Goal: Information Seeking & Learning: Understand process/instructions

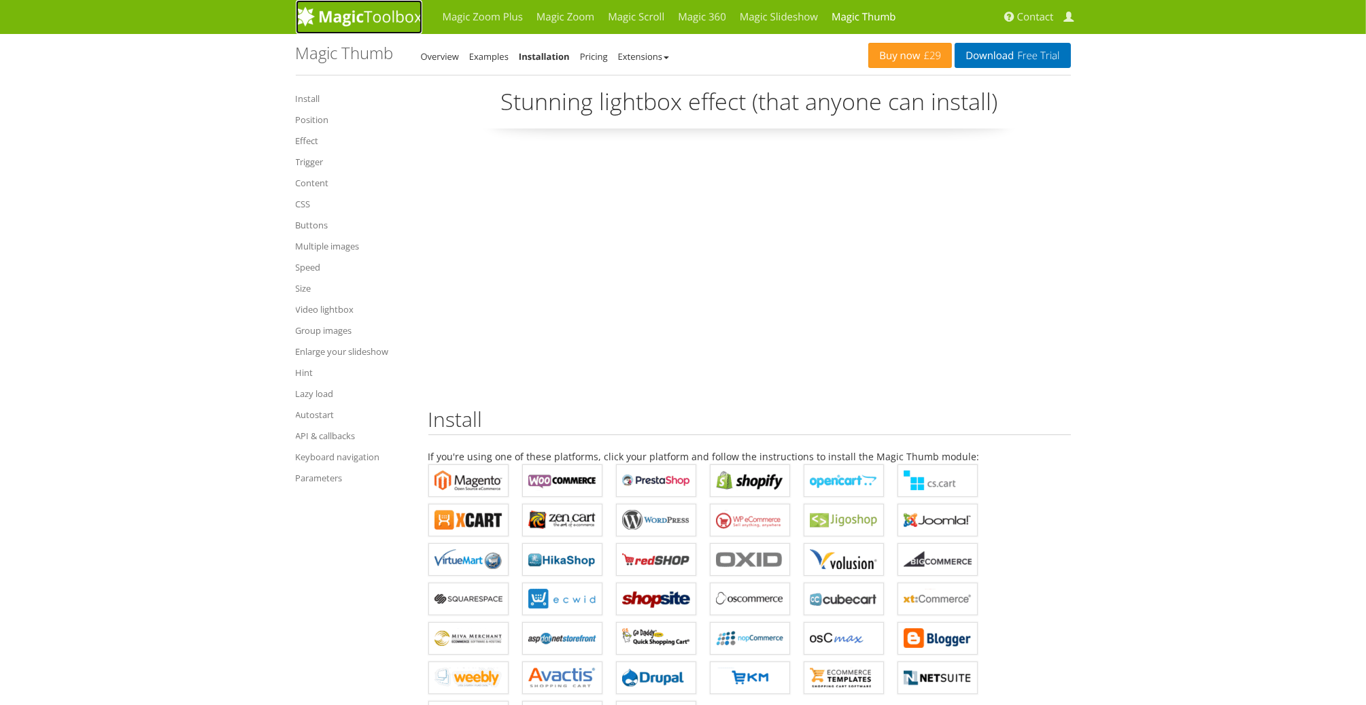
click at [378, 9] on img at bounding box center [359, 16] width 126 height 20
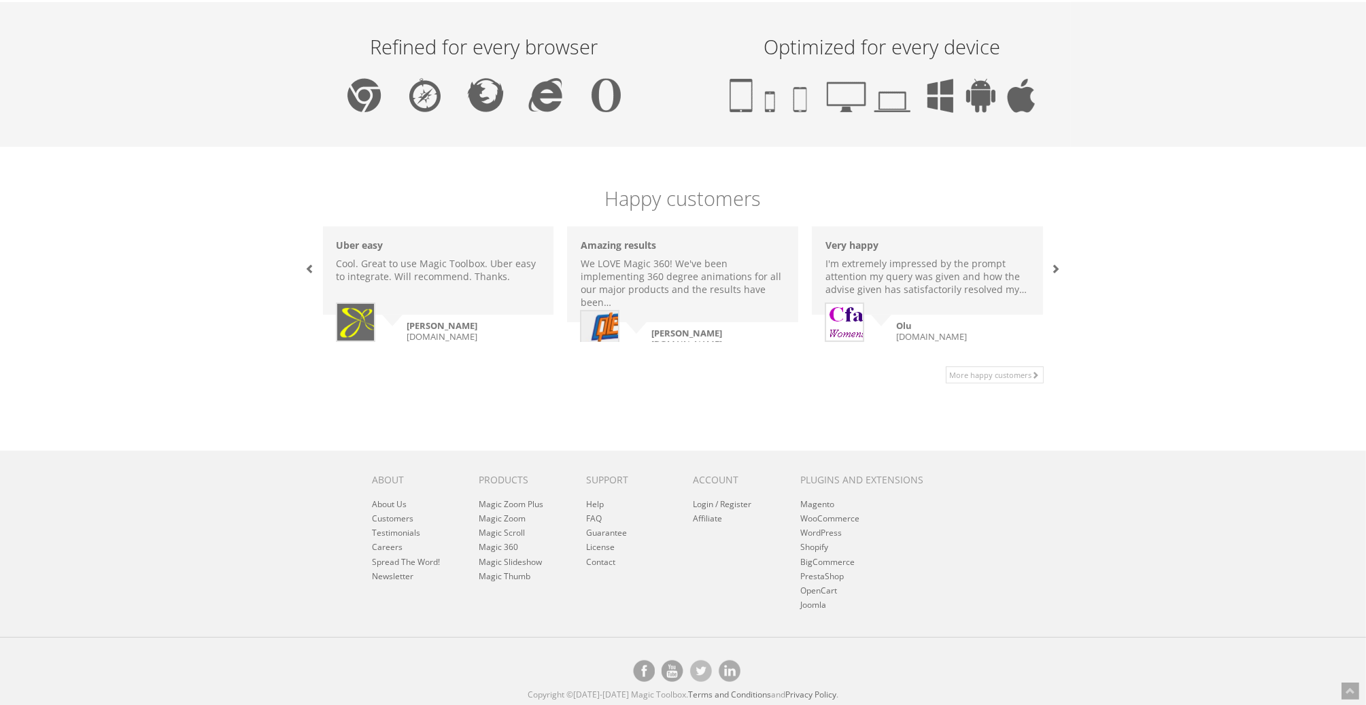
scroll to position [822, 0]
drag, startPoint x: 322, startPoint y: 503, endPoint x: 886, endPoint y: 624, distance: 576.5
click at [886, 624] on footer "About About Us Customers Testimonials Careers Spread The Word! Newsletter Produ…" at bounding box center [683, 578] width 1366 height 257
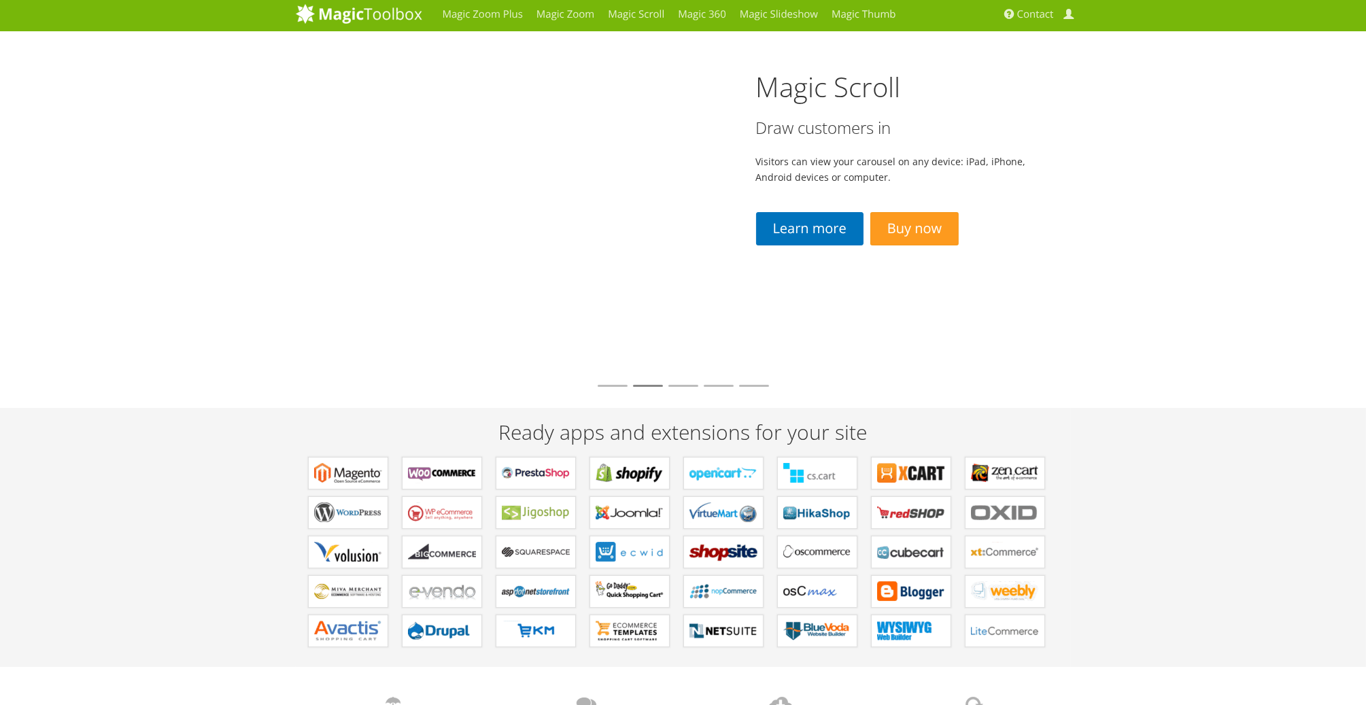
scroll to position [0, 0]
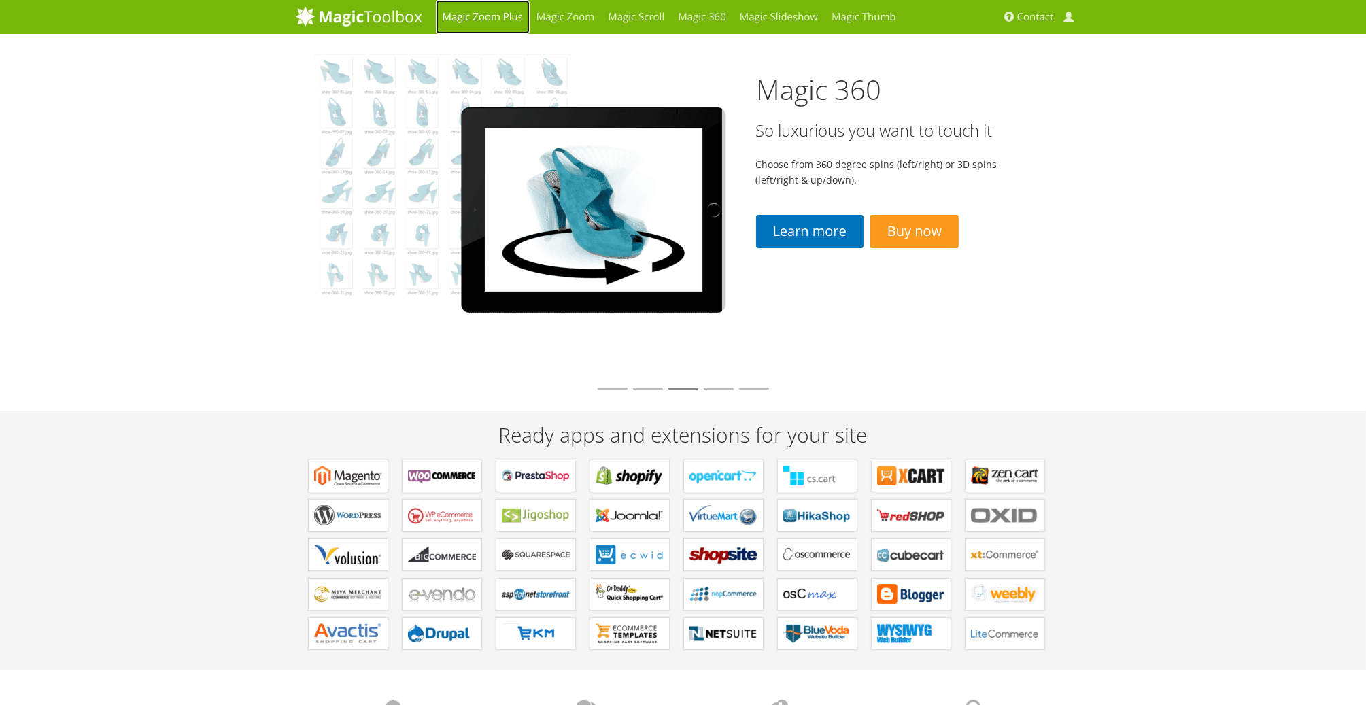
click at [481, 17] on link "Magic Zoom Plus" at bounding box center [483, 17] width 94 height 34
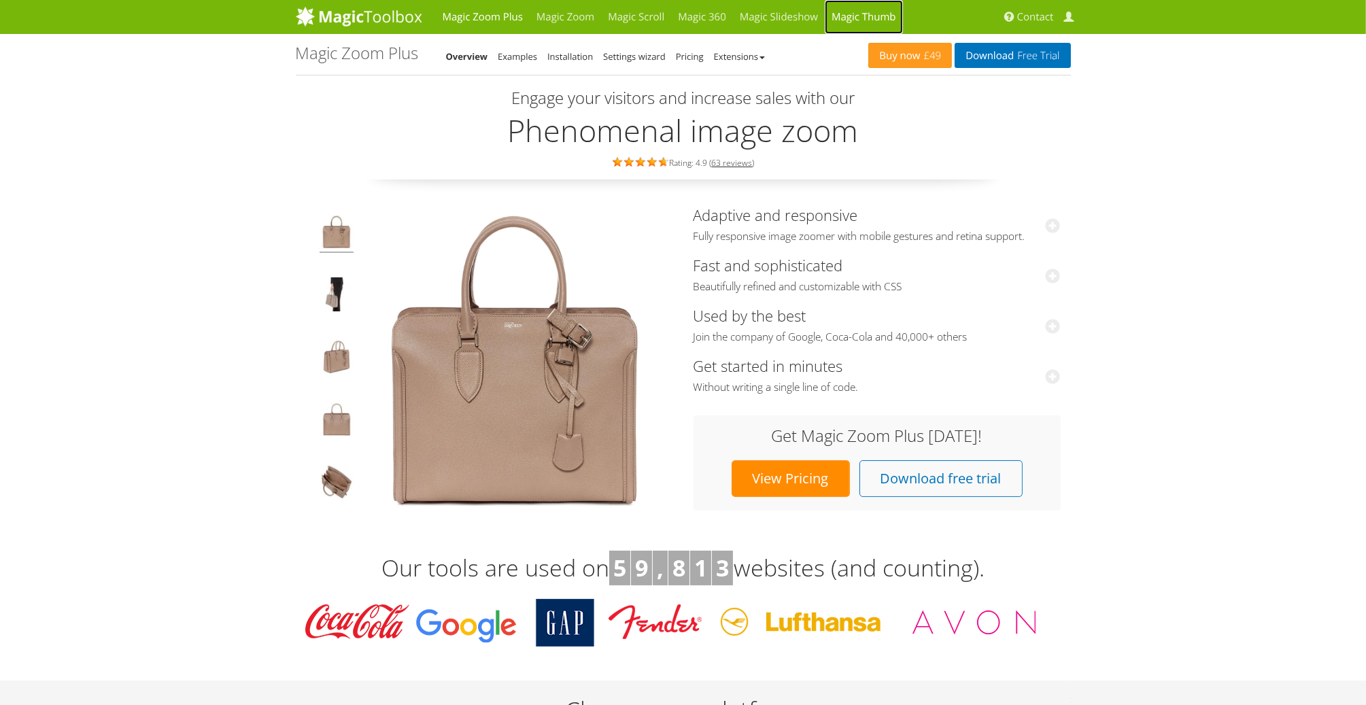
click at [877, 19] on link "Magic Thumb" at bounding box center [864, 17] width 78 height 34
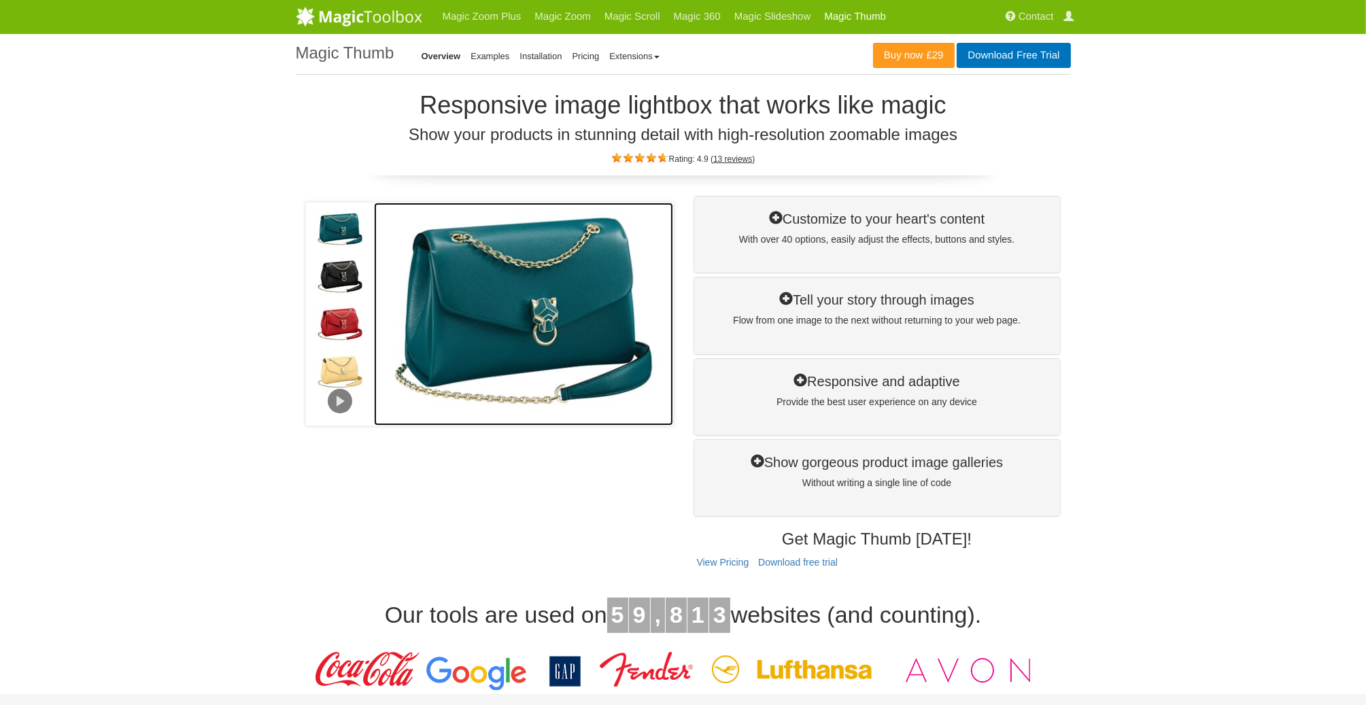
click at [551, 297] on img at bounding box center [523, 314] width 299 height 223
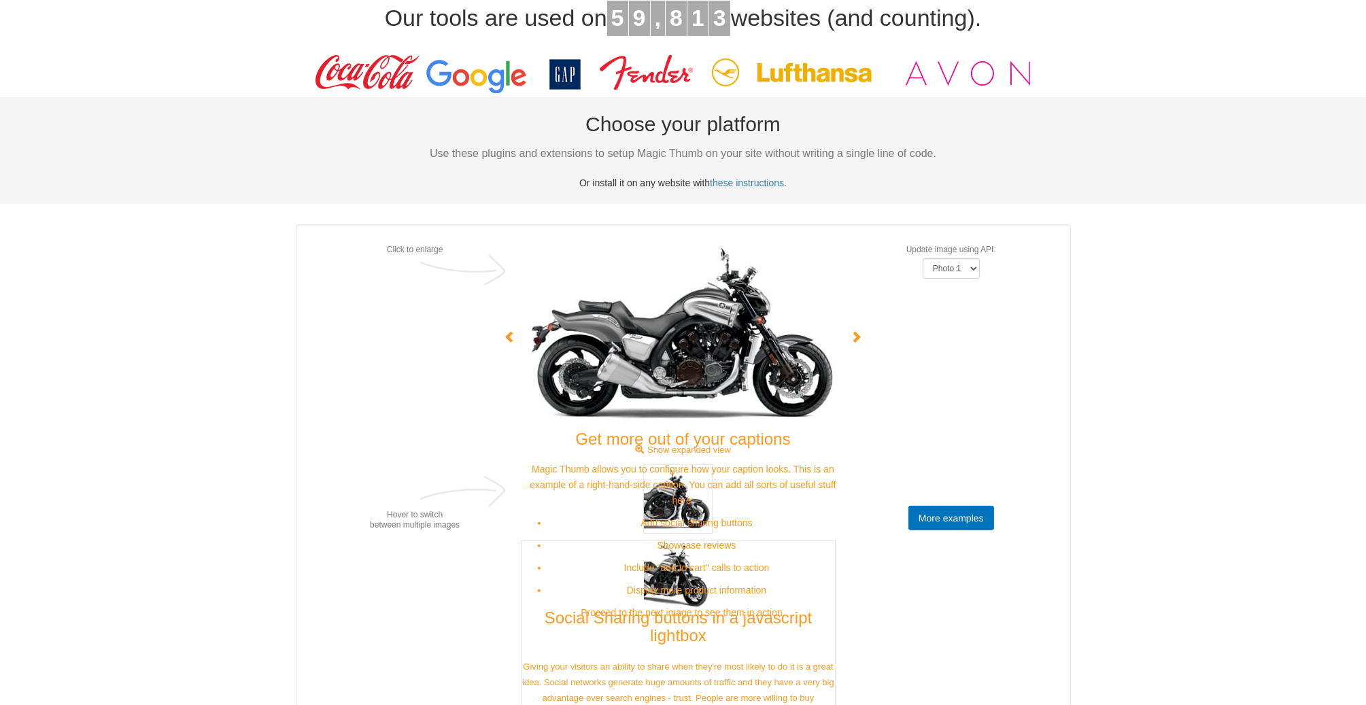
scroll to position [816, 0]
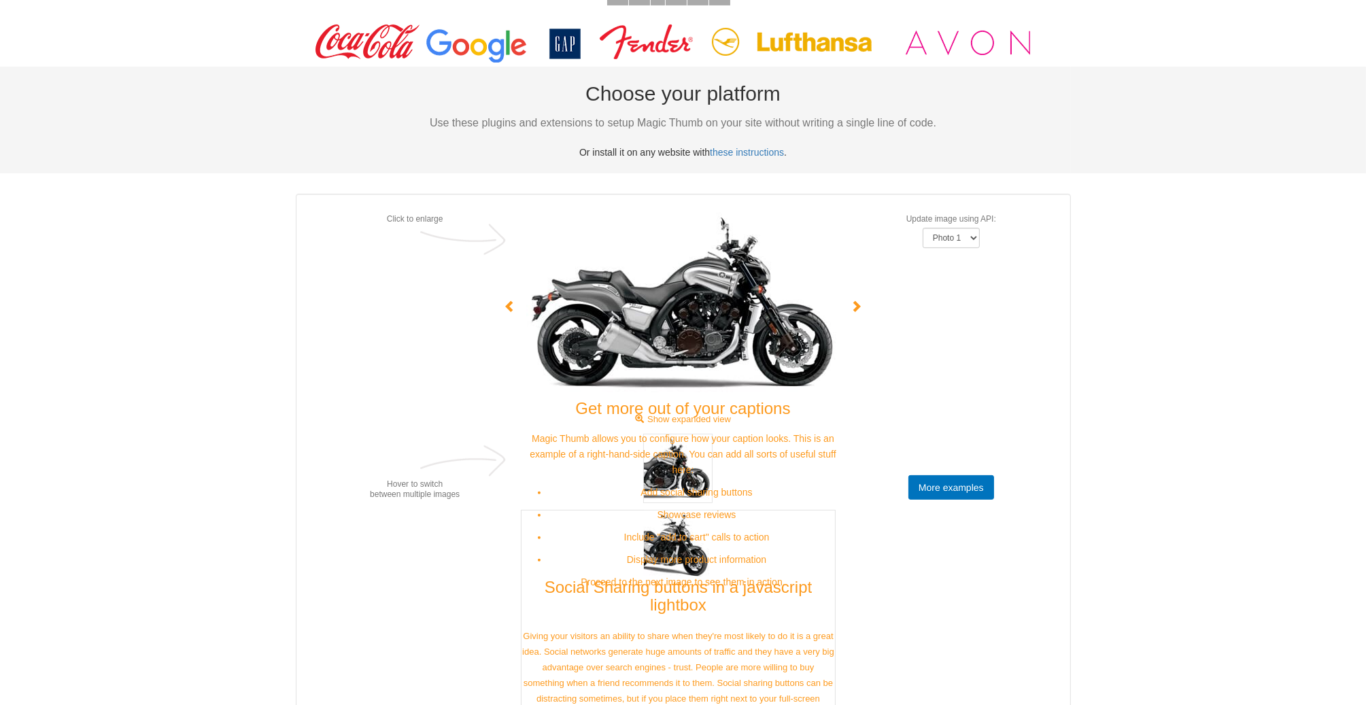
scroll to position [748, 0]
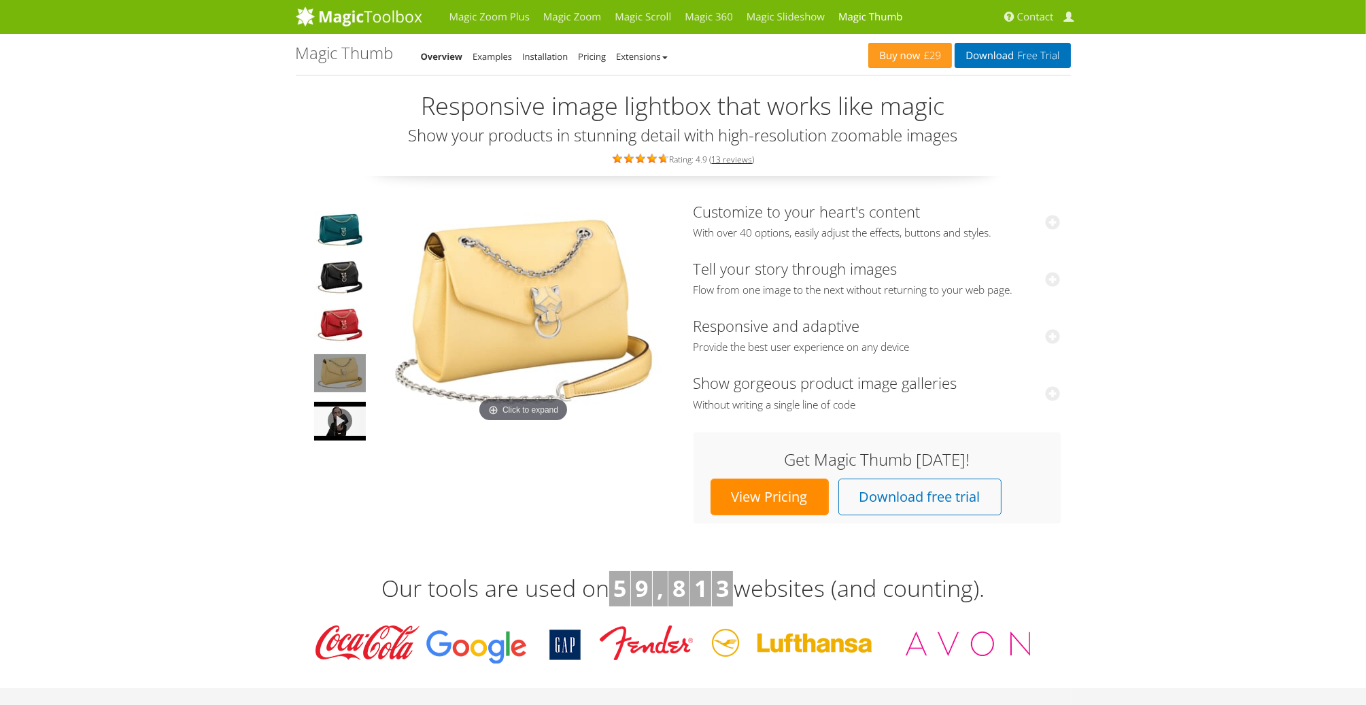
click at [547, 303] on img at bounding box center [523, 314] width 299 height 223
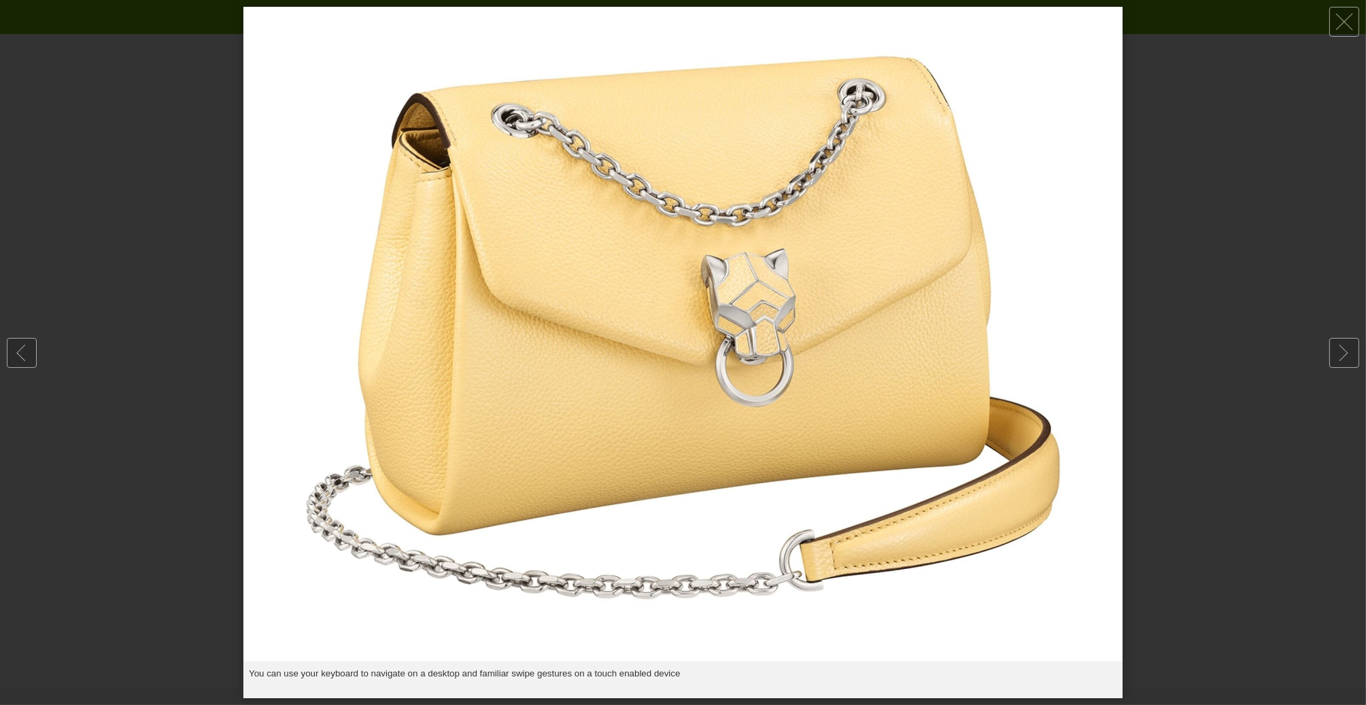
click at [547, 303] on img at bounding box center [682, 334] width 879 height 655
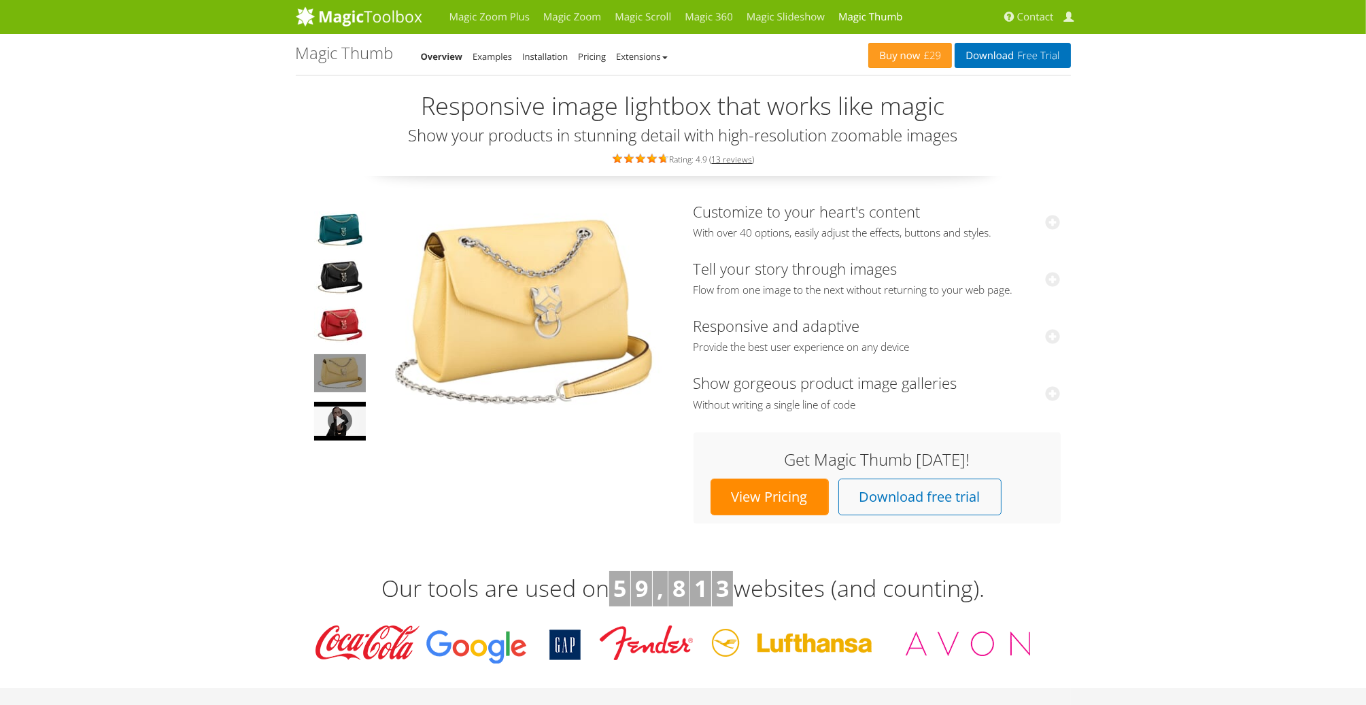
click at [547, 303] on img at bounding box center [523, 314] width 299 height 223
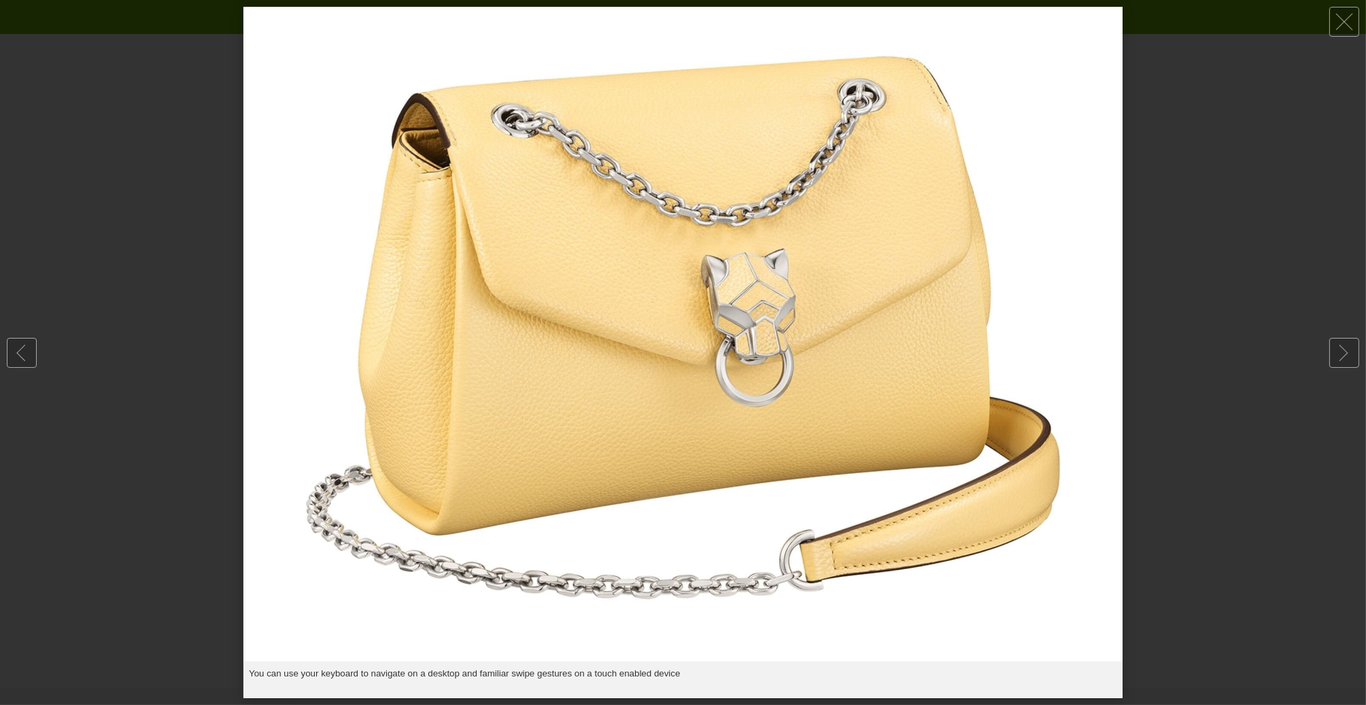
drag, startPoint x: 681, startPoint y: 390, endPoint x: 624, endPoint y: 482, distance: 108.7
click at [624, 482] on img at bounding box center [682, 334] width 879 height 655
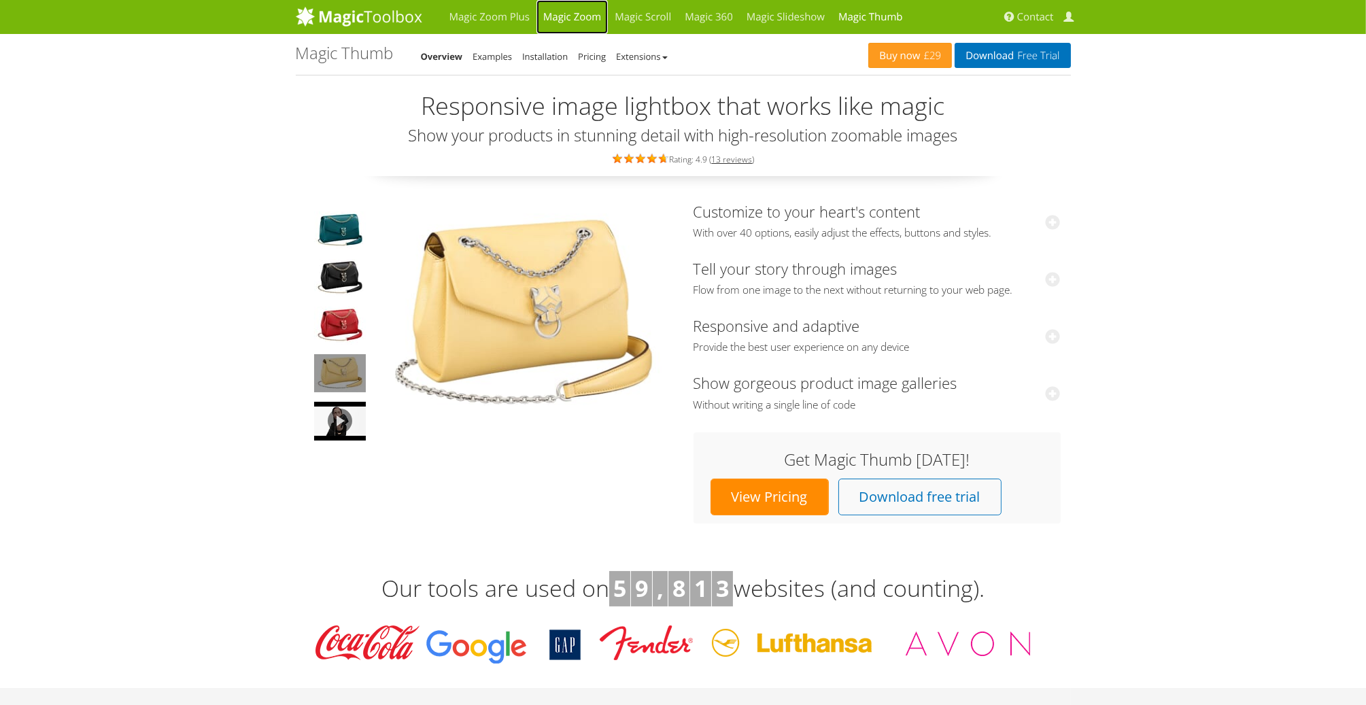
click at [571, 13] on link "Magic Zoom" at bounding box center [571, 17] width 71 height 34
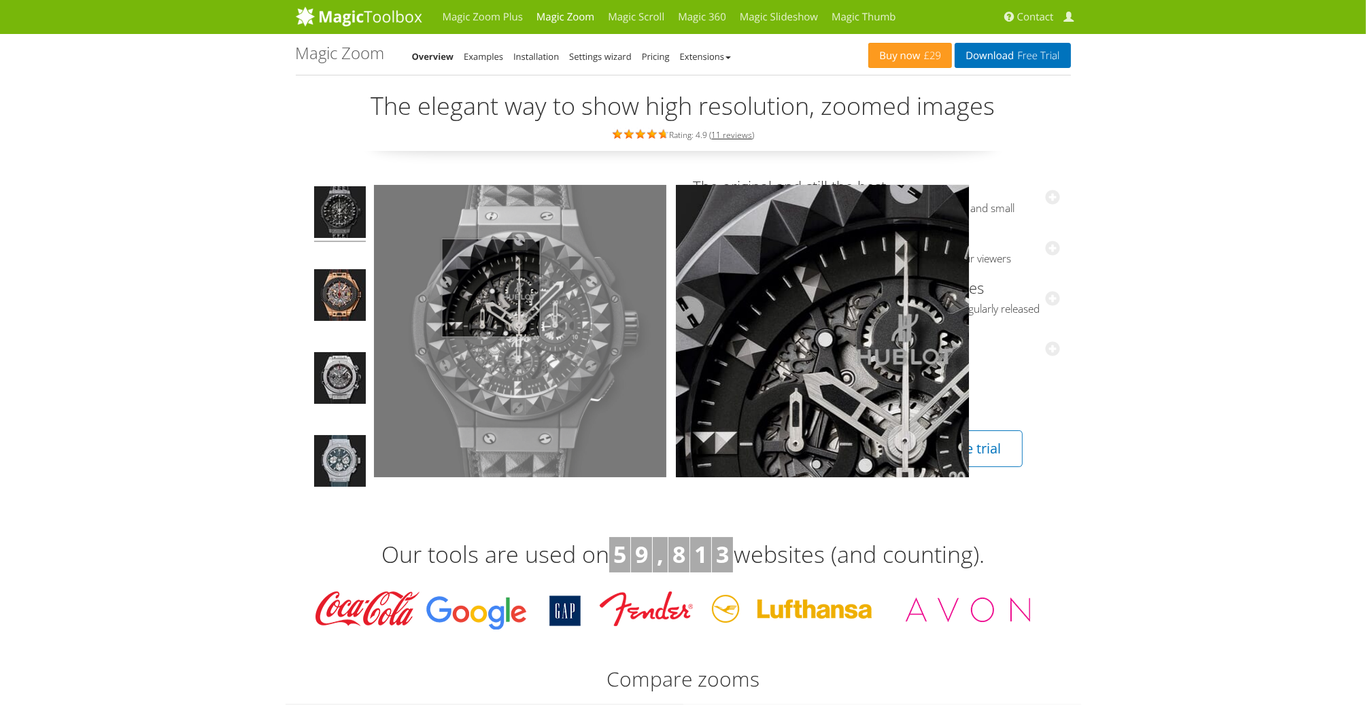
click at [491, 288] on img at bounding box center [520, 331] width 292 height 292
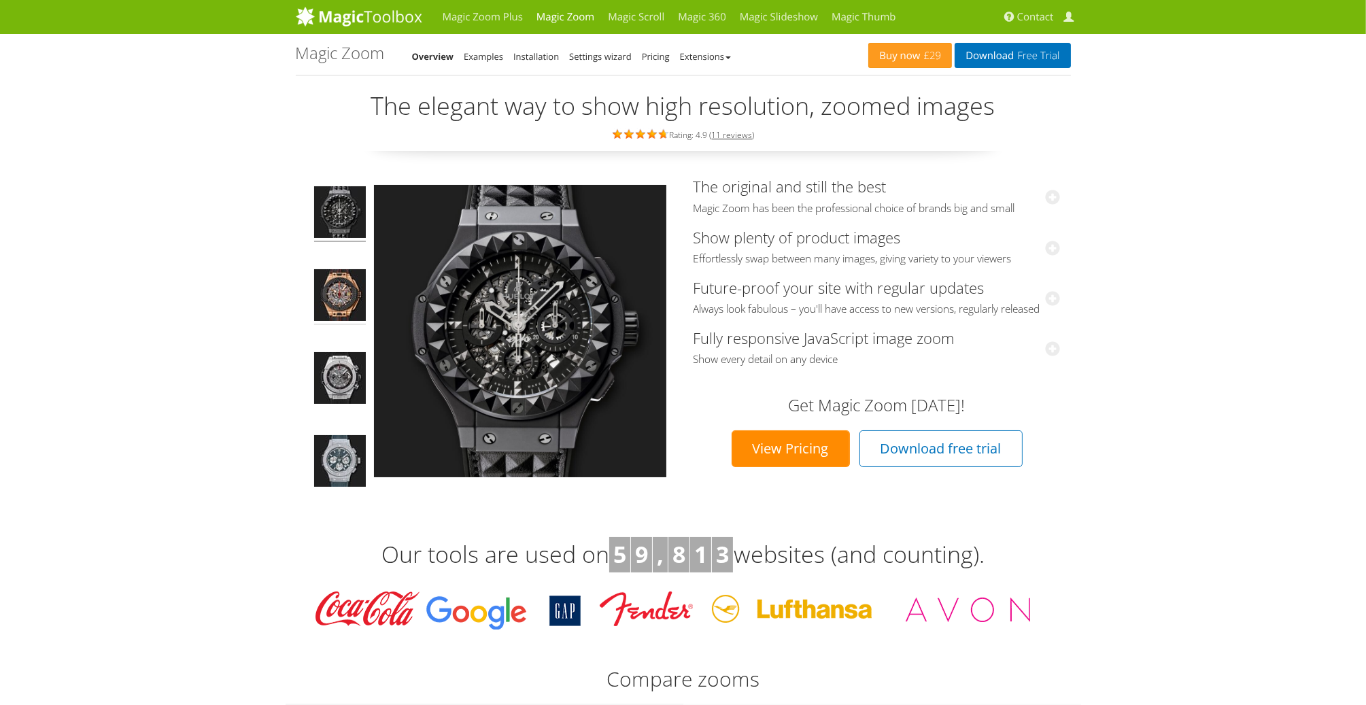
click at [346, 298] on img at bounding box center [340, 297] width 52 height 56
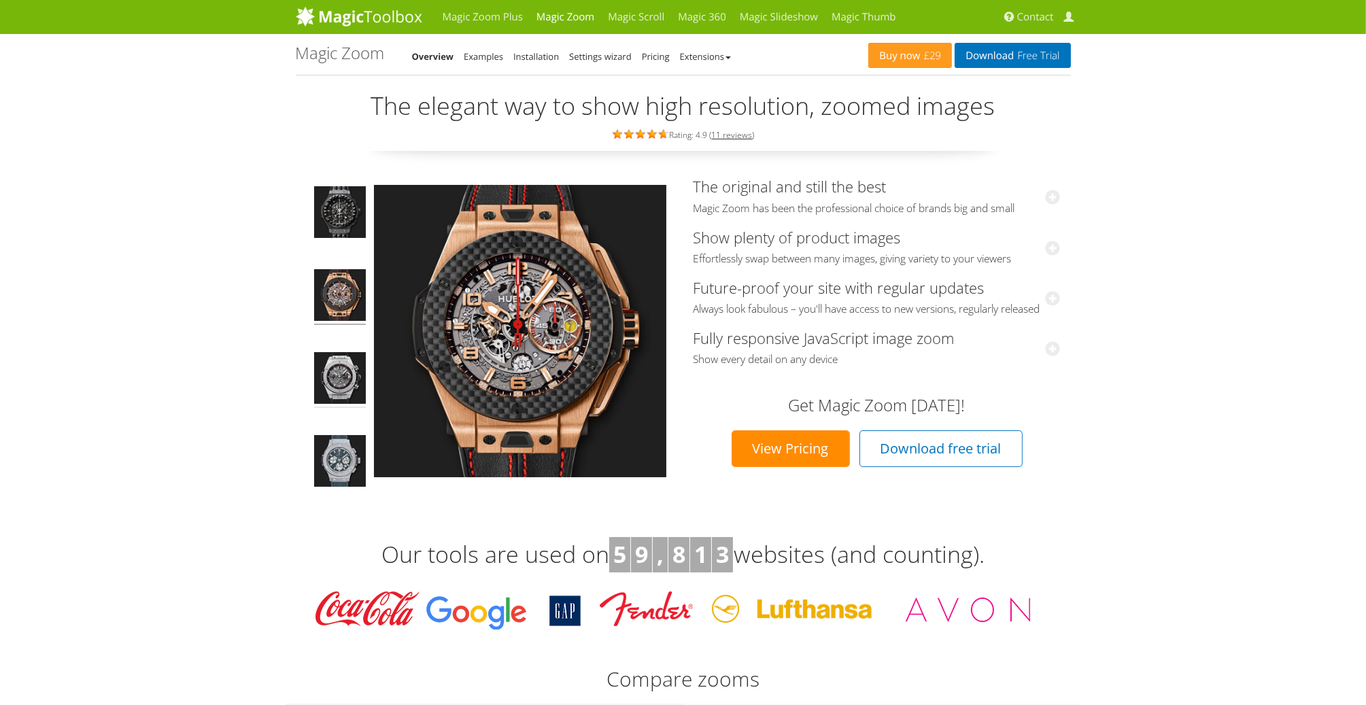
click at [350, 373] on img at bounding box center [340, 380] width 52 height 56
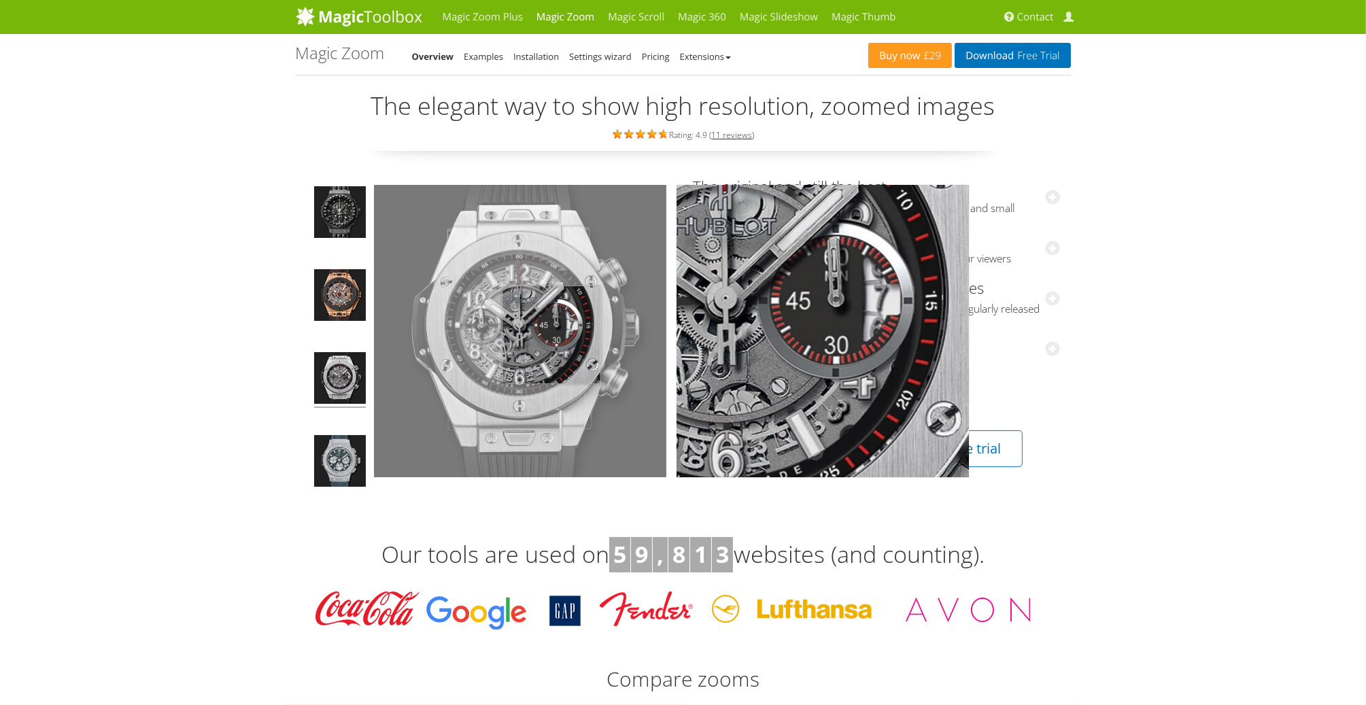
click at [551, 334] on img at bounding box center [520, 331] width 292 height 292
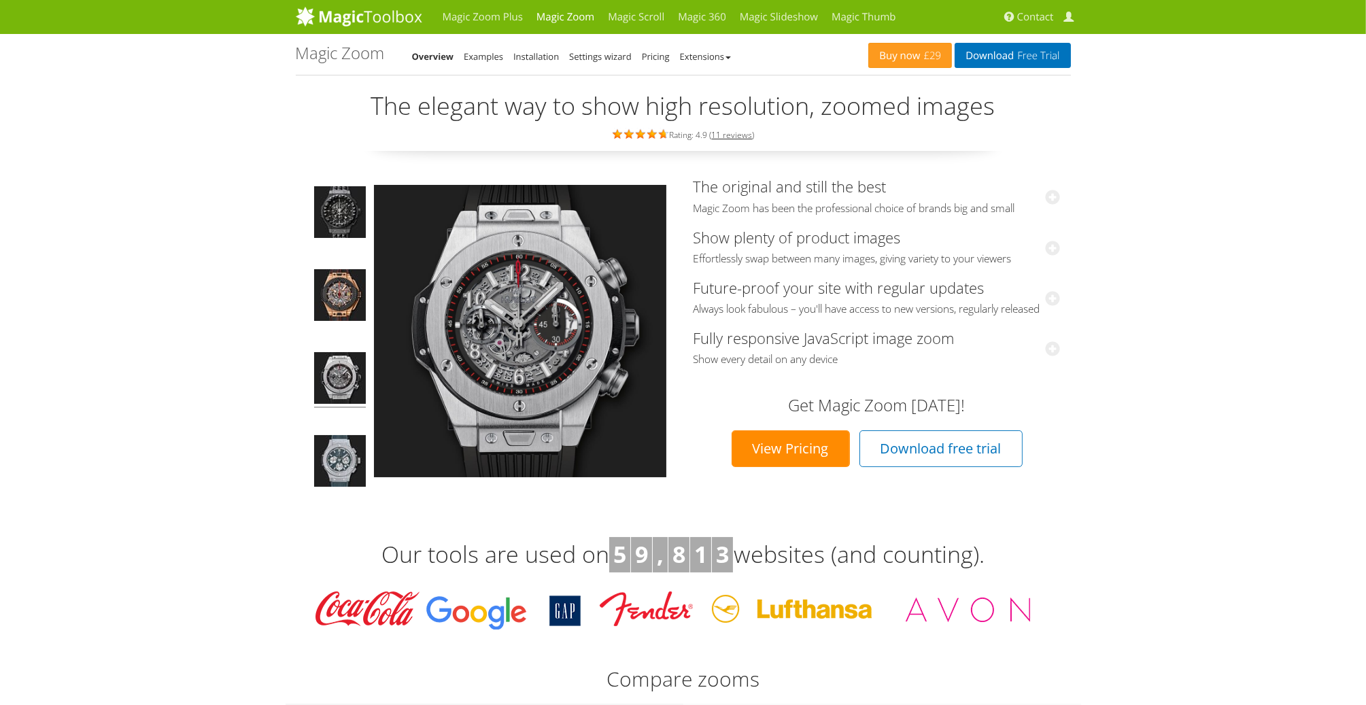
click at [347, 382] on img at bounding box center [340, 380] width 52 height 56
click at [478, 14] on link "Magic Zoom Plus" at bounding box center [483, 17] width 94 height 34
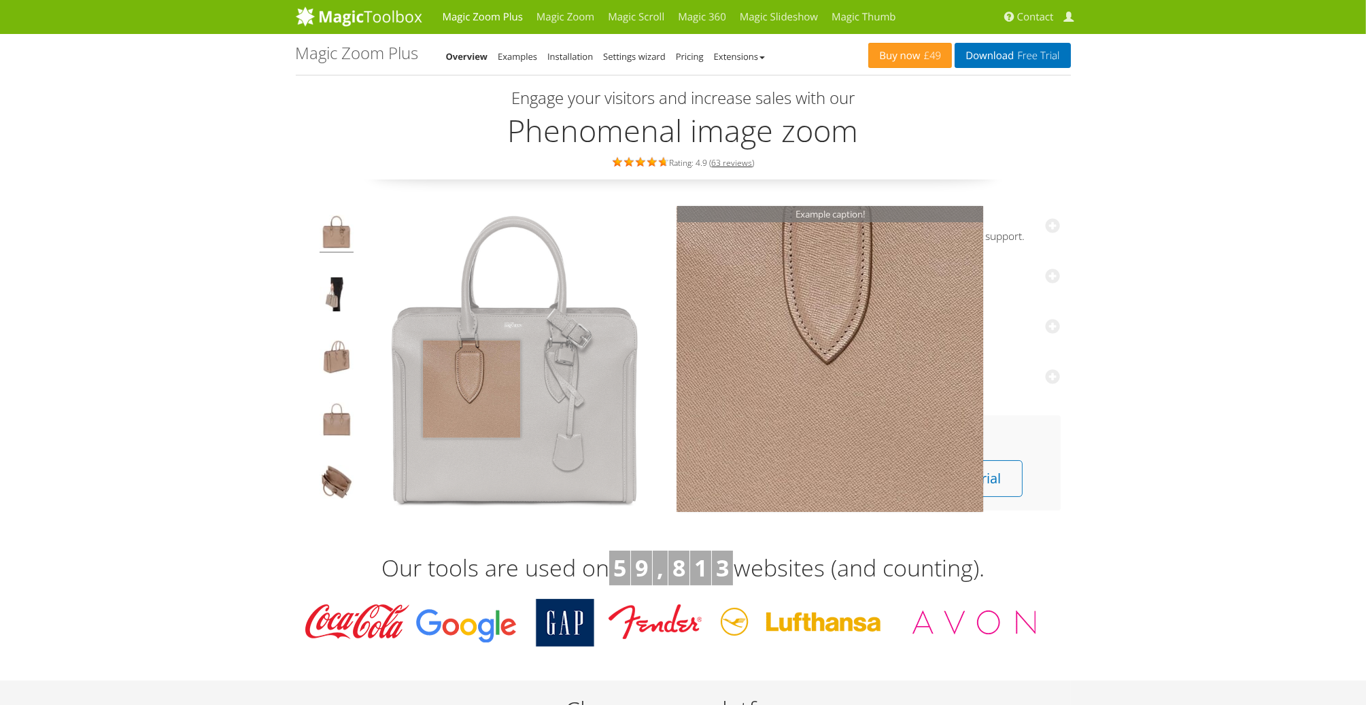
click at [475, 379] on img at bounding box center [515, 360] width 306 height 306
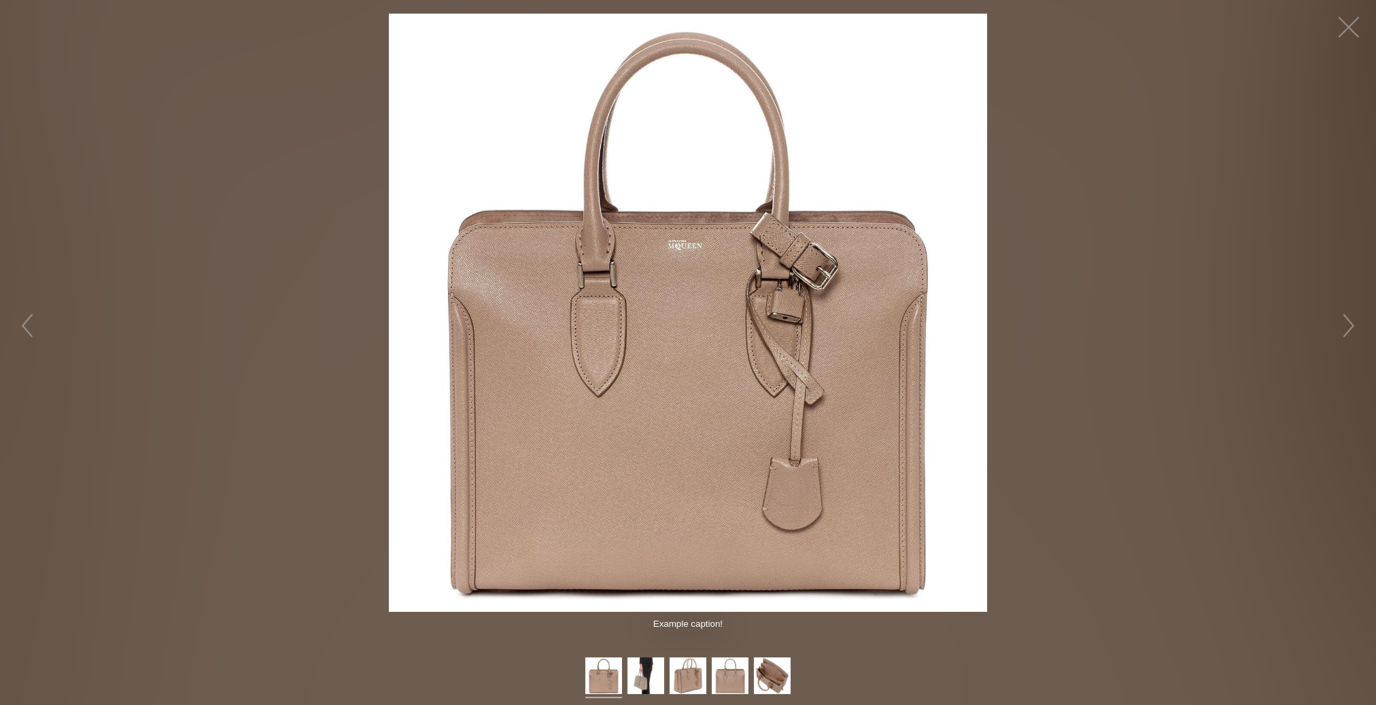
click at [585, 369] on img at bounding box center [688, 313] width 598 height 598
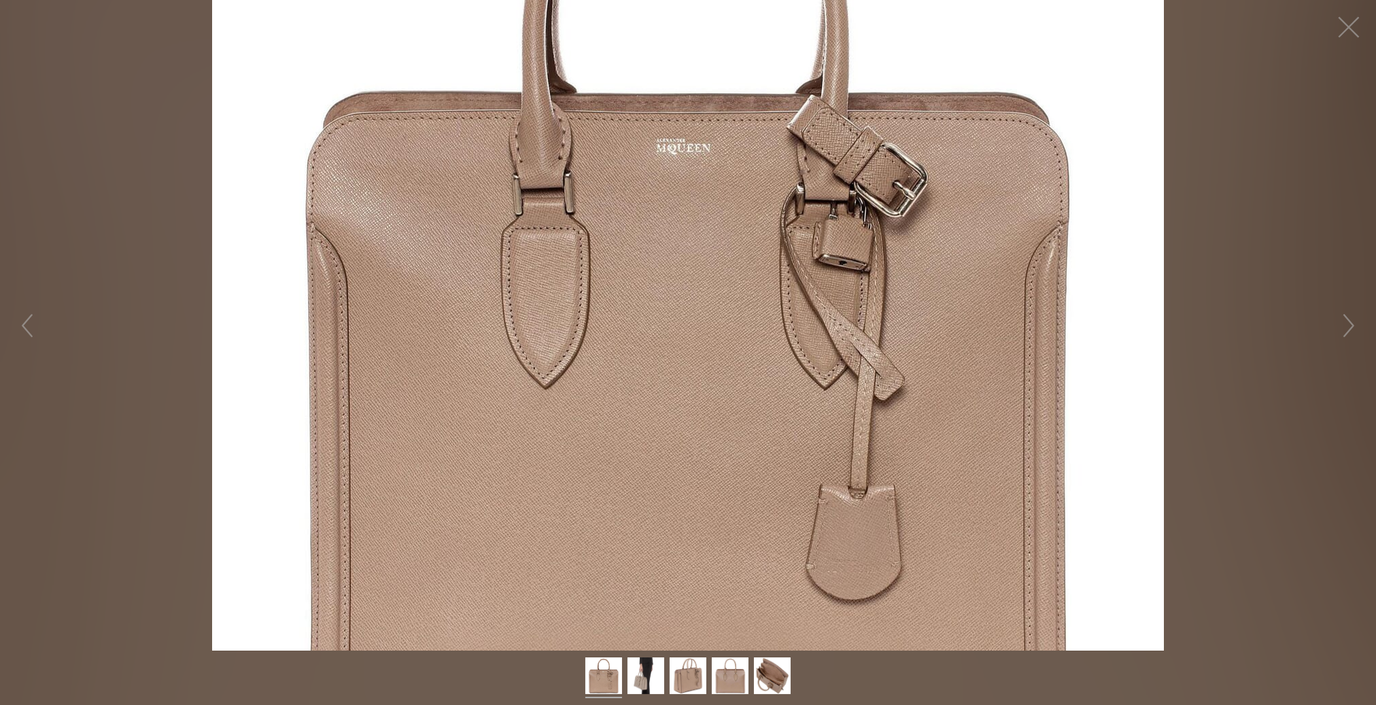
click at [587, 368] on figure "Click to expand" at bounding box center [688, 325] width 1376 height 651
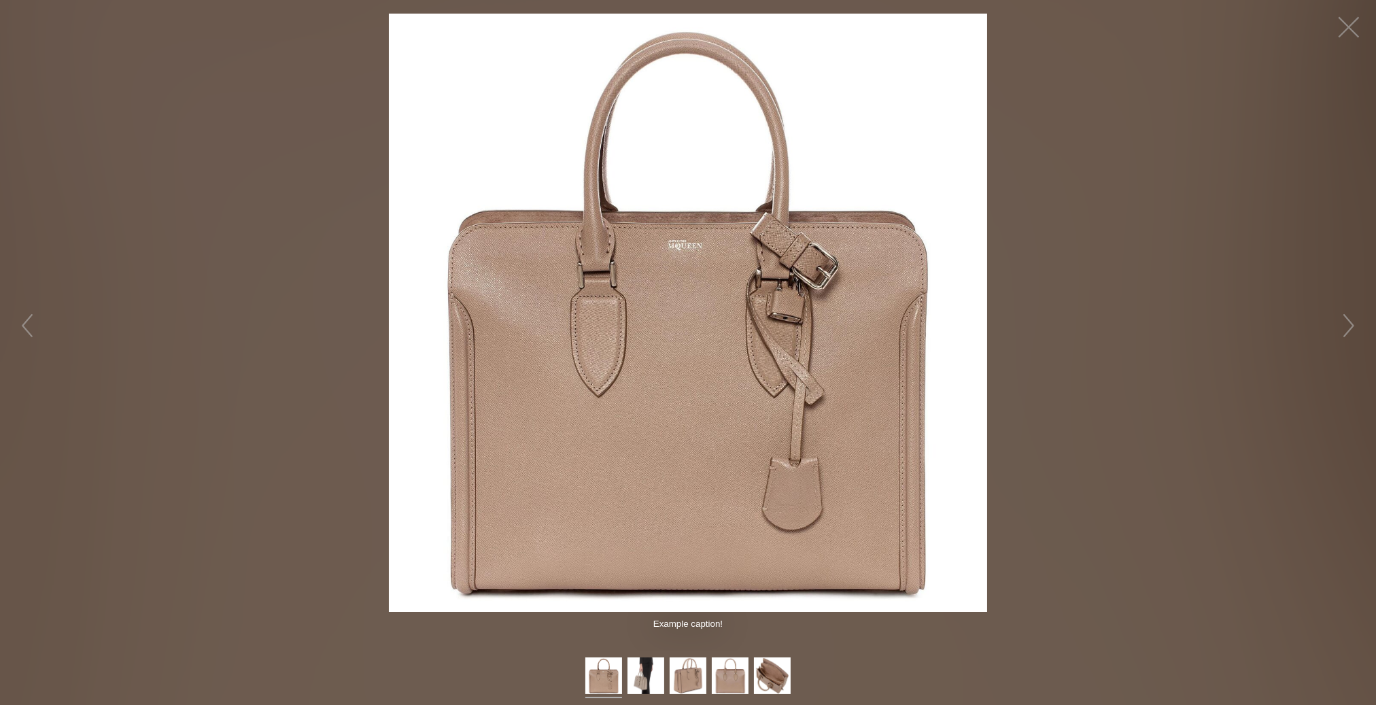
click at [587, 365] on img at bounding box center [688, 313] width 598 height 598
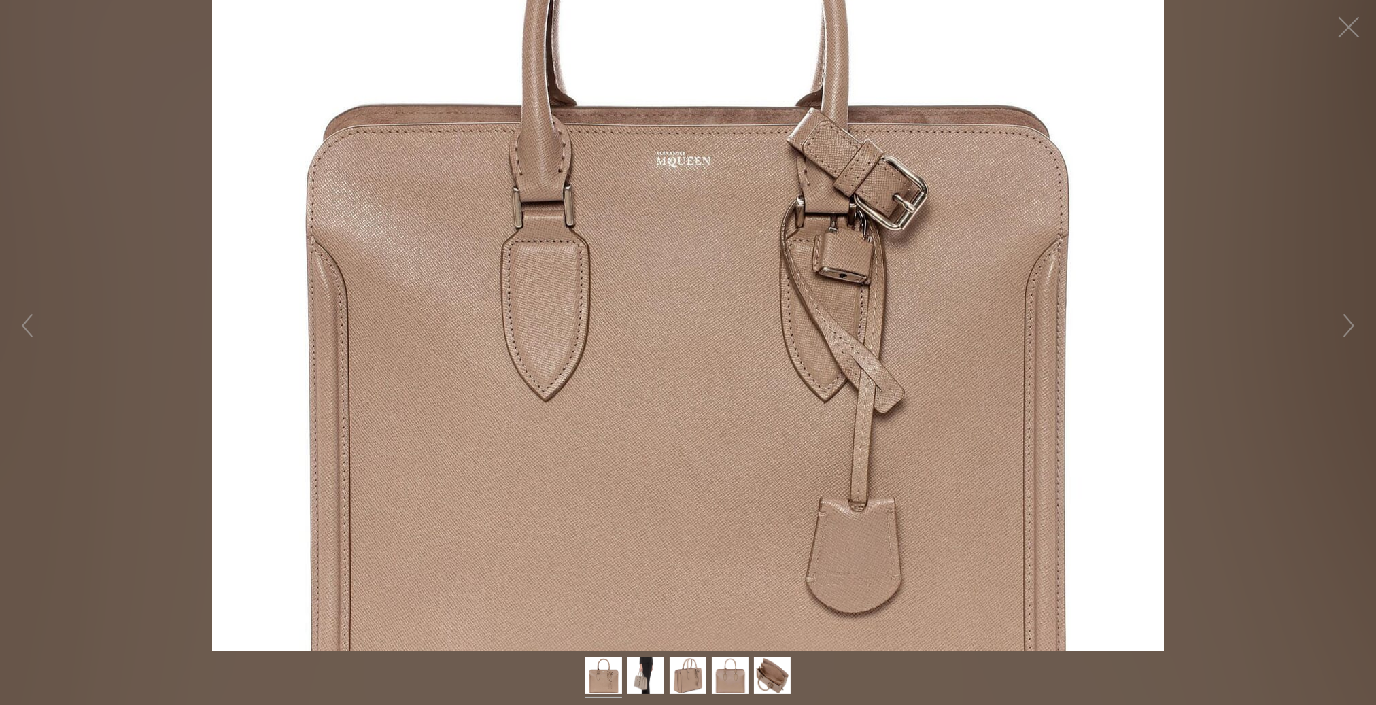
click at [585, 365] on figure "Click to expand" at bounding box center [688, 325] width 1376 height 651
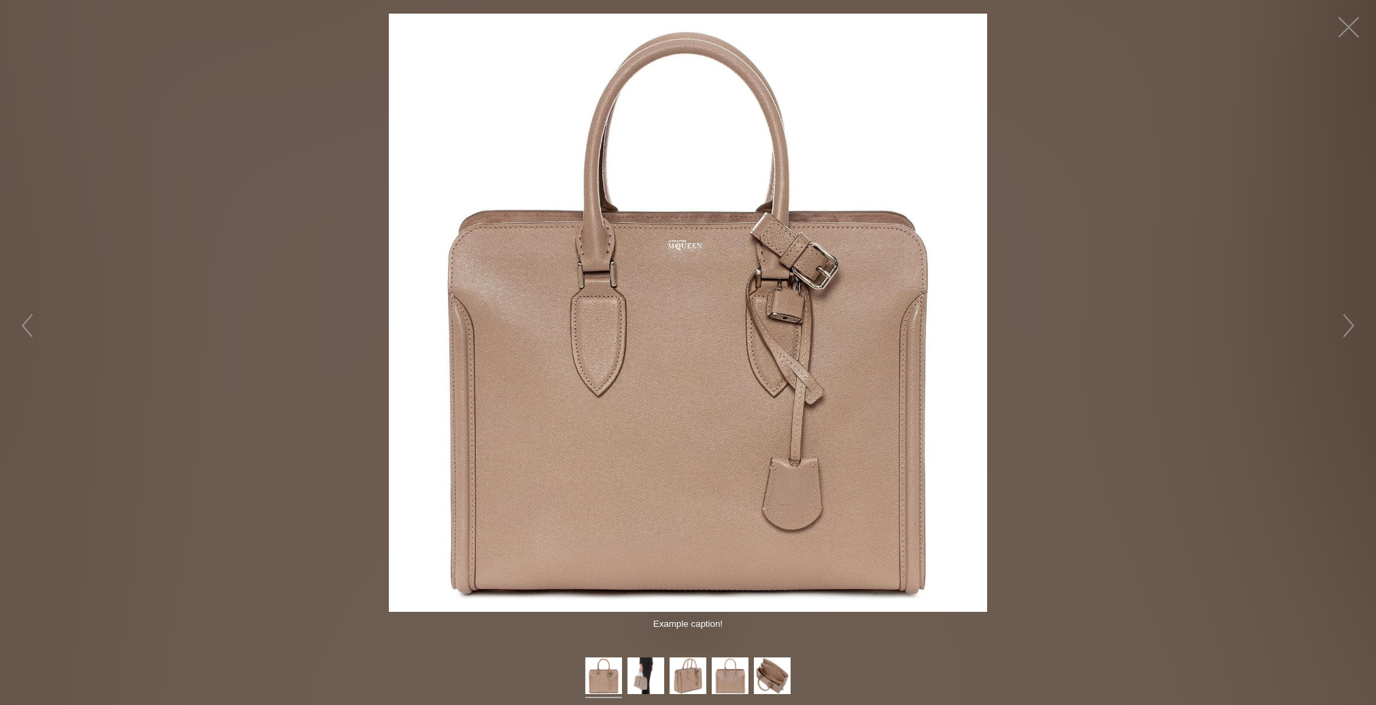
click at [1147, 394] on figure "Click to expand" at bounding box center [688, 313] width 1376 height 598
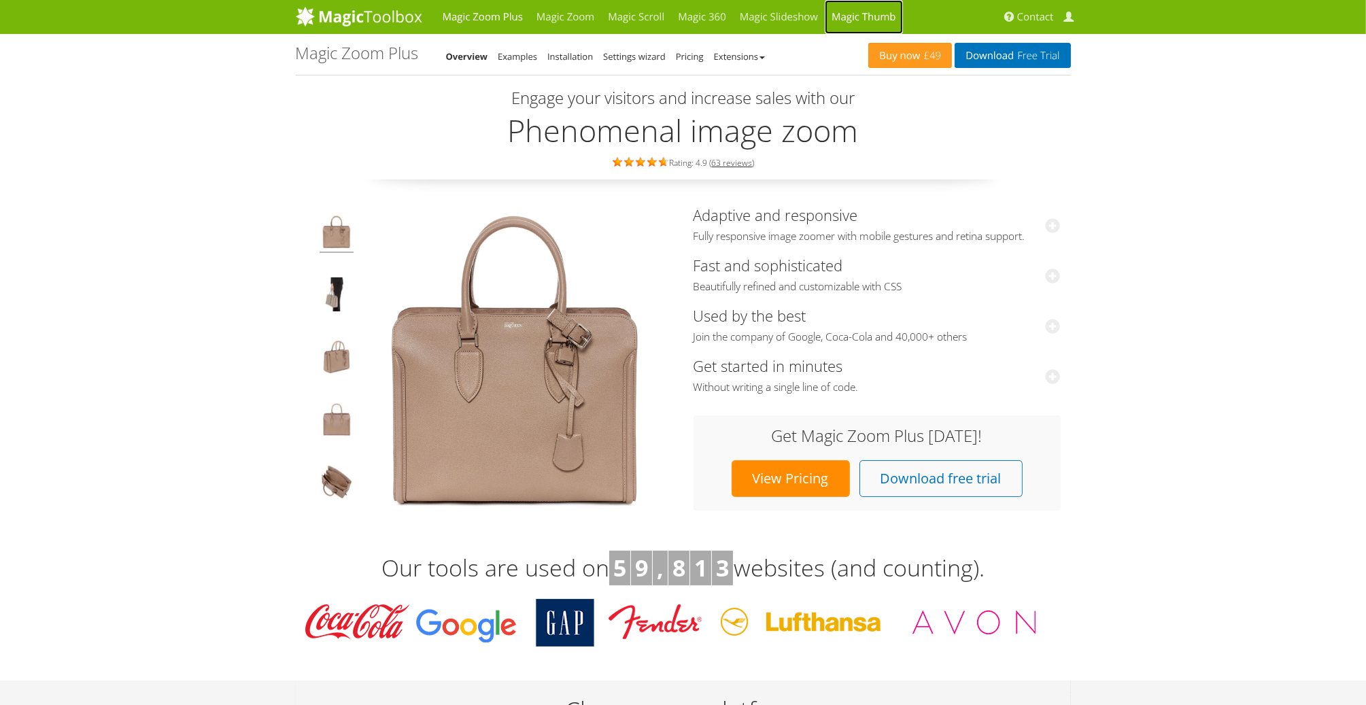
click at [884, 12] on link "Magic Thumb" at bounding box center [864, 17] width 78 height 34
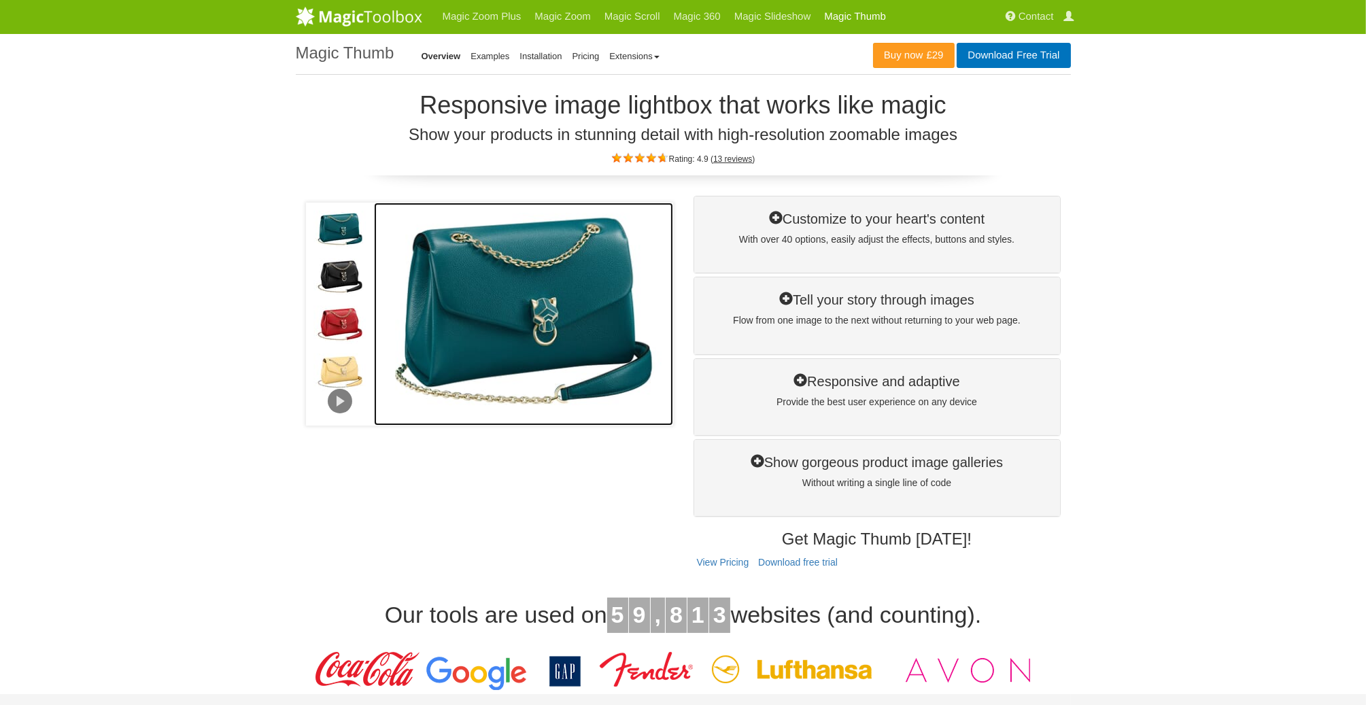
click at [545, 245] on img at bounding box center [523, 314] width 299 height 223
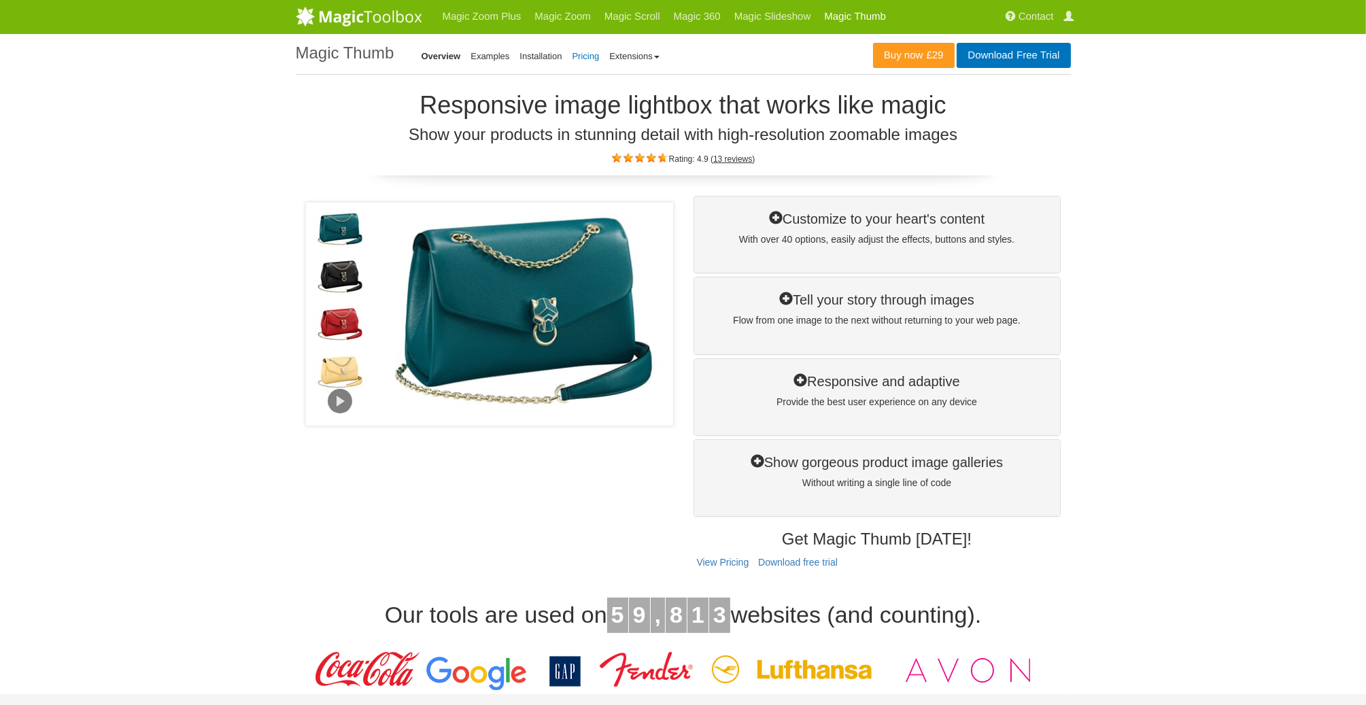
click at [582, 53] on link "Pricing" at bounding box center [585, 56] width 27 height 10
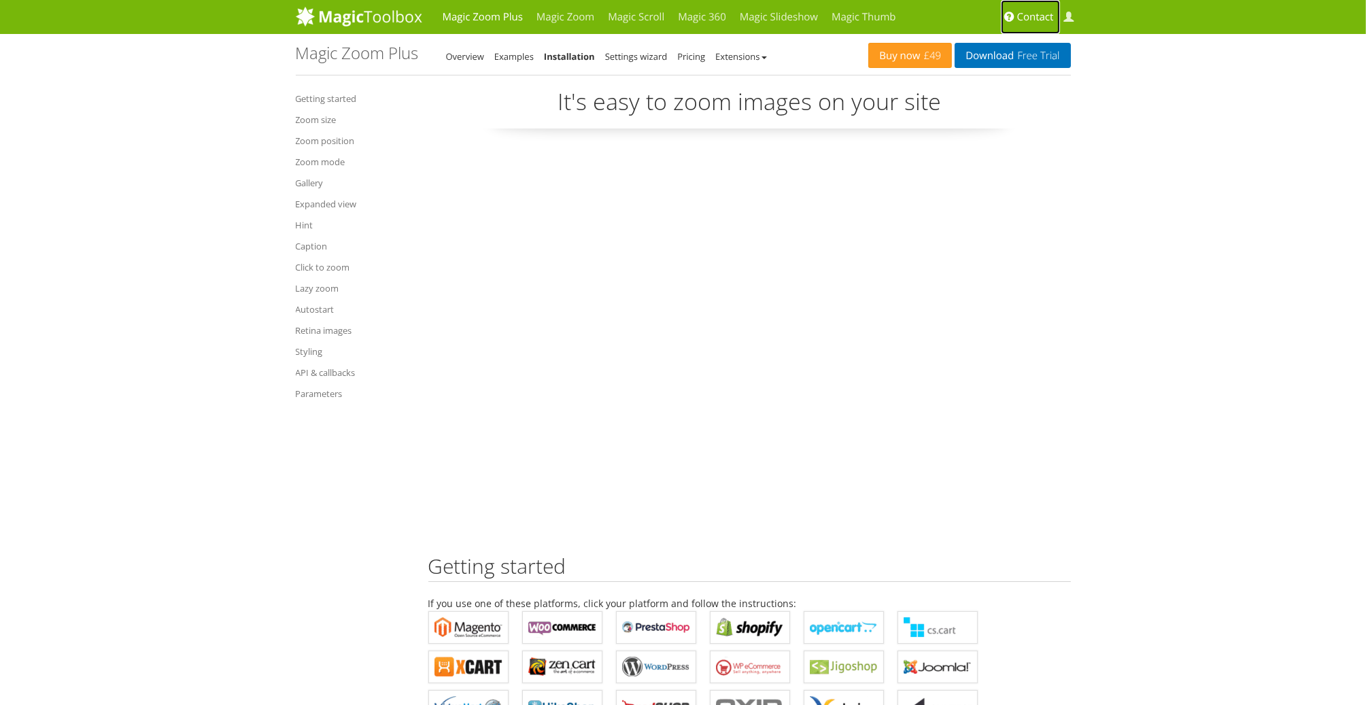
click at [1023, 20] on span "Contact" at bounding box center [1035, 17] width 37 height 14
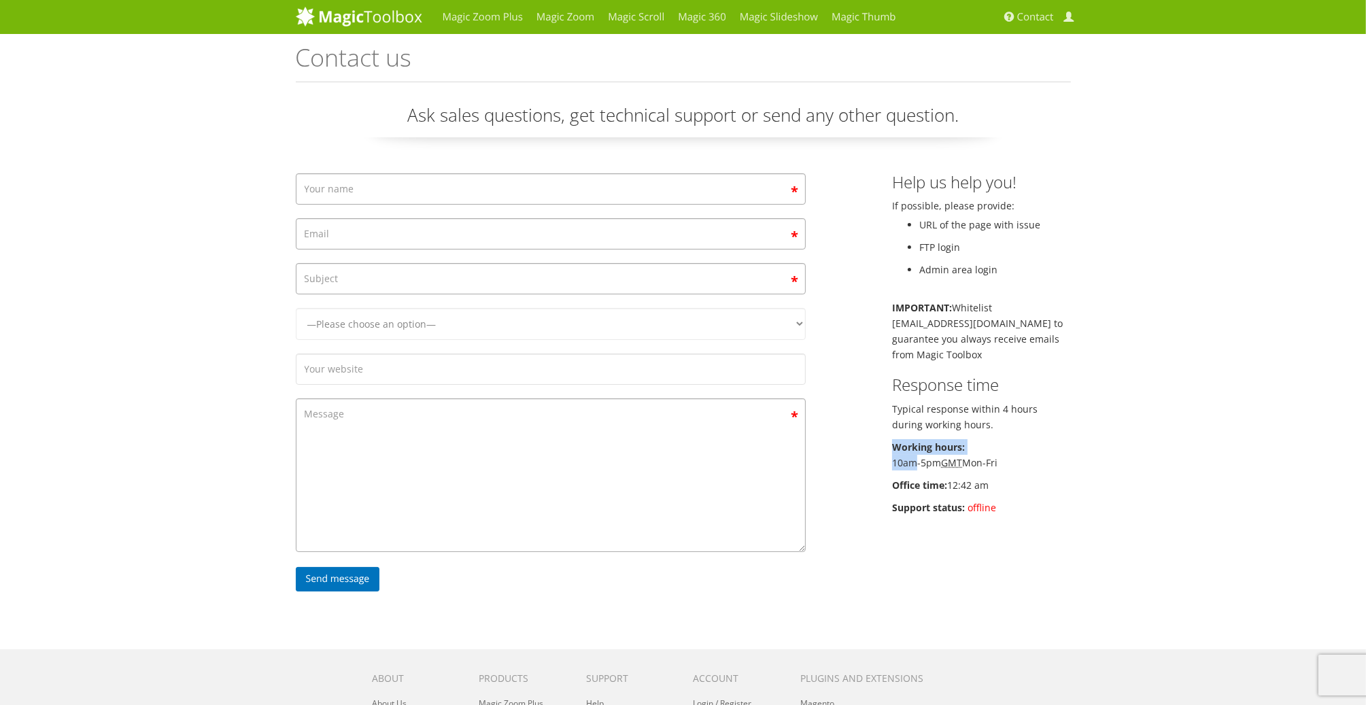
drag, startPoint x: 916, startPoint y: 462, endPoint x: 1072, endPoint y: 443, distance: 157.5
click at [1072, 443] on div "Help us help you! If possible, please provide: URL of the page with issue FTP l…" at bounding box center [981, 347] width 199 height 349
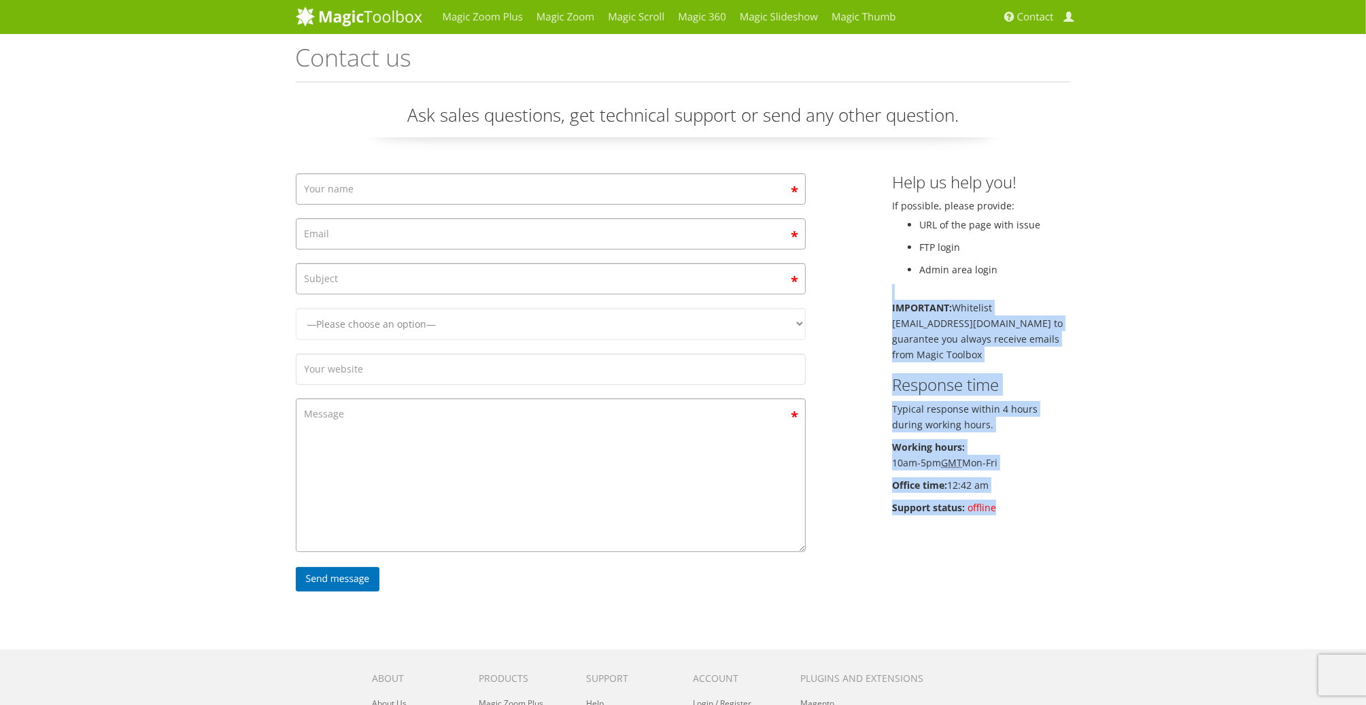
drag, startPoint x: 1064, startPoint y: 294, endPoint x: 1045, endPoint y: 517, distance: 224.5
click at [1045, 517] on div "Help us help you! If possible, please provide: URL of the page with issue FTP l…" at bounding box center [981, 347] width 199 height 349
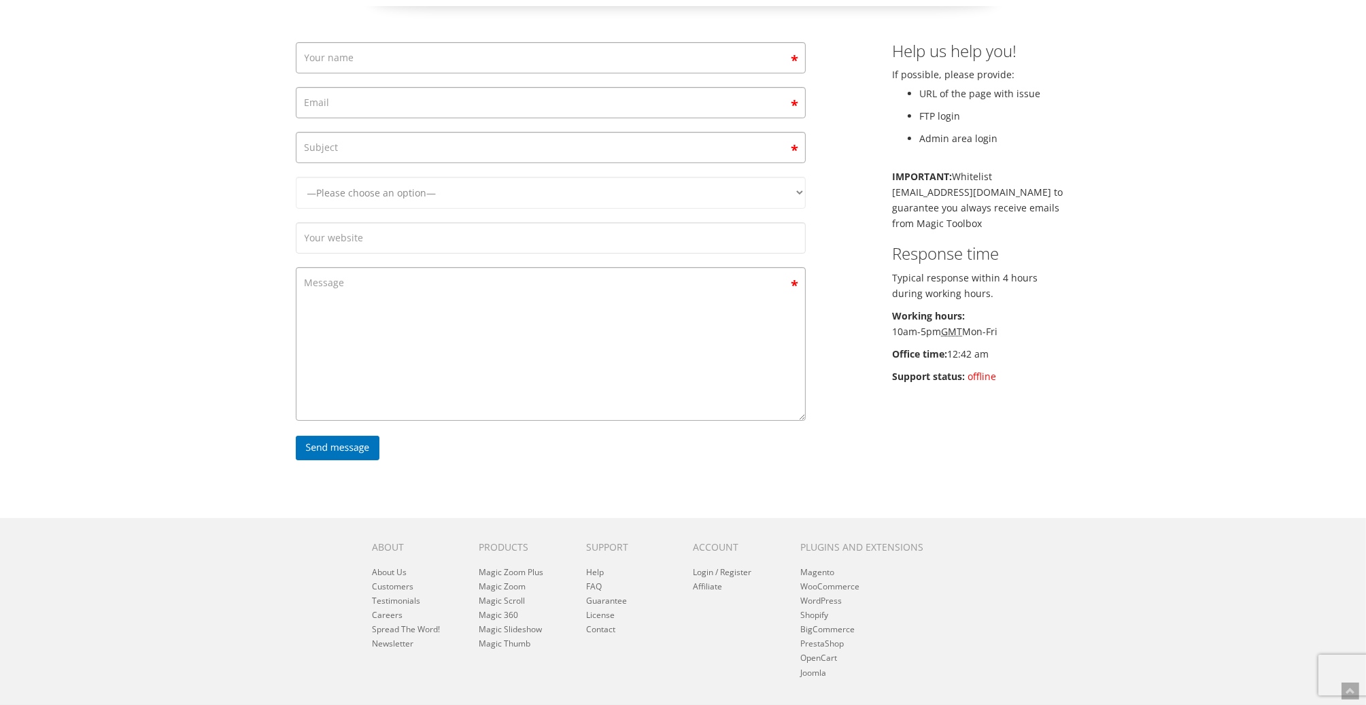
scroll to position [199, 0]
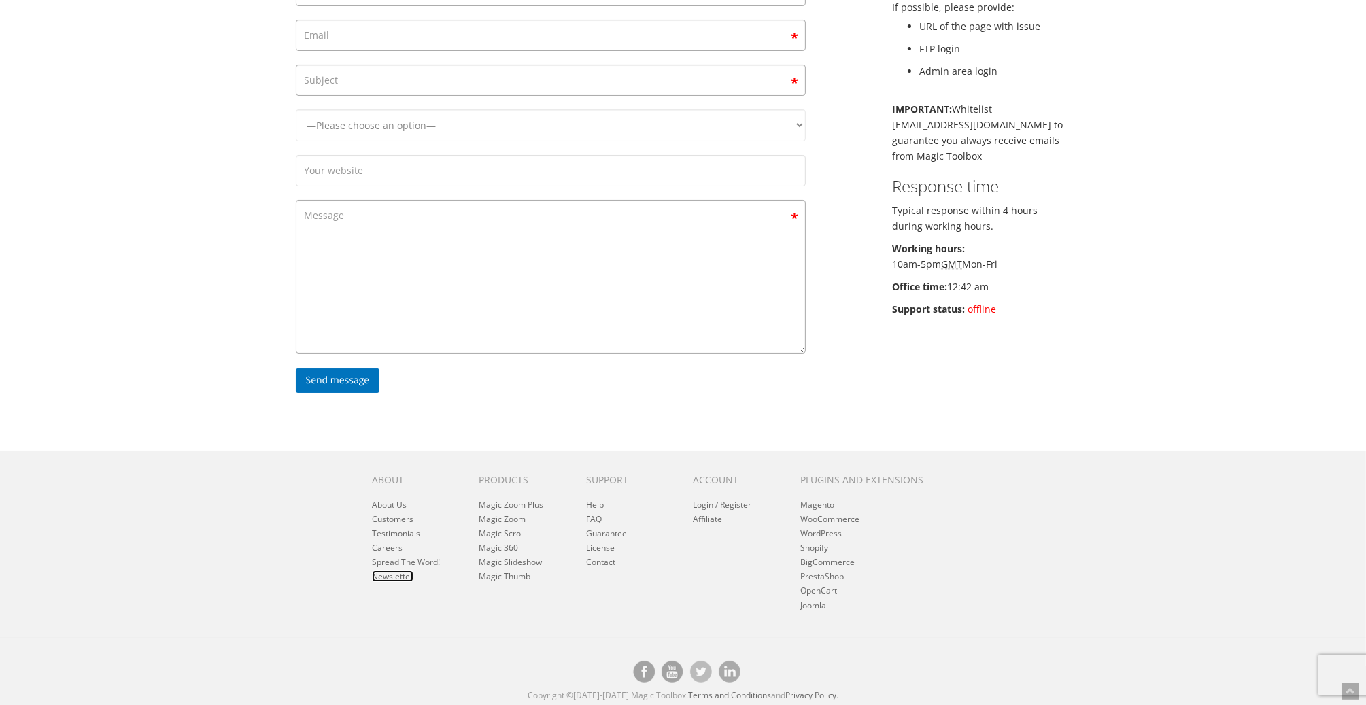
click at [392, 579] on link "Newsletter" at bounding box center [392, 576] width 41 height 12
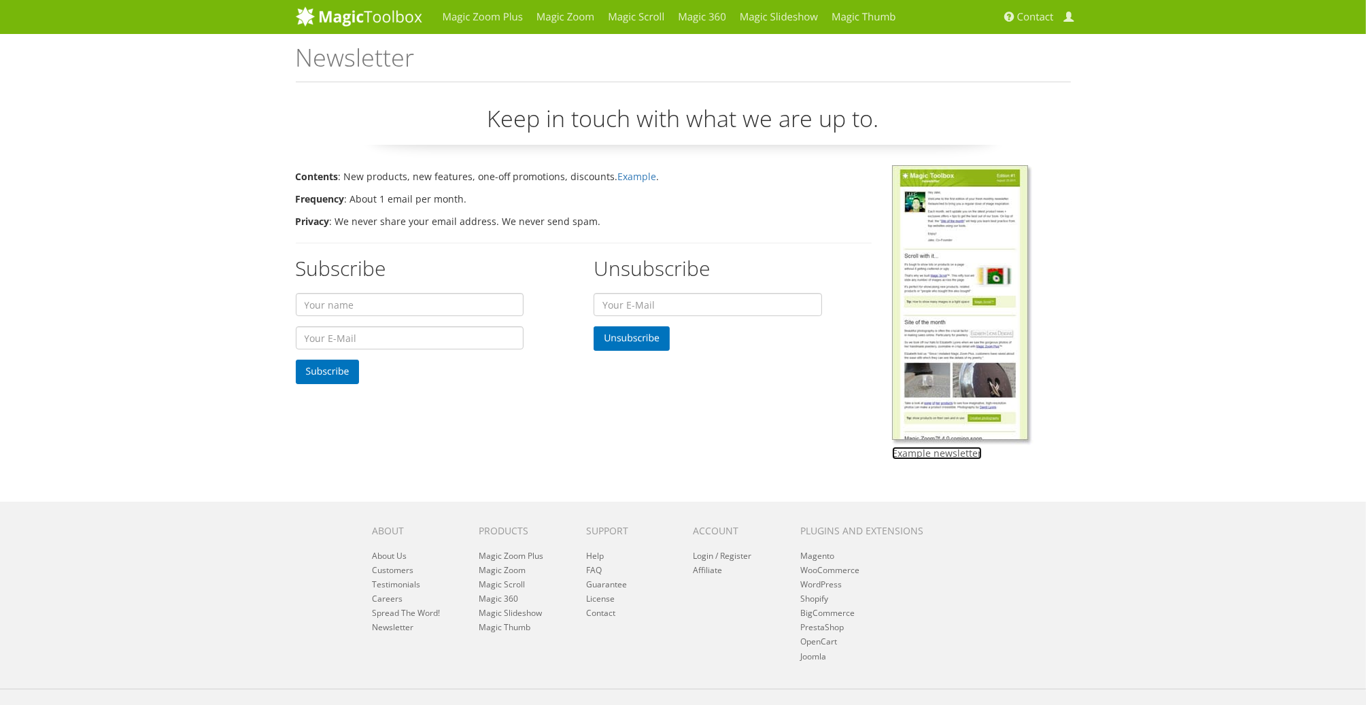
click at [955, 456] on link "Example newsletter" at bounding box center [937, 453] width 90 height 13
click at [187, 128] on div "Magic Zoom Plus Magic Zoom Magic Scroll Magic 360 Magic Slideshow Magic Thumb C…" at bounding box center [683, 379] width 1366 height 759
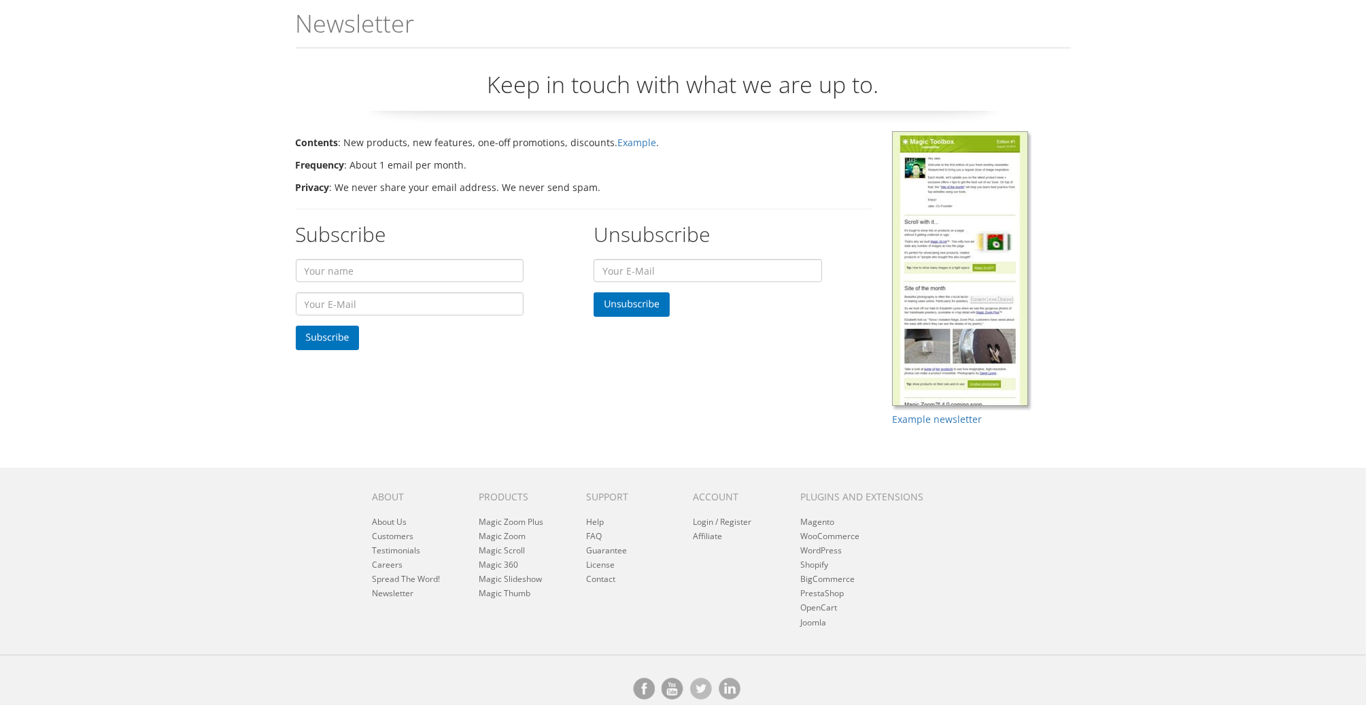
scroll to position [53, 0]
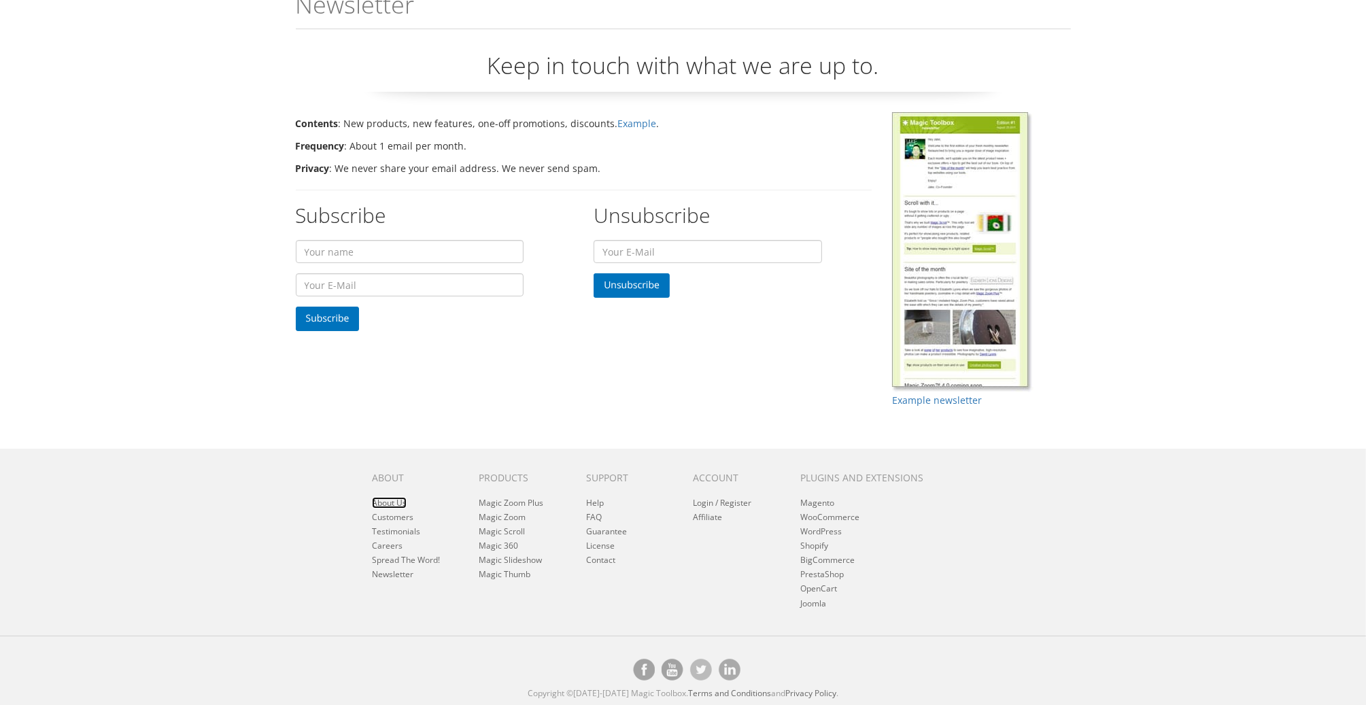
click at [386, 505] on link "About Us" at bounding box center [389, 503] width 35 height 12
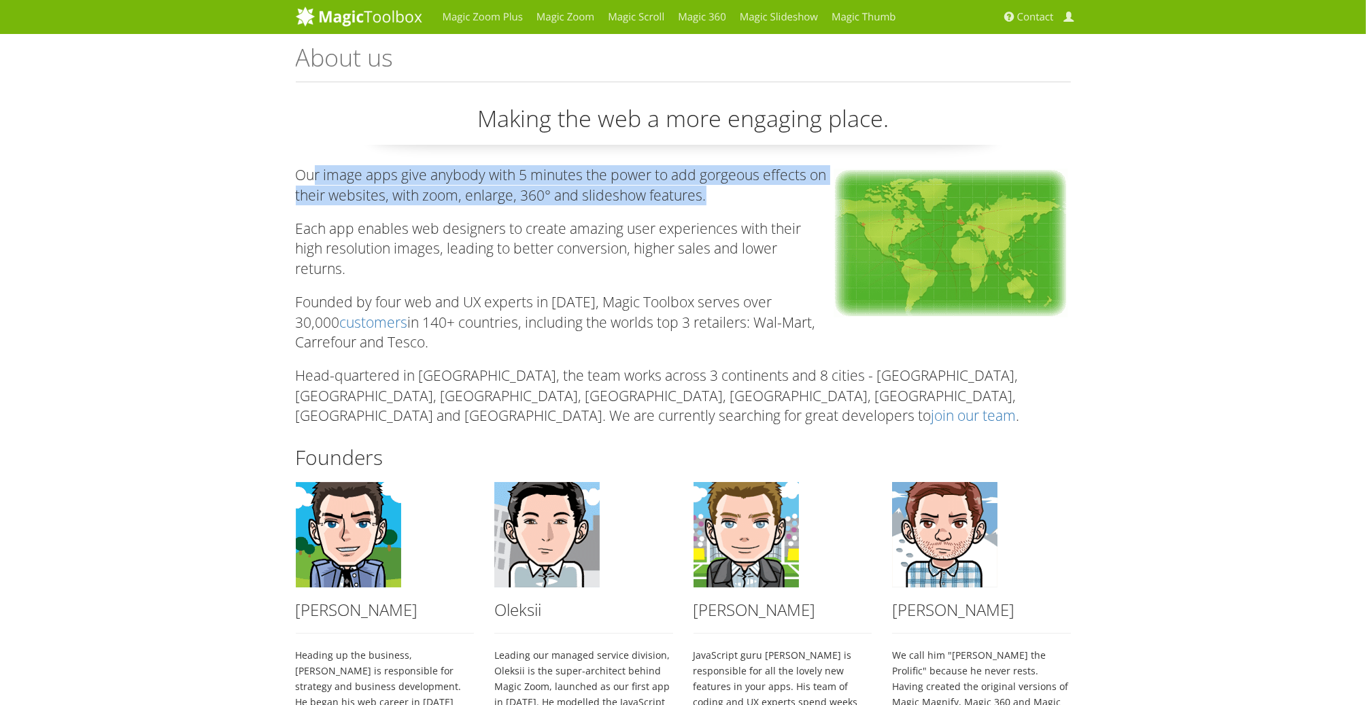
drag, startPoint x: 311, startPoint y: 160, endPoint x: 740, endPoint y: 196, distance: 431.2
click at [740, 196] on div "Making the web a more engaging place. Our image apps give anybody with 5 minute…" at bounding box center [683, 445] width 775 height 685
click at [740, 196] on p "Our image apps give anybody with 5 minutes the power to add gorgeous effects on…" at bounding box center [683, 185] width 775 height 40
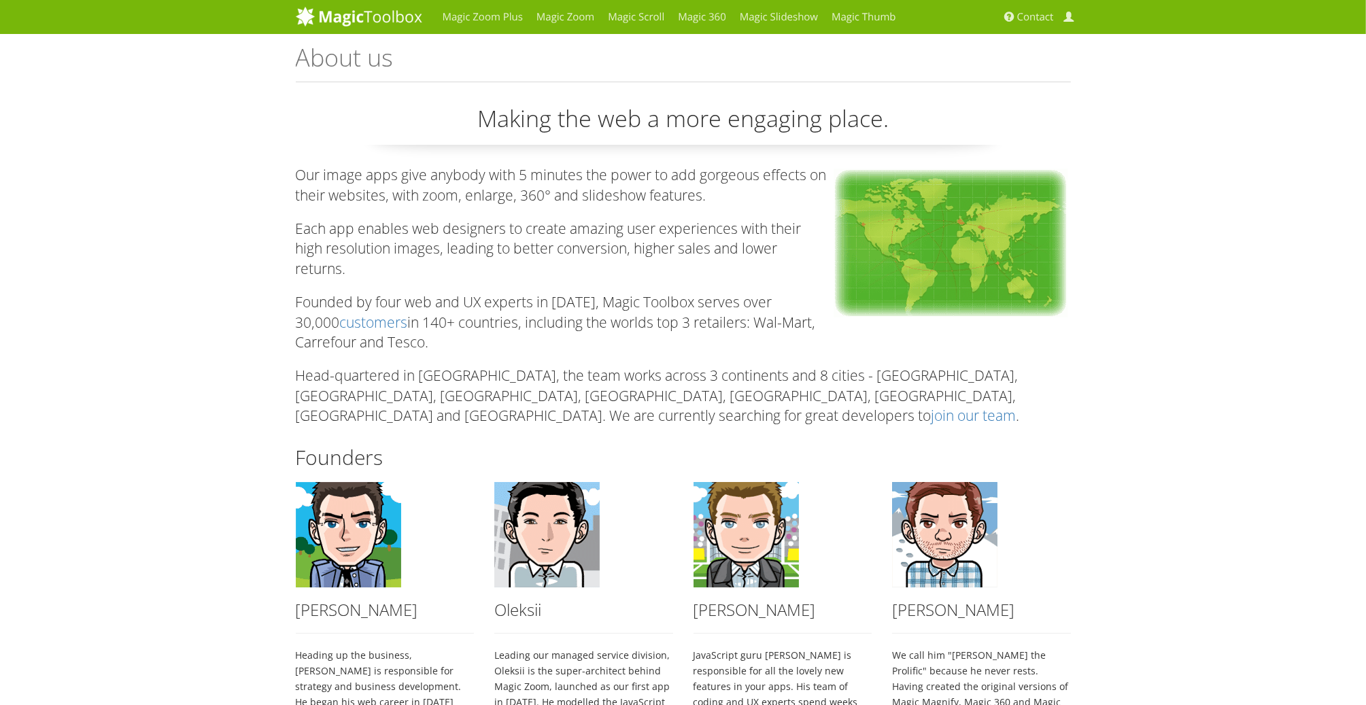
click at [167, 449] on div "Magic Zoom Plus Magic Zoom Magic Scroll Magic 360 Magic Slideshow Magic Thumb C…" at bounding box center [683, 543] width 1366 height 1086
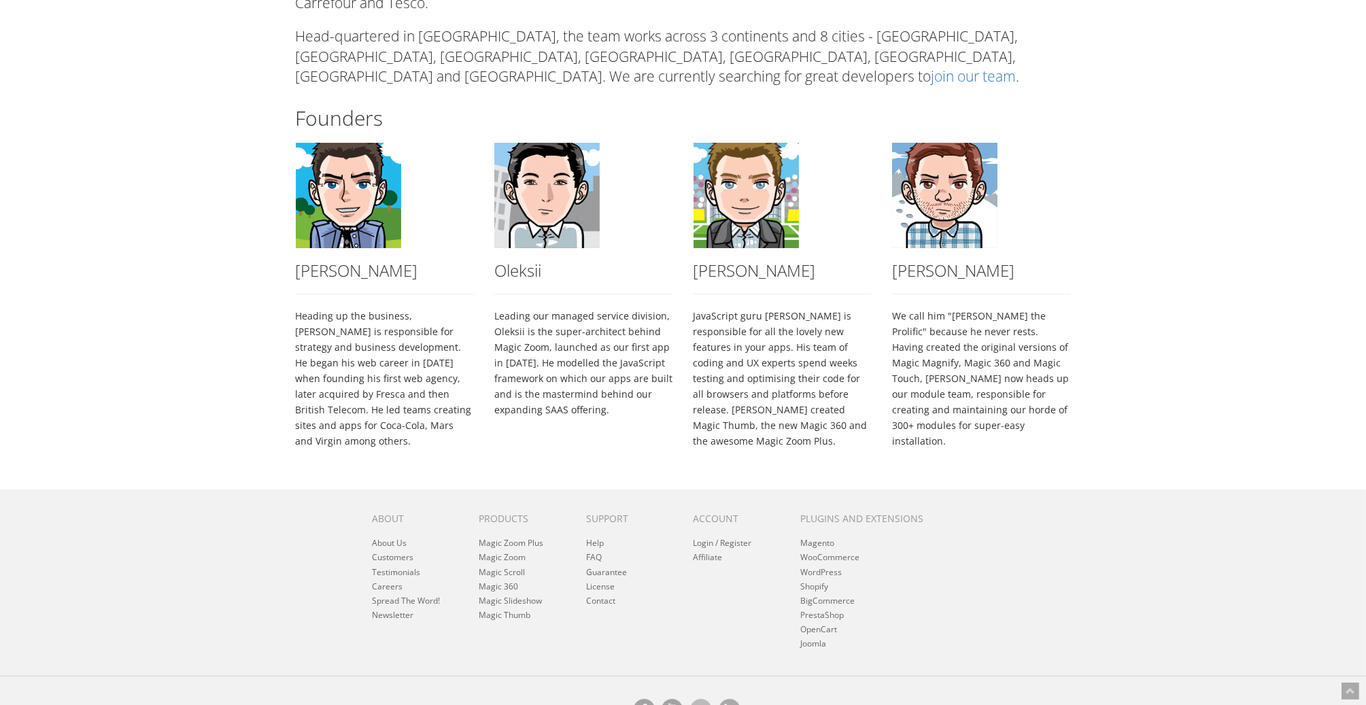
click at [199, 315] on div "Magic Zoom Plus Magic Zoom Magic Scroll Magic 360 Magic Slideshow Magic Thumb C…" at bounding box center [683, 204] width 1366 height 1086
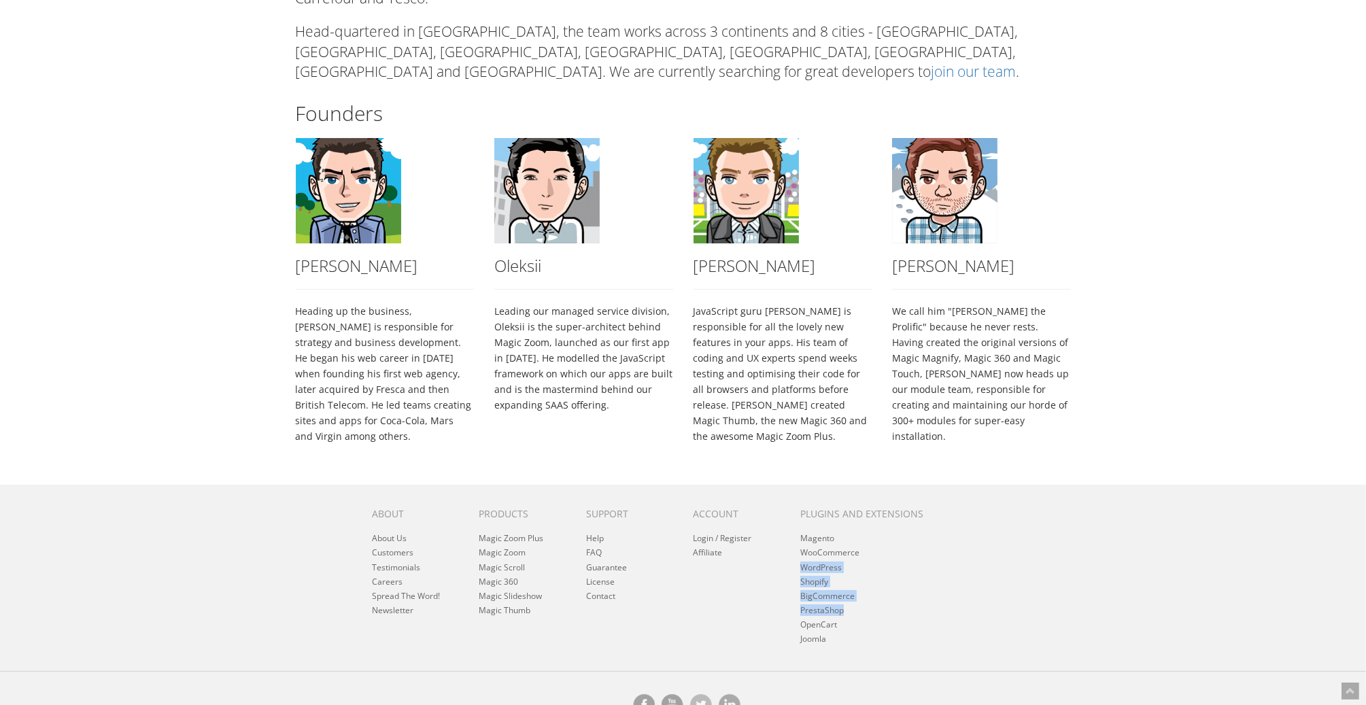
click at [795, 589] on div "Plugins and extensions Magento WooCommerce WordPress Shopify BigCommerce Presta…" at bounding box center [870, 575] width 160 height 146
click at [903, 640] on footer "About About Us Customers Testimonials Careers Spread The Word! Newsletter Produ…" at bounding box center [683, 613] width 1366 height 257
drag, startPoint x: 434, startPoint y: 597, endPoint x: 420, endPoint y: 592, distance: 15.0
click at [420, 592] on div "About About Us Customers Testimonials Careers Spread The Word! Newsletter Produ…" at bounding box center [682, 575] width 663 height 146
click at [596, 547] on link "FAQ" at bounding box center [594, 553] width 16 height 12
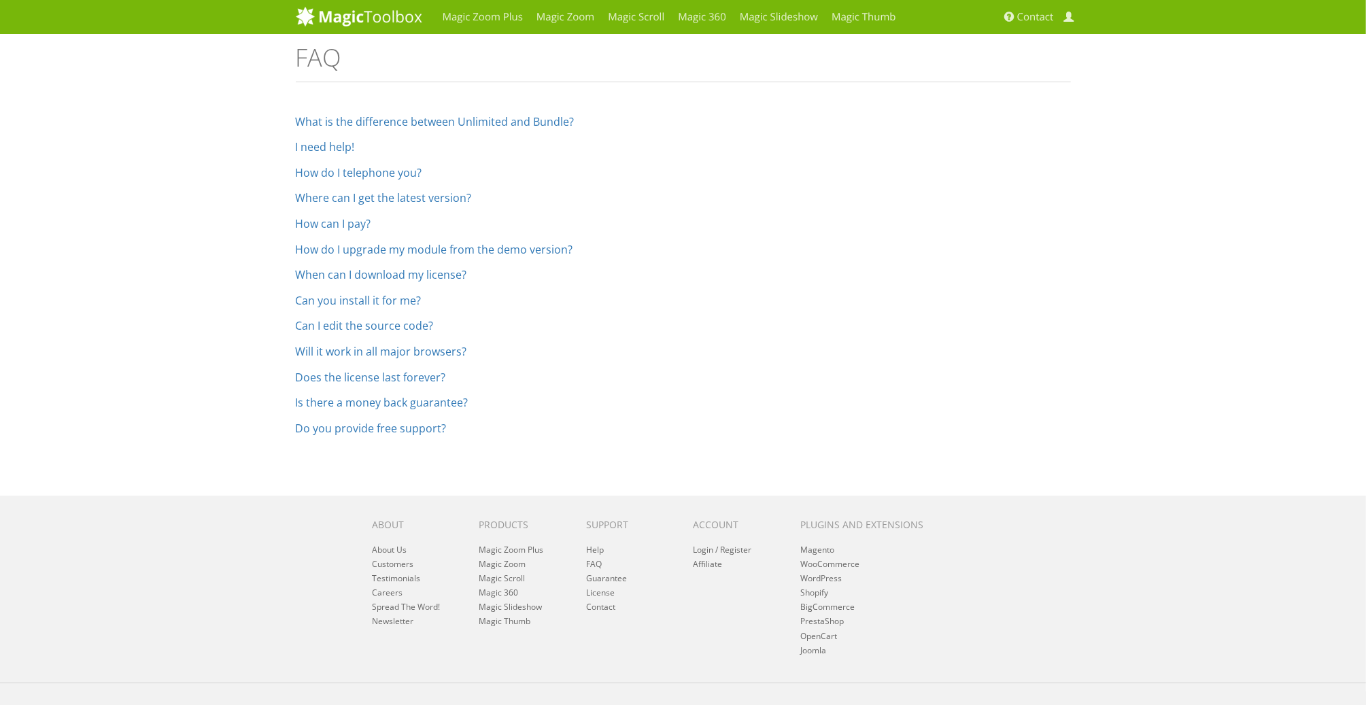
click at [630, 128] on ol "What is the difference between Unlimited and Bundle? You can use an Unlimited l…" at bounding box center [683, 275] width 775 height 319
click at [401, 169] on link "How do I telephone you?" at bounding box center [359, 172] width 126 height 15
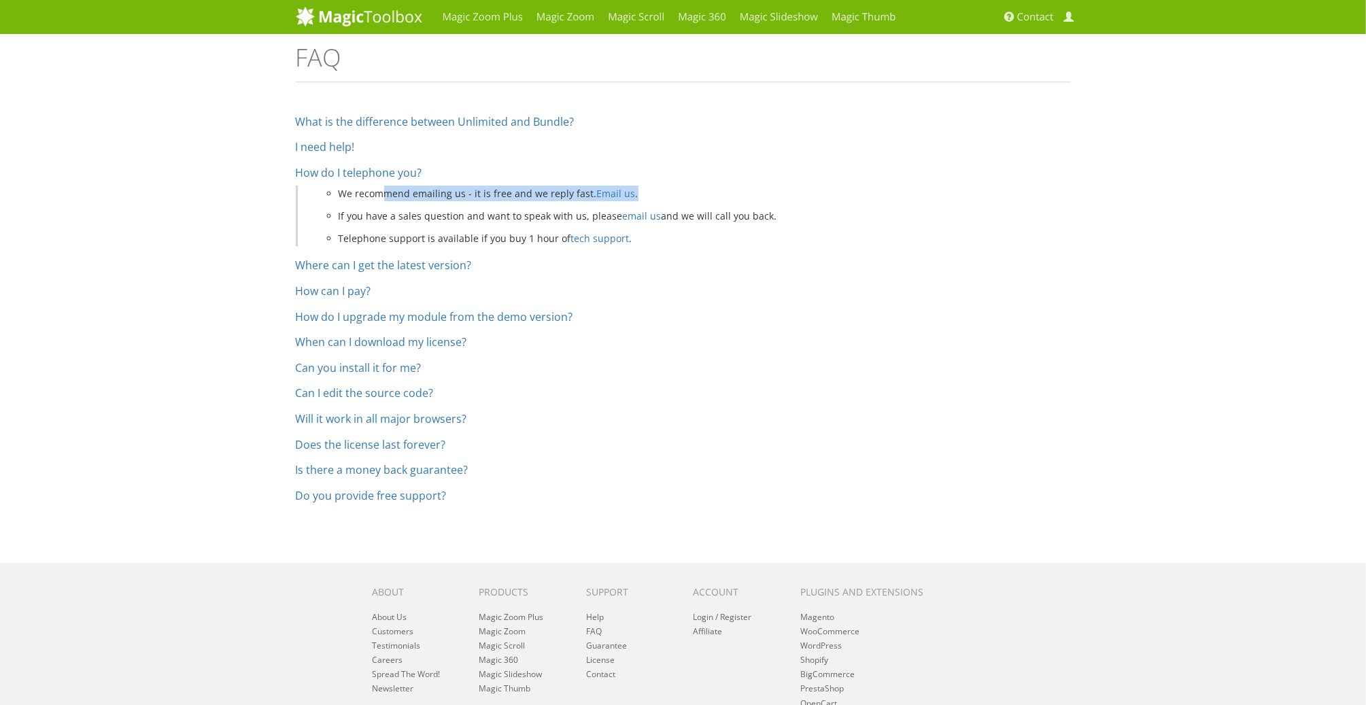
drag, startPoint x: 413, startPoint y: 192, endPoint x: 713, endPoint y: 192, distance: 299.8
click at [713, 192] on li "We recommend emailing us - it is free and we reply fast. Email us ." at bounding box center [705, 194] width 732 height 16
drag, startPoint x: 684, startPoint y: 213, endPoint x: 364, endPoint y: 212, distance: 320.2
click at [364, 212] on li "If you have a sales question and want to speak with us, please email us and we …" at bounding box center [705, 216] width 732 height 16
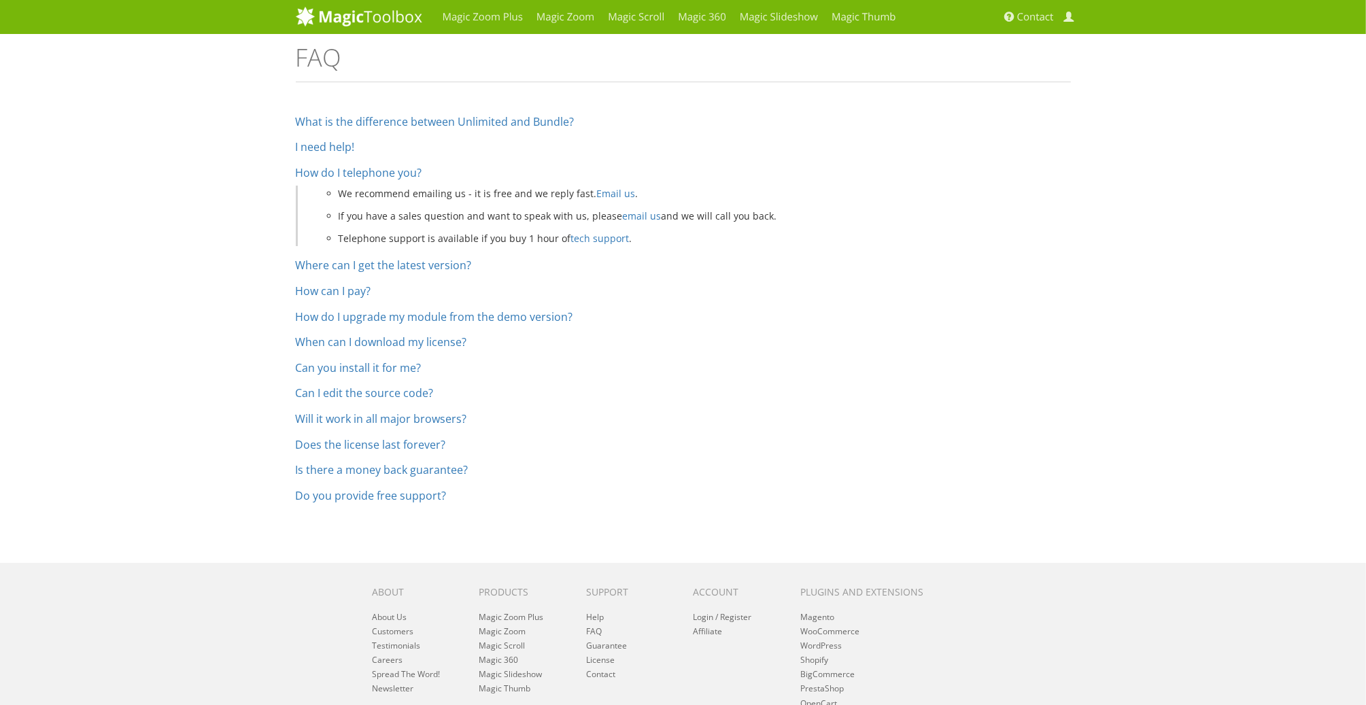
click at [364, 212] on li "If you have a sales question and want to speak with us, please email us and we …" at bounding box center [705, 216] width 732 height 16
drag, startPoint x: 381, startPoint y: 239, endPoint x: 528, endPoint y: 239, distance: 146.2
click at [528, 239] on ul "We recommend emailing us - it is free and we reply fast. Email us . If you have…" at bounding box center [690, 216] width 759 height 61
click at [524, 239] on li "Telephone support is available if you buy 1 hour of tech support ." at bounding box center [705, 238] width 732 height 16
click at [397, 206] on ul "We recommend emailing us - it is free and we reply fast. Email us . If you have…" at bounding box center [690, 216] width 759 height 61
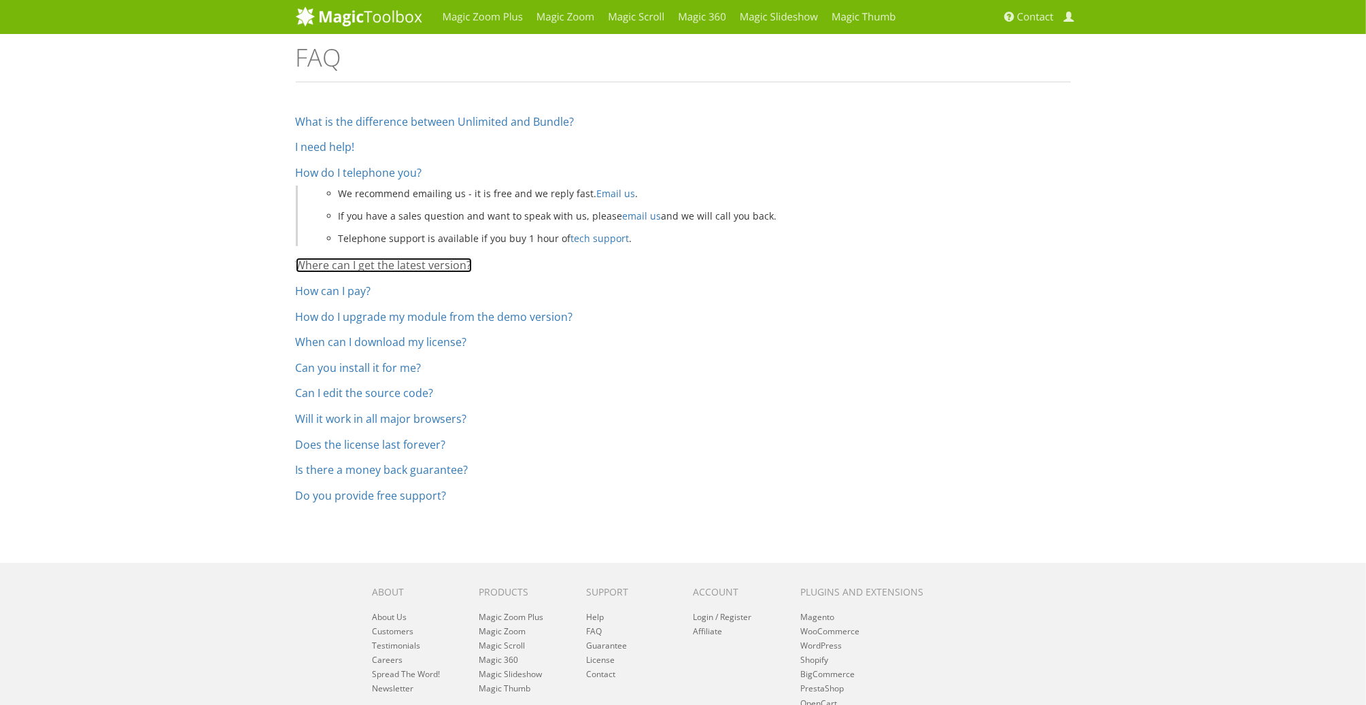
click at [416, 264] on link "Where can I get the latest version?" at bounding box center [384, 265] width 176 height 15
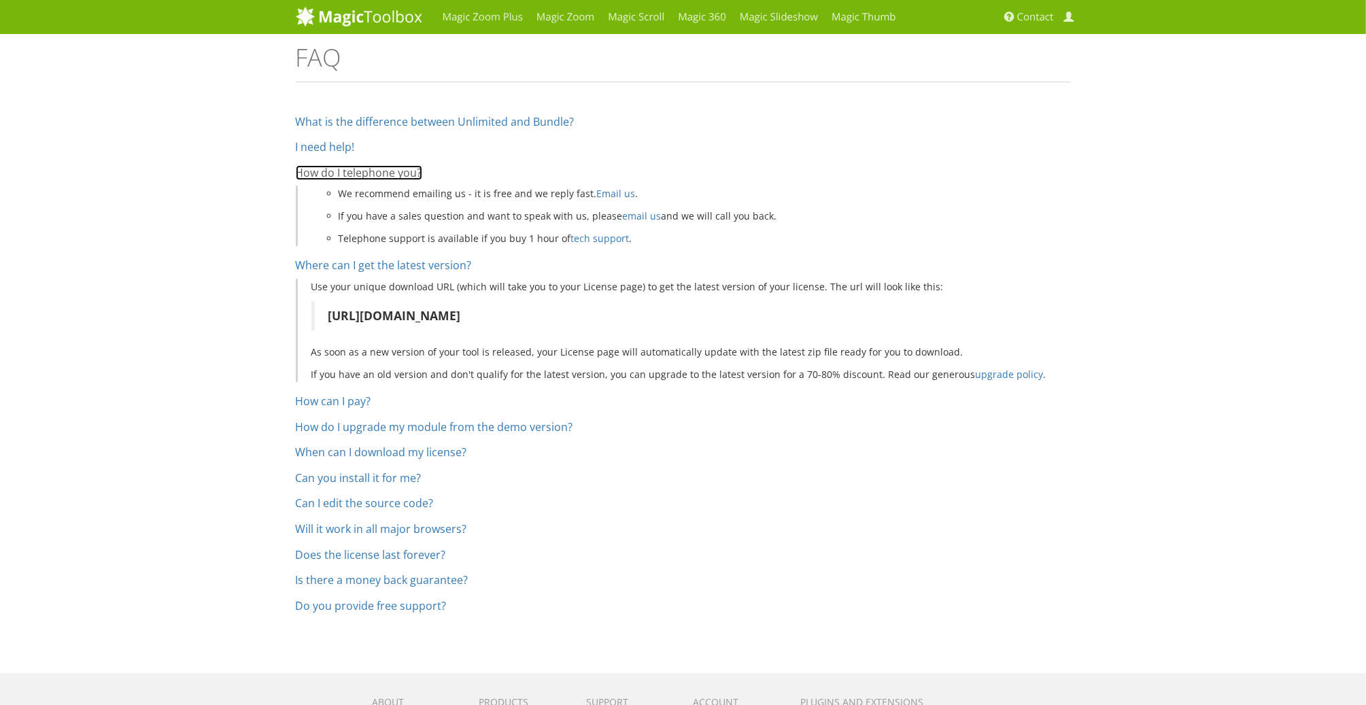
click at [400, 172] on link "How do I telephone you?" at bounding box center [359, 172] width 126 height 15
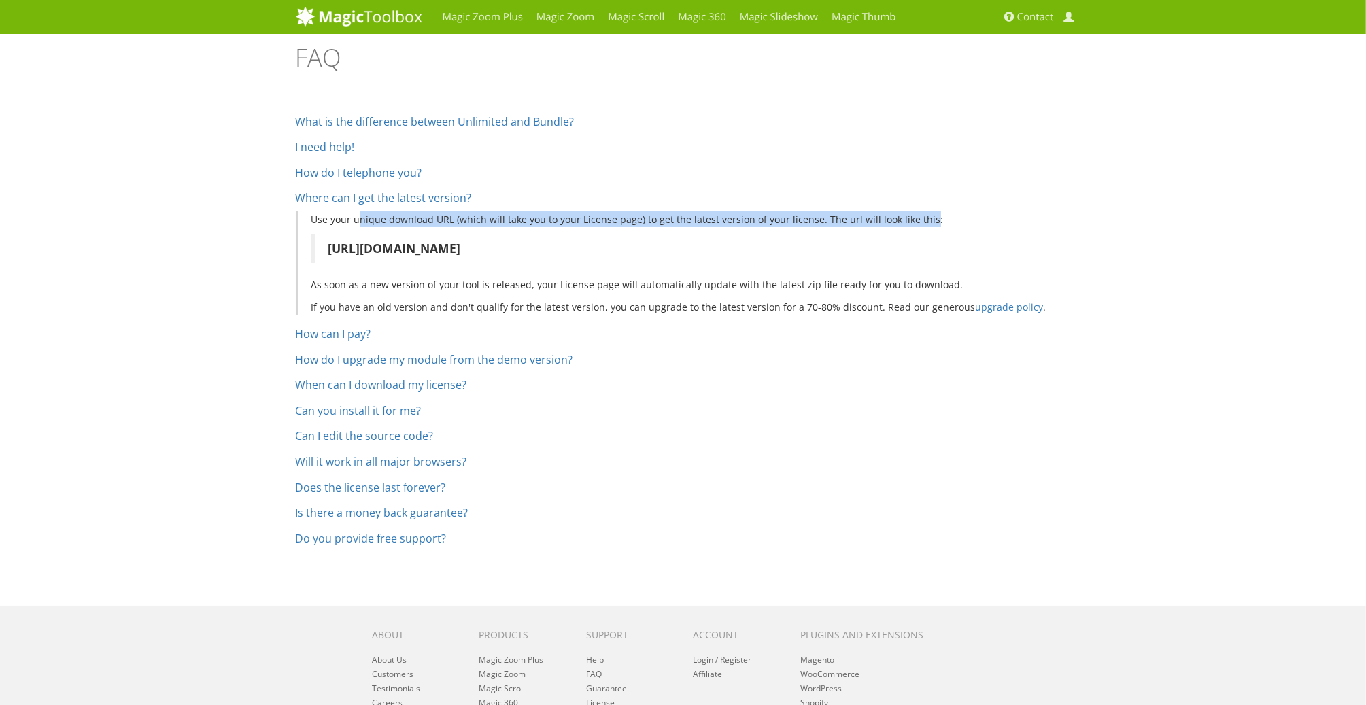
drag, startPoint x: 366, startPoint y: 220, endPoint x: 948, endPoint y: 220, distance: 582.0
click at [940, 219] on p "Use your unique download URL (which will take you to your License page) to get …" at bounding box center [690, 219] width 759 height 16
click at [948, 220] on p "Use your unique download URL (which will take you to your License page) to get …" at bounding box center [690, 219] width 759 height 16
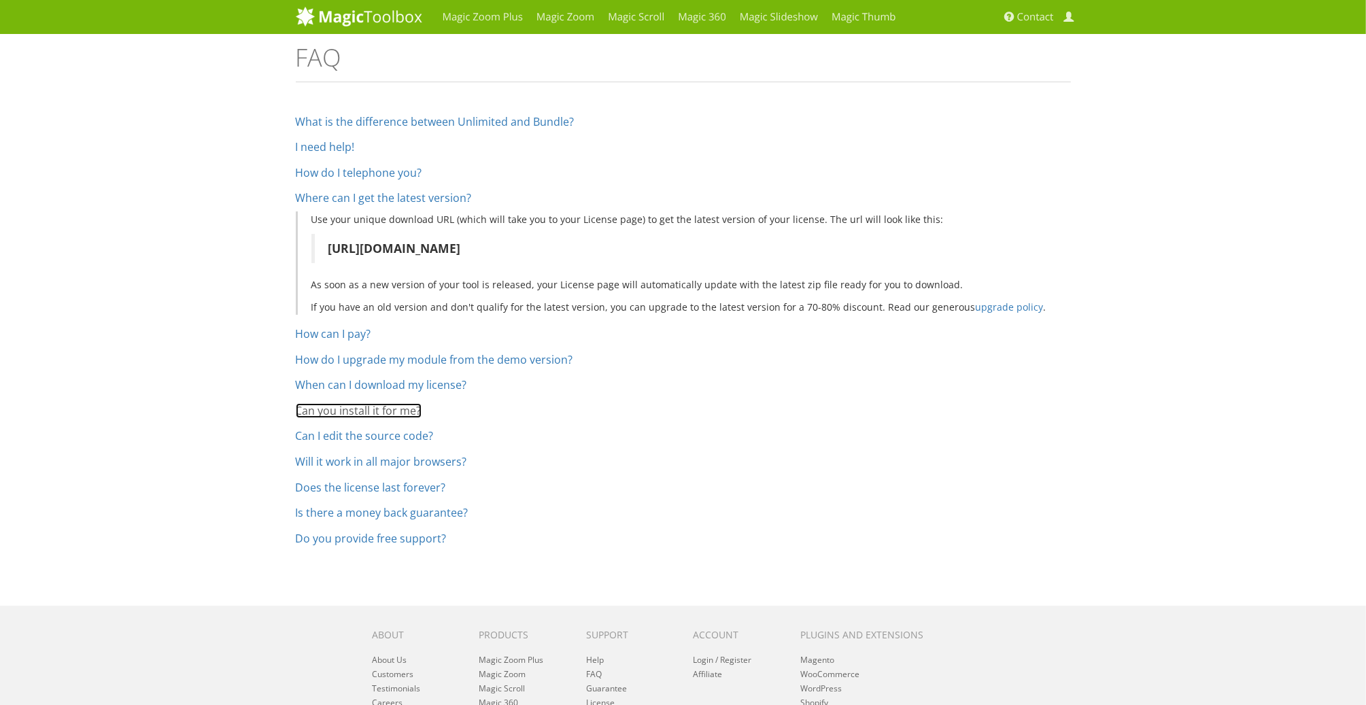
drag, startPoint x: 371, startPoint y: 412, endPoint x: 415, endPoint y: 407, distance: 44.5
click at [371, 412] on link "Can you install it for me?" at bounding box center [359, 410] width 126 height 15
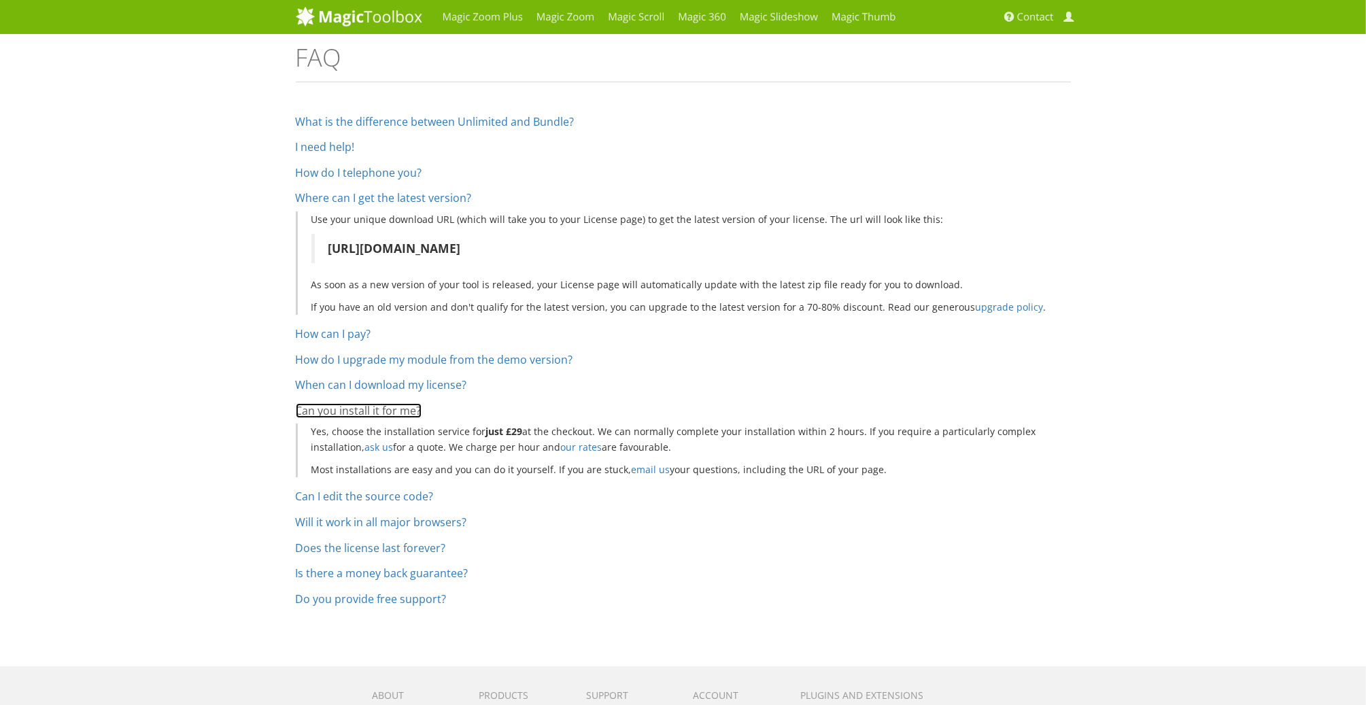
click at [324, 407] on link "Can you install it for me?" at bounding box center [359, 410] width 126 height 15
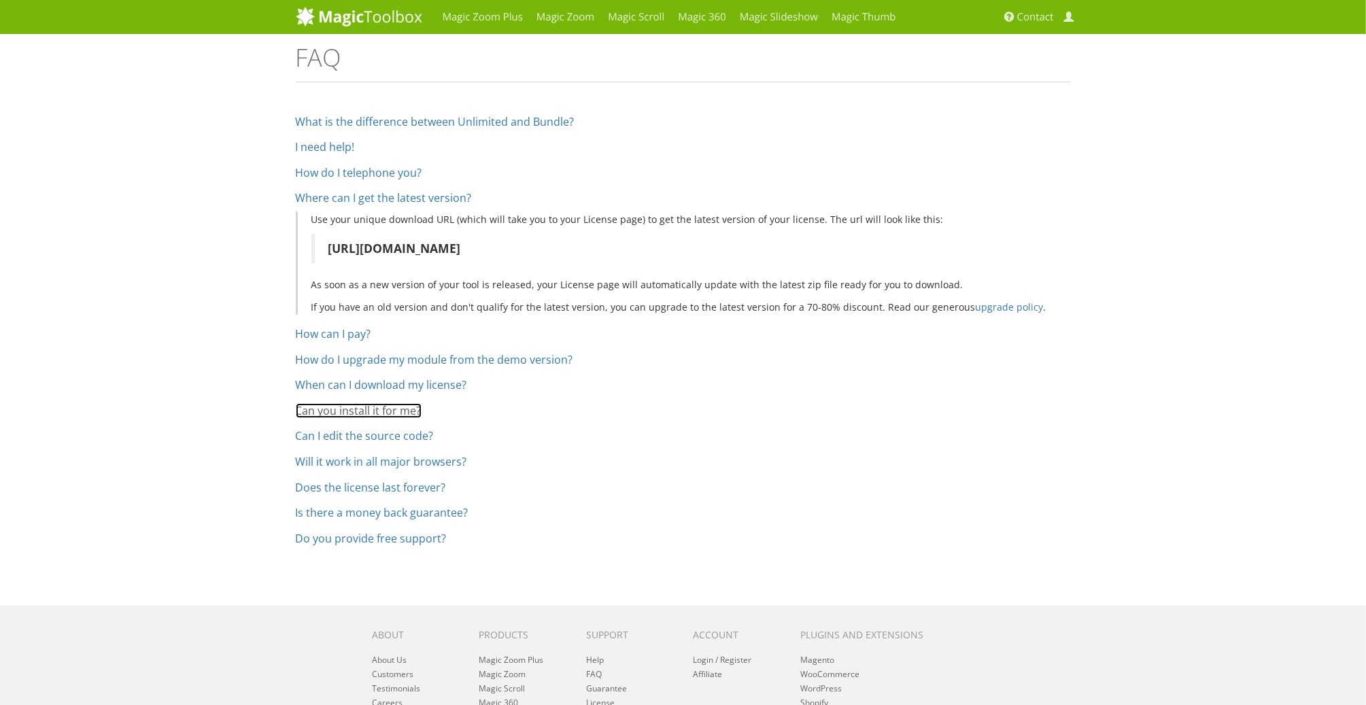
click at [324, 407] on link "Can you install it for me?" at bounding box center [359, 410] width 126 height 15
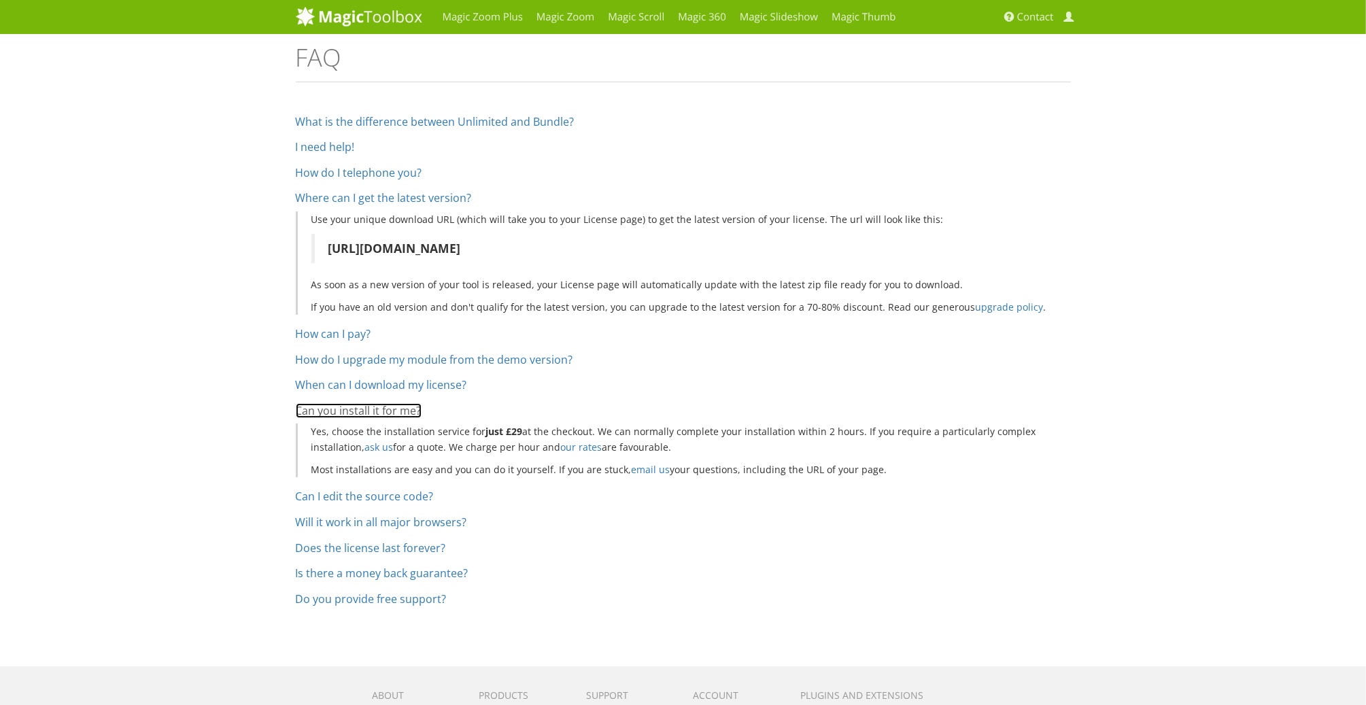
click at [333, 413] on link "Can you install it for me?" at bounding box center [359, 410] width 126 height 15
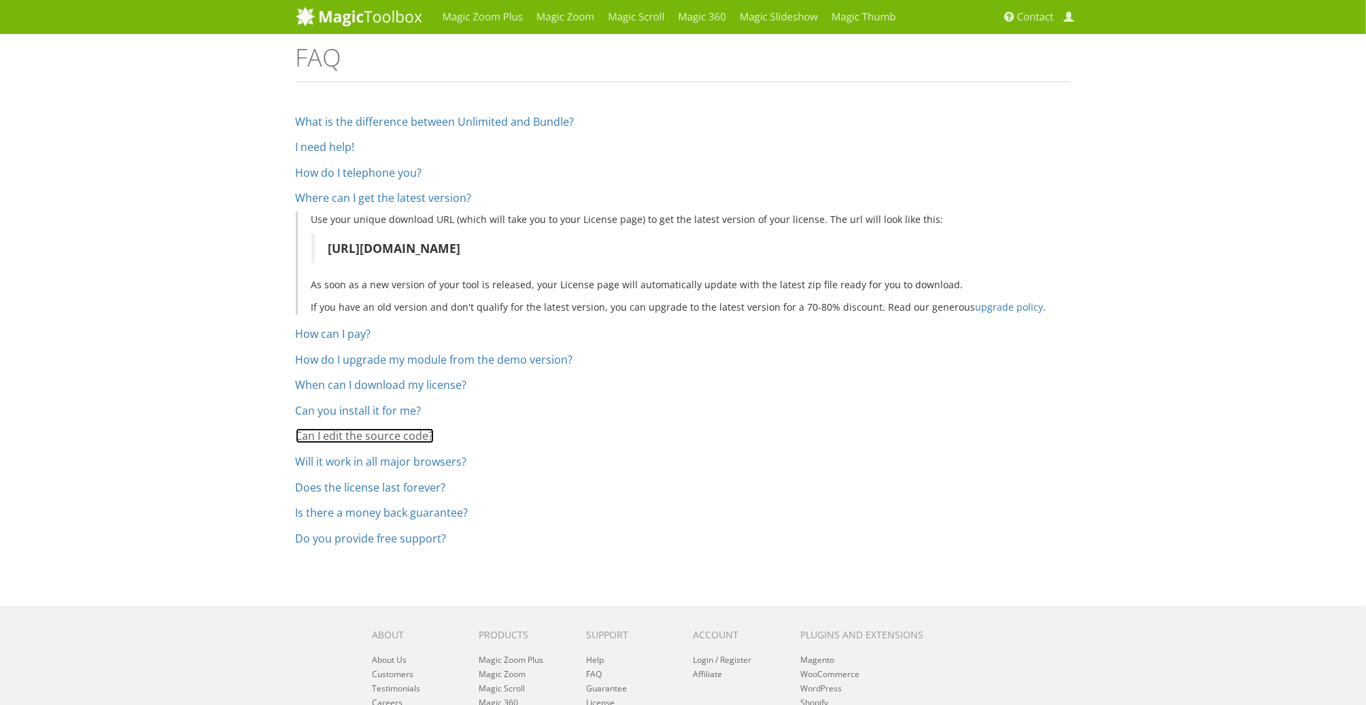
click at [397, 436] on link "Can I edit the source code?" at bounding box center [365, 435] width 138 height 15
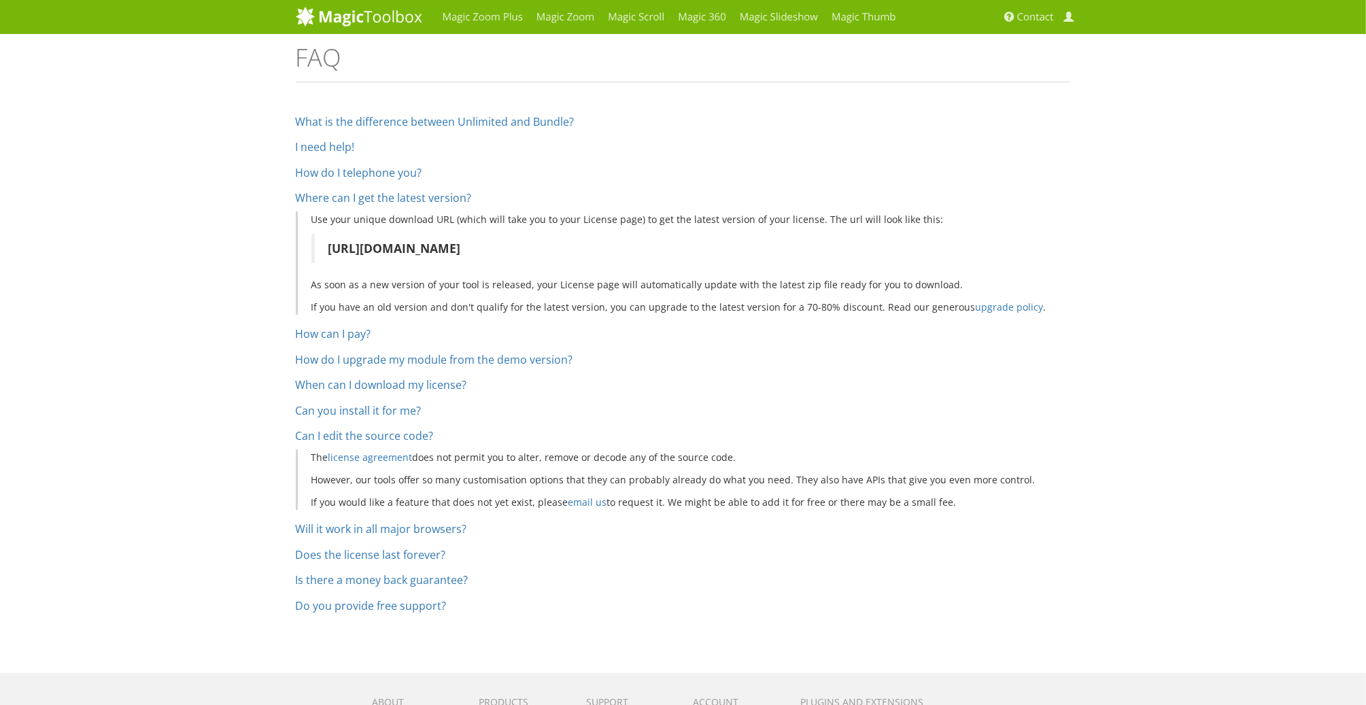
drag, startPoint x: 591, startPoint y: 458, endPoint x: 1052, endPoint y: 499, distance: 462.8
click at [1052, 499] on div "The license agreement does not permit you to alter, remove or decode any of the…" at bounding box center [683, 479] width 775 height 61
click at [1052, 499] on p "If you would like a feature that does not yet exist, please email us to request…" at bounding box center [690, 502] width 759 height 16
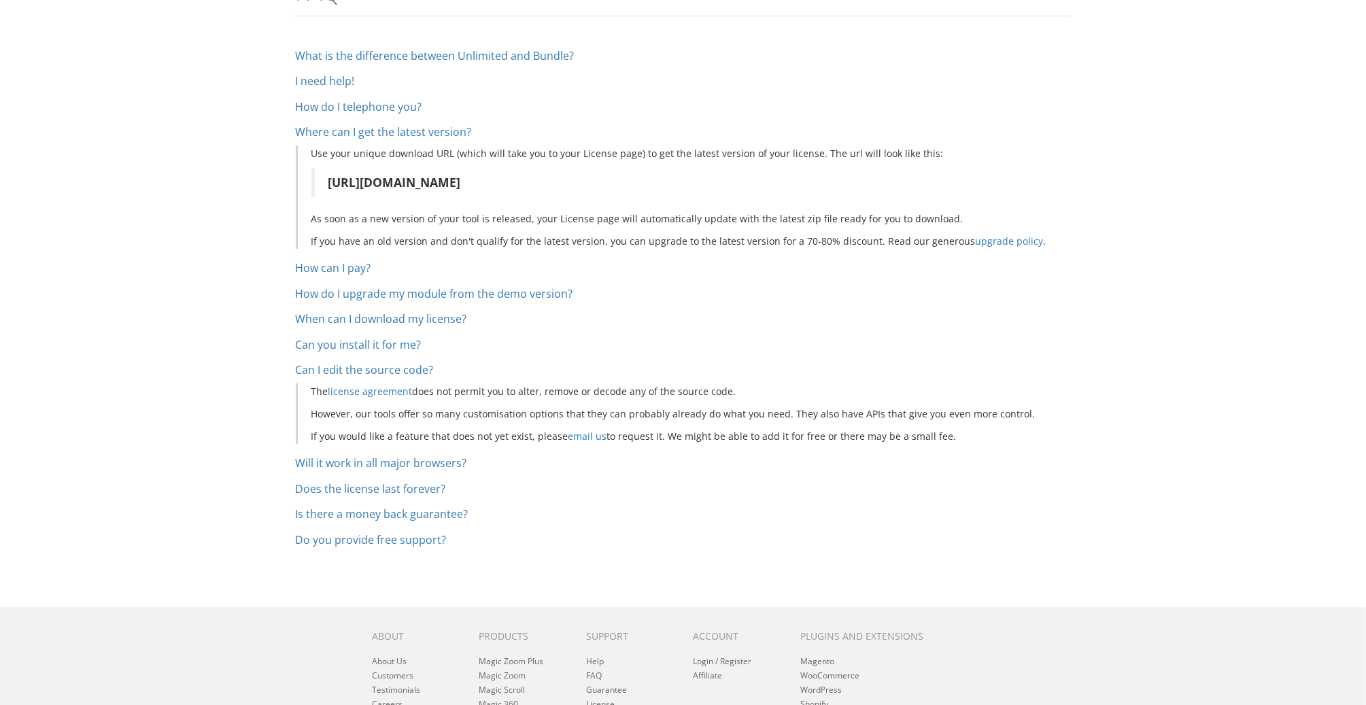
scroll to position [204, 0]
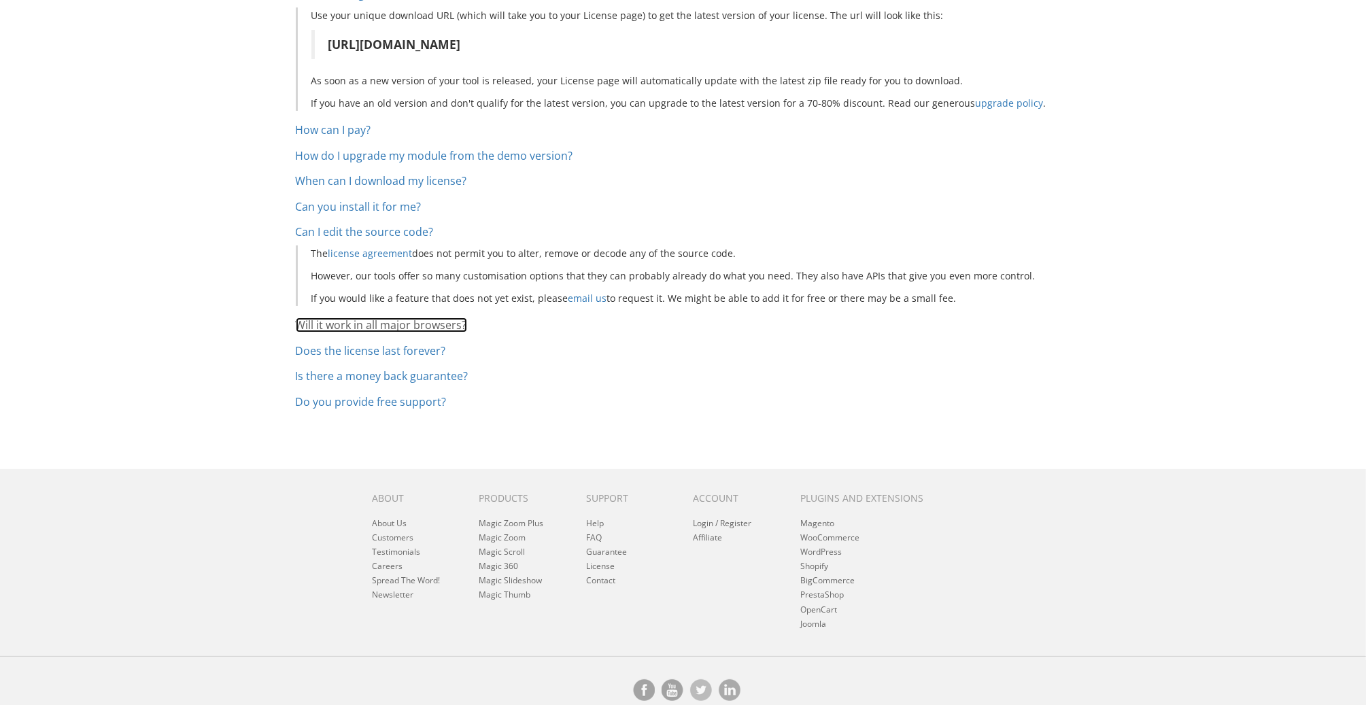
click at [443, 324] on link "Will it work in all major browsers?" at bounding box center [381, 324] width 171 height 15
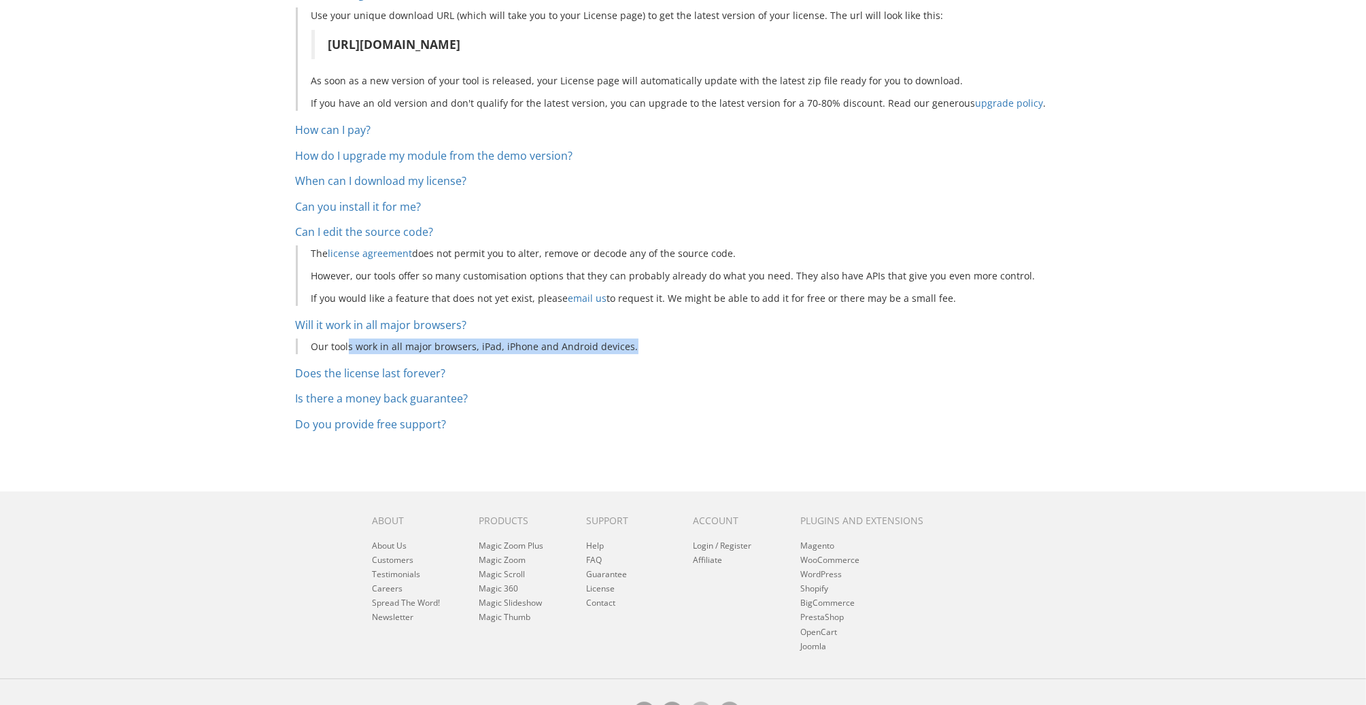
drag, startPoint x: 349, startPoint y: 345, endPoint x: 697, endPoint y: 345, distance: 347.4
click at [693, 345] on p "Our tools work in all major browsers, iPad, iPhone and Android devices." at bounding box center [690, 347] width 759 height 16
click at [697, 345] on p "Our tools work in all major browsers, iPad, iPhone and Android devices." at bounding box center [690, 347] width 759 height 16
click at [411, 375] on link "Does the license last forever?" at bounding box center [371, 373] width 150 height 15
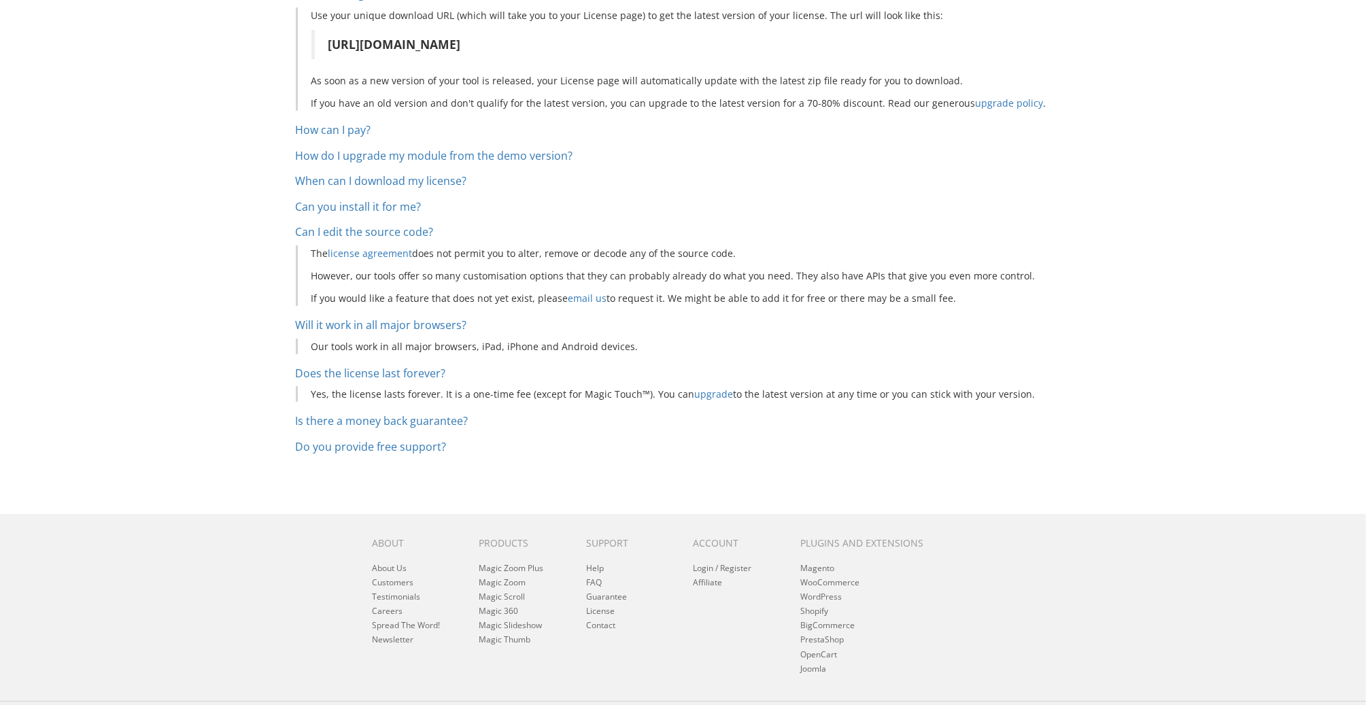
drag, startPoint x: 733, startPoint y: 395, endPoint x: 1136, endPoint y: 395, distance: 403.2
click at [1136, 395] on div "Magic Zoom Plus Magic Zoom Magic Scroll Magic 360 Magic Slideshow Magic Thumb C…" at bounding box center [683, 283] width 1366 height 975
drag, startPoint x: 963, startPoint y: 393, endPoint x: 1084, endPoint y: 393, distance: 121.0
click at [1084, 393] on div "Magic Zoom Plus Magic Zoom Magic Scroll Magic 360 Magic Slideshow Magic Thumb C…" at bounding box center [683, 283] width 1366 height 975
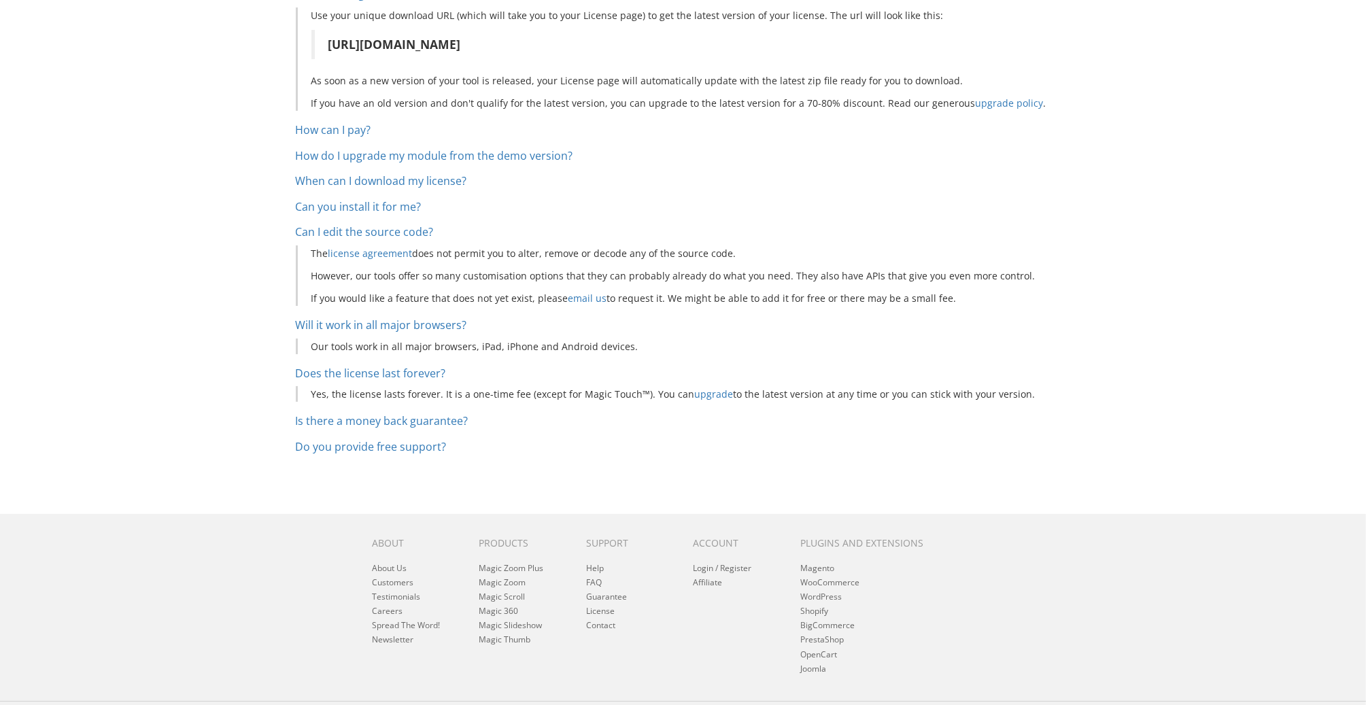
click at [1084, 393] on div "Magic Zoom Plus Magic Zoom Magic Scroll Magic 360 Magic Slideshow Magic Thumb C…" at bounding box center [683, 283] width 1366 height 975
click at [507, 389] on p "Yes, the license lasts forever. It is a one-time fee (except for Magic Touch™).…" at bounding box center [690, 394] width 759 height 16
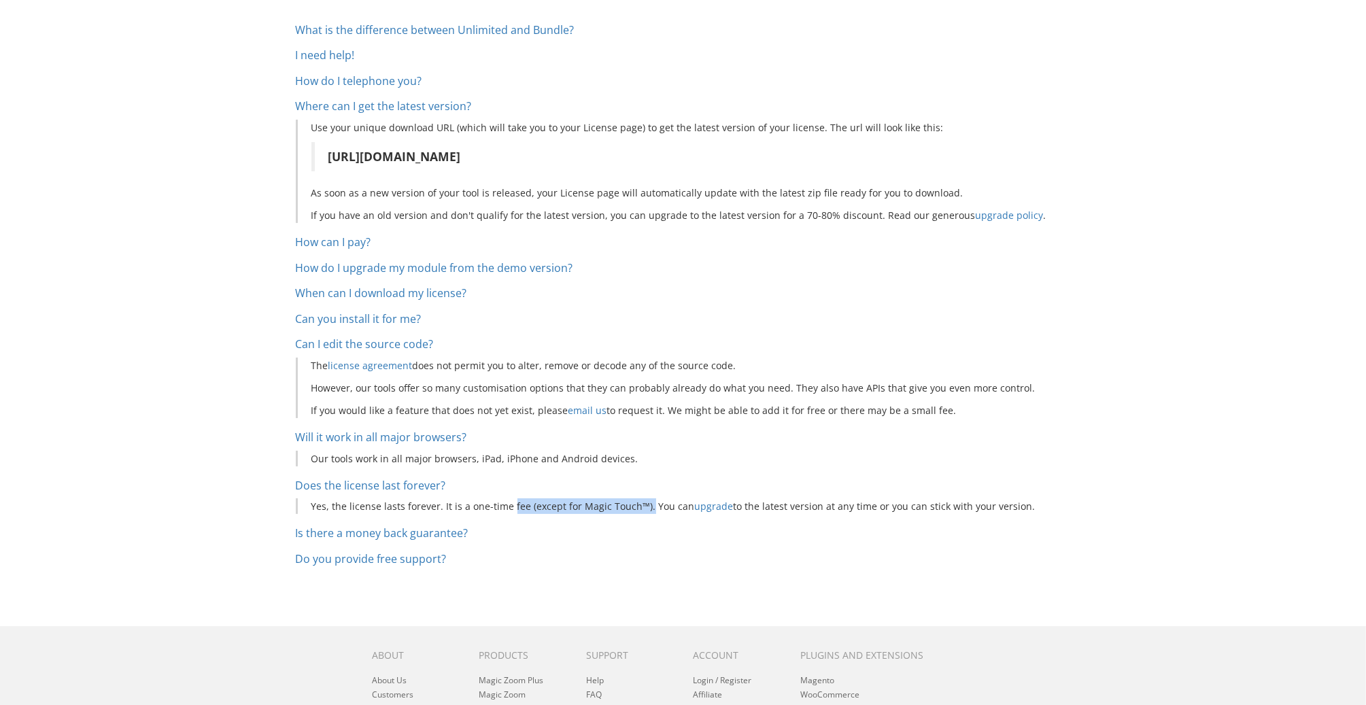
scroll to position [0, 0]
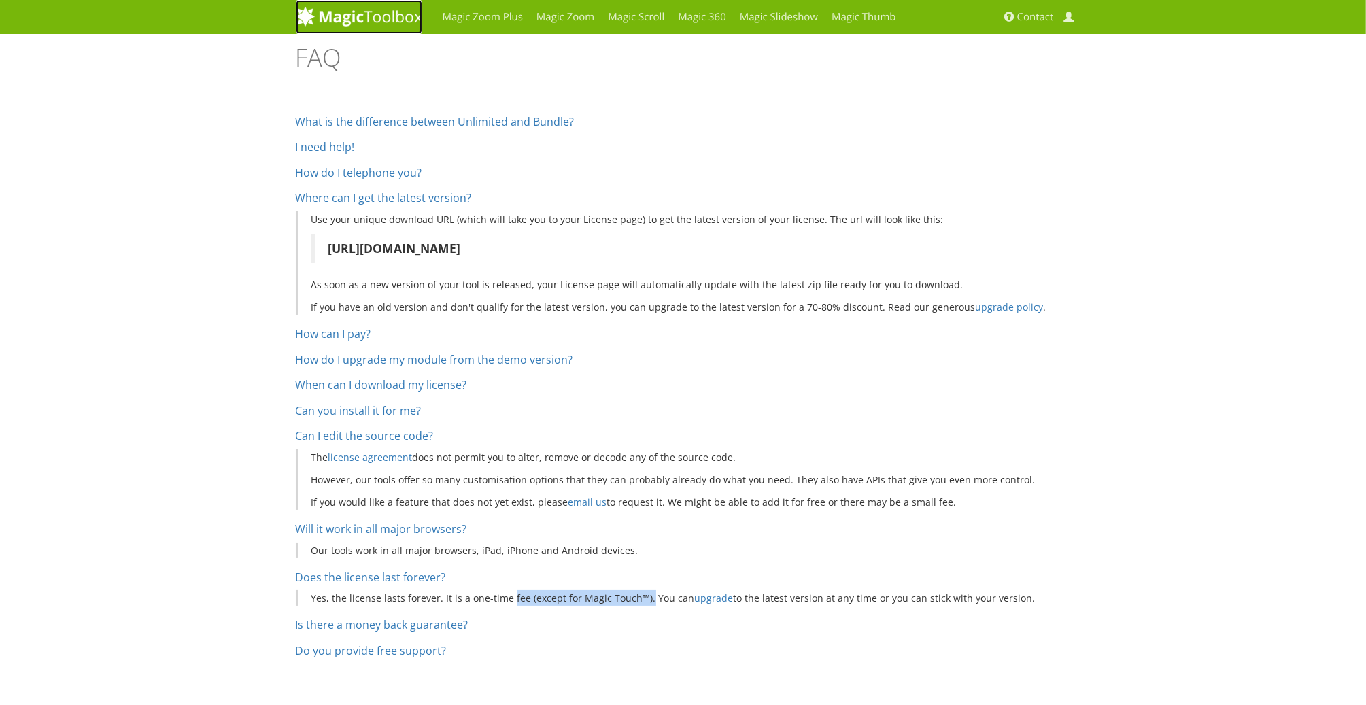
click at [369, 22] on img at bounding box center [359, 16] width 126 height 20
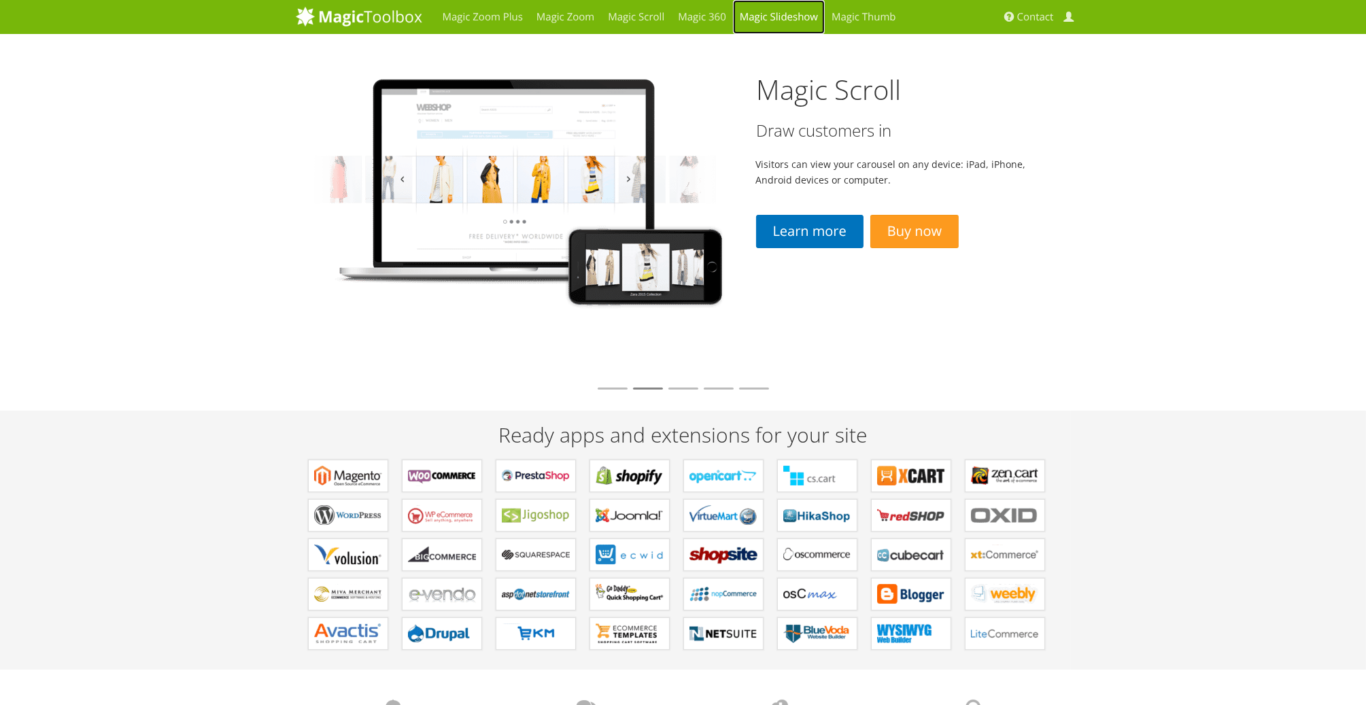
click at [764, 18] on link "Magic Slideshow" at bounding box center [779, 17] width 92 height 34
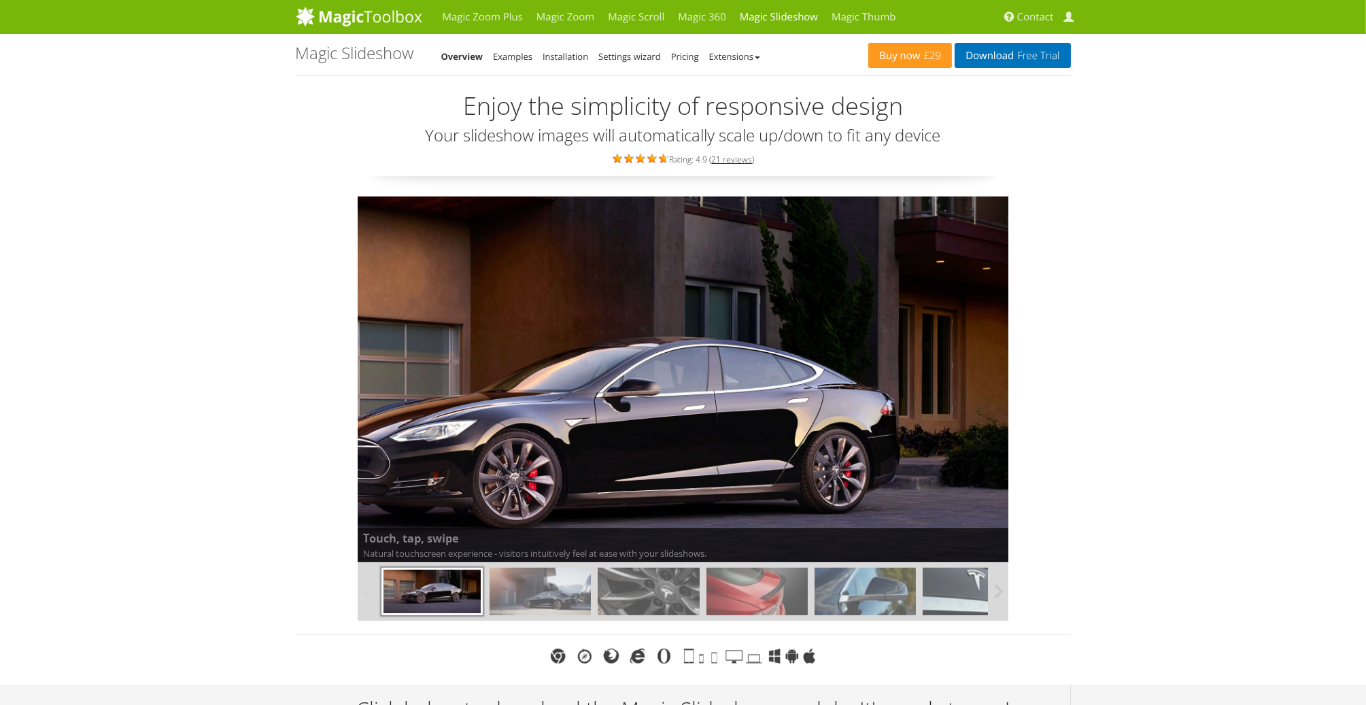
scroll to position [67, 0]
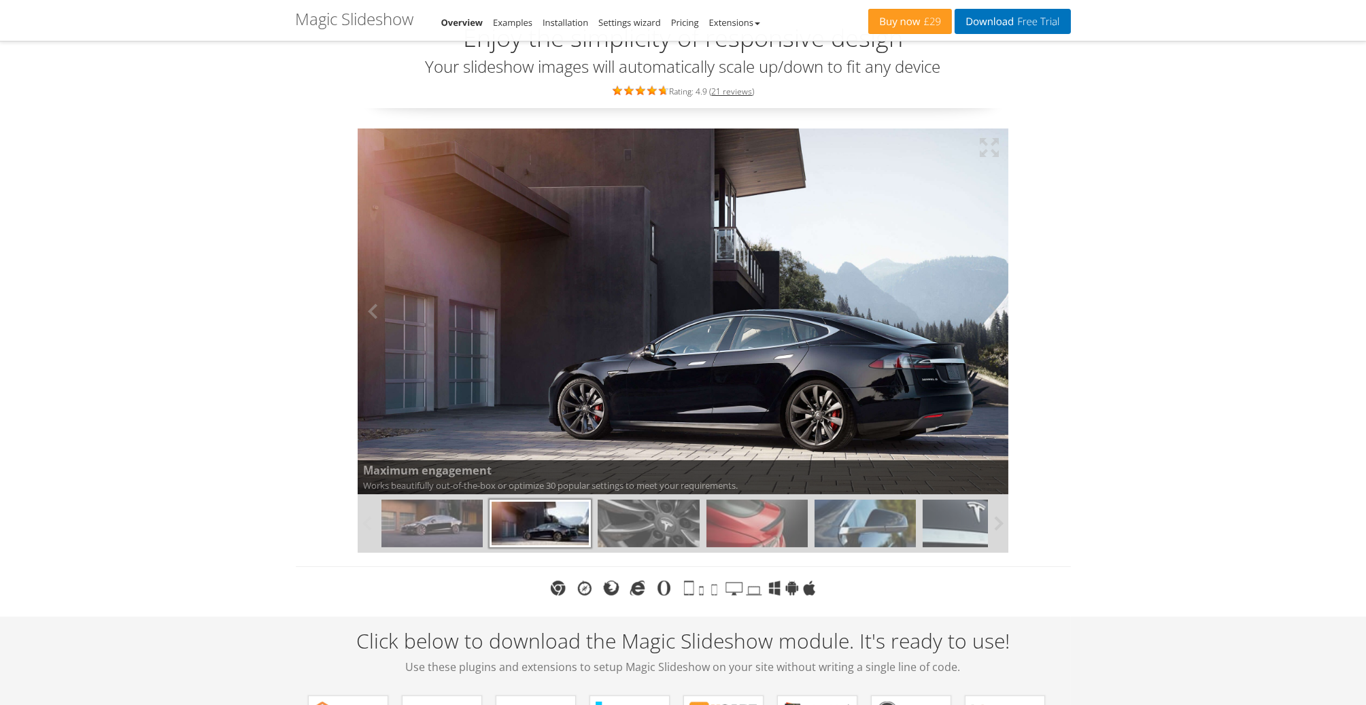
drag, startPoint x: 745, startPoint y: 402, endPoint x: 553, endPoint y: 402, distance: 192.4
click at [553, 402] on img at bounding box center [683, 311] width 651 height 366
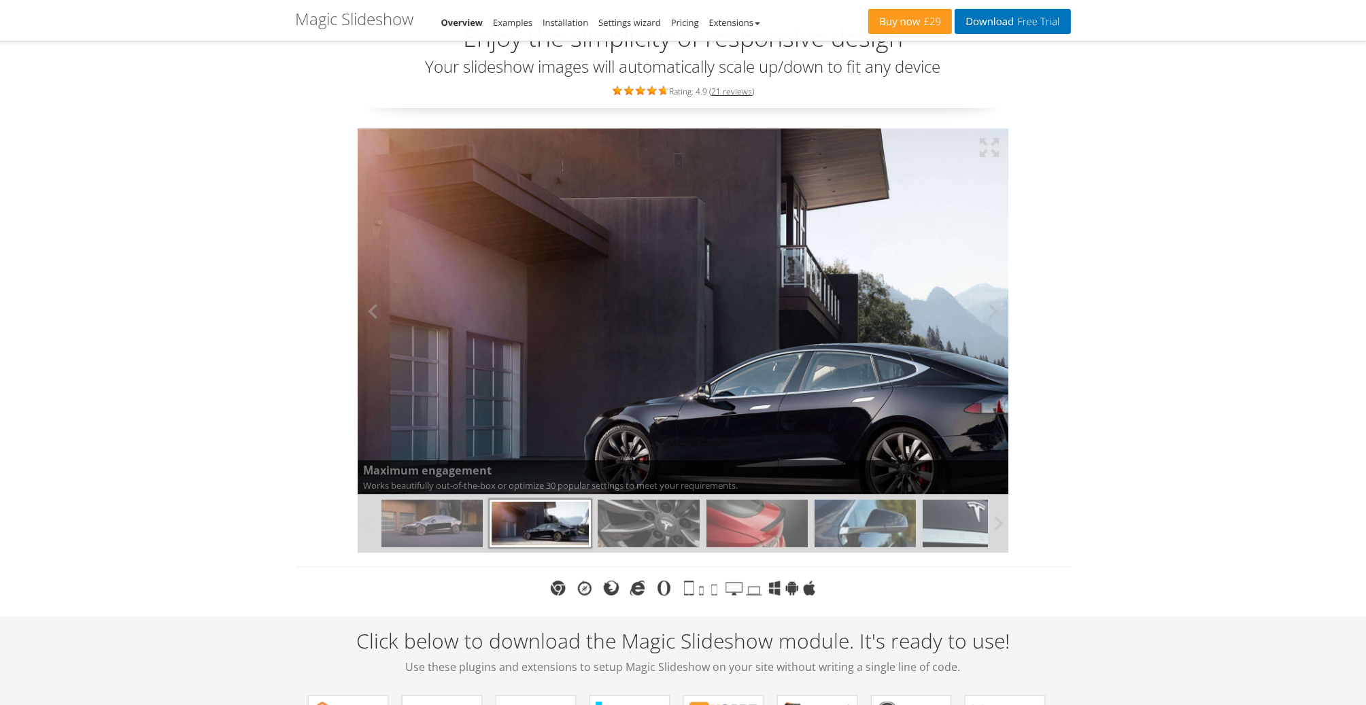
drag, startPoint x: 638, startPoint y: 396, endPoint x: 682, endPoint y: 395, distance: 44.2
click at [682, 392] on img at bounding box center [744, 345] width 772 height 434
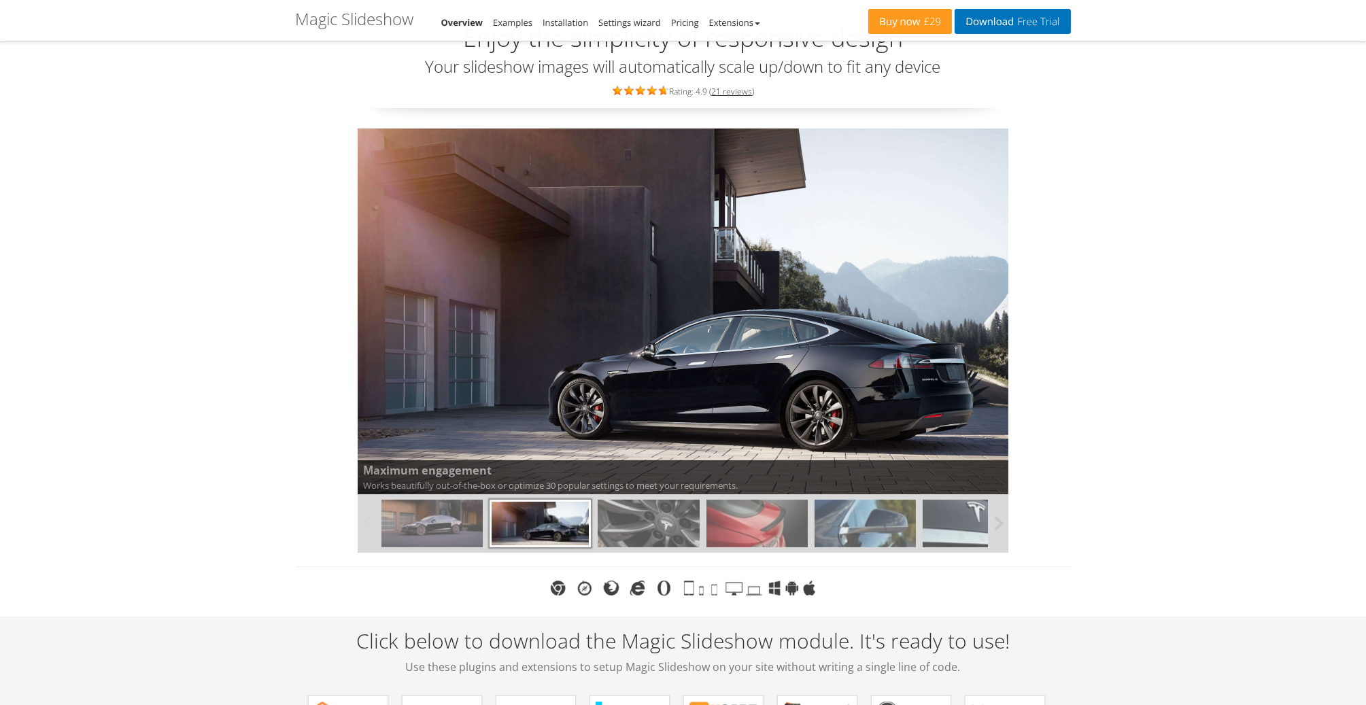
click at [666, 520] on img at bounding box center [648, 524] width 101 height 48
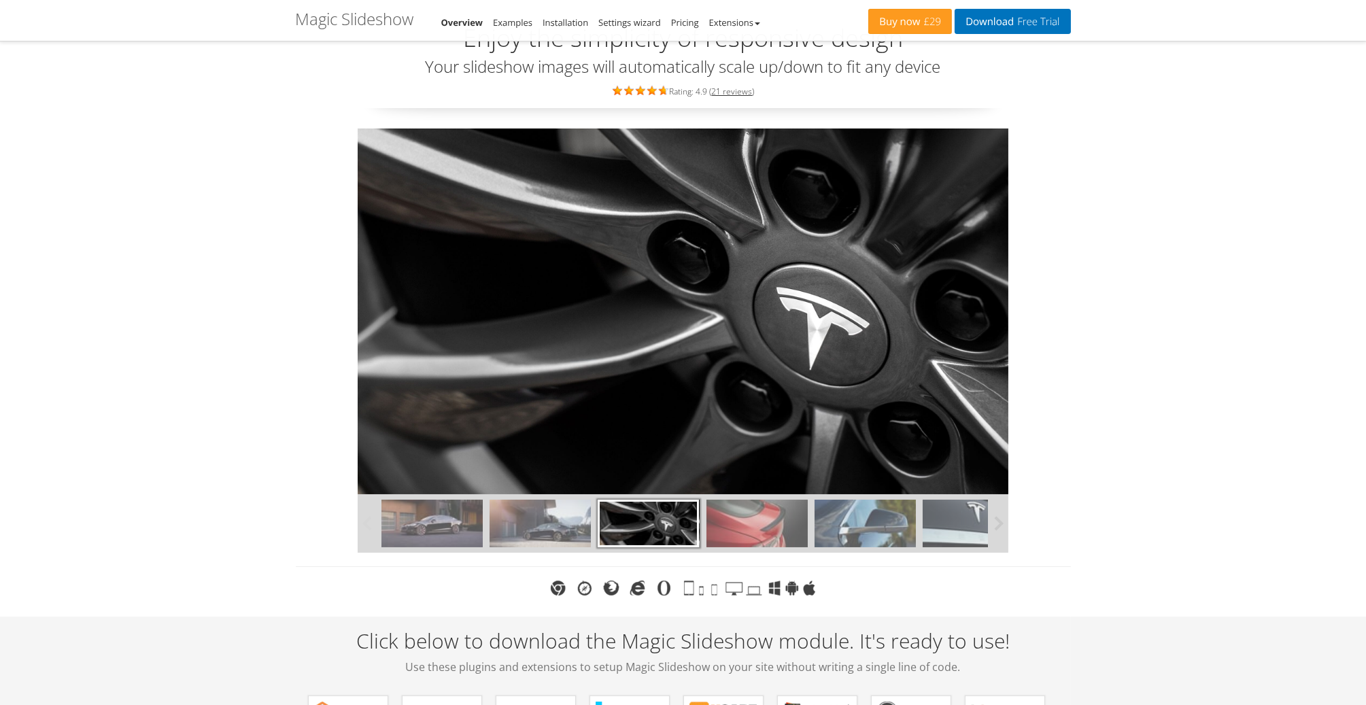
click at [762, 519] on img at bounding box center [756, 524] width 101 height 48
click at [885, 528] on img at bounding box center [864, 524] width 101 height 48
click at [952, 529] on img at bounding box center [973, 524] width 101 height 48
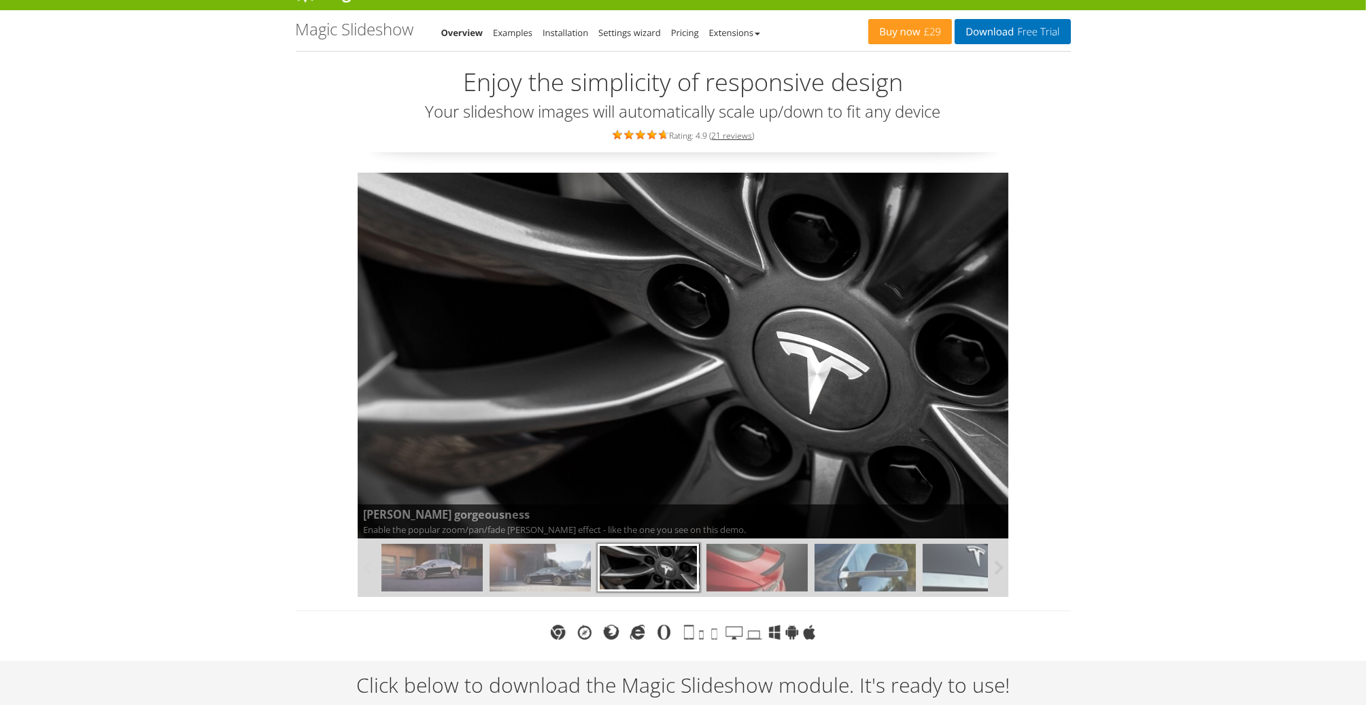
scroll to position [0, 0]
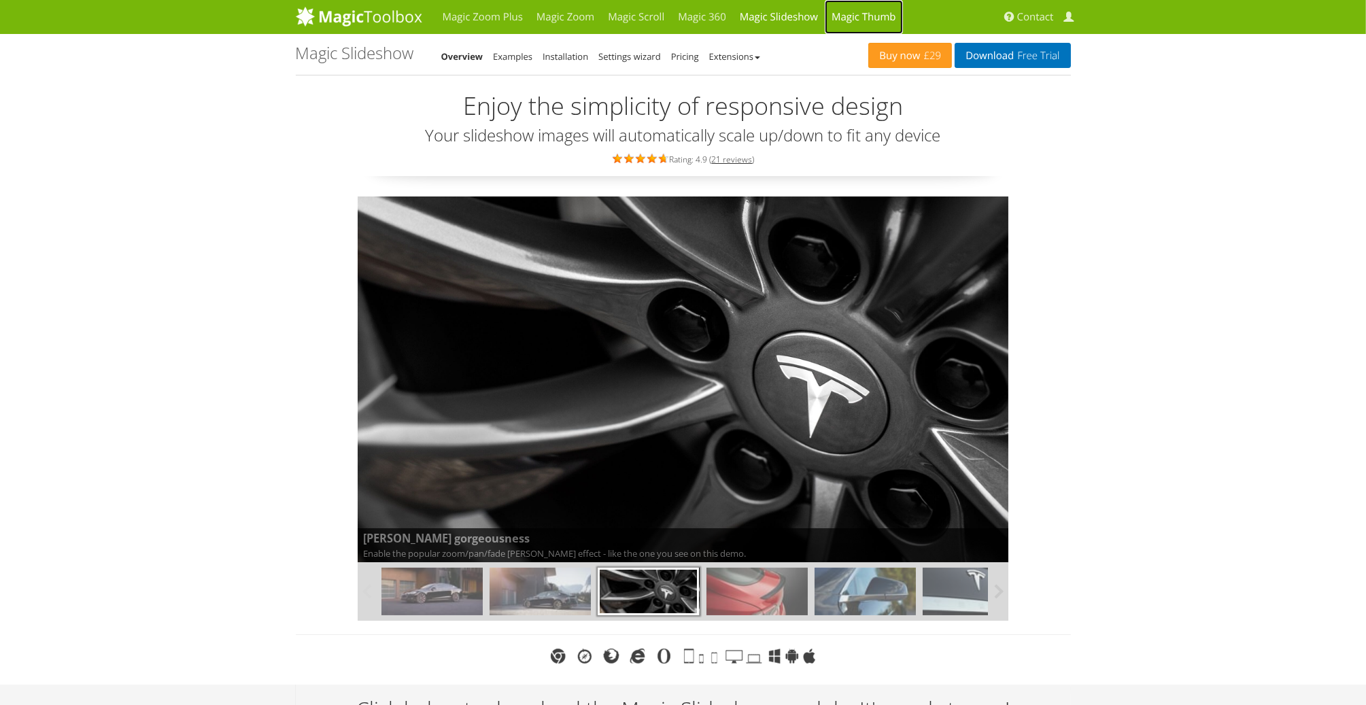
click at [869, 12] on link "Magic Thumb" at bounding box center [864, 17] width 78 height 34
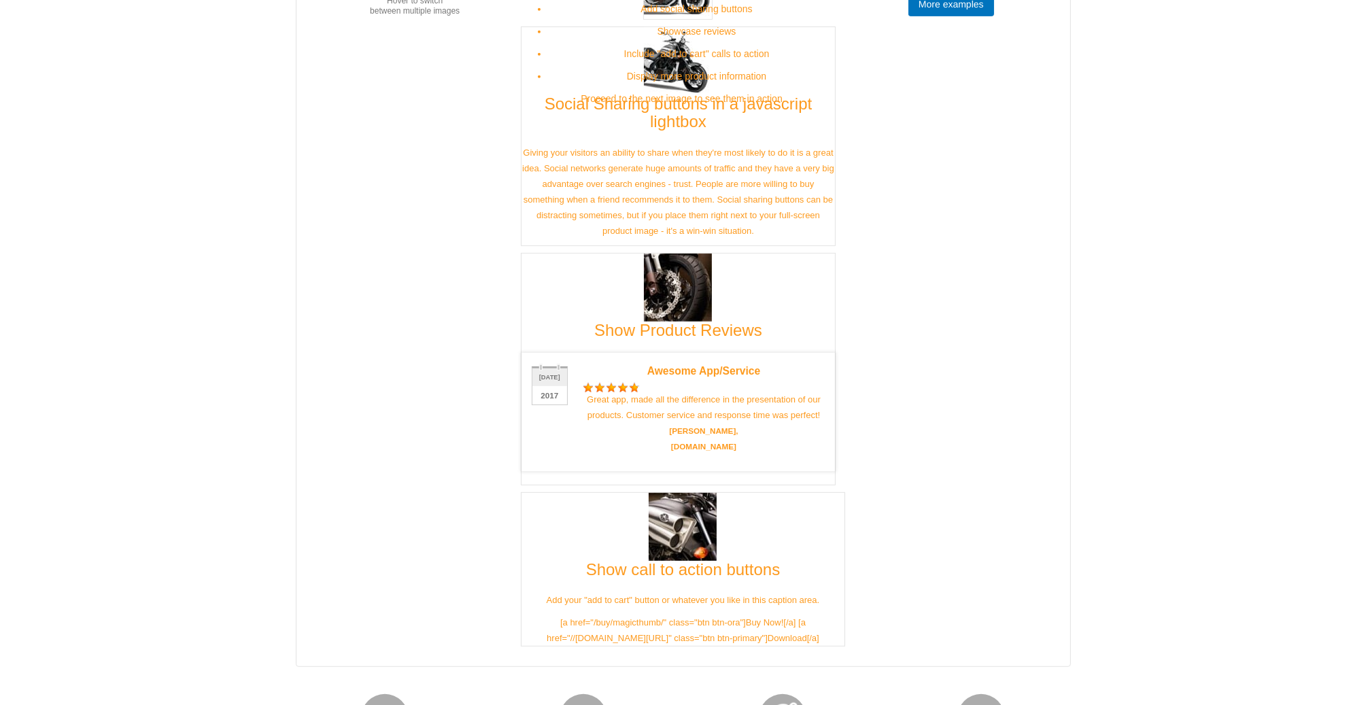
scroll to position [1359, 0]
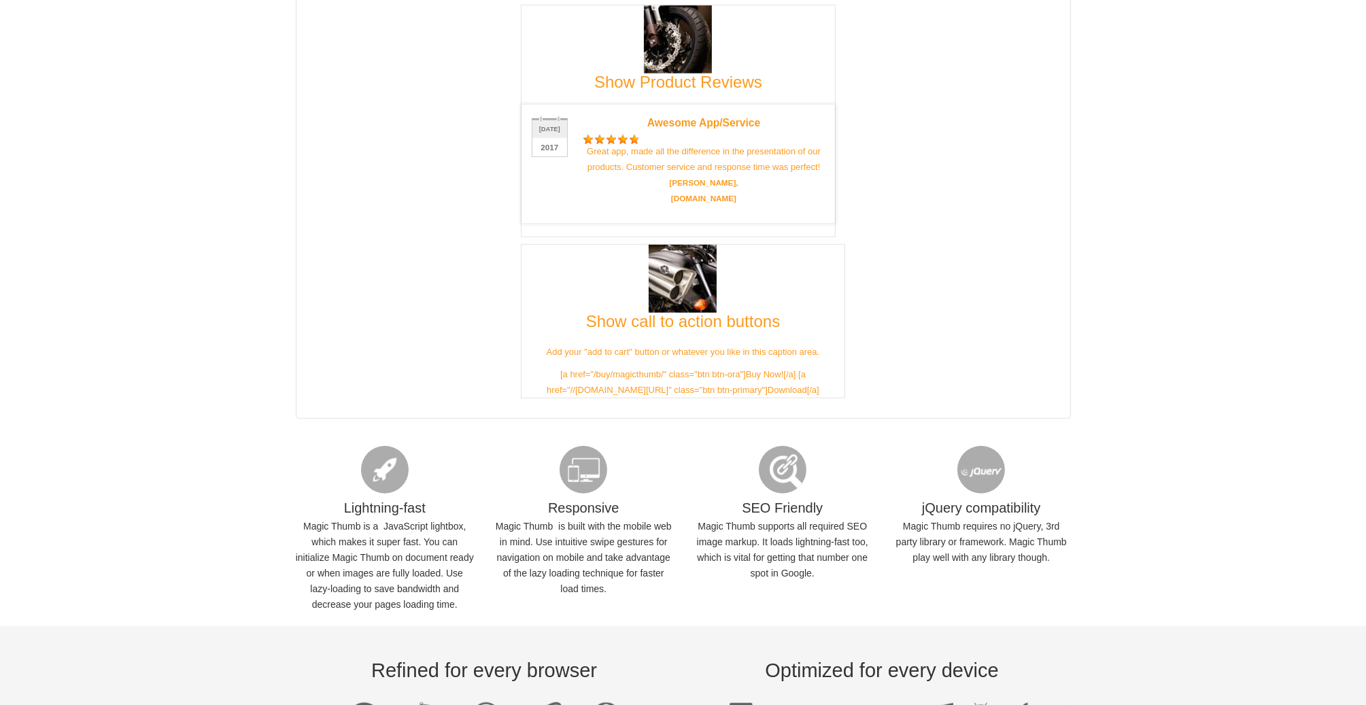
drag, startPoint x: 1058, startPoint y: 553, endPoint x: 857, endPoint y: 510, distance: 205.7
click at [857, 510] on div "Lightning-fast Magic Thumb is a JavaScript lightbox, which makes it super fast.…" at bounding box center [683, 525] width 795 height 173
click at [1024, 563] on div "Lightning-fast Magic Thumb is a JavaScript lightbox, which makes it super fast.…" at bounding box center [683, 525] width 795 height 173
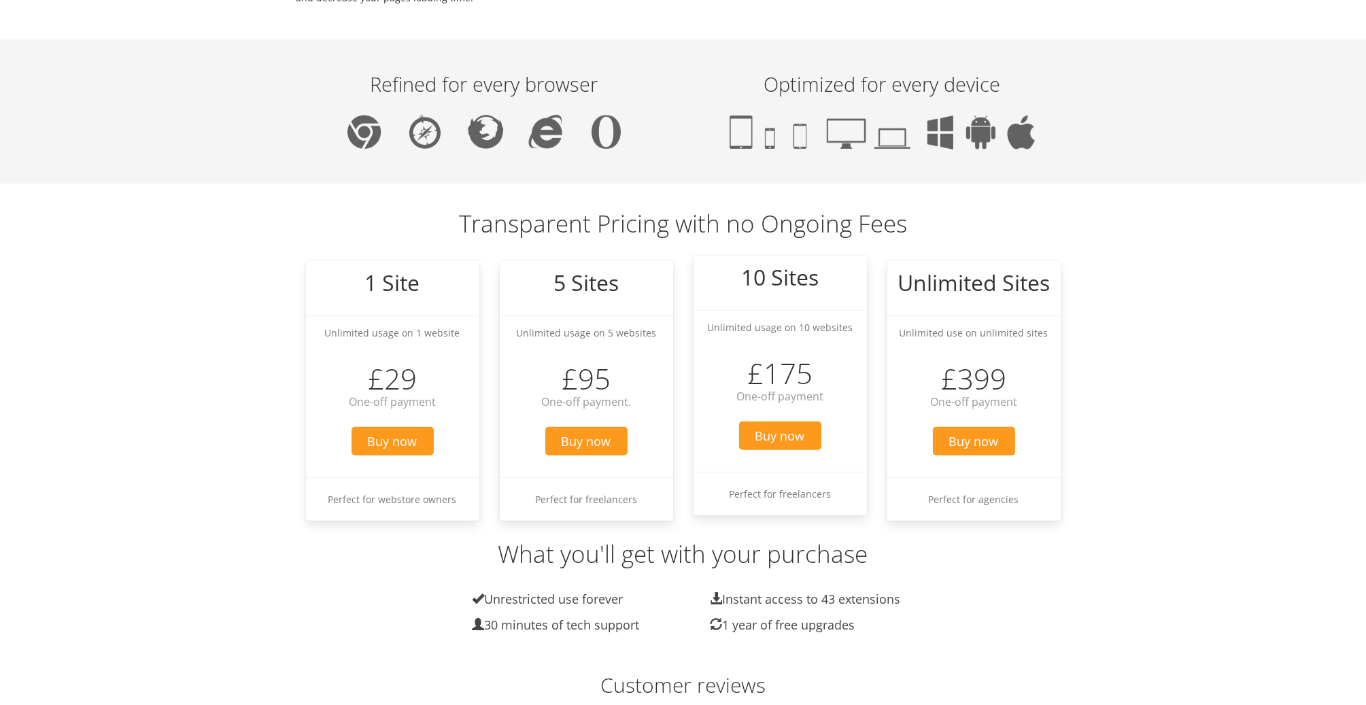
scroll to position [1581, 0]
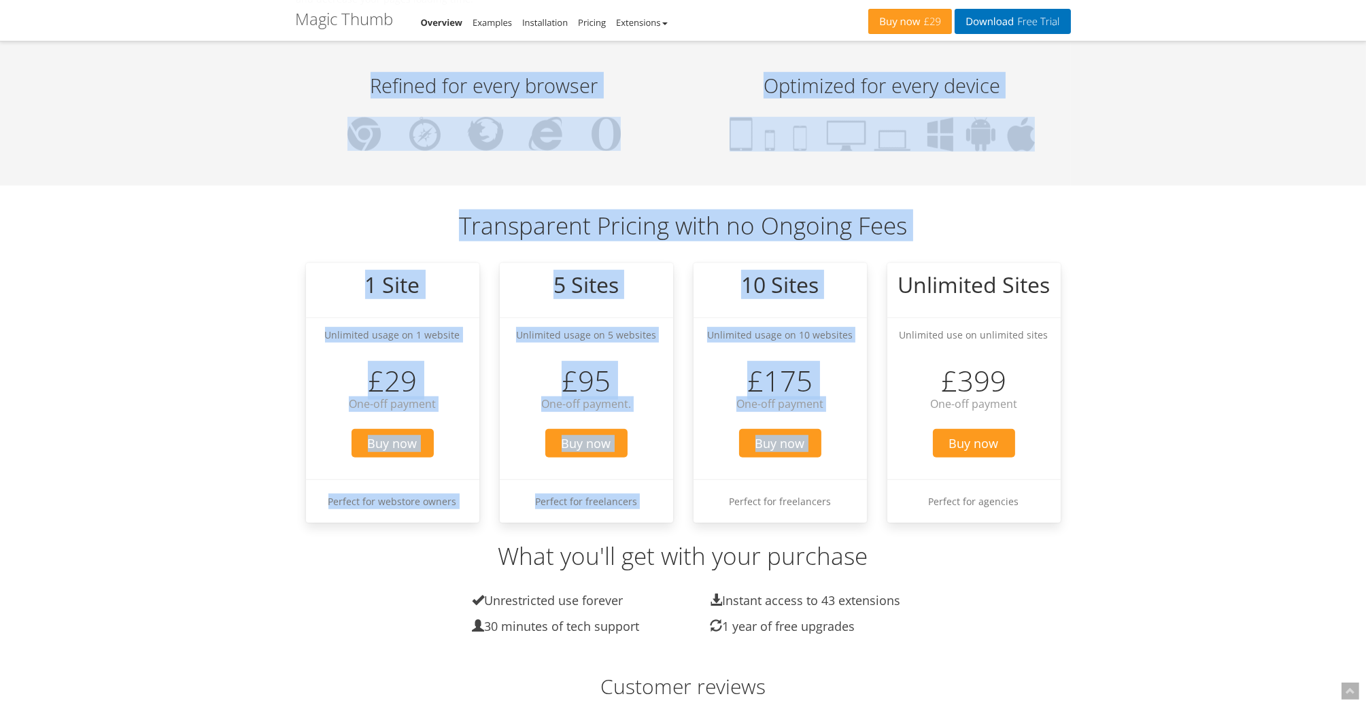
drag, startPoint x: 1003, startPoint y: 551, endPoint x: 700, endPoint y: 521, distance: 304.0
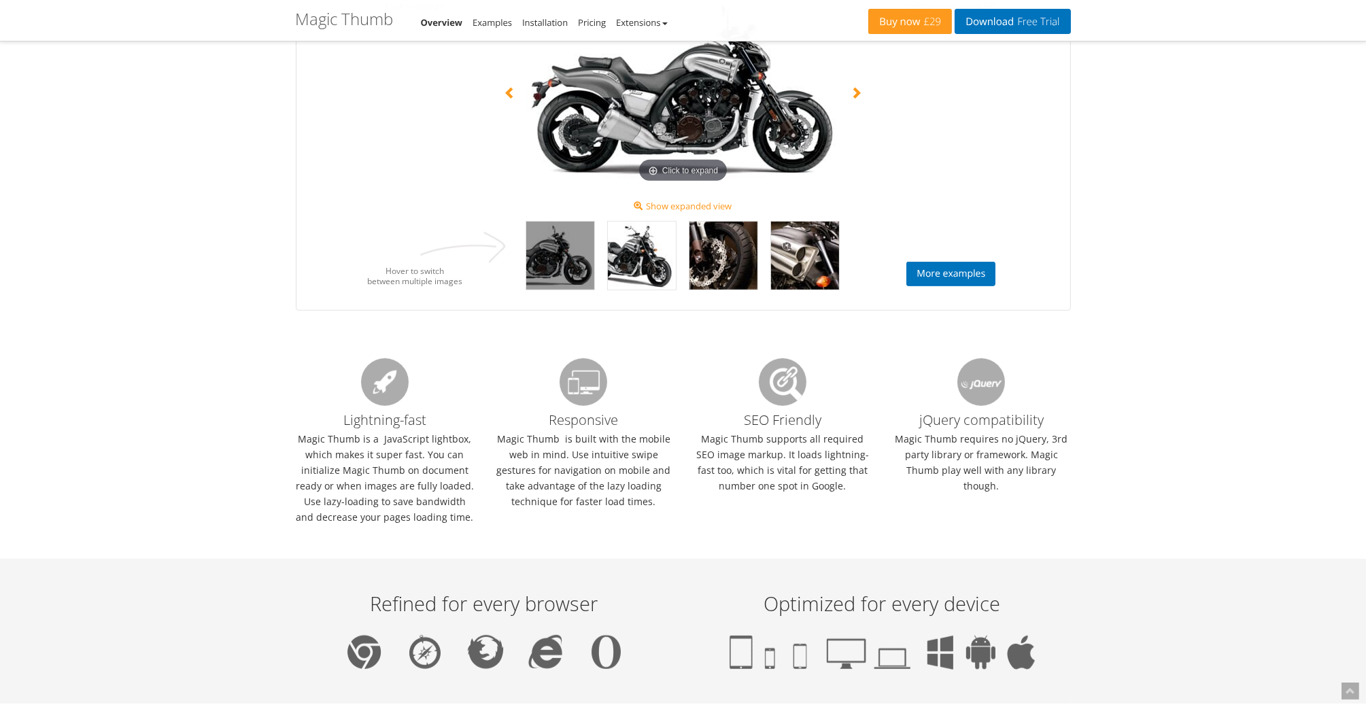
scroll to position [901, 0]
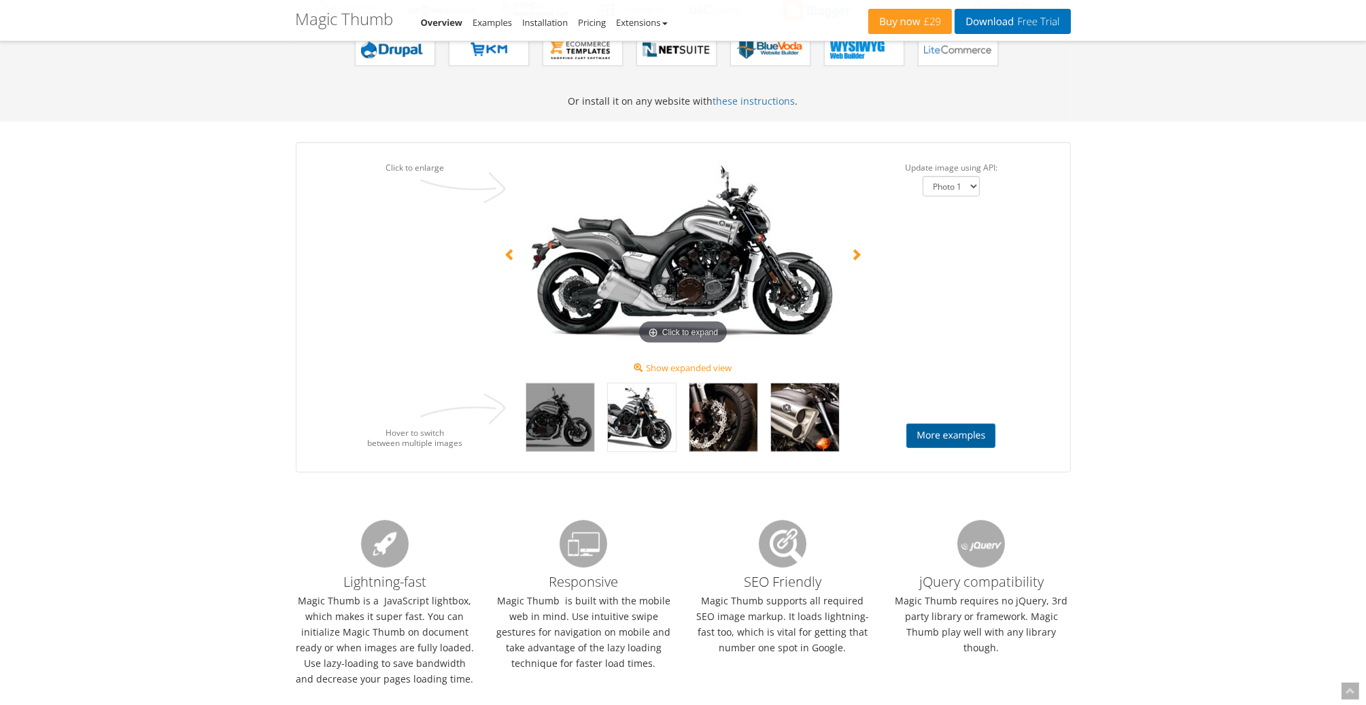
click at [987, 436] on link "More examples" at bounding box center [950, 436] width 89 height 24
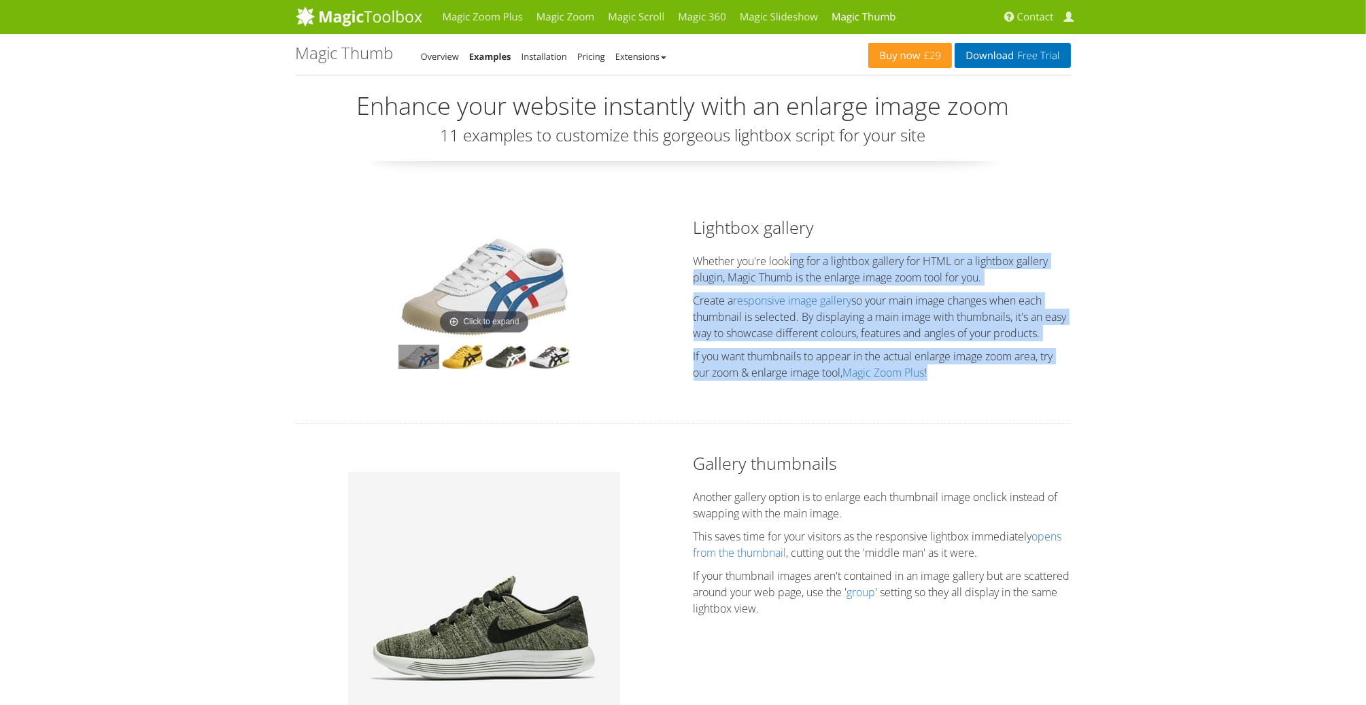
drag, startPoint x: 838, startPoint y: 245, endPoint x: 962, endPoint y: 402, distance: 199.9
click at [961, 388] on div "Lightbox gallery Whether you're looking for a lightbox gallery for HTML or a li…" at bounding box center [882, 302] width 398 height 172
click at [1014, 381] on p "If you want thumbnails to appear in the actual enlarge image zoom area, try our…" at bounding box center [881, 364] width 377 height 33
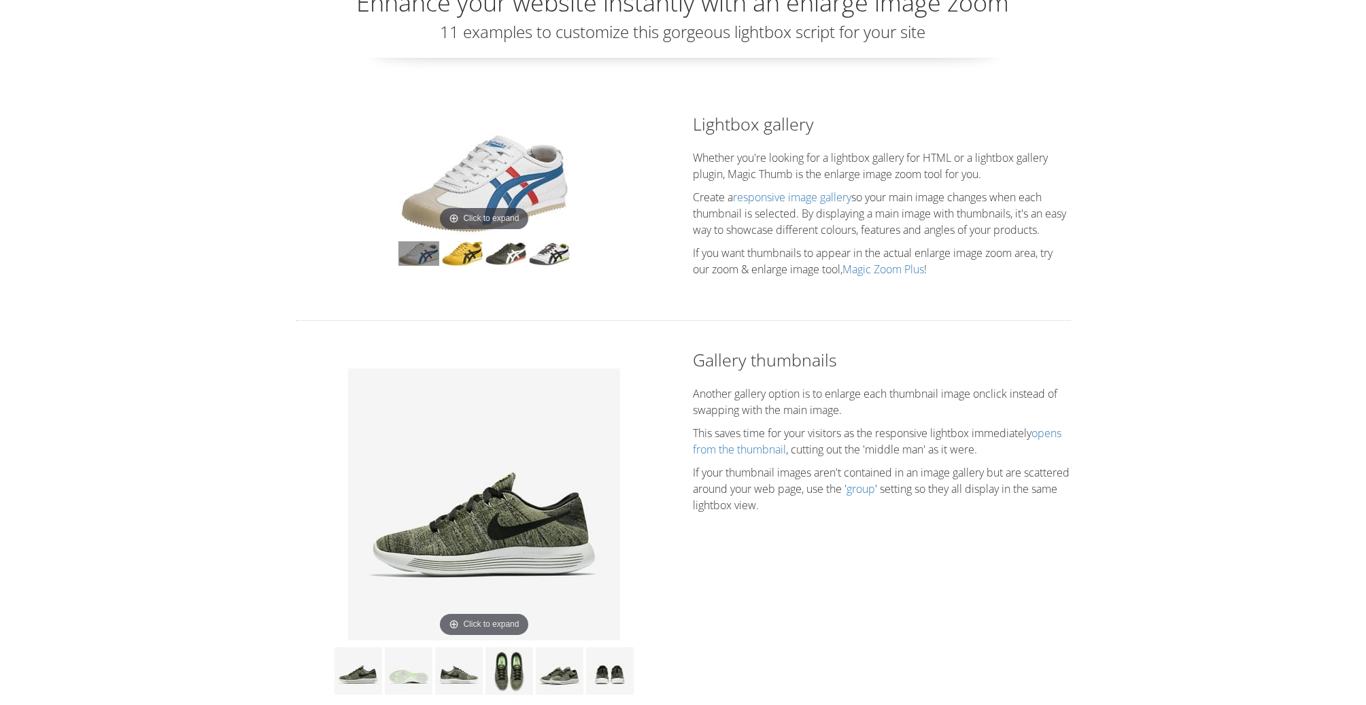
scroll to position [204, 0]
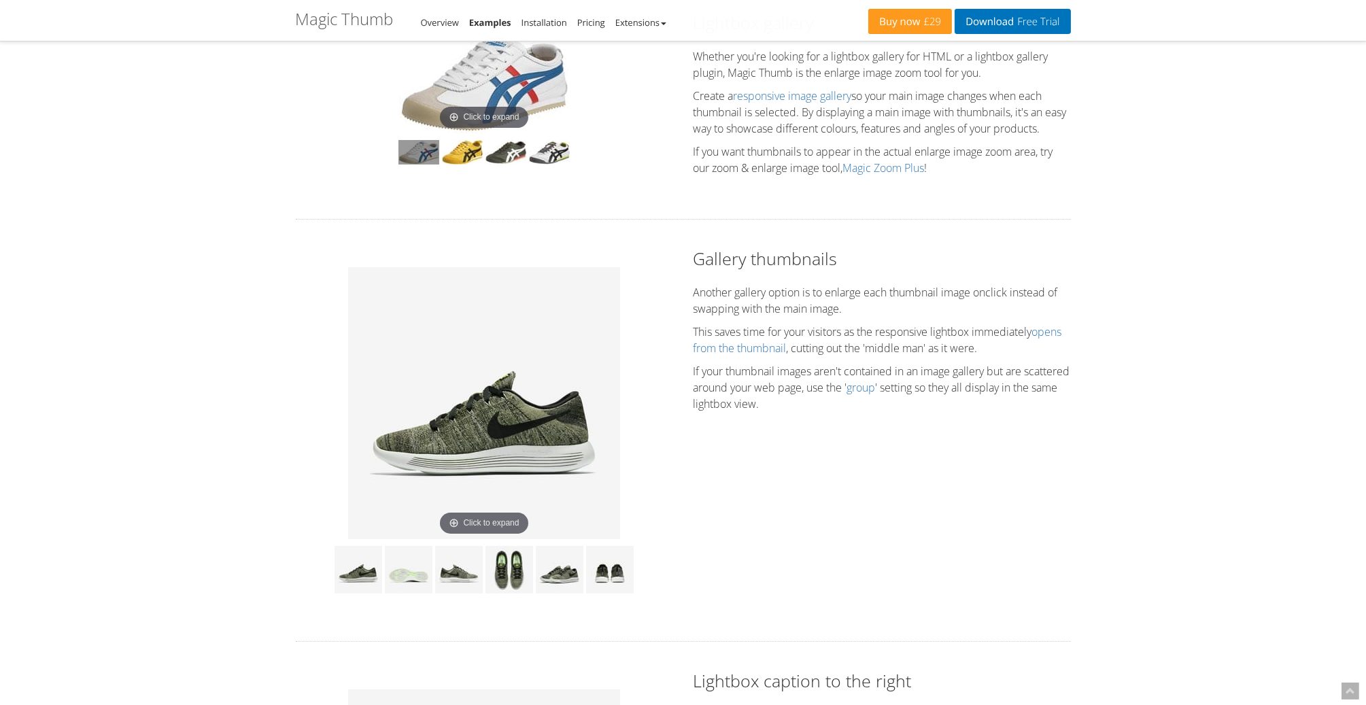
click at [432, 407] on img at bounding box center [484, 403] width 272 height 272
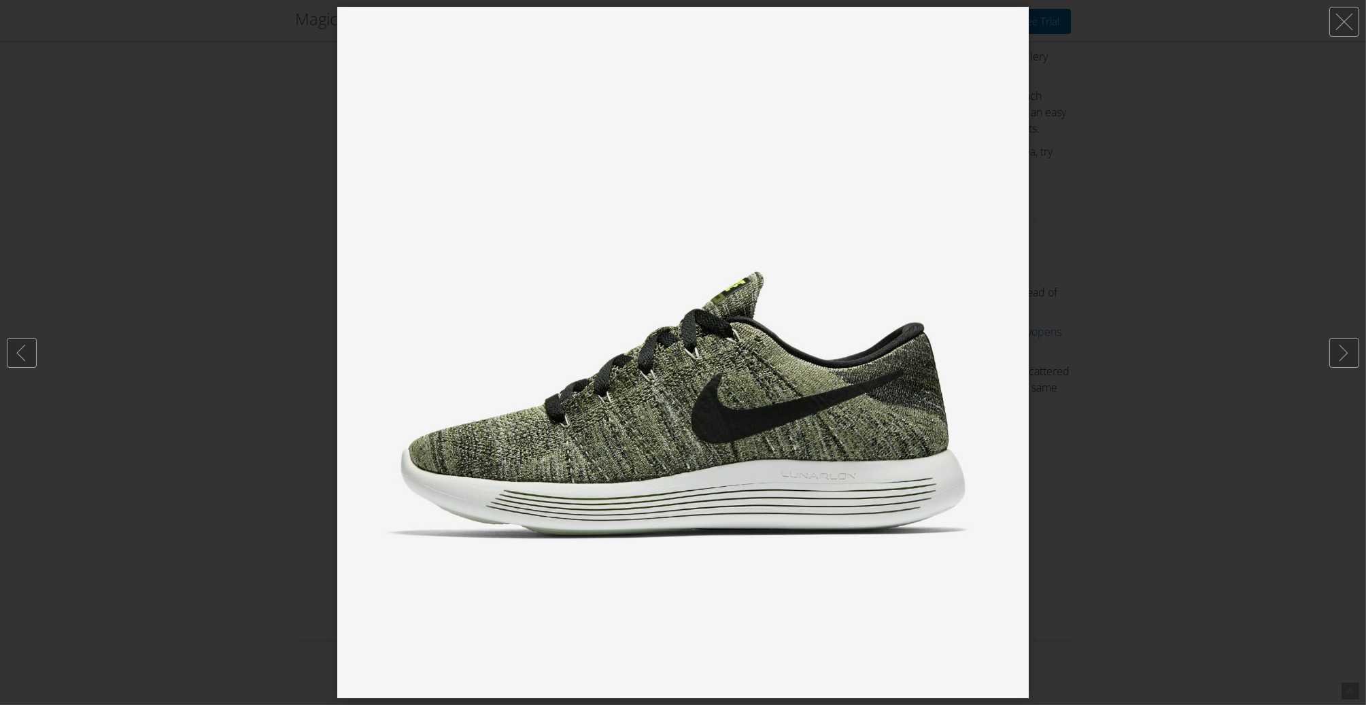
click at [432, 407] on img at bounding box center [682, 352] width 691 height 691
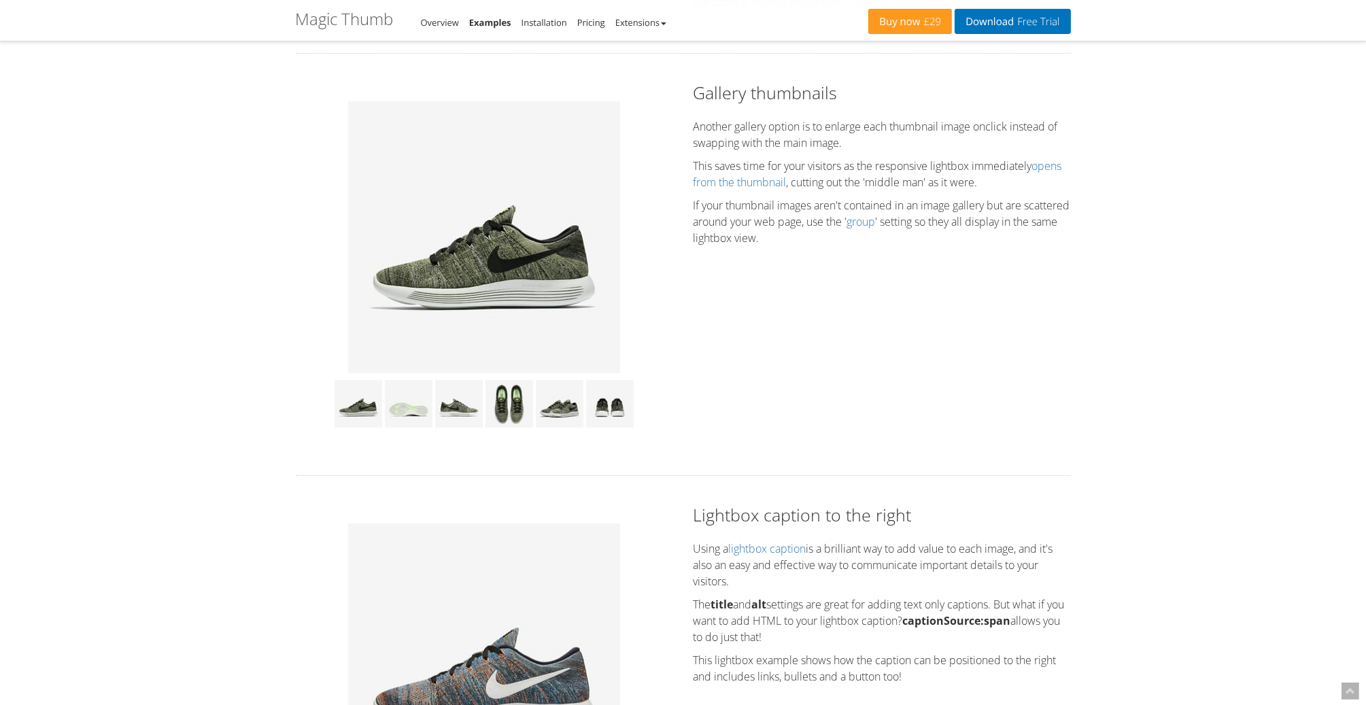
scroll to position [476, 0]
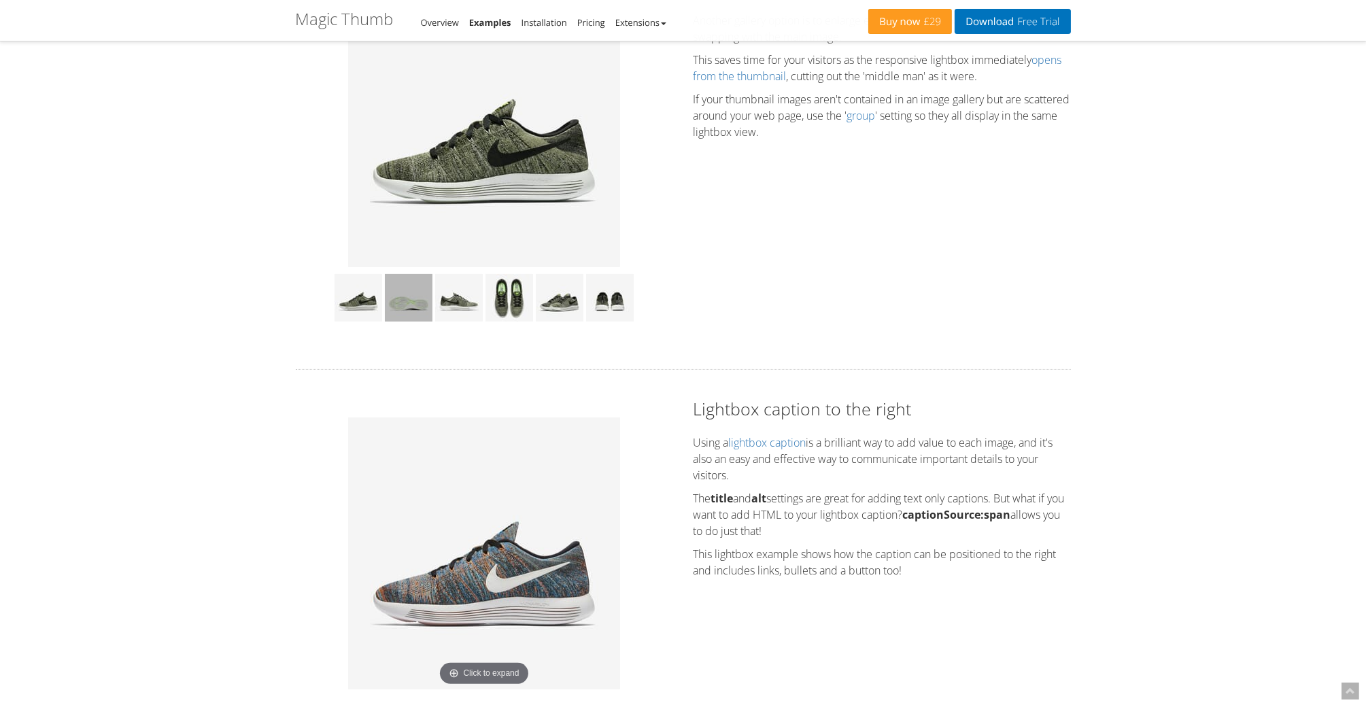
click at [405, 316] on img at bounding box center [409, 298] width 48 height 48
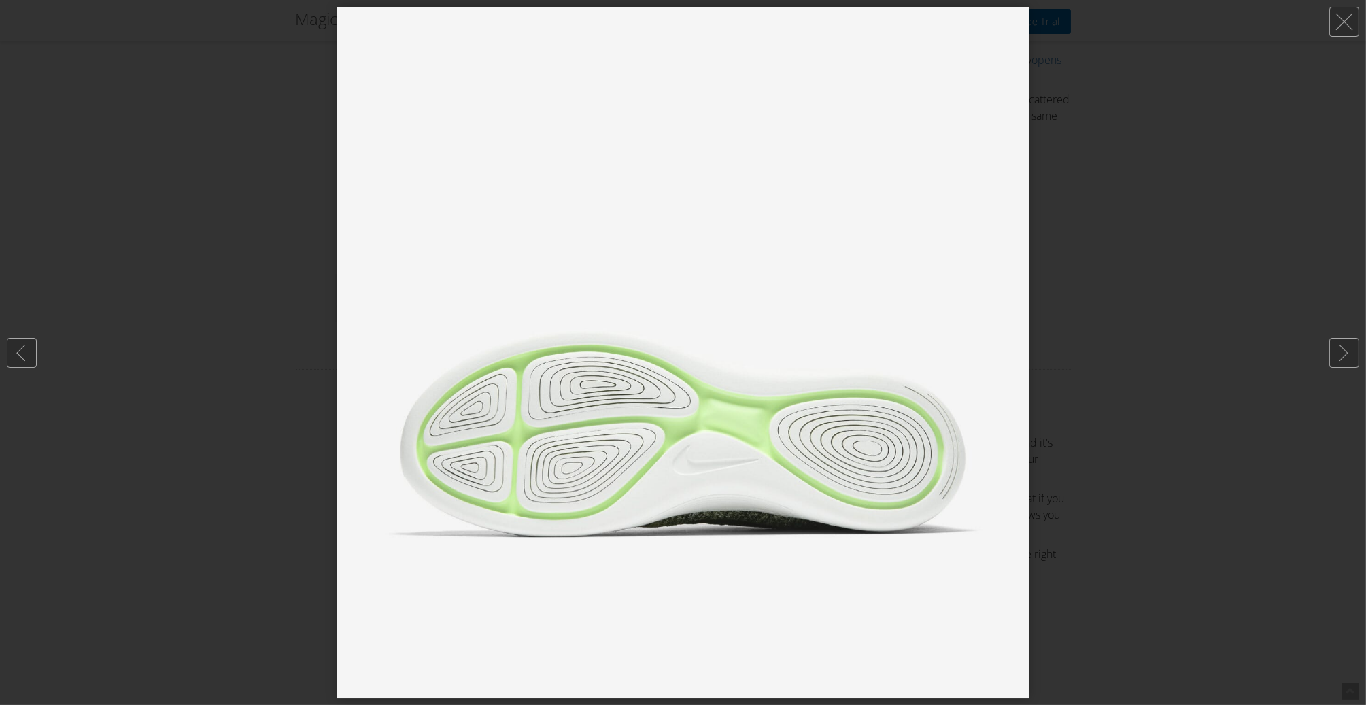
click at [462, 313] on img at bounding box center [682, 352] width 691 height 691
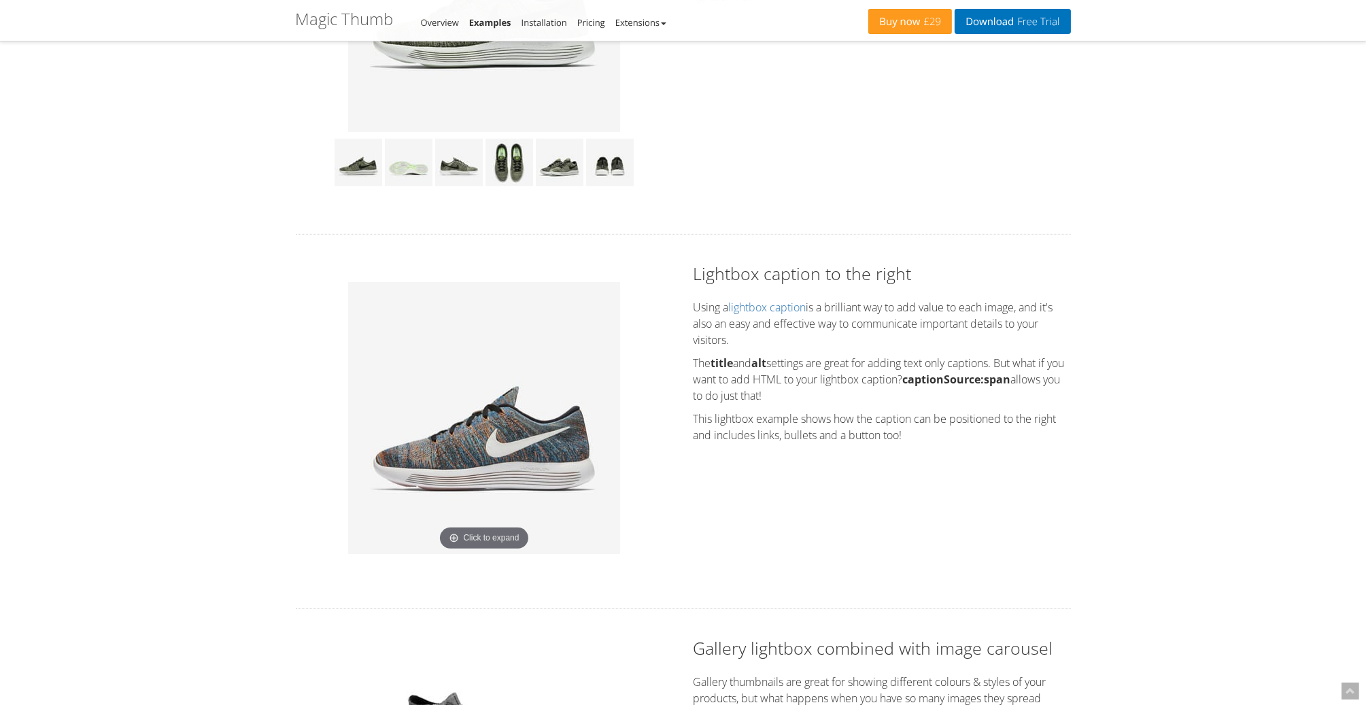
scroll to position [679, 0]
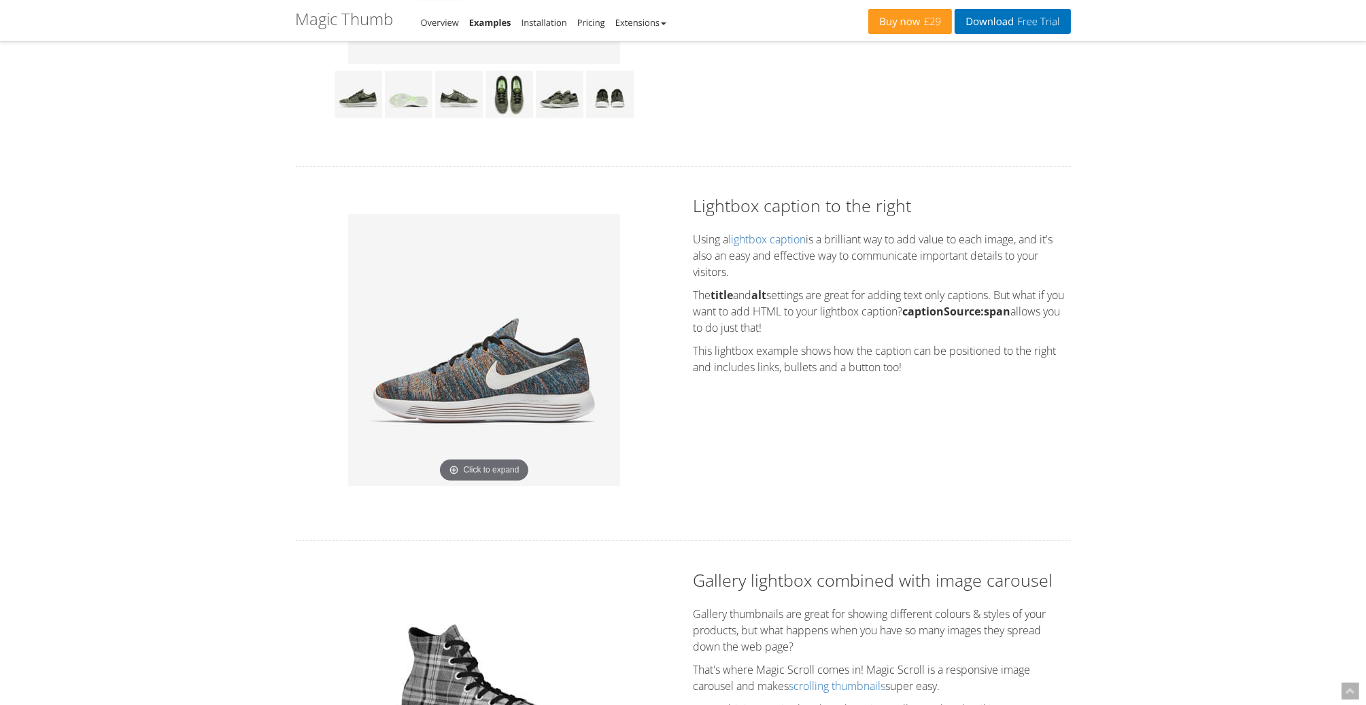
click at [473, 383] on img at bounding box center [484, 350] width 272 height 272
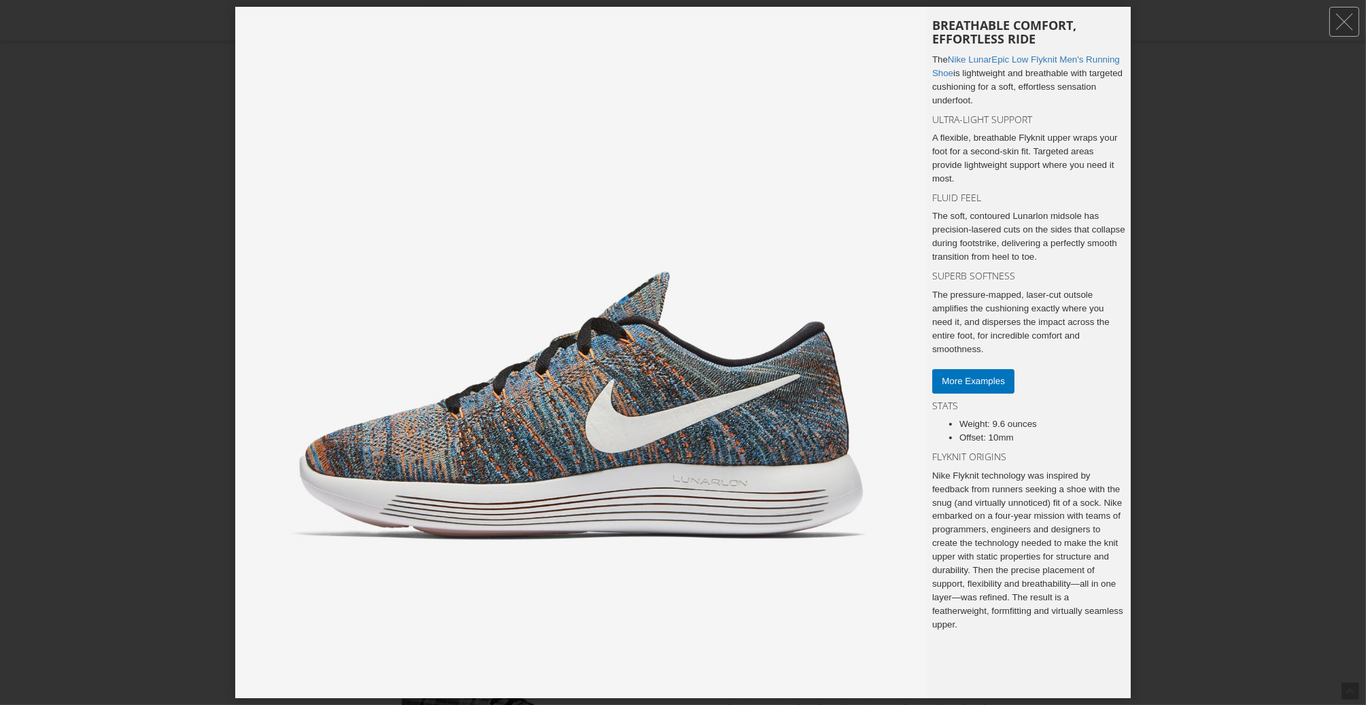
click at [473, 383] on img at bounding box center [580, 352] width 691 height 691
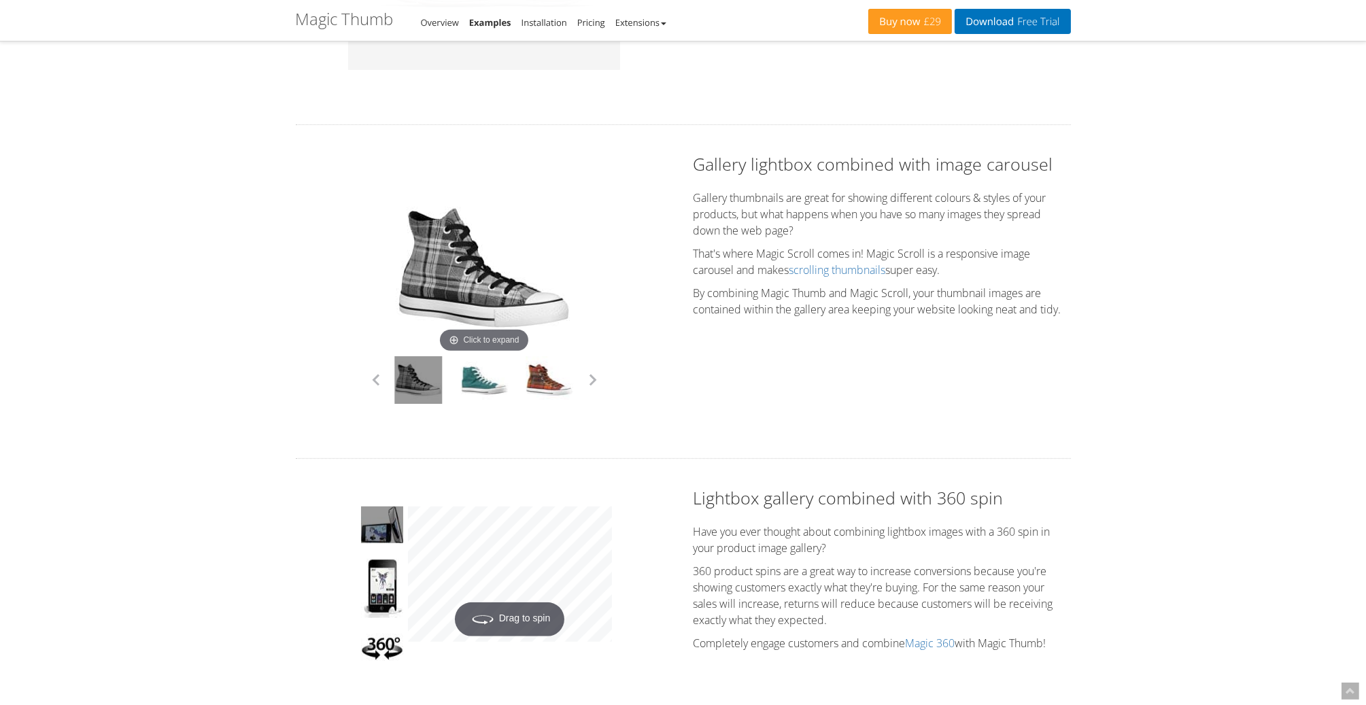
scroll to position [1155, 0]
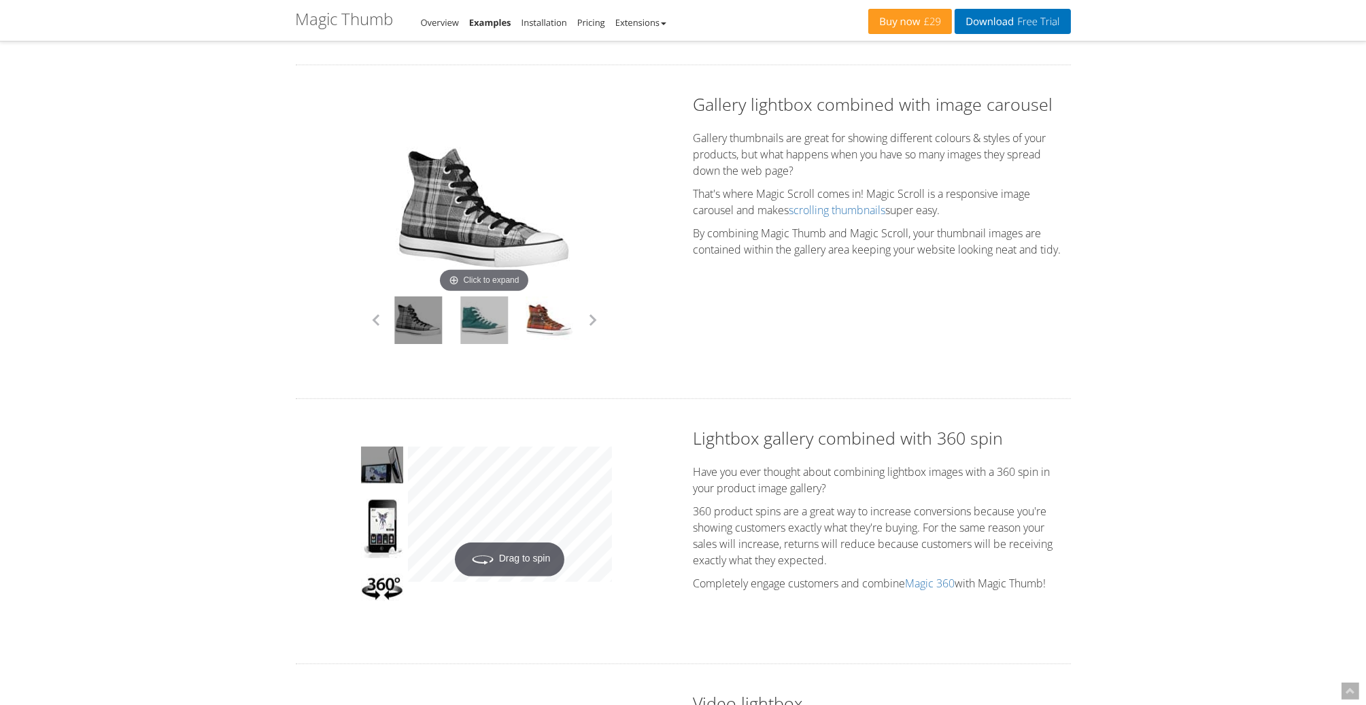
click at [482, 331] on link at bounding box center [484, 320] width 48 height 48
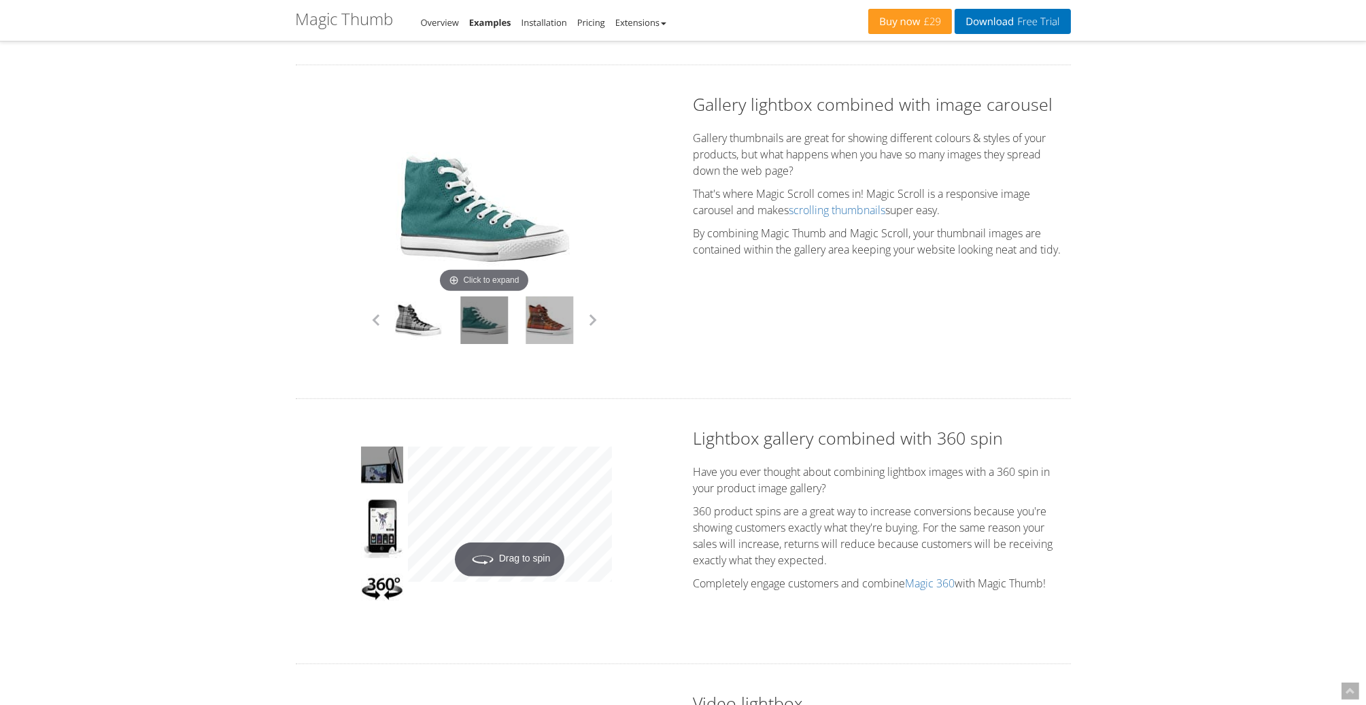
click at [561, 328] on link at bounding box center [550, 320] width 48 height 48
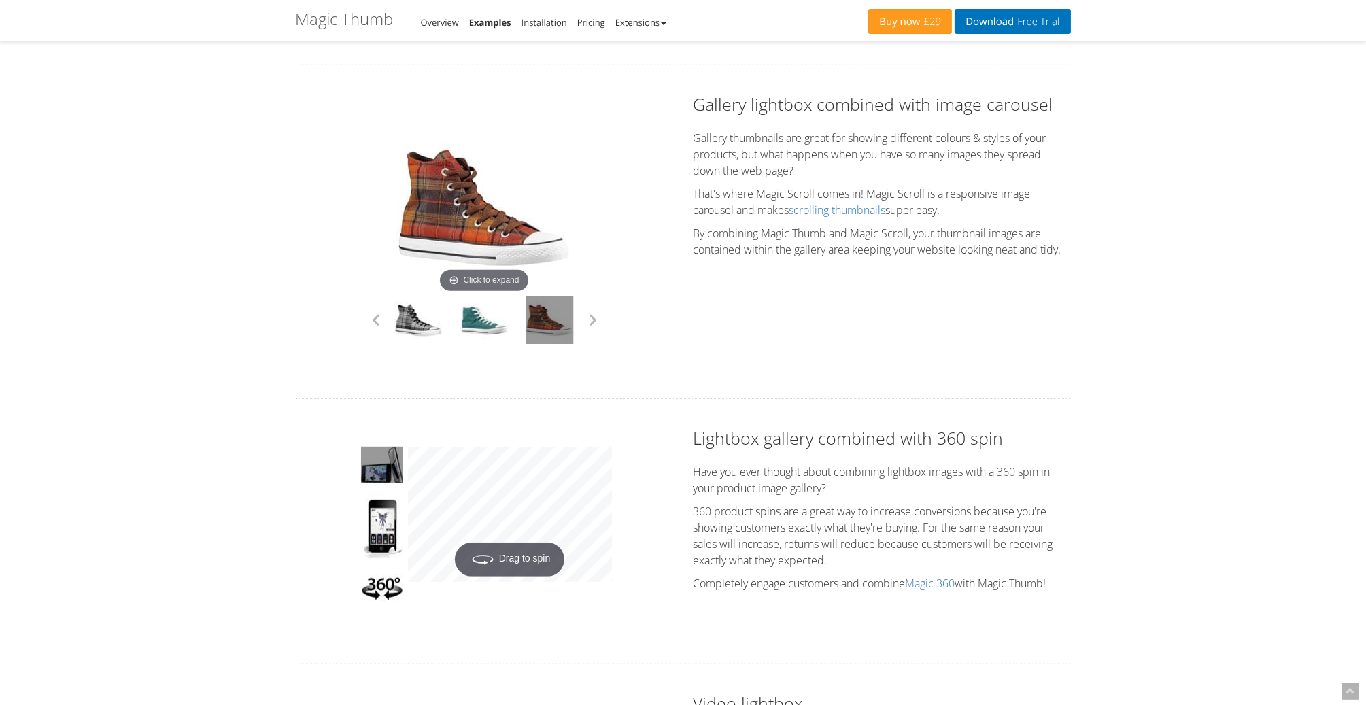
click at [496, 227] on img at bounding box center [484, 208] width 177 height 177
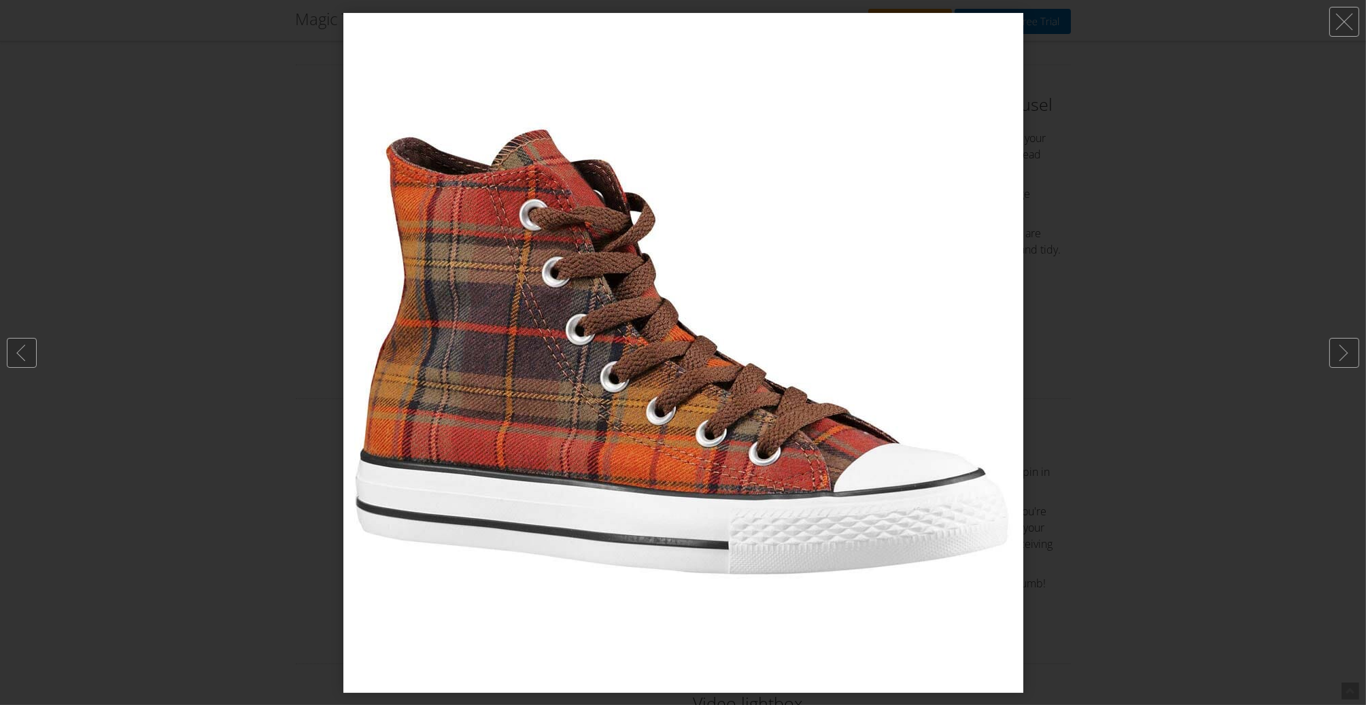
click at [496, 227] on img at bounding box center [683, 353] width 680 height 680
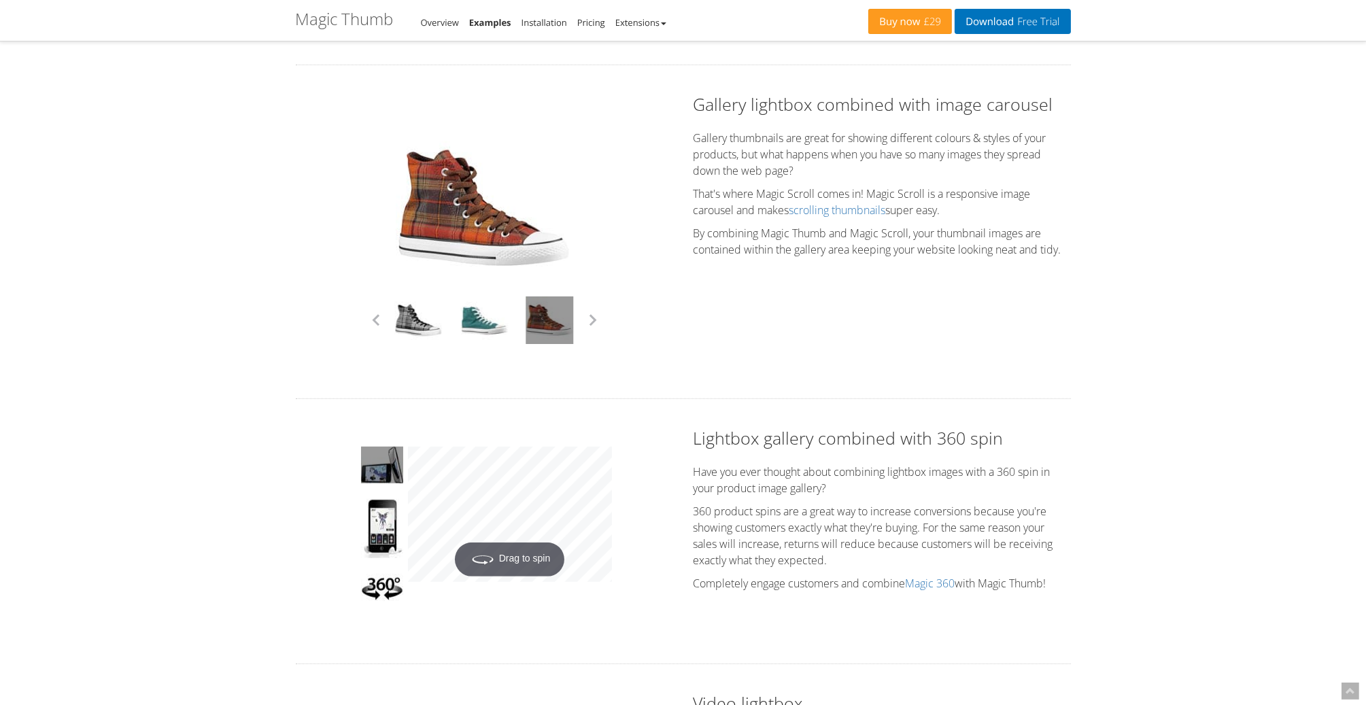
scroll to position [1428, 0]
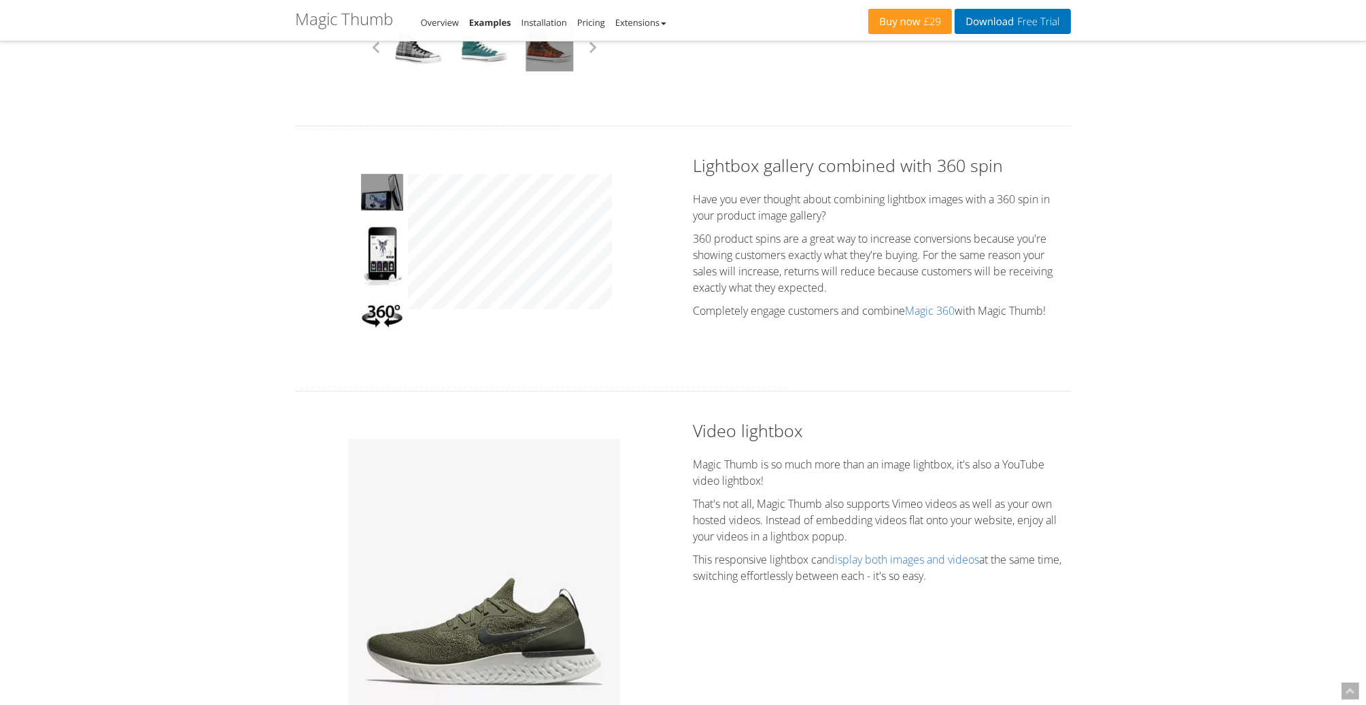
click at [619, 233] on div "Click to expand" at bounding box center [484, 259] width 377 height 210
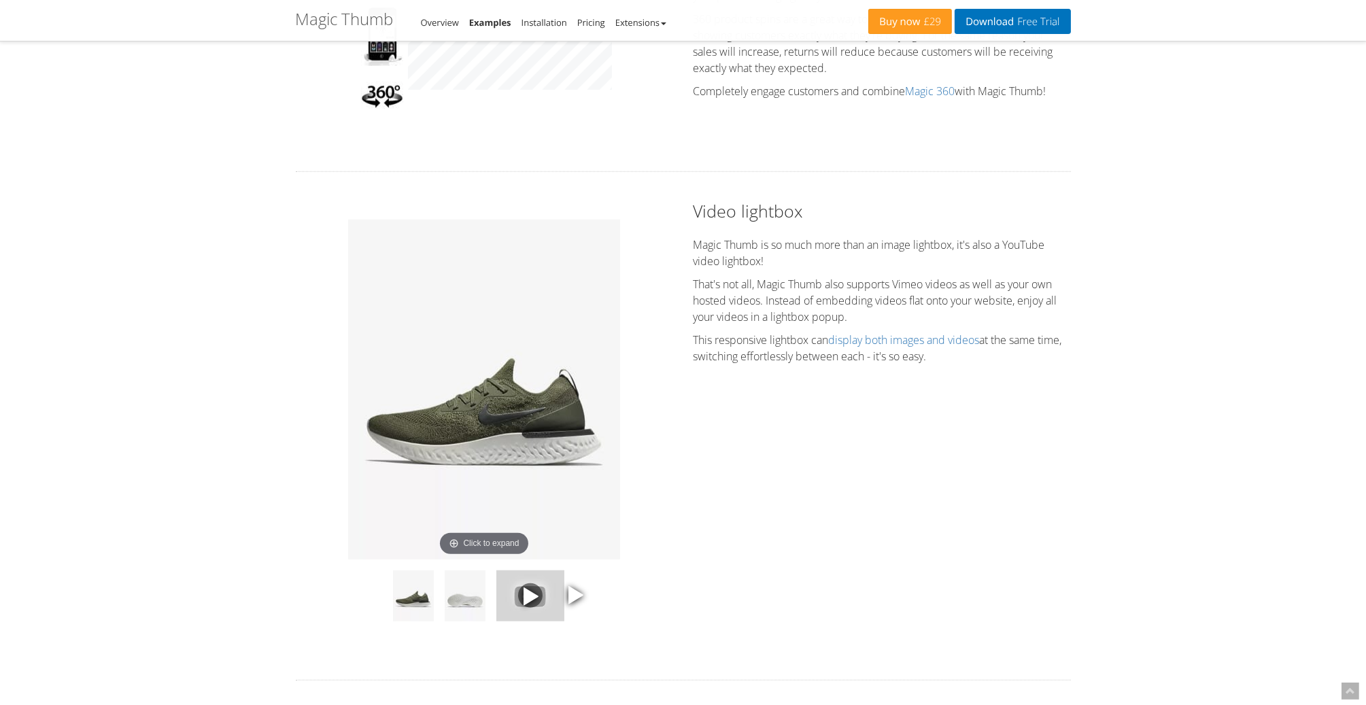
scroll to position [1700, 0]
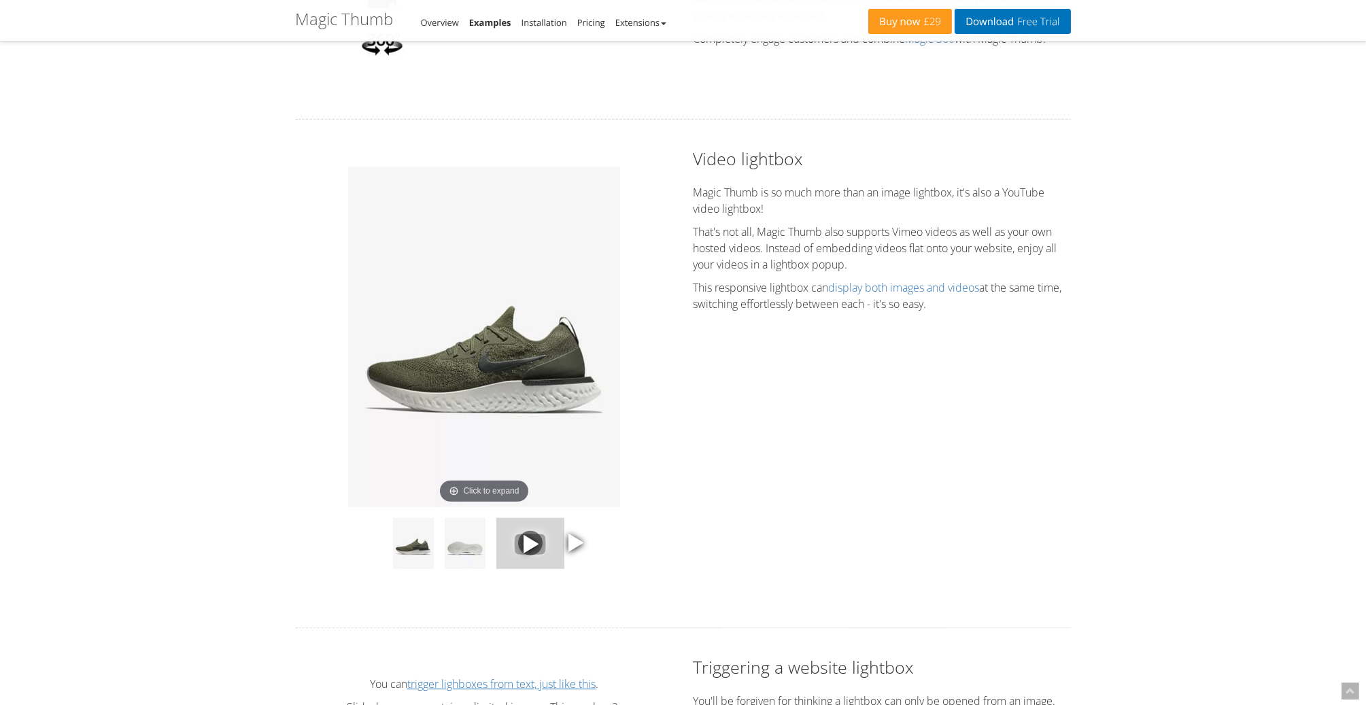
drag, startPoint x: 697, startPoint y: 191, endPoint x: 976, endPoint y: 322, distance: 308.4
click at [976, 319] on div "Video lightbox Magic Thumb is so much more than an image lightbox, it's also a …" at bounding box center [882, 233] width 398 height 172
drag, startPoint x: 981, startPoint y: 321, endPoint x: 663, endPoint y: 209, distance: 337.2
click at [685, 209] on div "Video lightbox Magic Thumb is so much more than an image lightbox, it's also a …" at bounding box center [882, 233] width 398 height 172
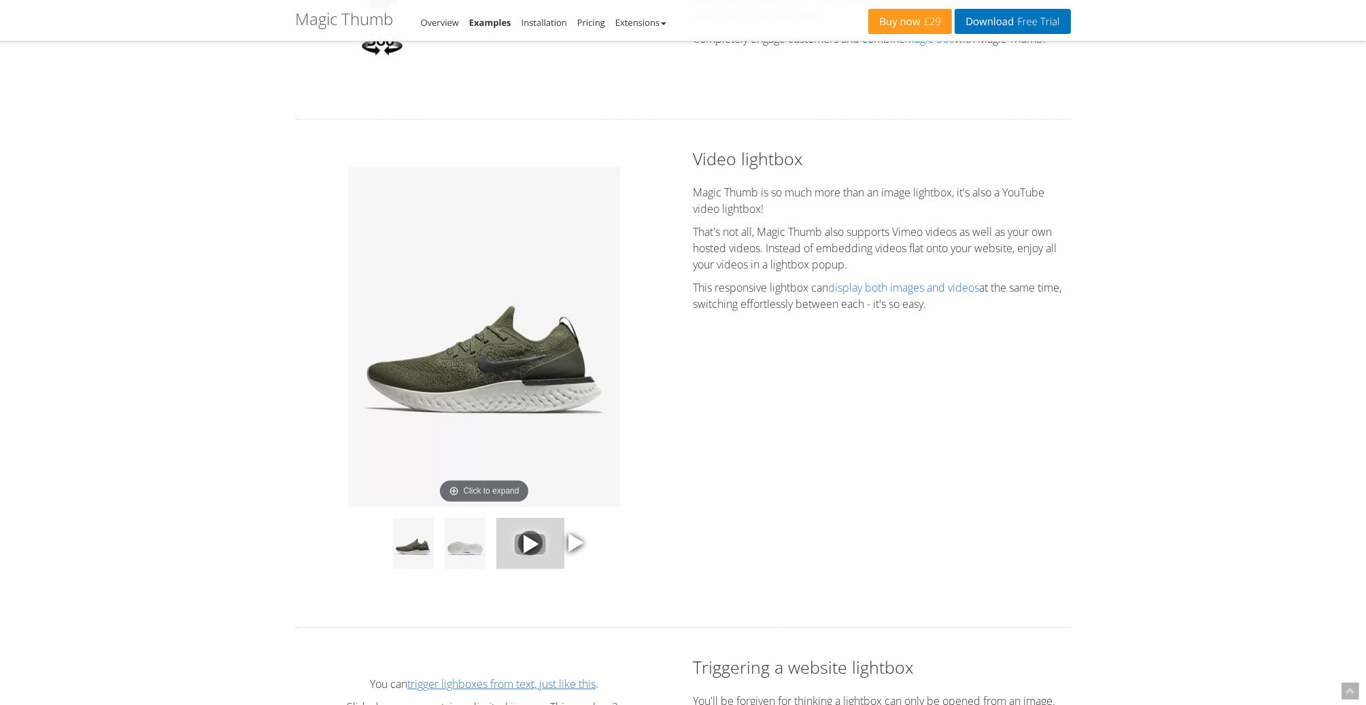
click at [687, 210] on div "Video lightbox Magic Thumb is so much more than an image lightbox, it's also a …" at bounding box center [882, 233] width 398 height 172
drag, startPoint x: 969, startPoint y: 288, endPoint x: 1027, endPoint y: 329, distance: 71.7
click at [1027, 330] on div "Click to expand Video lightbox Magic Thumb is so much more than an image lightb…" at bounding box center [683, 373] width 795 height 453
click at [1014, 312] on p "This responsive lightbox can display both images and videos at the same time, s…" at bounding box center [881, 295] width 377 height 33
drag, startPoint x: 969, startPoint y: 312, endPoint x: 702, endPoint y: 286, distance: 267.8
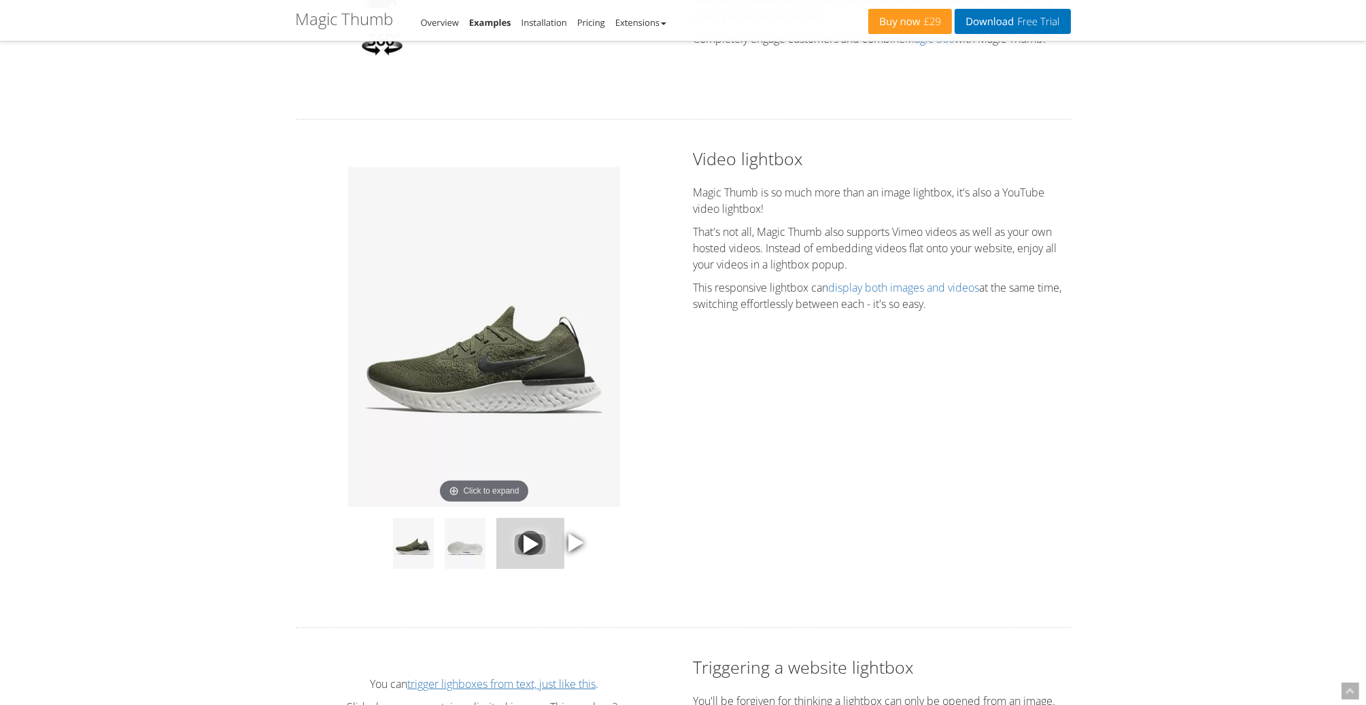
click at [704, 286] on p "This responsive lightbox can display both images and videos at the same time, s…" at bounding box center [881, 295] width 377 height 33
click at [702, 286] on p "This responsive lightbox can display both images and videos at the same time, s…" at bounding box center [881, 295] width 377 height 33
drag, startPoint x: 726, startPoint y: 291, endPoint x: 1007, endPoint y: 323, distance: 282.6
click at [1007, 319] on div "Video lightbox Magic Thumb is so much more than an image lightbox, it's also a …" at bounding box center [882, 233] width 398 height 172
click at [1008, 319] on div "Video lightbox Magic Thumb is so much more than an image lightbox, it's also a …" at bounding box center [882, 233] width 398 height 172
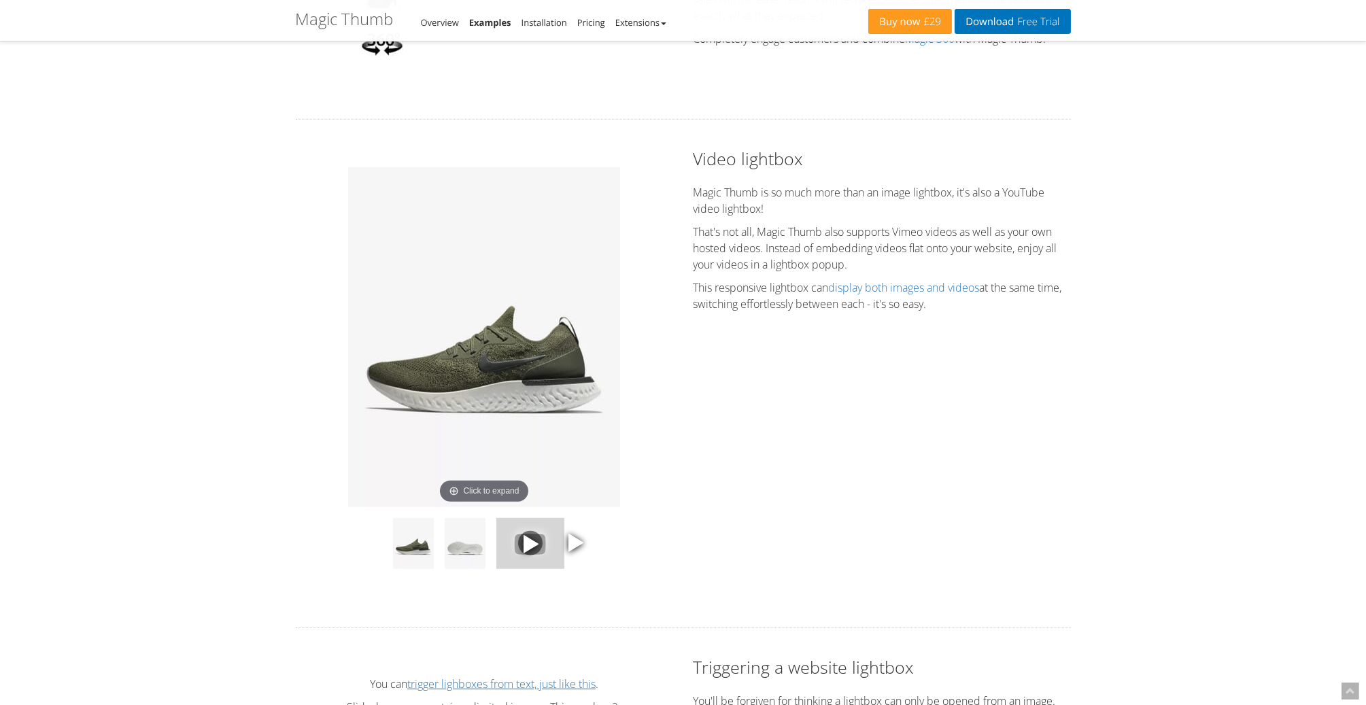
click at [899, 309] on p "This responsive lightbox can display both images and videos at the same time, s…" at bounding box center [881, 295] width 377 height 33
click at [466, 557] on img at bounding box center [465, 543] width 41 height 51
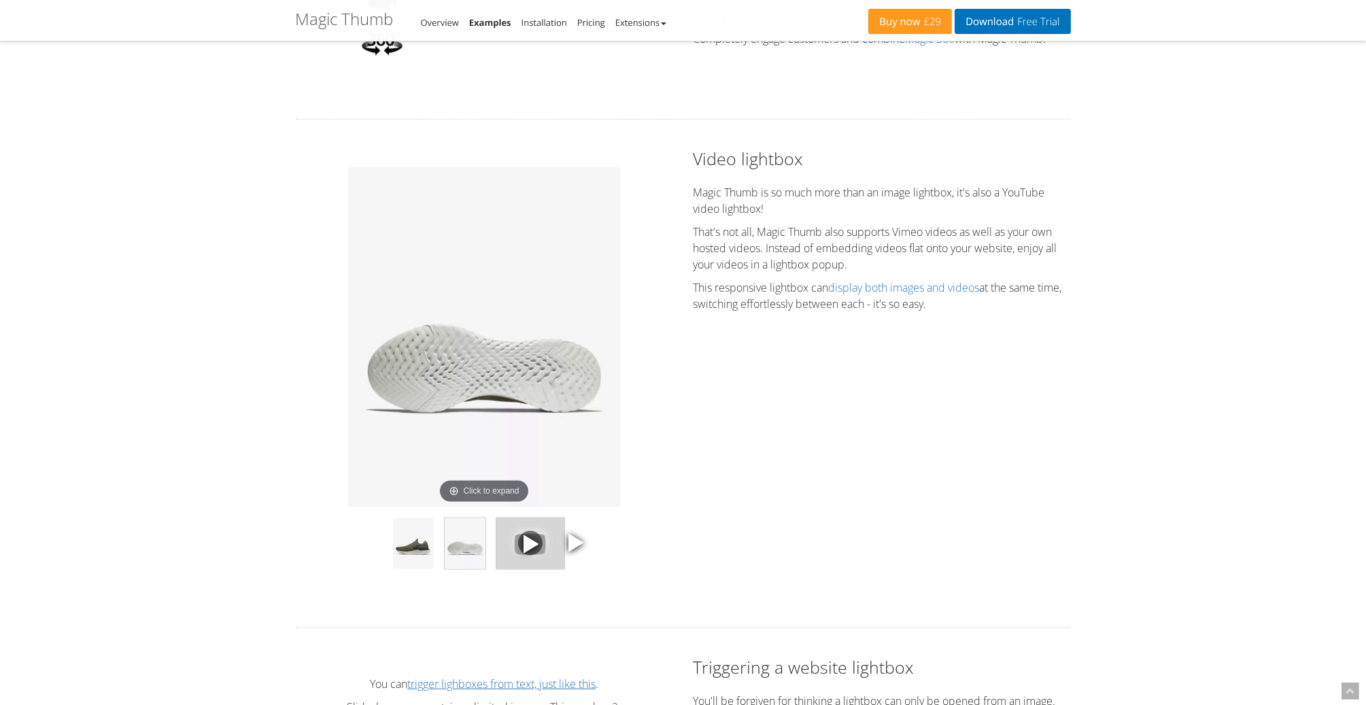
click at [524, 563] on img at bounding box center [530, 543] width 68 height 51
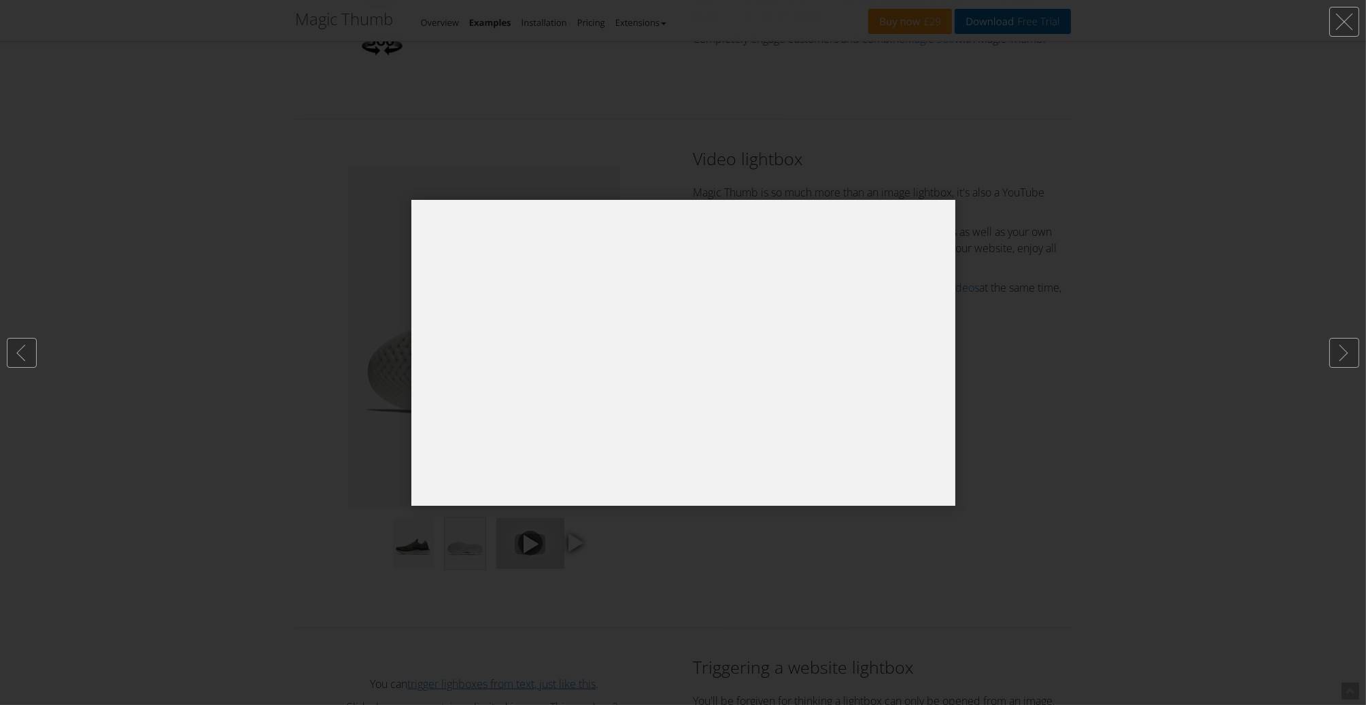
click at [1036, 422] on div at bounding box center [683, 352] width 1366 height 705
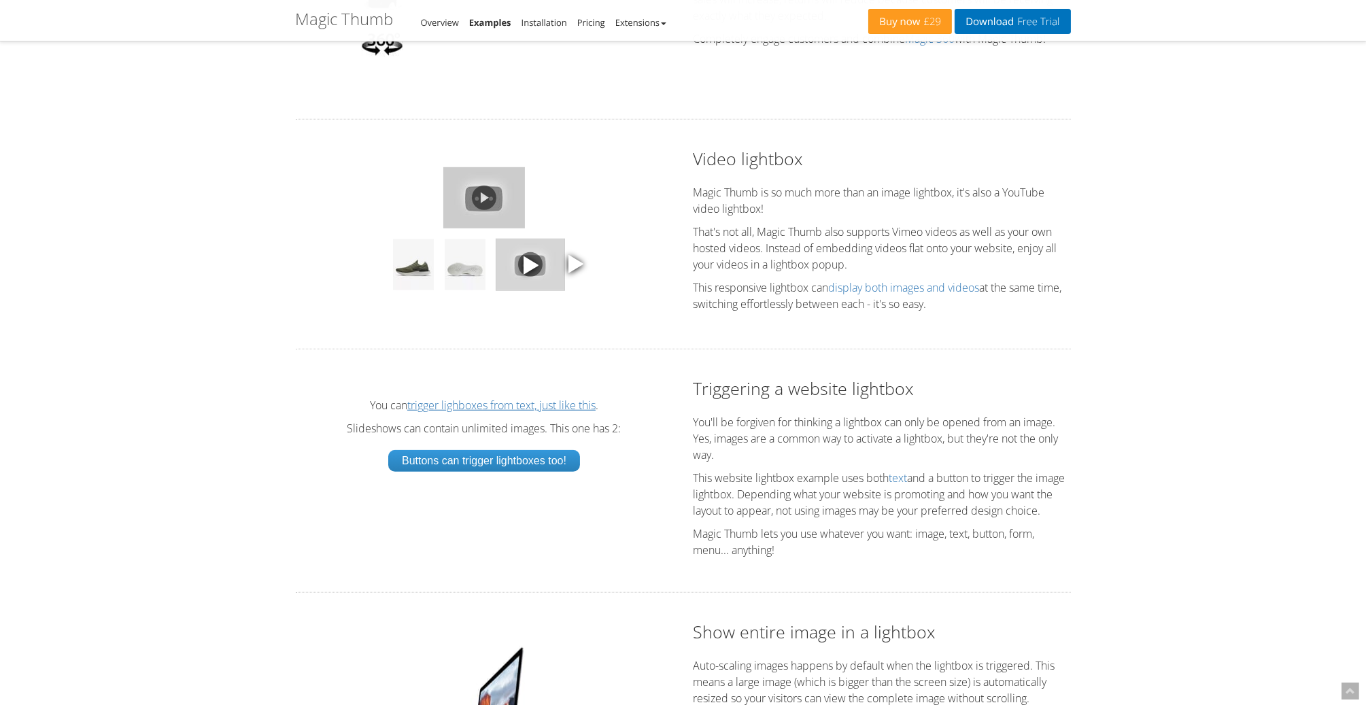
click at [493, 207] on link at bounding box center [484, 197] width 82 height 61
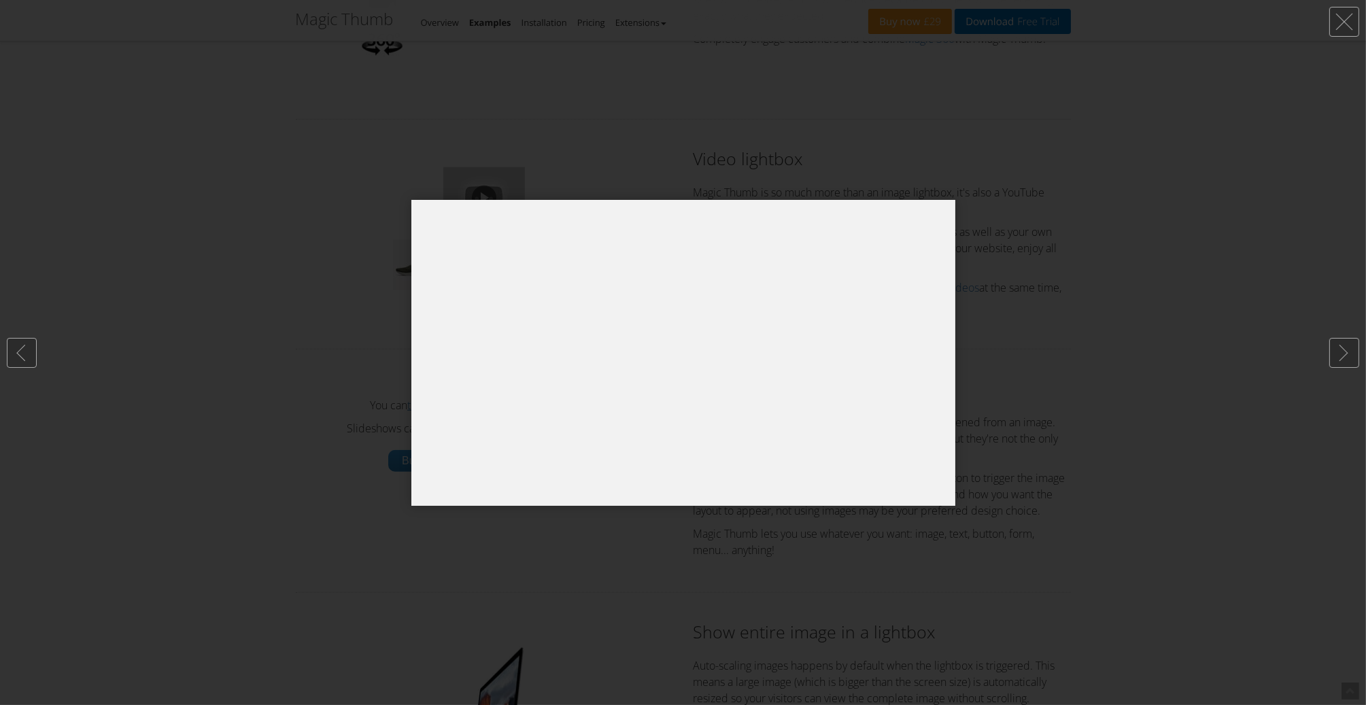
click at [1071, 462] on div at bounding box center [683, 352] width 1366 height 705
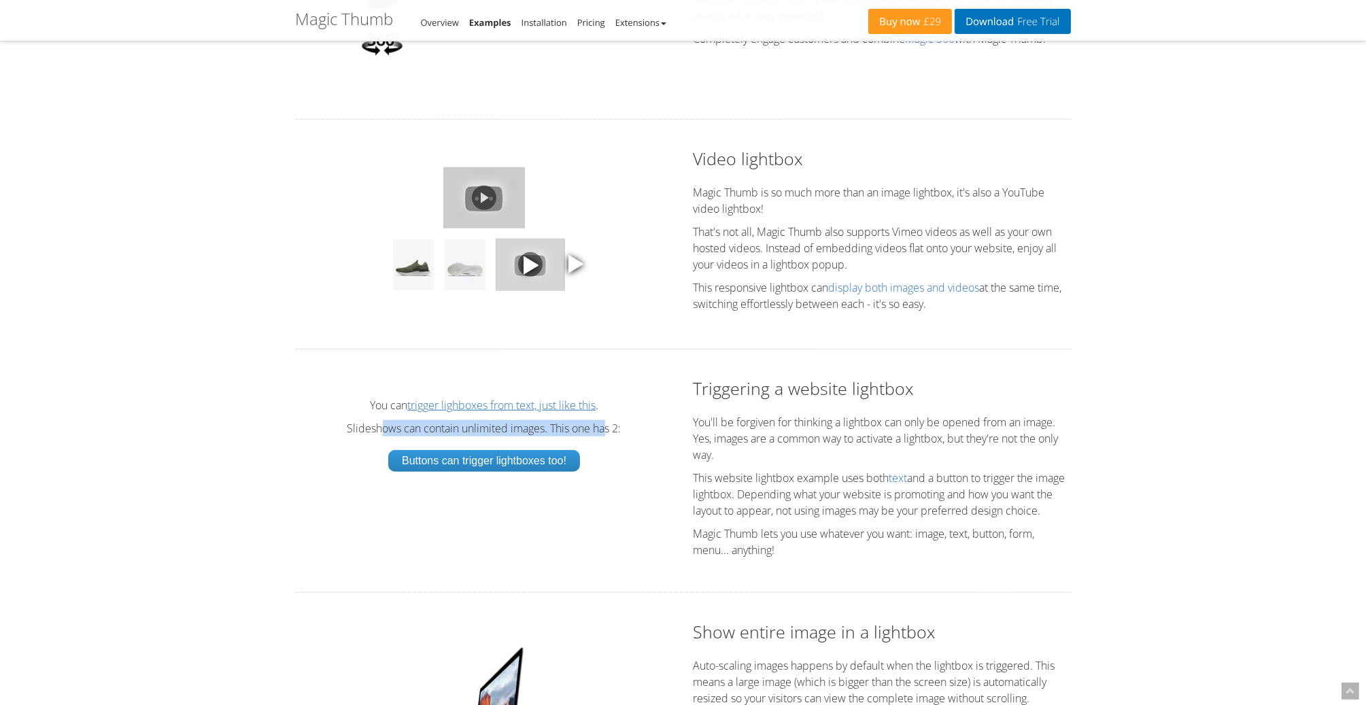
drag, startPoint x: 383, startPoint y: 437, endPoint x: 342, endPoint y: 439, distance: 40.8
click at [342, 436] on p "Slideshows can contain unlimited images. This one has 2:" at bounding box center [484, 428] width 350 height 16
drag, startPoint x: 343, startPoint y: 439, endPoint x: 637, endPoint y: 437, distance: 293.7
click at [633, 436] on p "Slideshows can contain unlimited images. This one has 2:" at bounding box center [484, 428] width 350 height 16
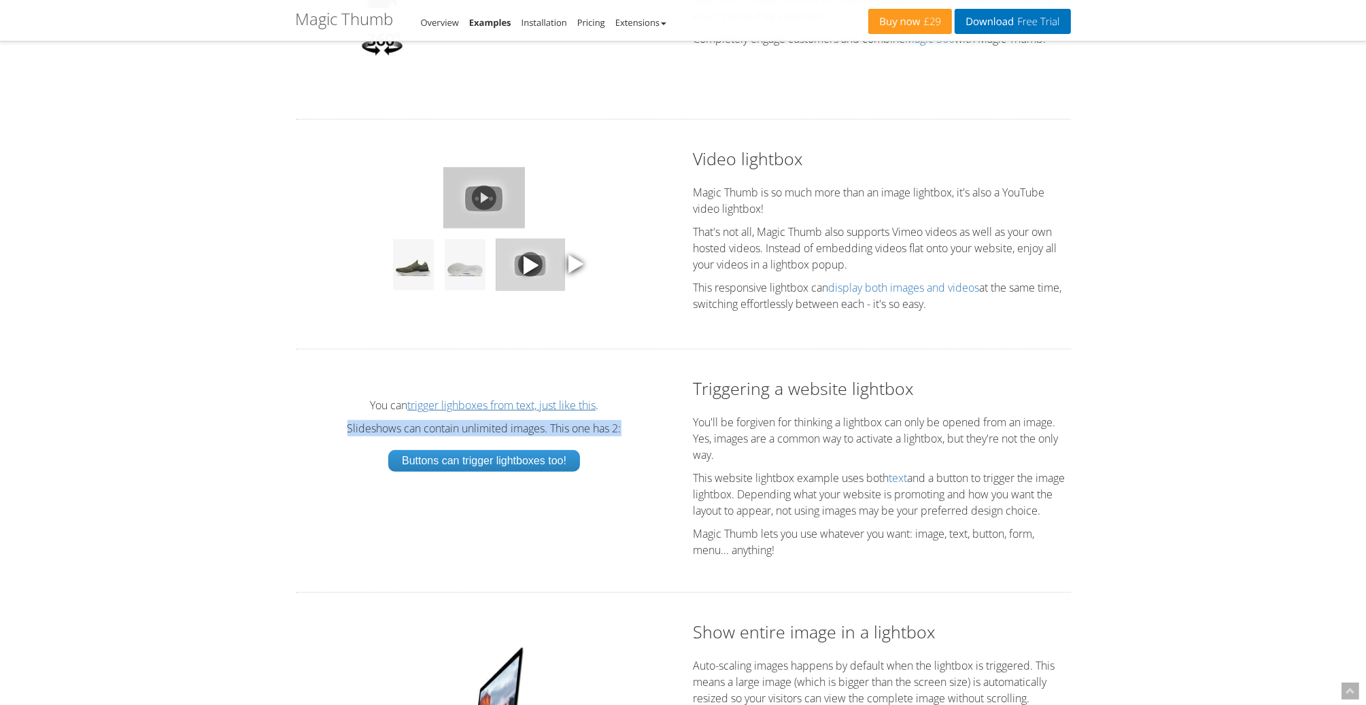
click at [637, 436] on p "Slideshows can contain unlimited images. This one has 2:" at bounding box center [484, 428] width 350 height 16
click at [513, 411] on link "trigger lighboxes from text, just like this" at bounding box center [501, 405] width 188 height 11
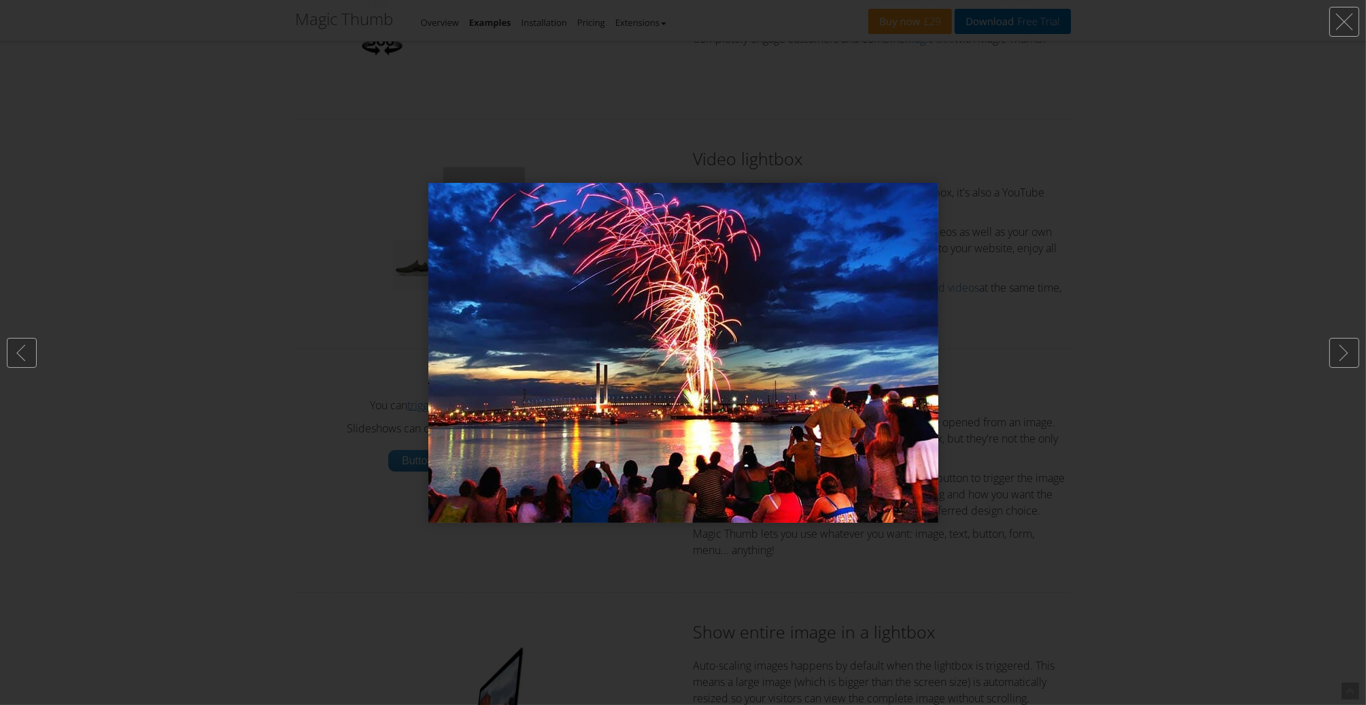
click at [214, 447] on div at bounding box center [683, 352] width 1366 height 705
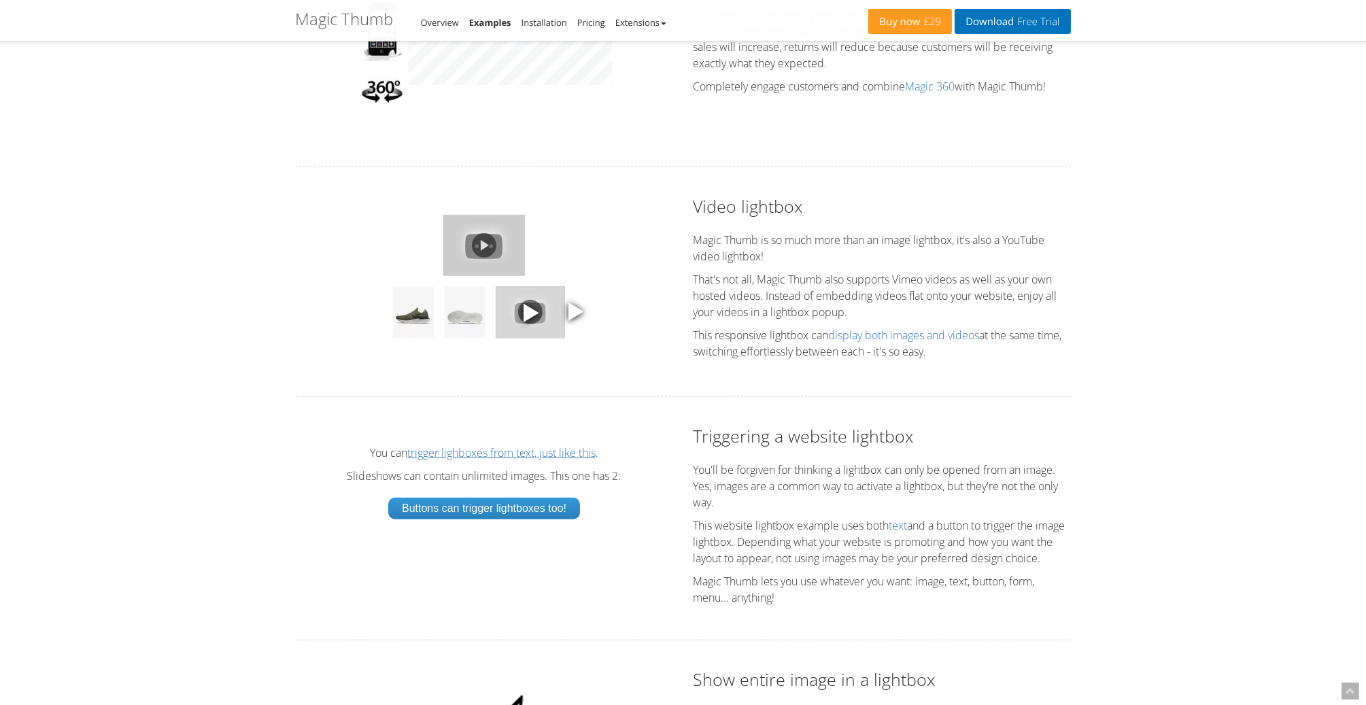
scroll to position [1632, 0]
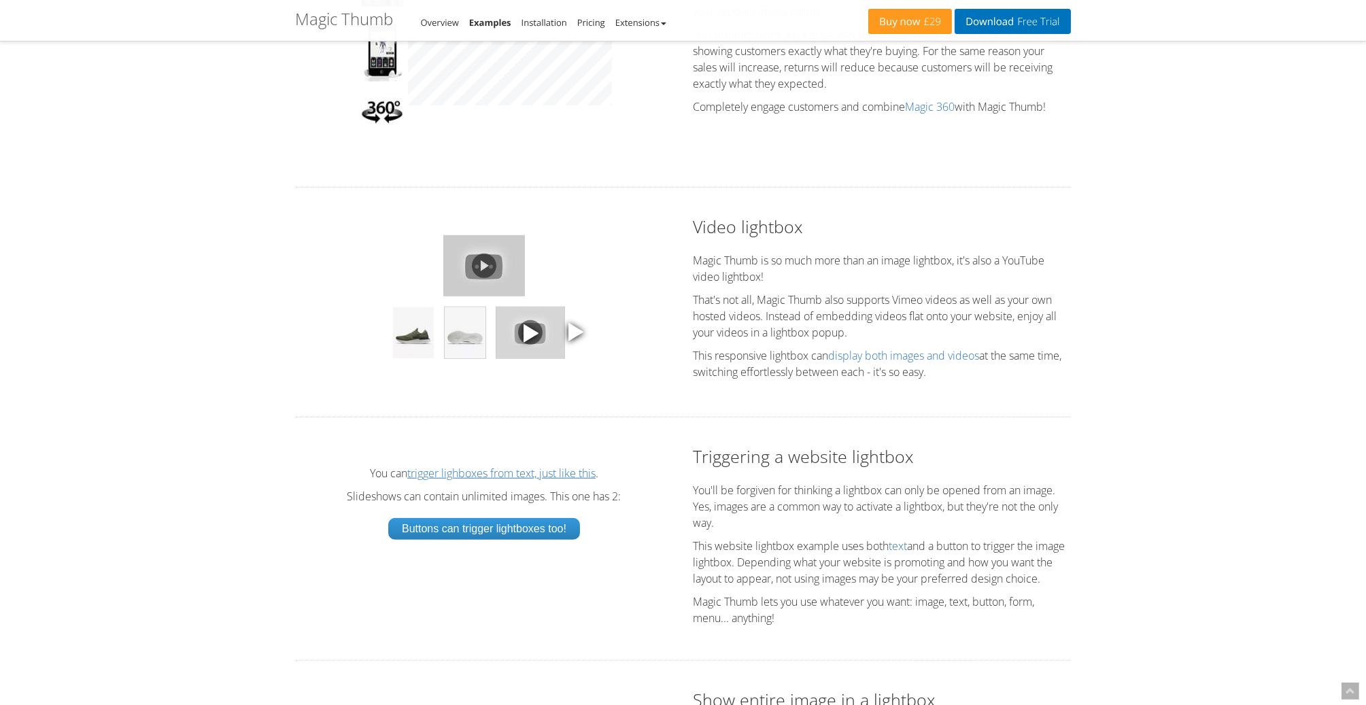
click at [477, 349] on img at bounding box center [465, 332] width 41 height 51
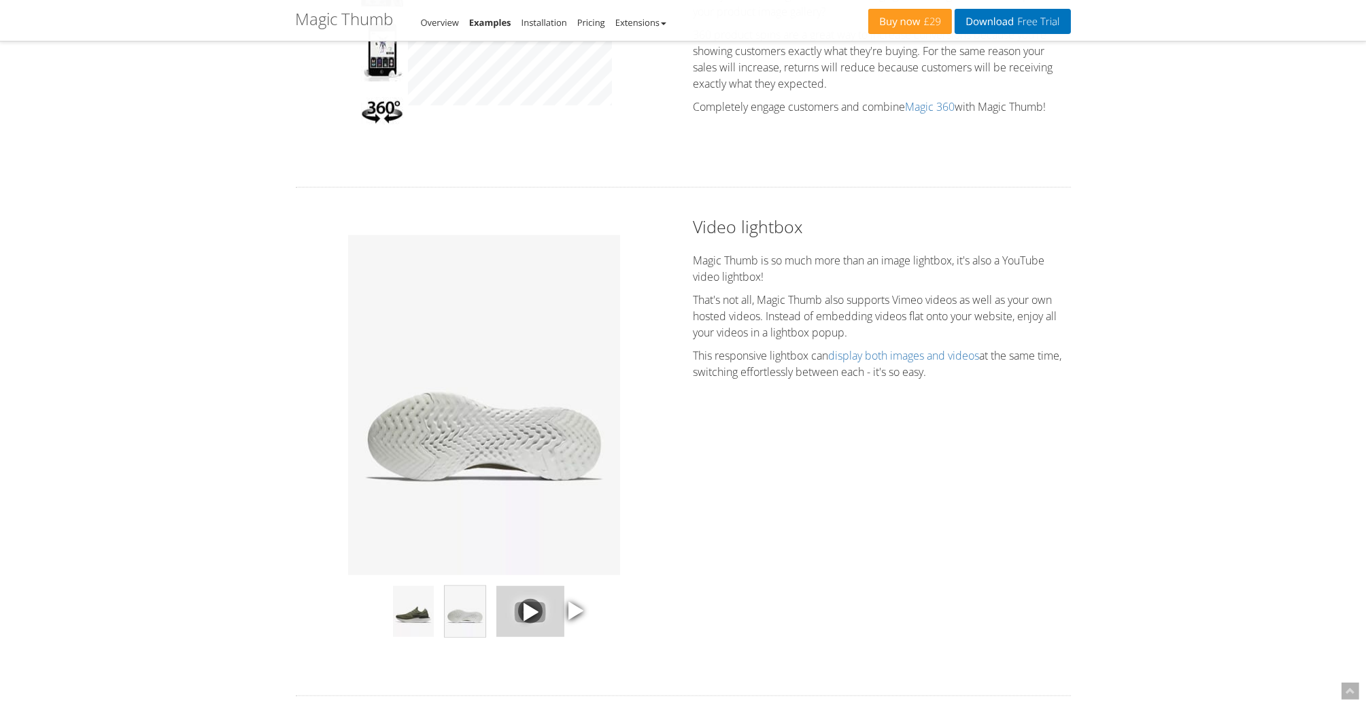
click at [461, 356] on img at bounding box center [484, 405] width 272 height 340
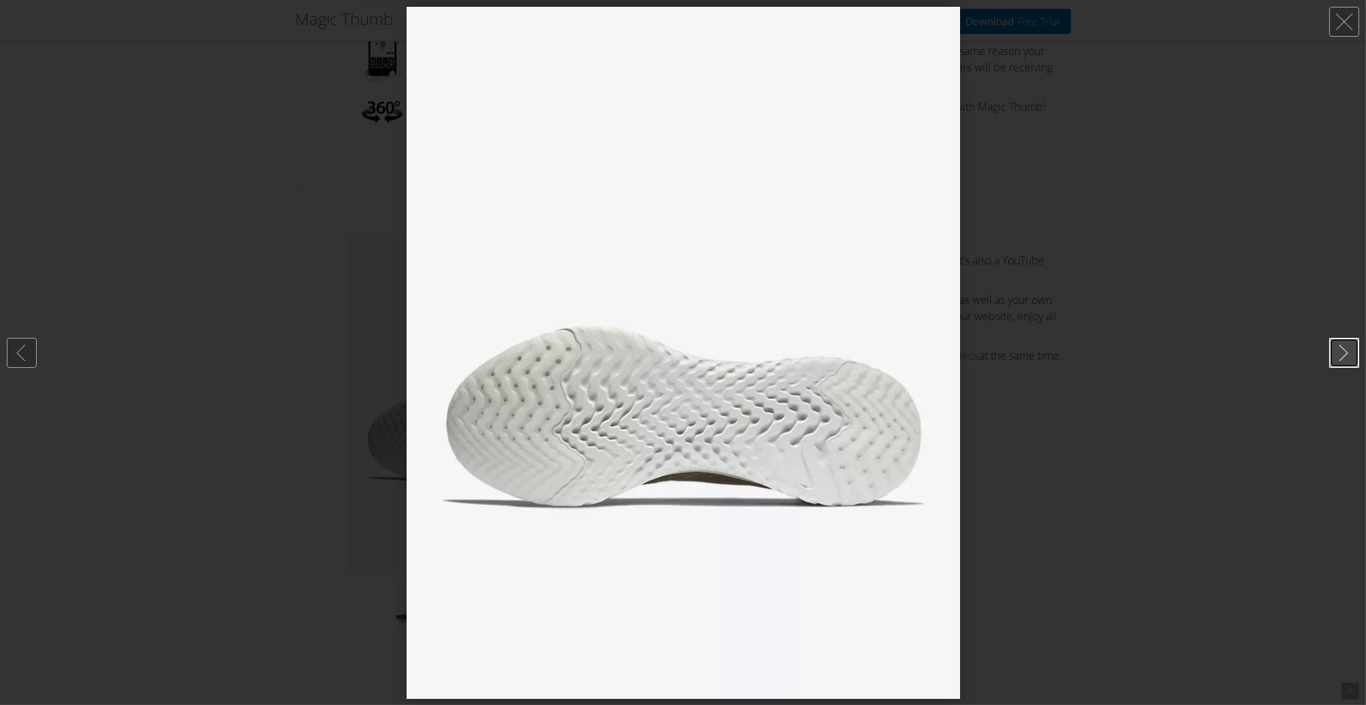
click at [1333, 345] on link at bounding box center [1344, 353] width 30 height 30
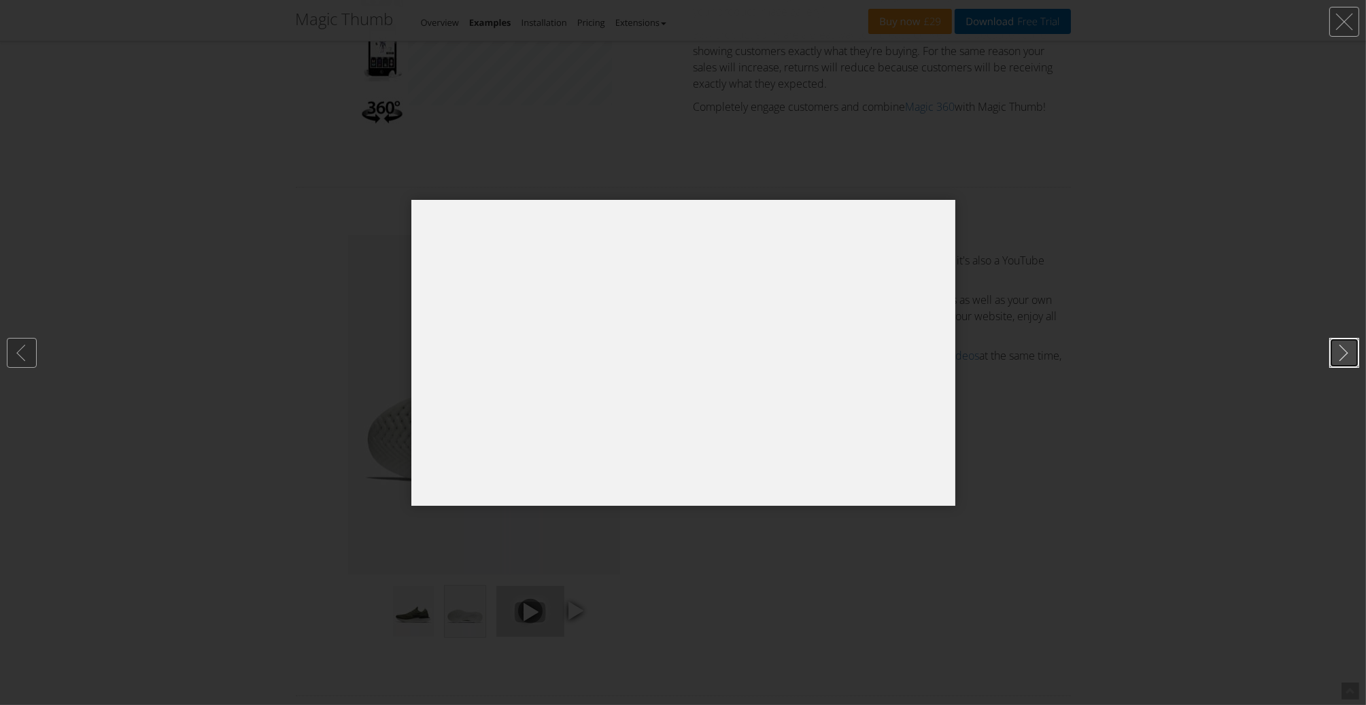
click at [1345, 353] on link at bounding box center [1344, 353] width 30 height 30
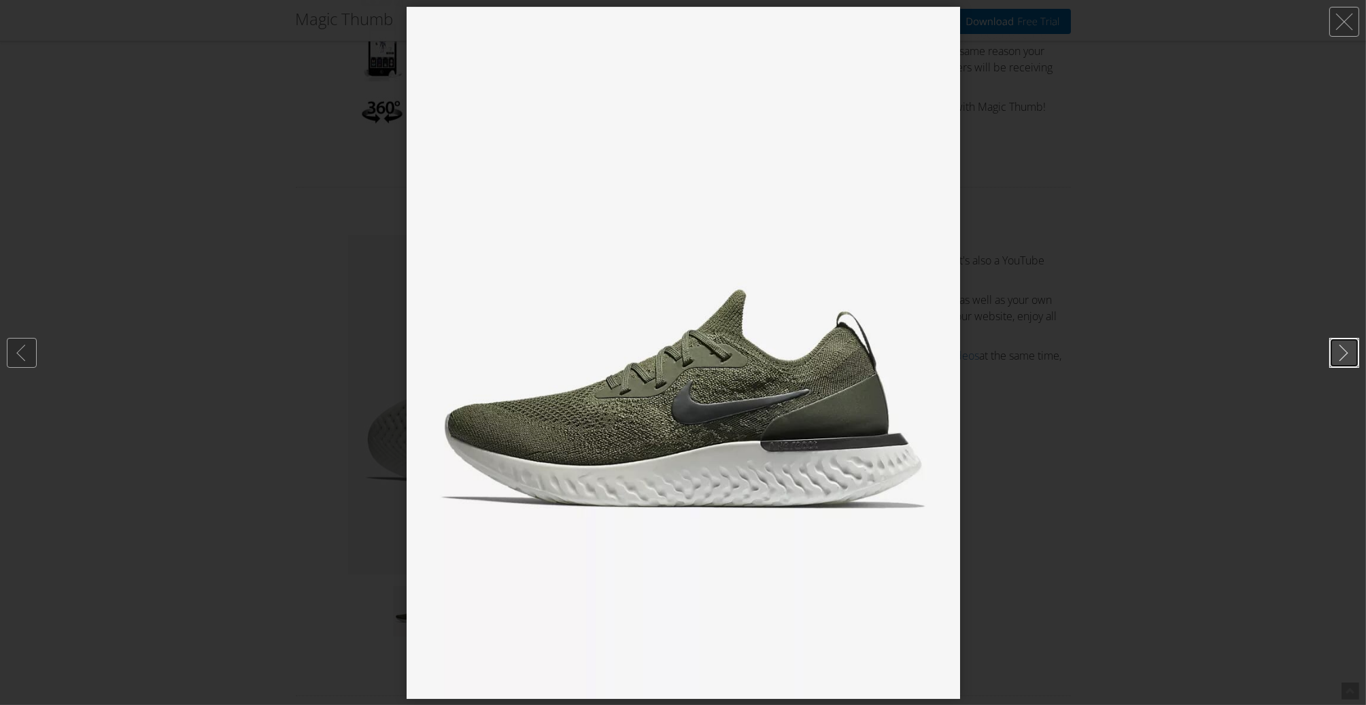
click at [1345, 353] on link at bounding box center [1344, 353] width 30 height 30
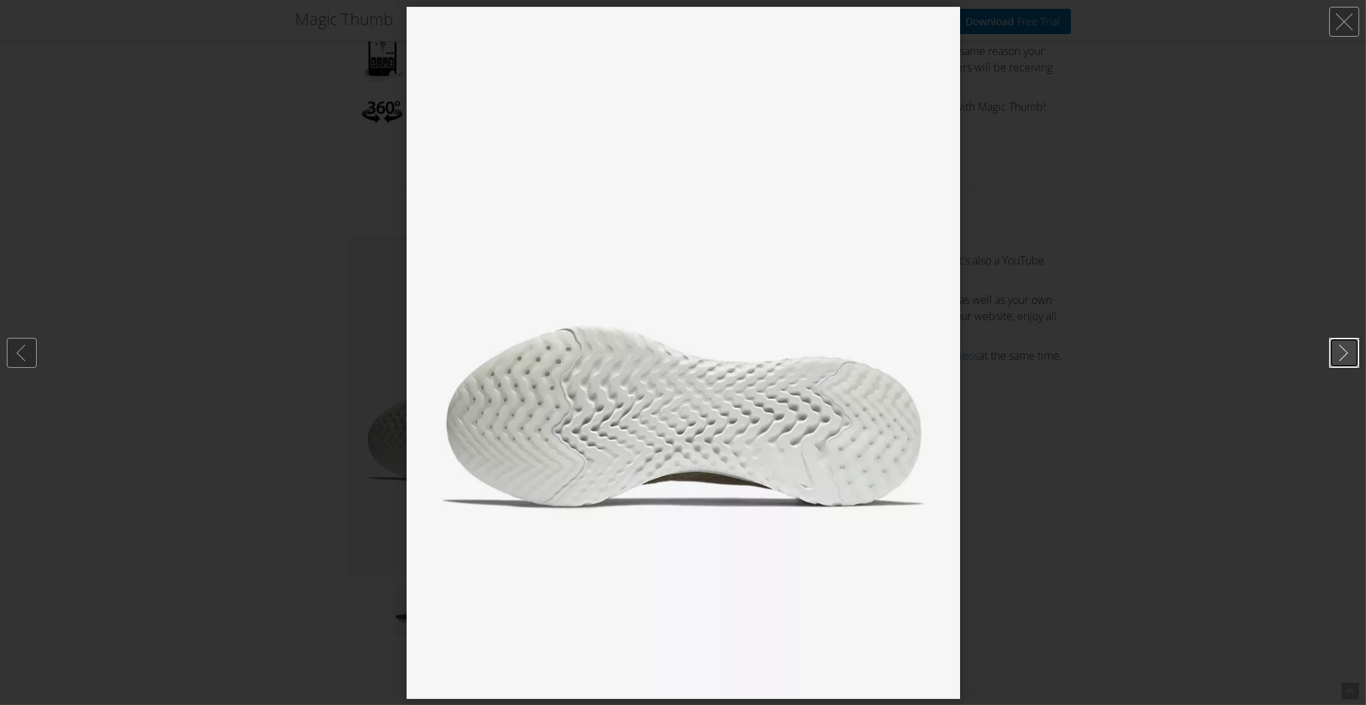
click at [1345, 353] on link at bounding box center [1344, 353] width 30 height 30
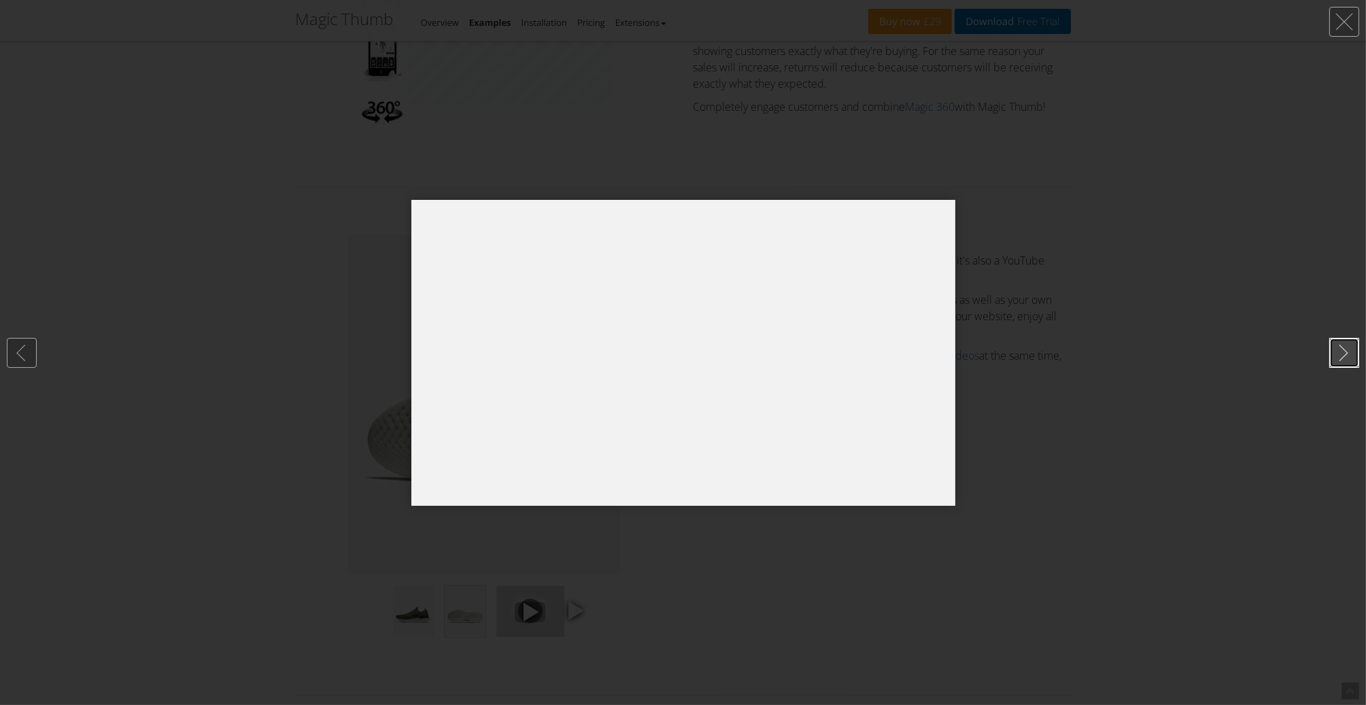
click at [1339, 353] on link at bounding box center [1344, 353] width 30 height 30
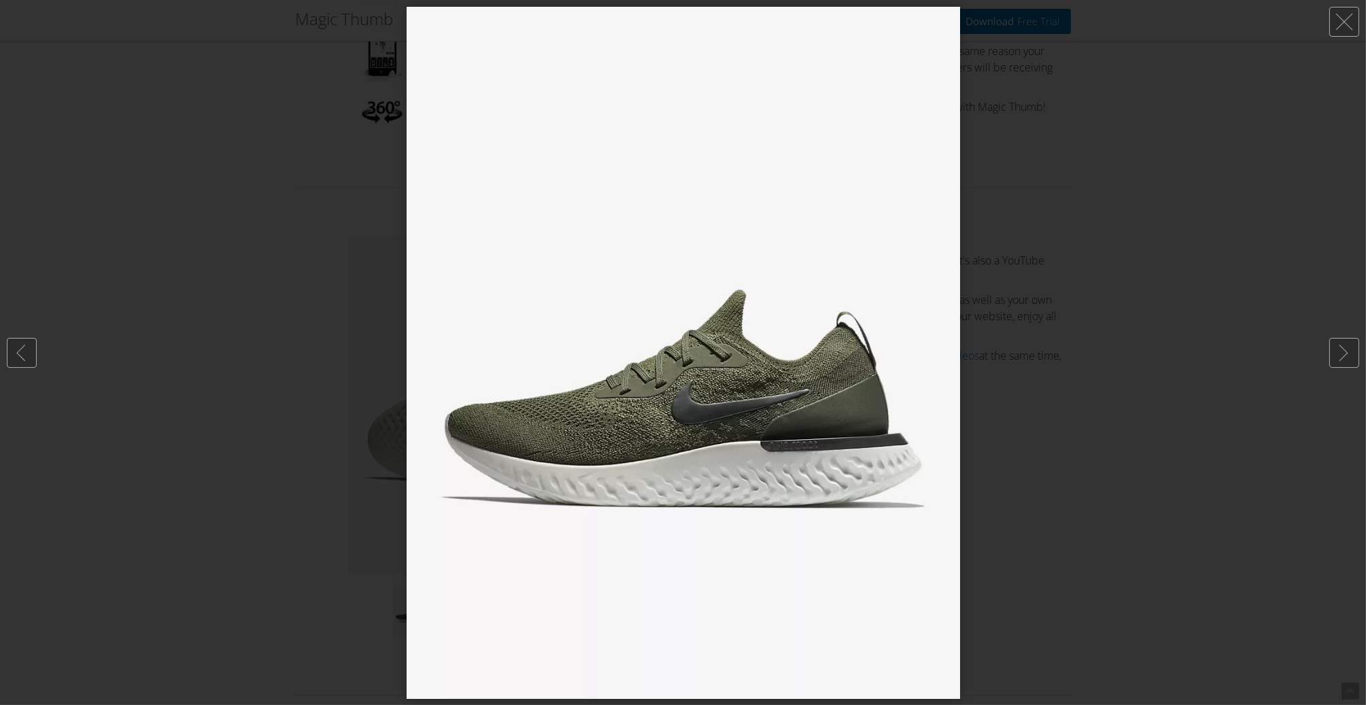
click at [1197, 353] on div at bounding box center [683, 352] width 1366 height 705
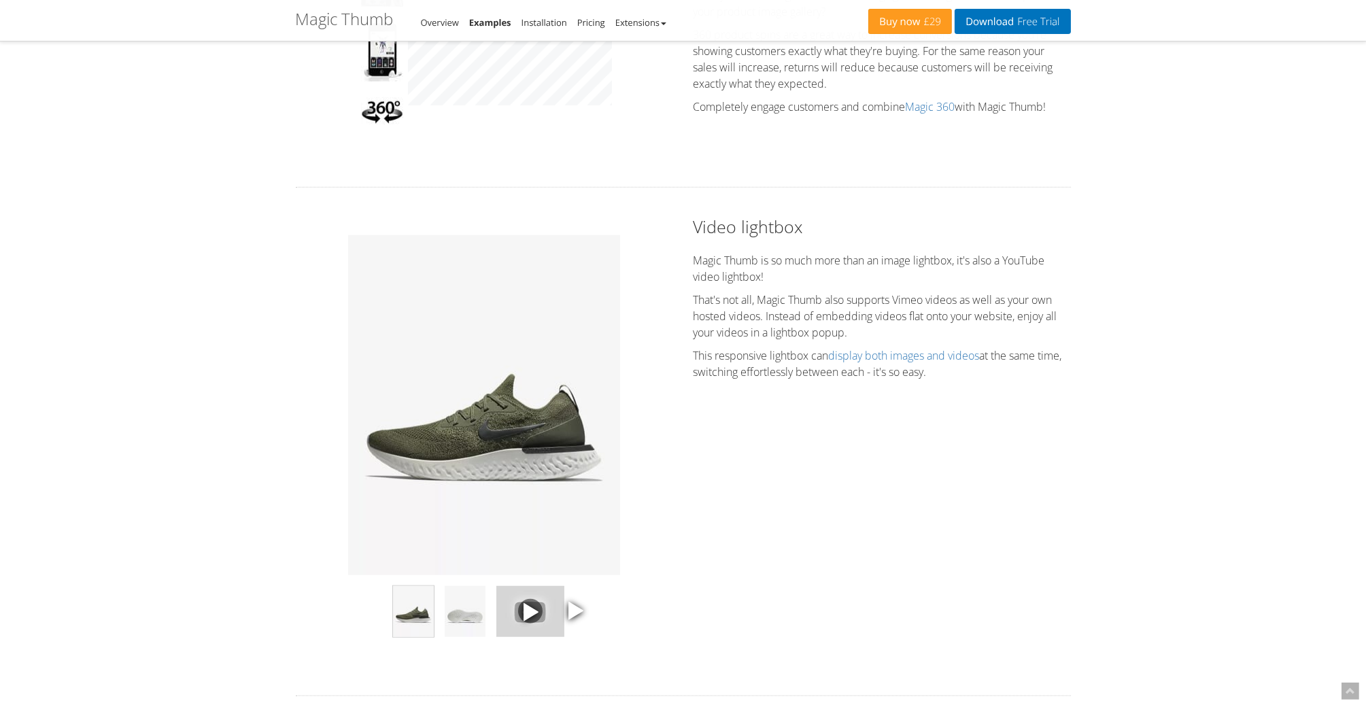
drag, startPoint x: 975, startPoint y: 269, endPoint x: 1049, endPoint y: 388, distance: 139.6
click at [1049, 387] on div "Video lightbox Magic Thumb is so much more than an image lightbox, it's also a …" at bounding box center [882, 301] width 398 height 172
click at [1048, 387] on div "Video lightbox Magic Thumb is so much more than an image lightbox, it's also a …" at bounding box center [882, 301] width 398 height 172
click at [892, 387] on div "Video lightbox Magic Thumb is so much more than an image lightbox, it's also a …" at bounding box center [882, 301] width 398 height 172
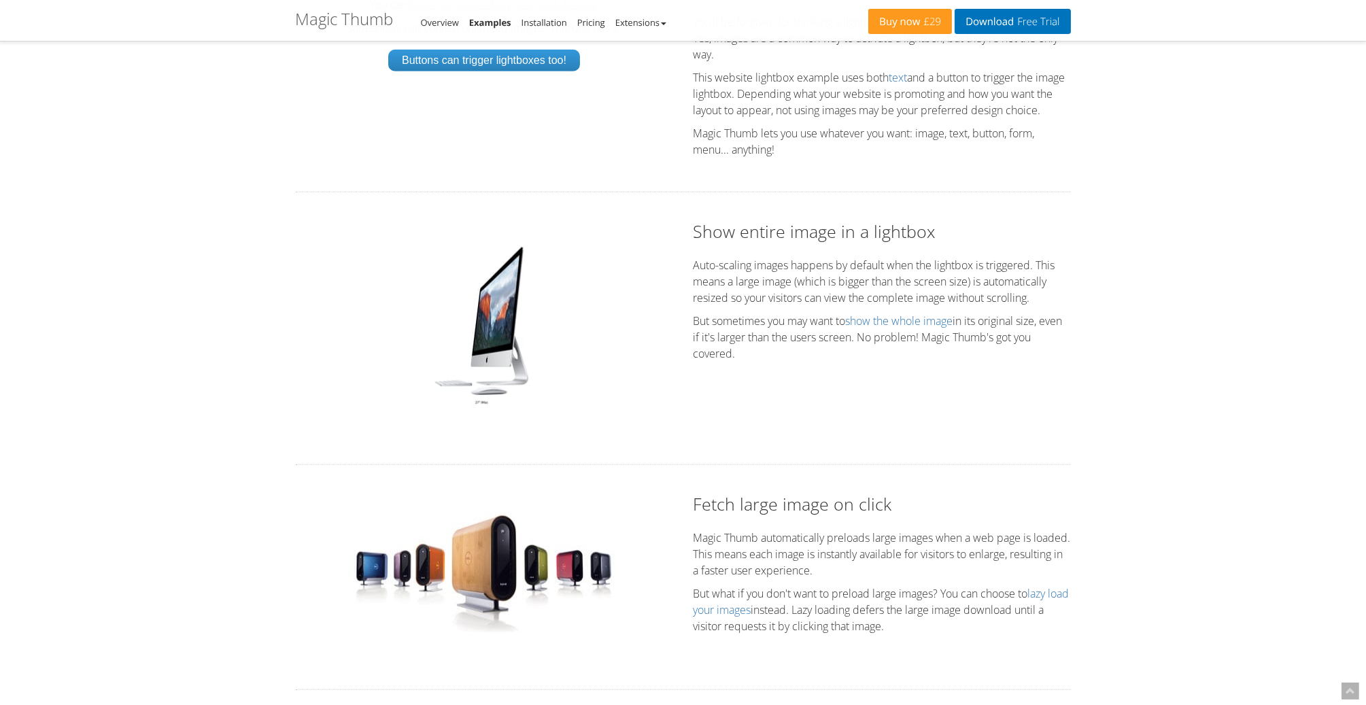
scroll to position [2447, 0]
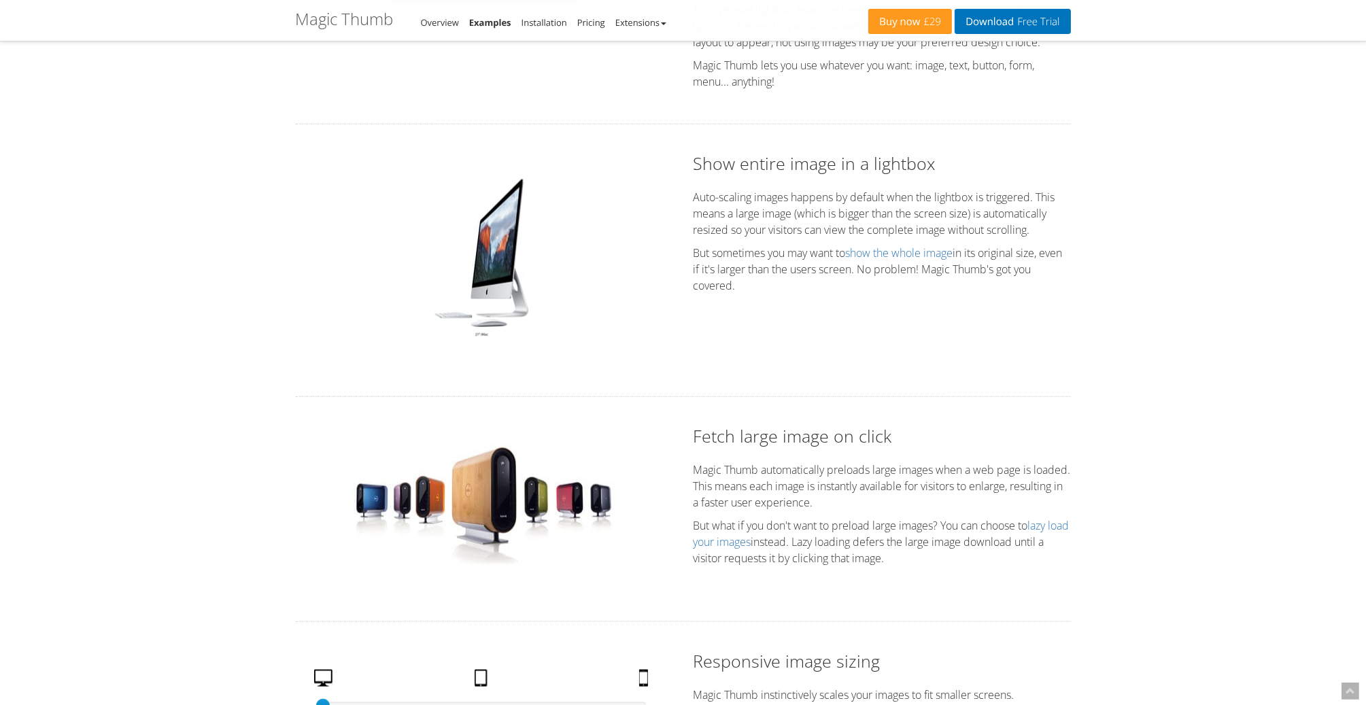
click at [496, 320] on img at bounding box center [484, 257] width 114 height 170
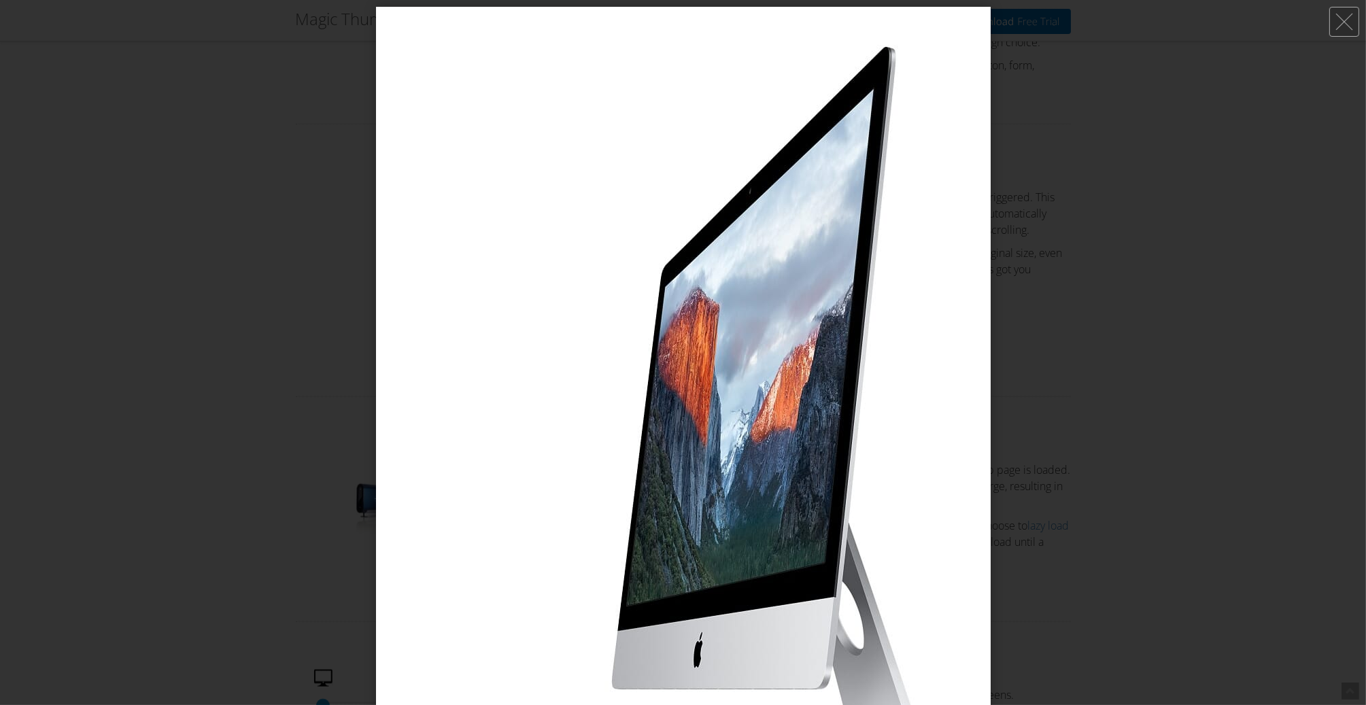
click at [496, 320] on img at bounding box center [683, 463] width 615 height 912
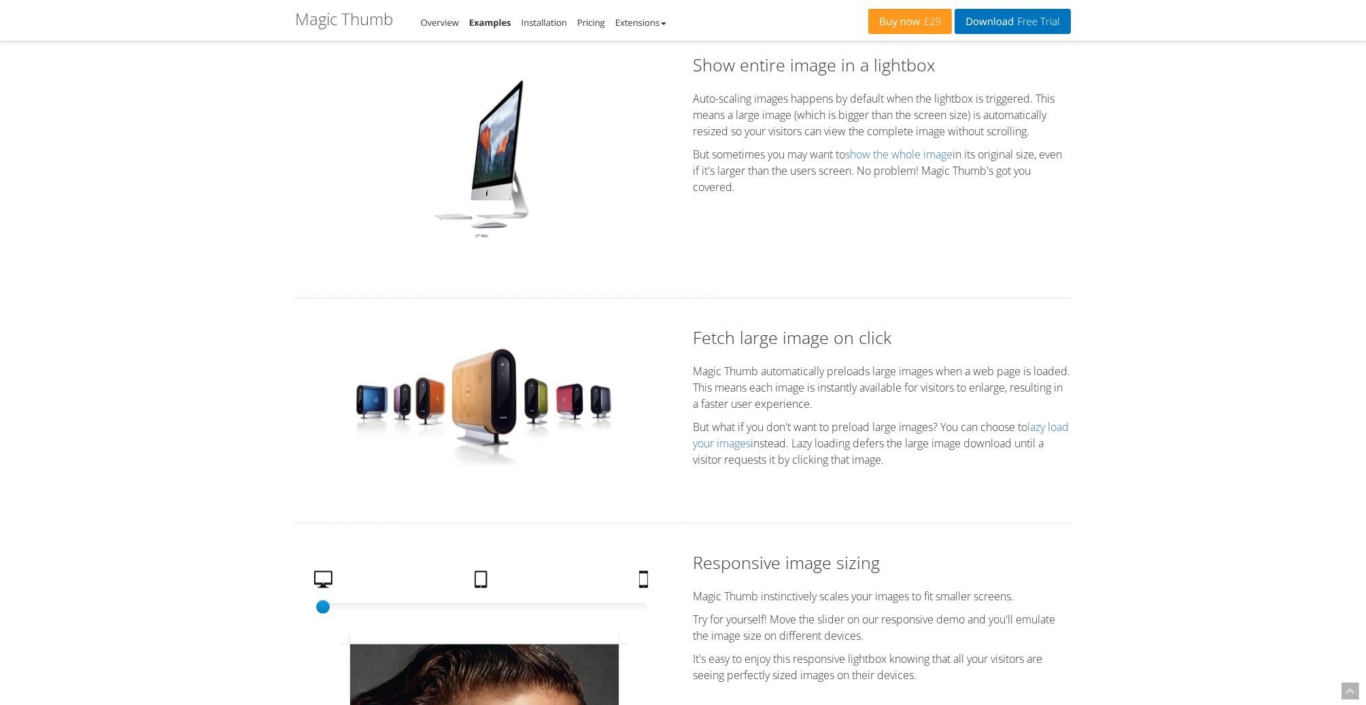
scroll to position [2651, 0]
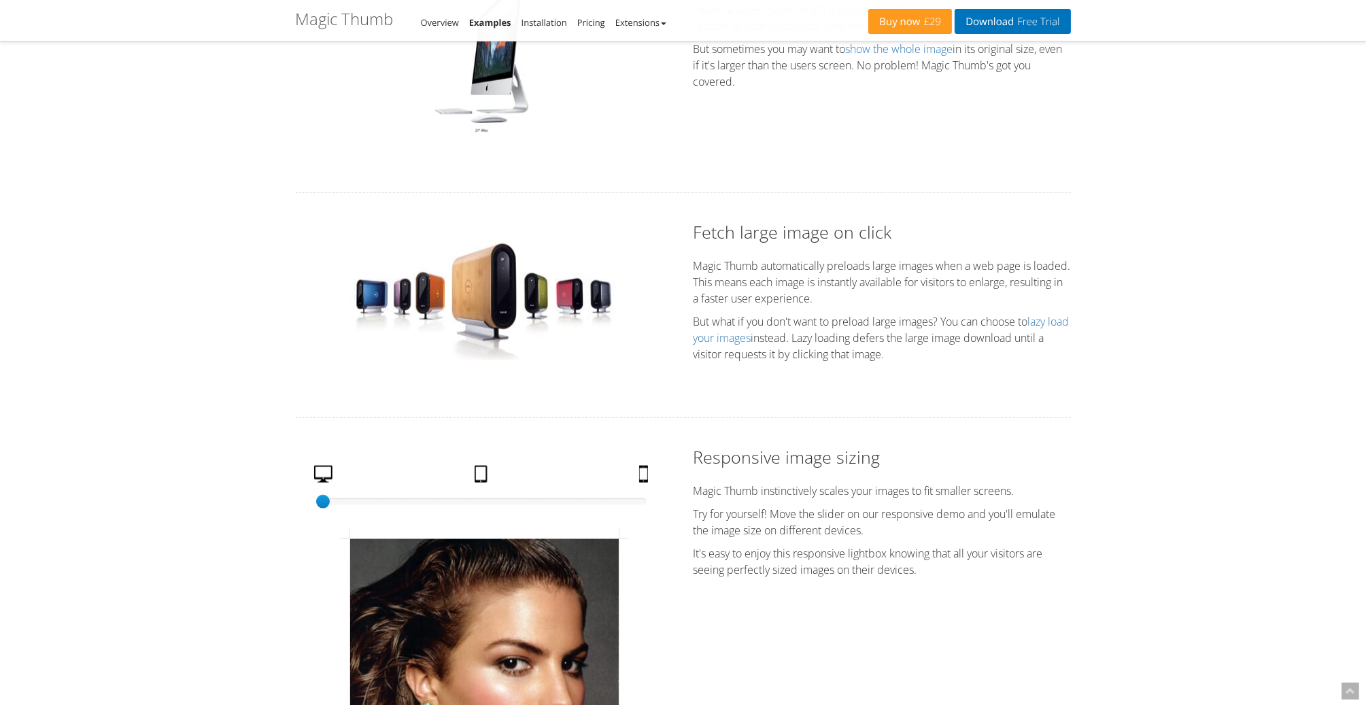
click at [510, 322] on img at bounding box center [484, 302] width 272 height 122
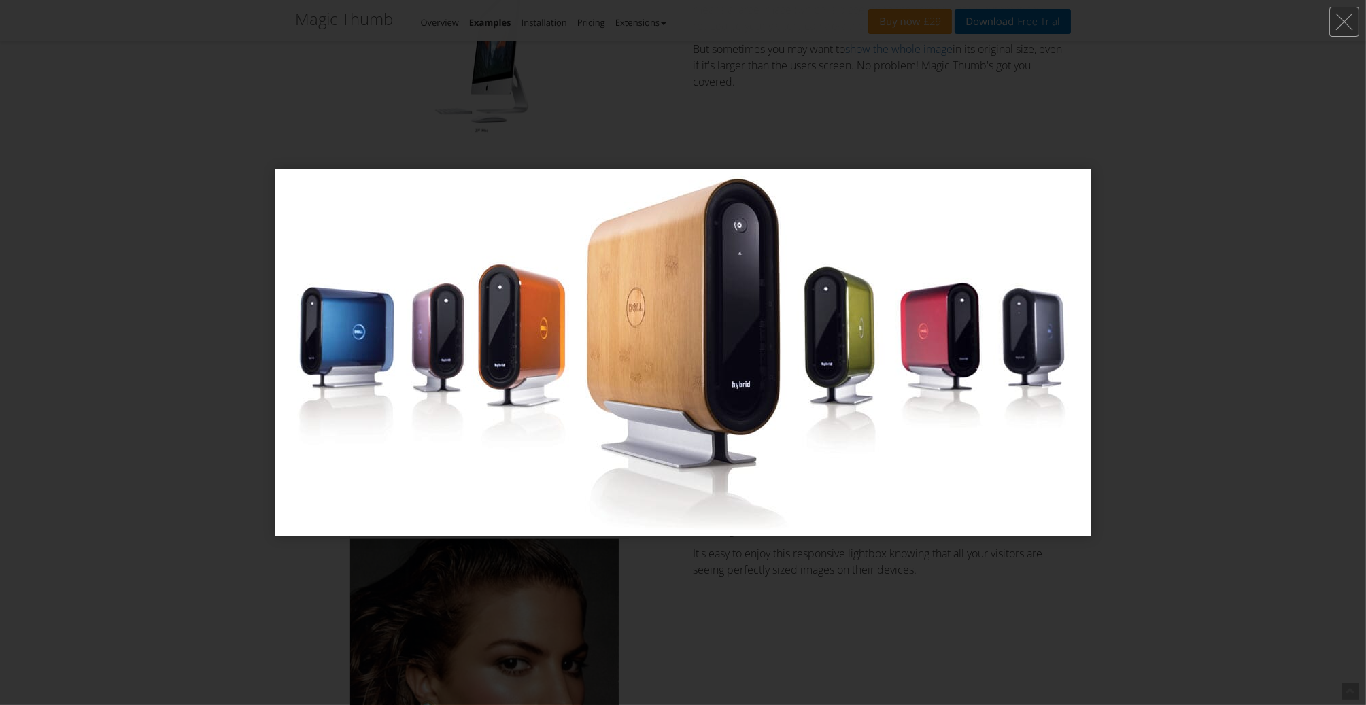
click at [510, 322] on img at bounding box center [683, 352] width 816 height 367
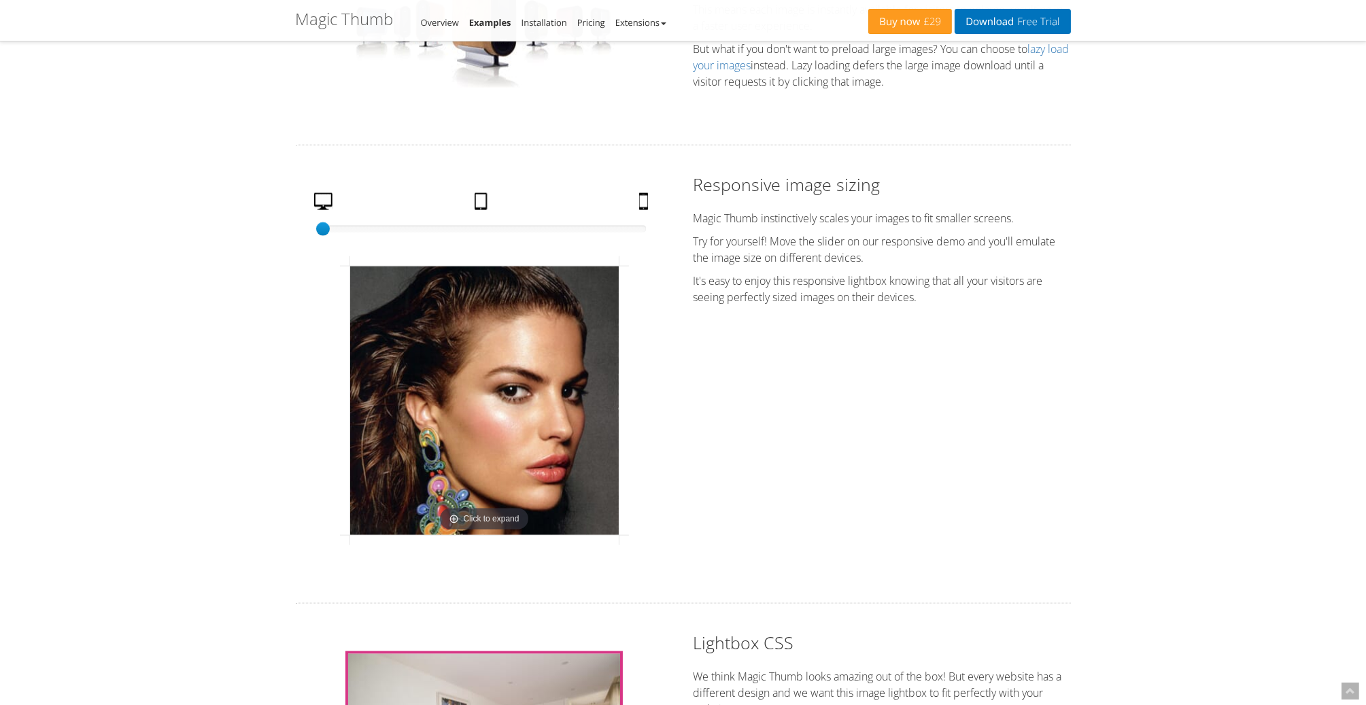
scroll to position [2991, 0]
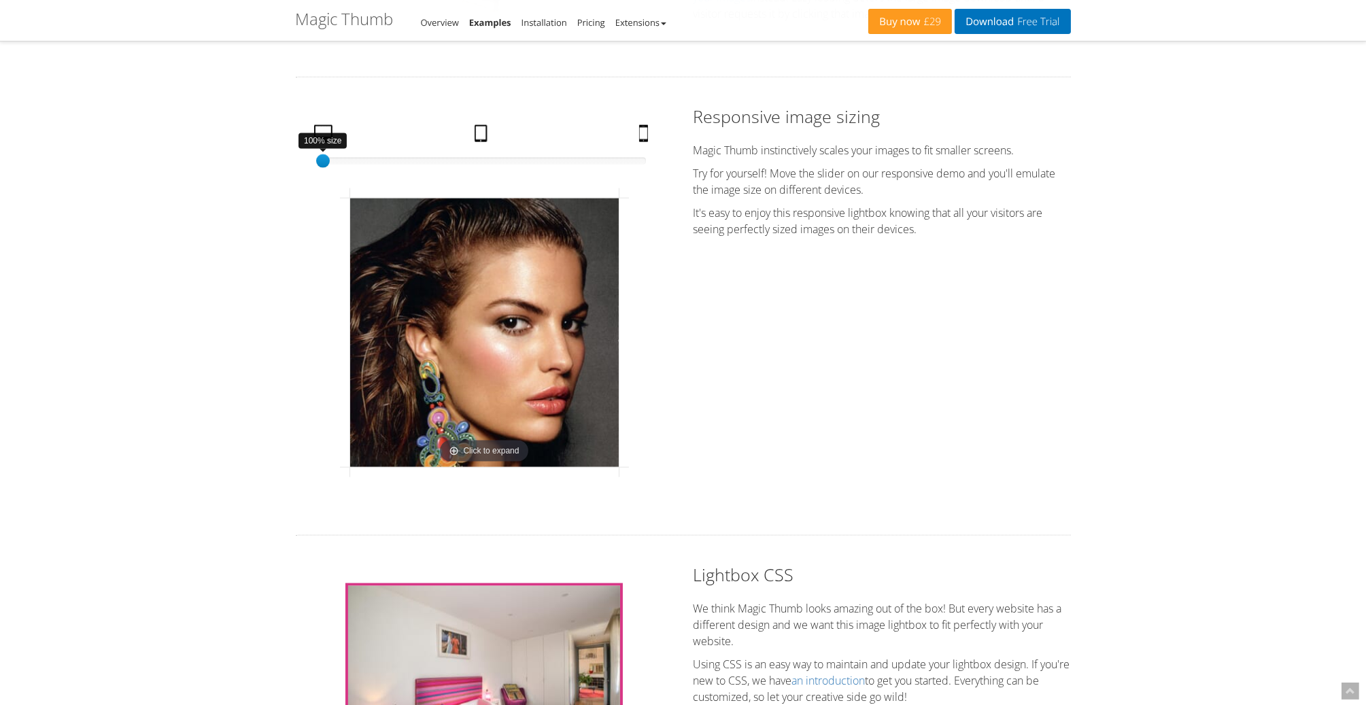
drag, startPoint x: 323, startPoint y: 186, endPoint x: 272, endPoint y: 186, distance: 51.0
click at [506, 447] on img at bounding box center [484, 333] width 269 height 269
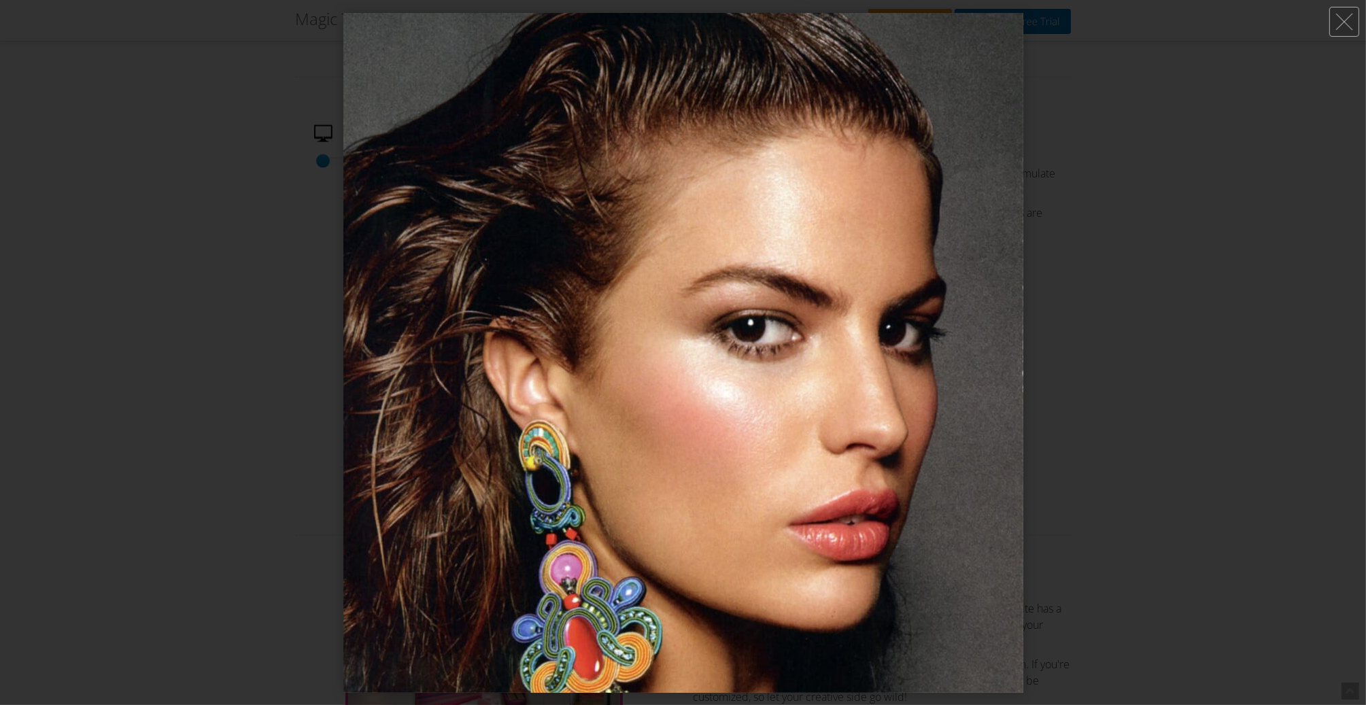
click at [506, 439] on img at bounding box center [683, 353] width 680 height 680
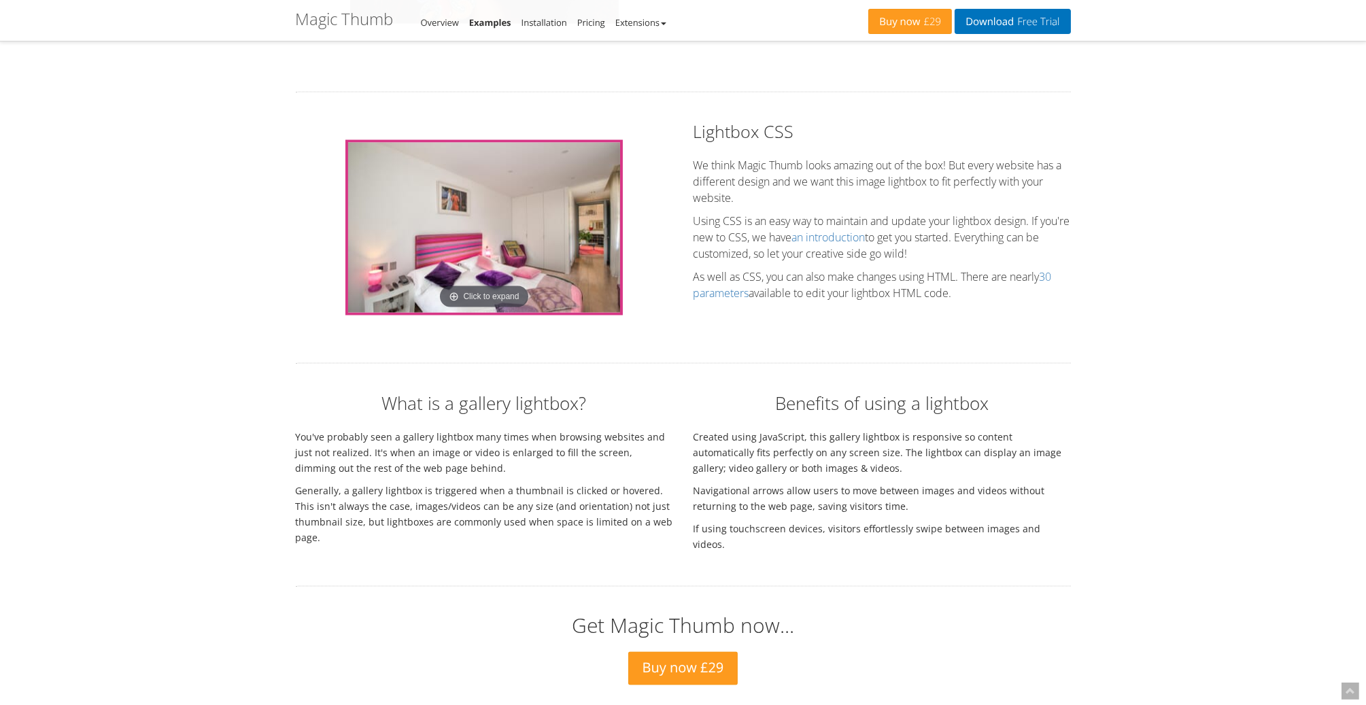
scroll to position [3467, 0]
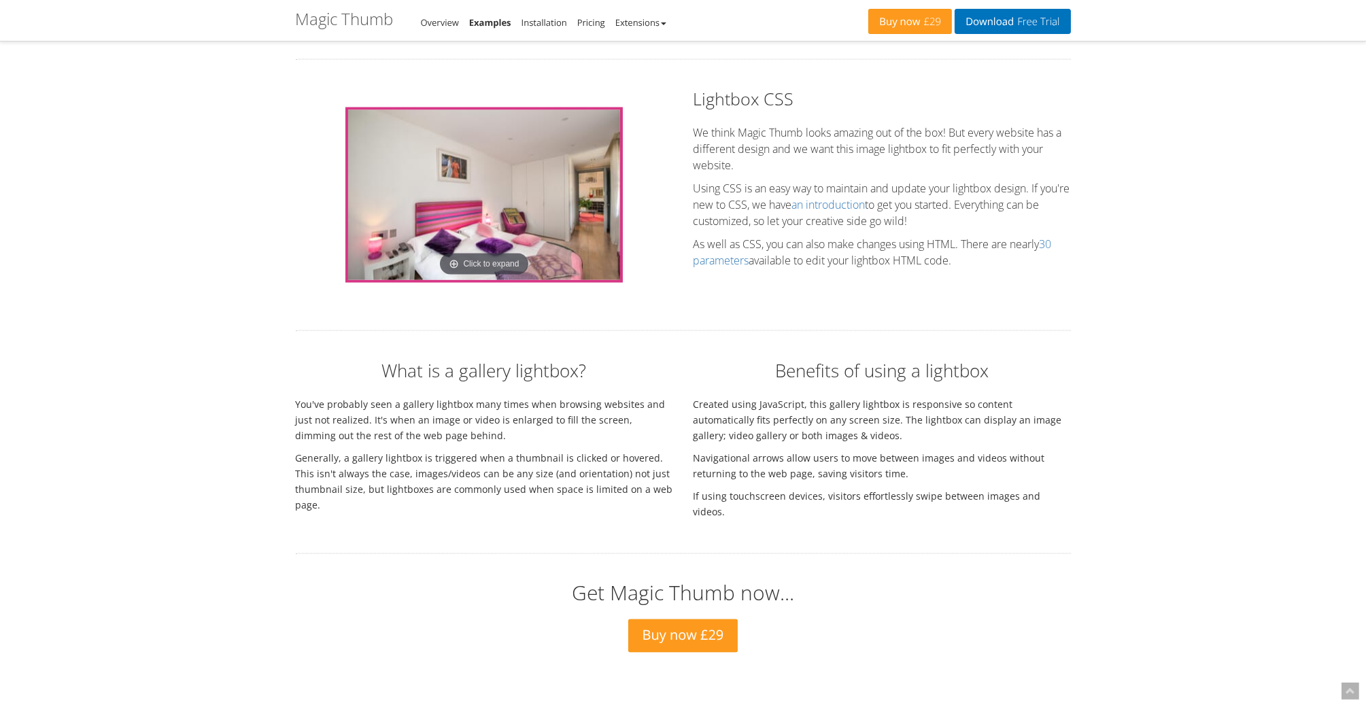
click at [635, 220] on div "Click to expand" at bounding box center [484, 195] width 377 height 216
click at [583, 222] on img at bounding box center [484, 195] width 272 height 170
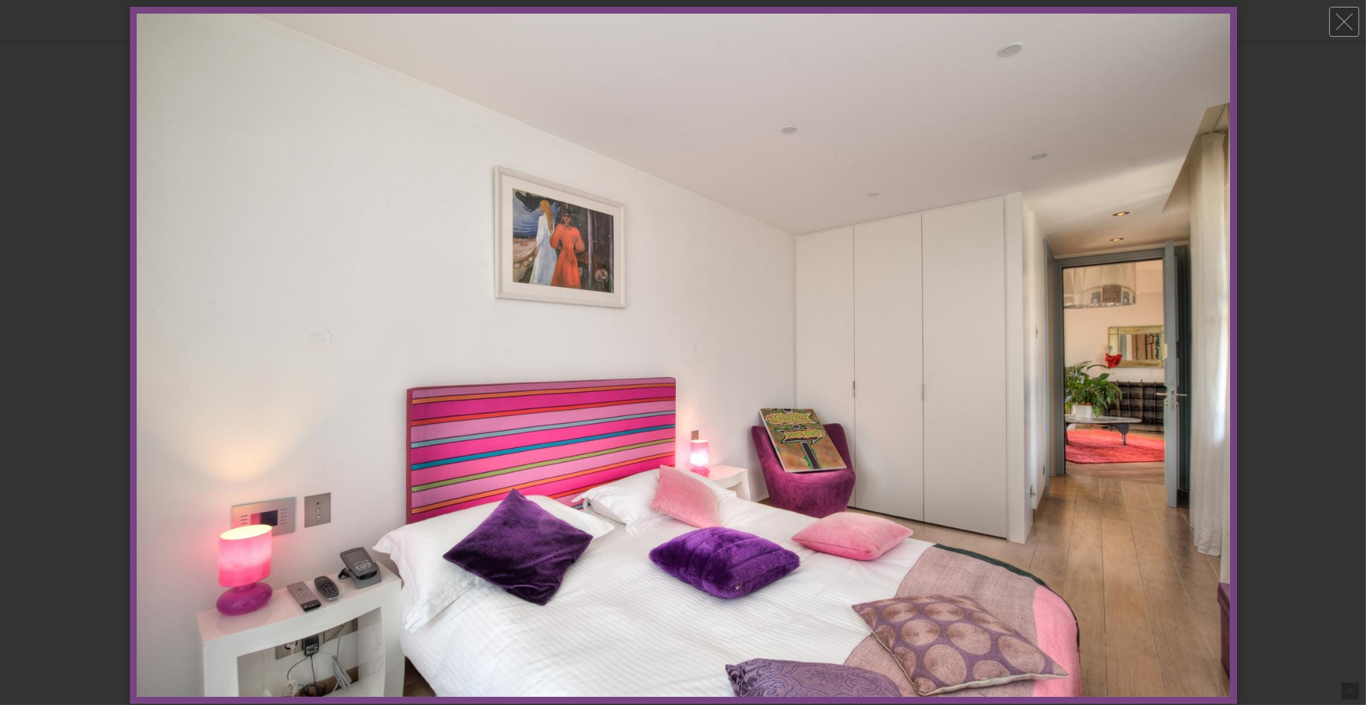
click at [586, 231] on img at bounding box center [683, 355] width 1093 height 683
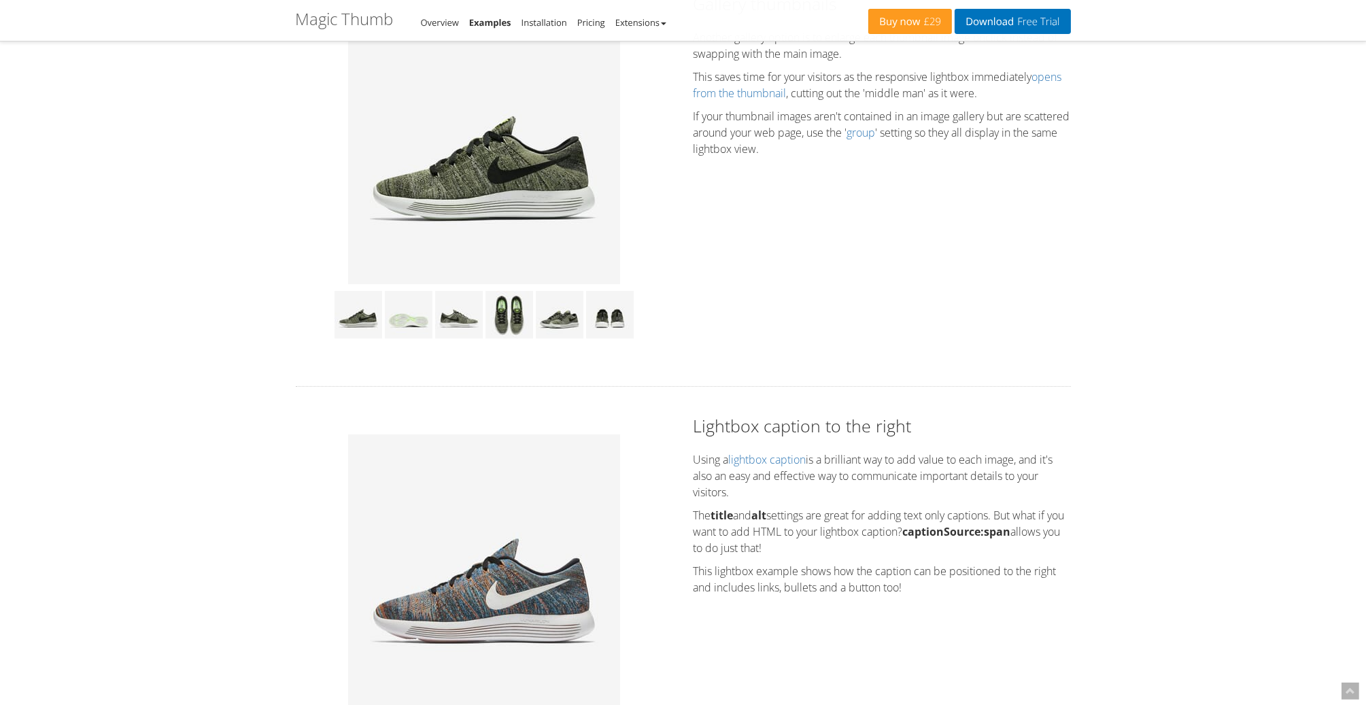
scroll to position [0, 0]
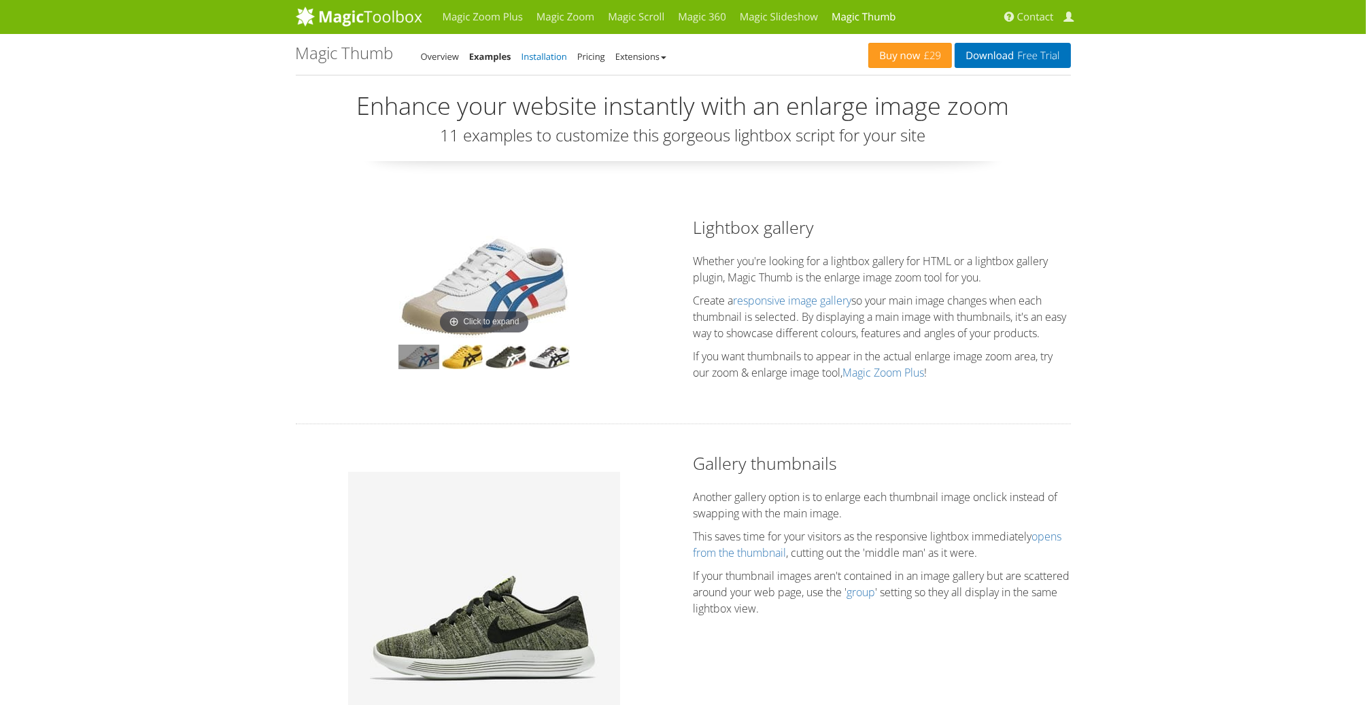
click at [543, 57] on link "Installation" at bounding box center [544, 56] width 46 height 12
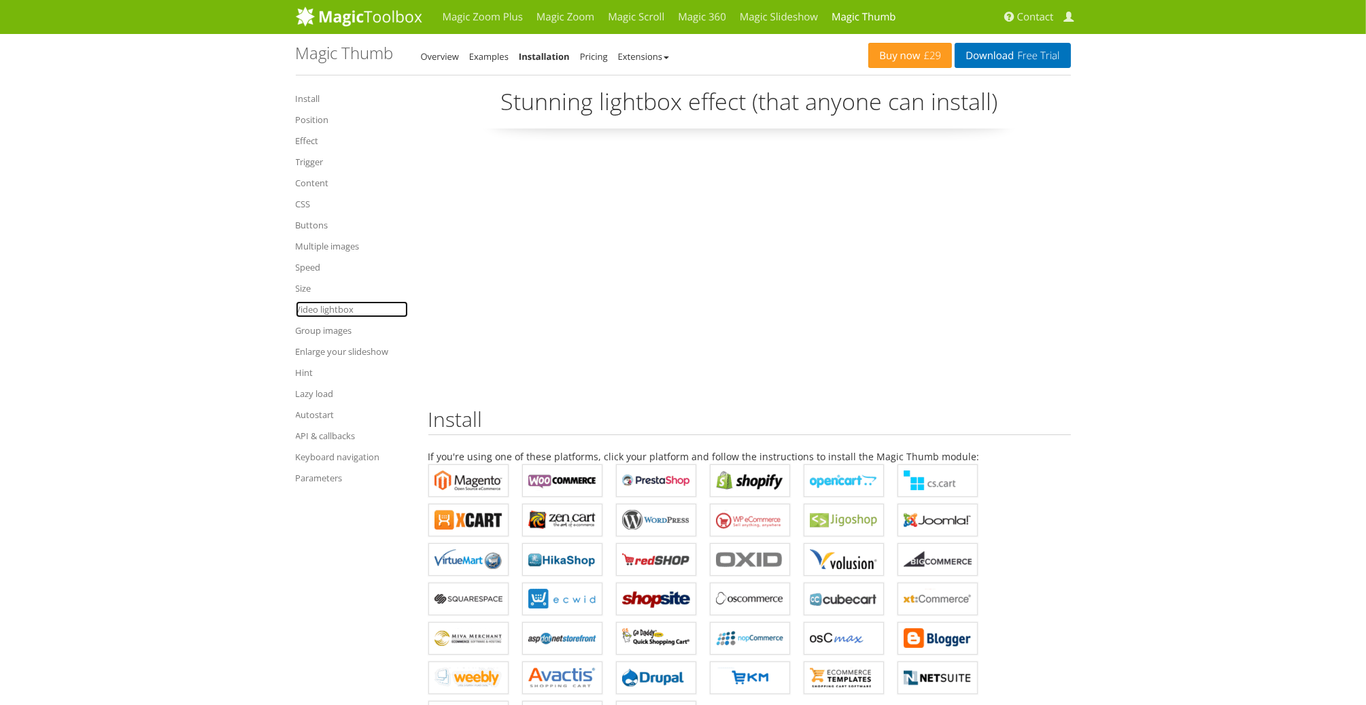
click at [324, 307] on link "Video lightbox" at bounding box center [352, 309] width 112 height 16
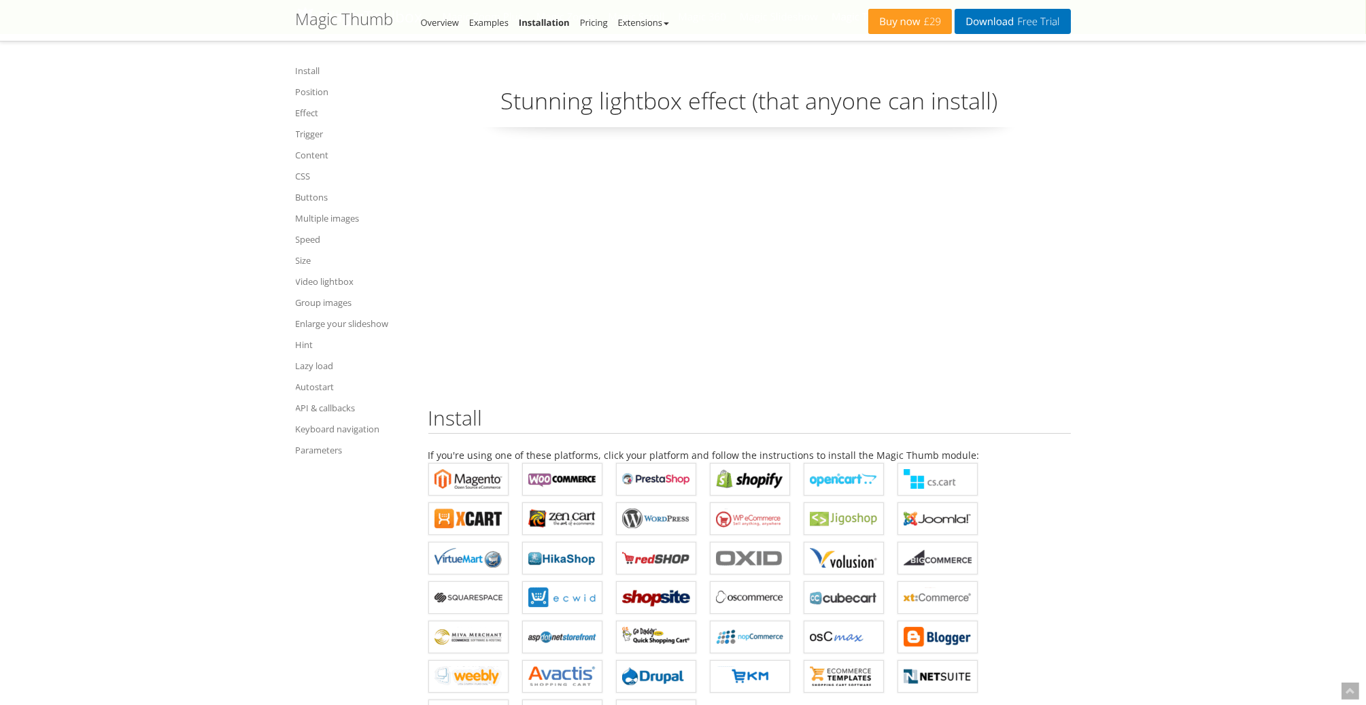
scroll to position [9441, 0]
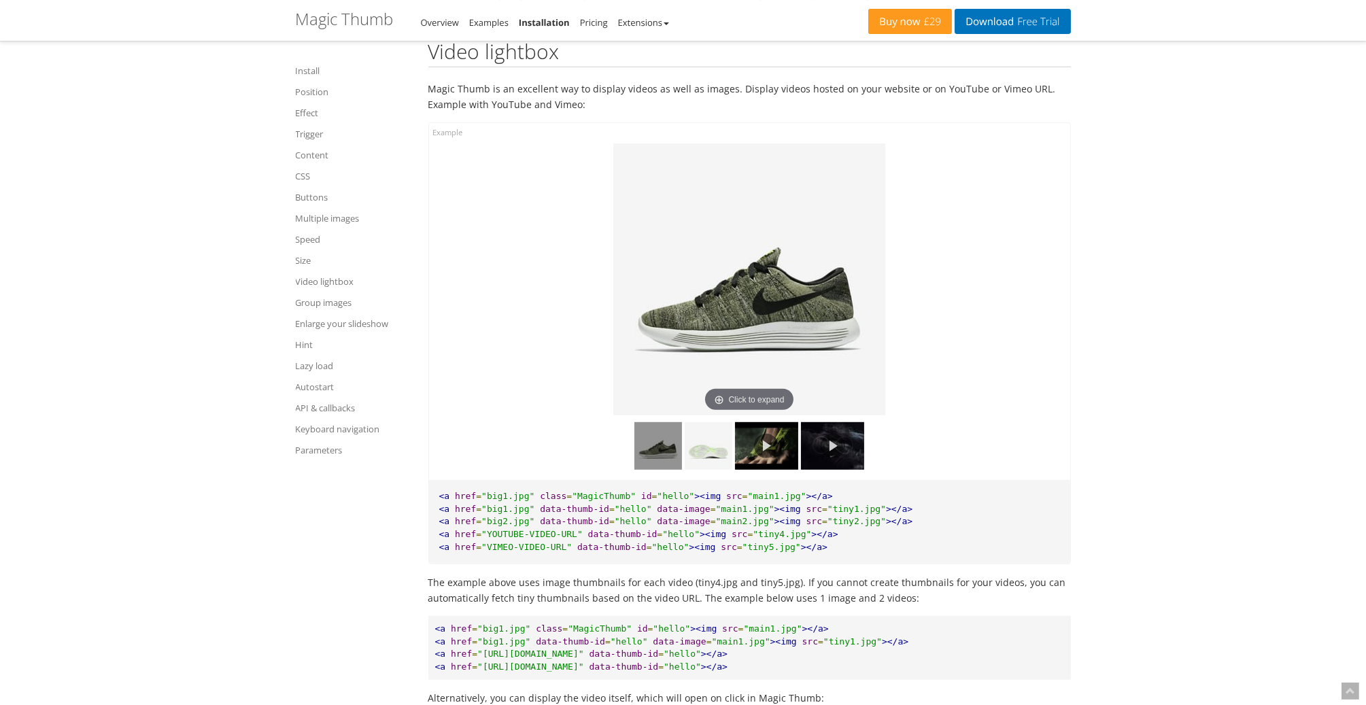
click at [765, 470] on img at bounding box center [766, 446] width 63 height 48
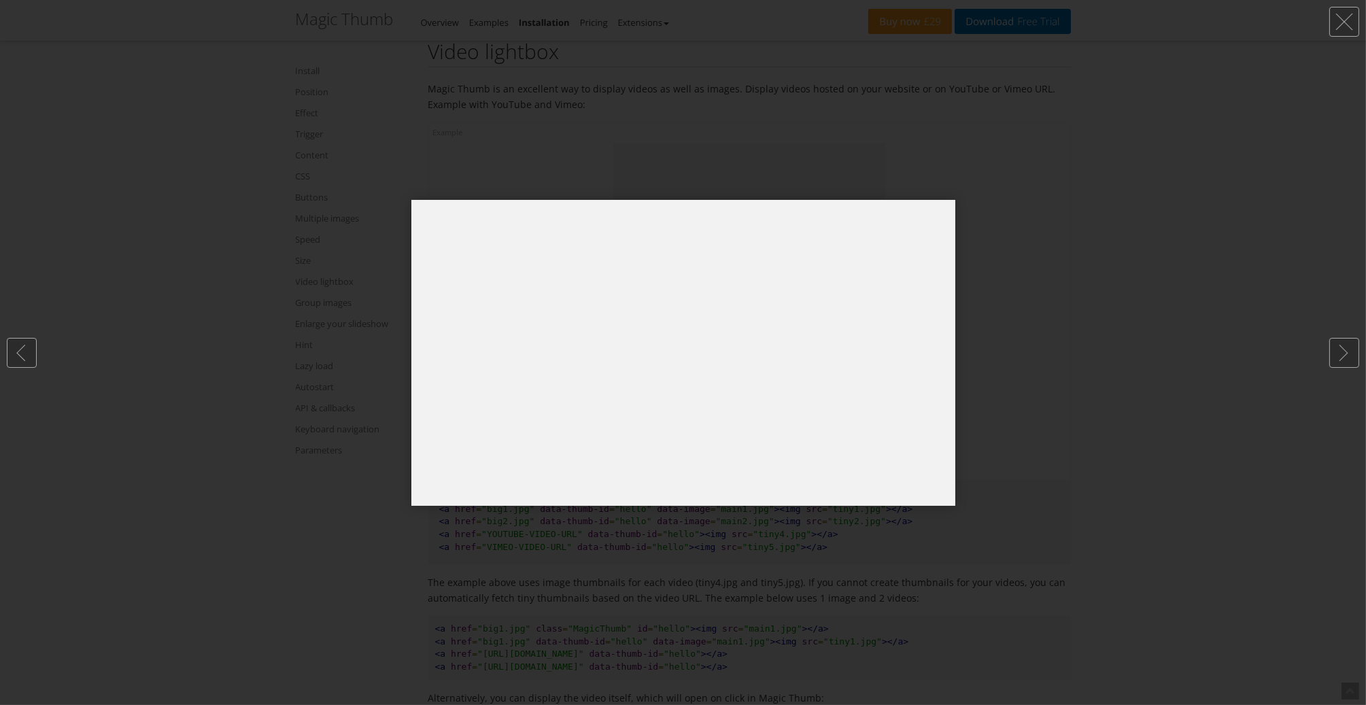
click at [1027, 308] on div at bounding box center [683, 352] width 1366 height 705
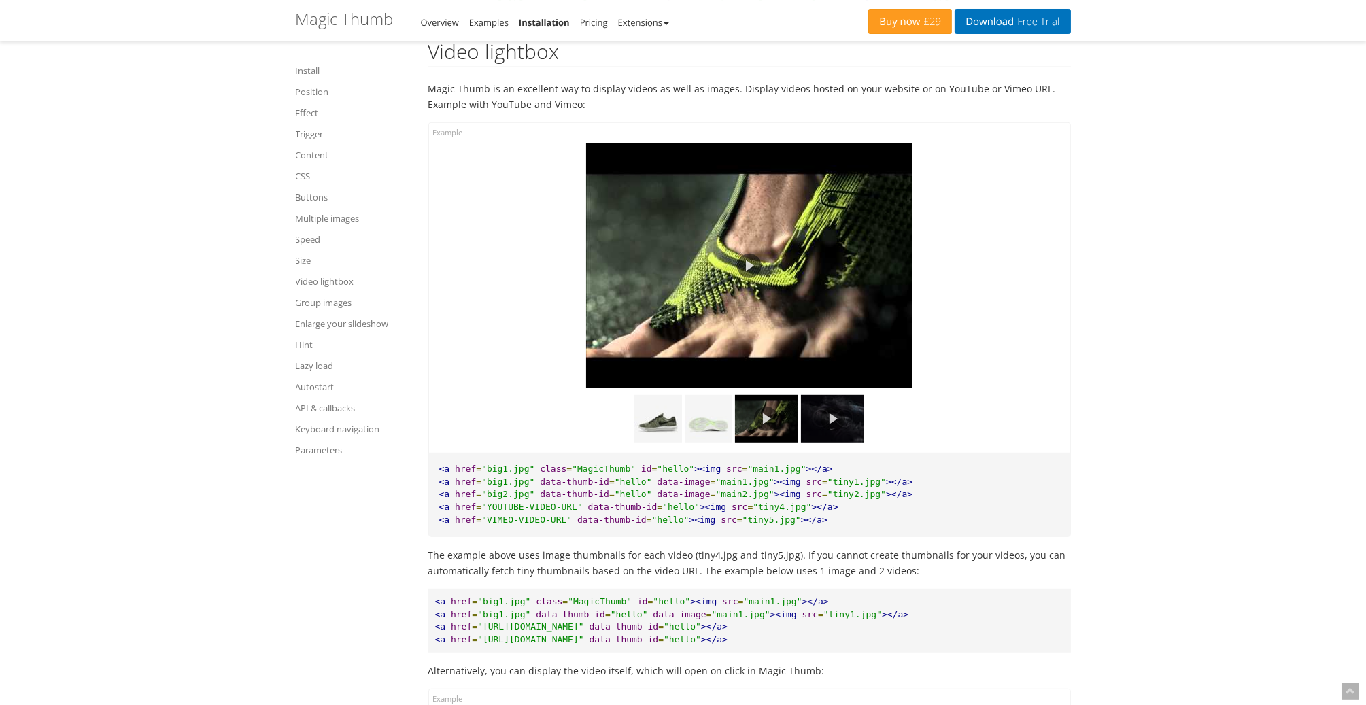
click at [842, 443] on img at bounding box center [832, 419] width 63 height 48
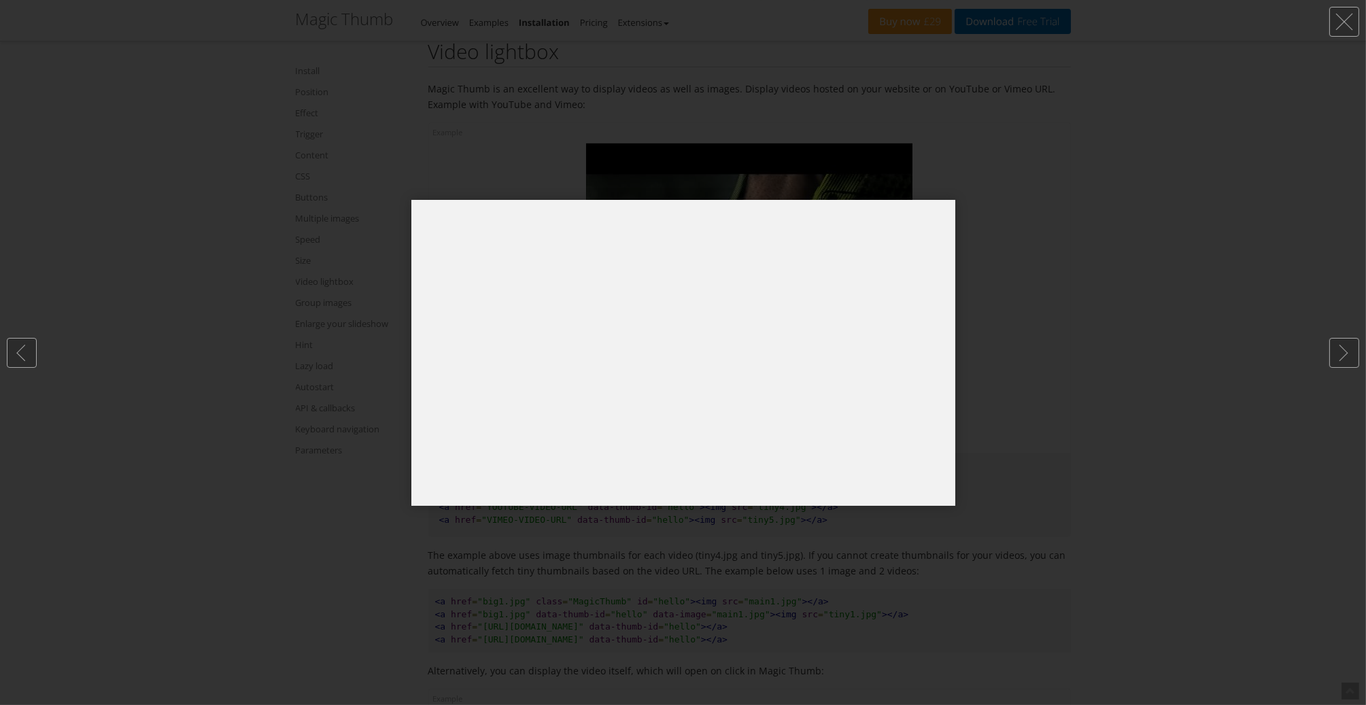
click at [434, 525] on div at bounding box center [683, 352] width 1366 height 705
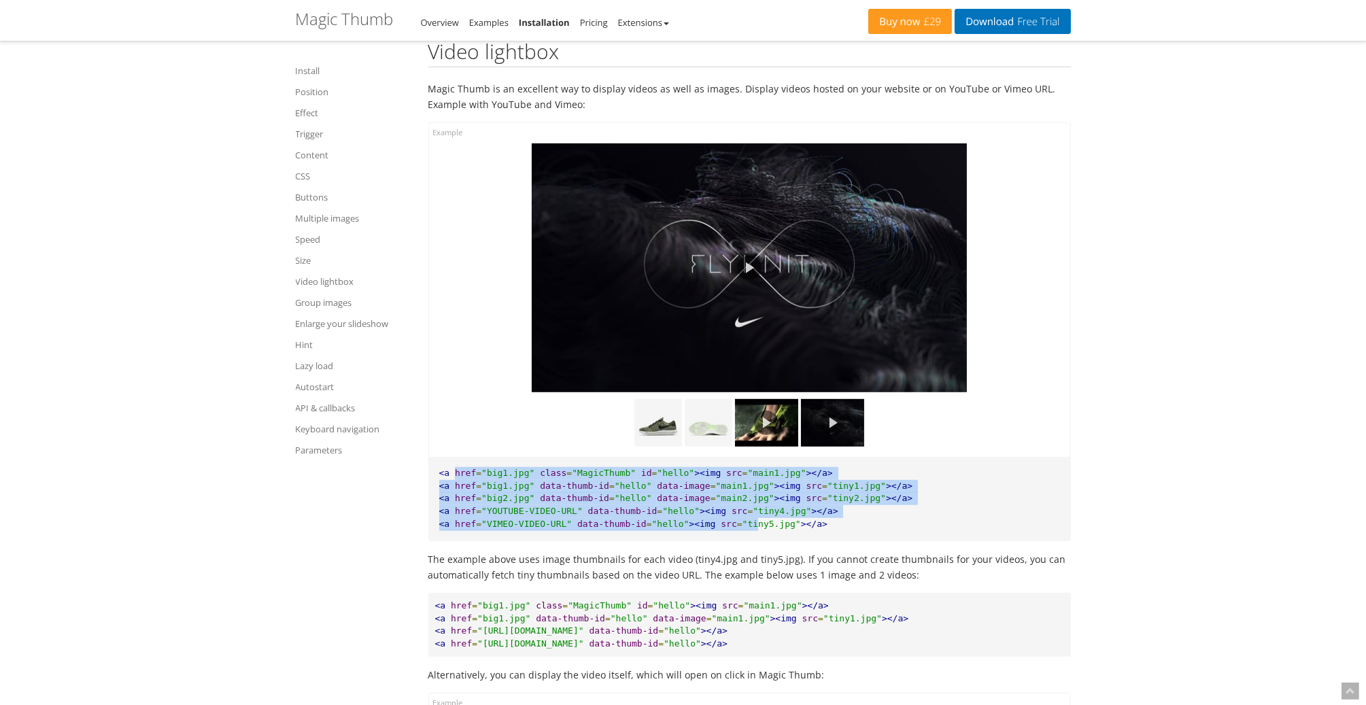
drag, startPoint x: 451, startPoint y: 491, endPoint x: 781, endPoint y: 539, distance: 333.9
click at [776, 540] on pre "<a href = "big1.jpg" class = "MagicThumb" id = "hello" ><img src = "main1.jpg" …" at bounding box center [749, 499] width 641 height 84
click at [801, 529] on span "></a>" at bounding box center [814, 524] width 27 height 10
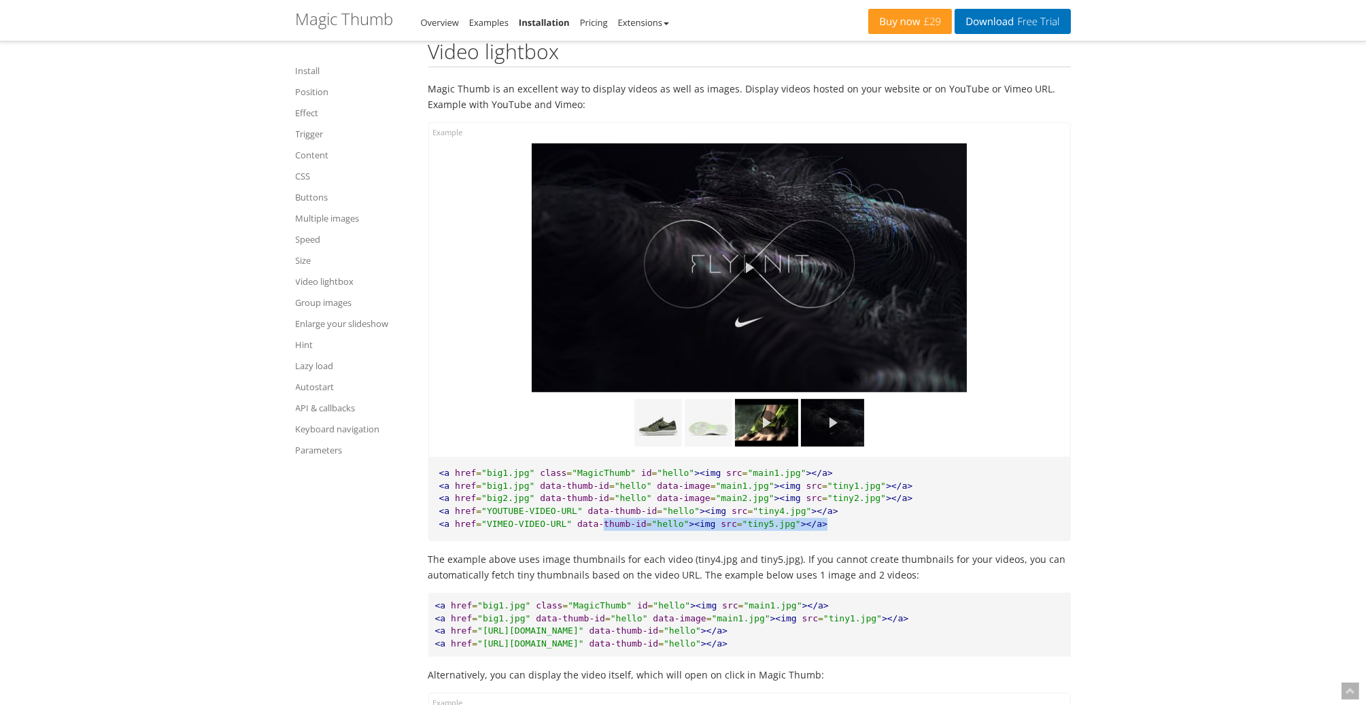
drag, startPoint x: 825, startPoint y: 543, endPoint x: 411, endPoint y: 543, distance: 413.4
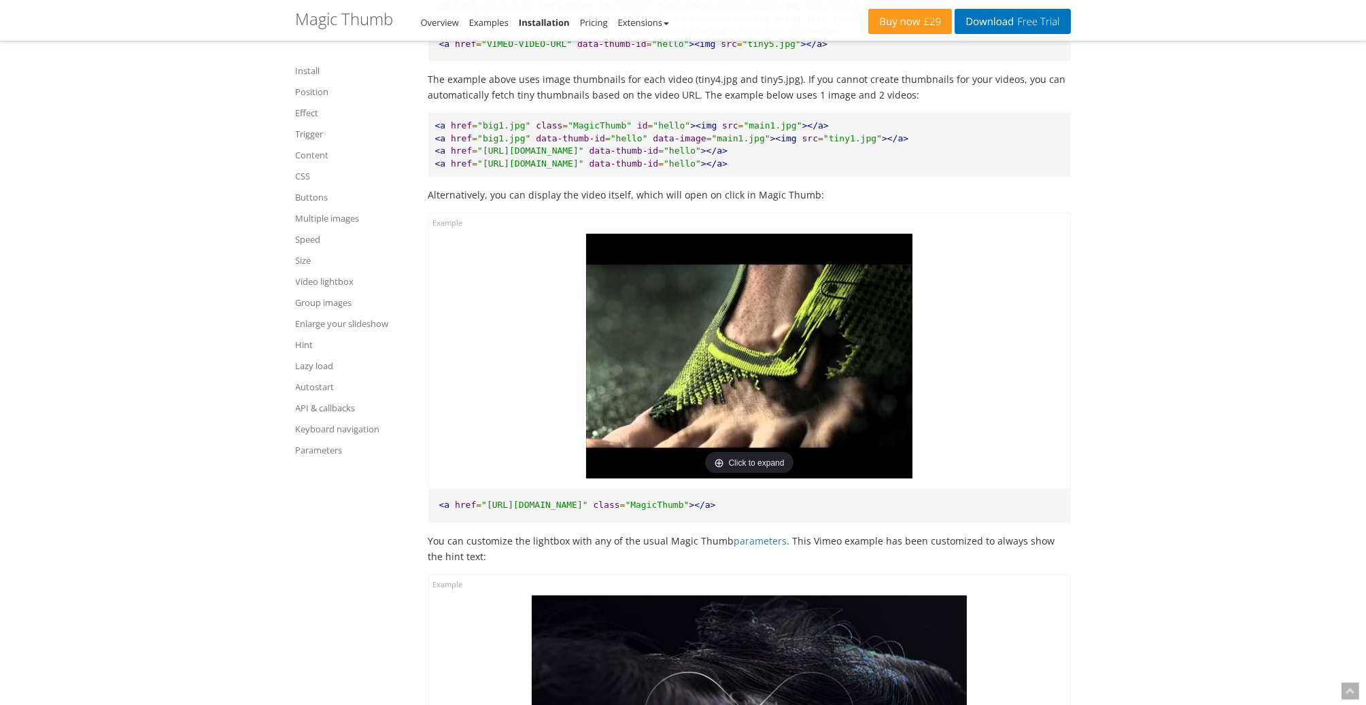
scroll to position [9985, 0]
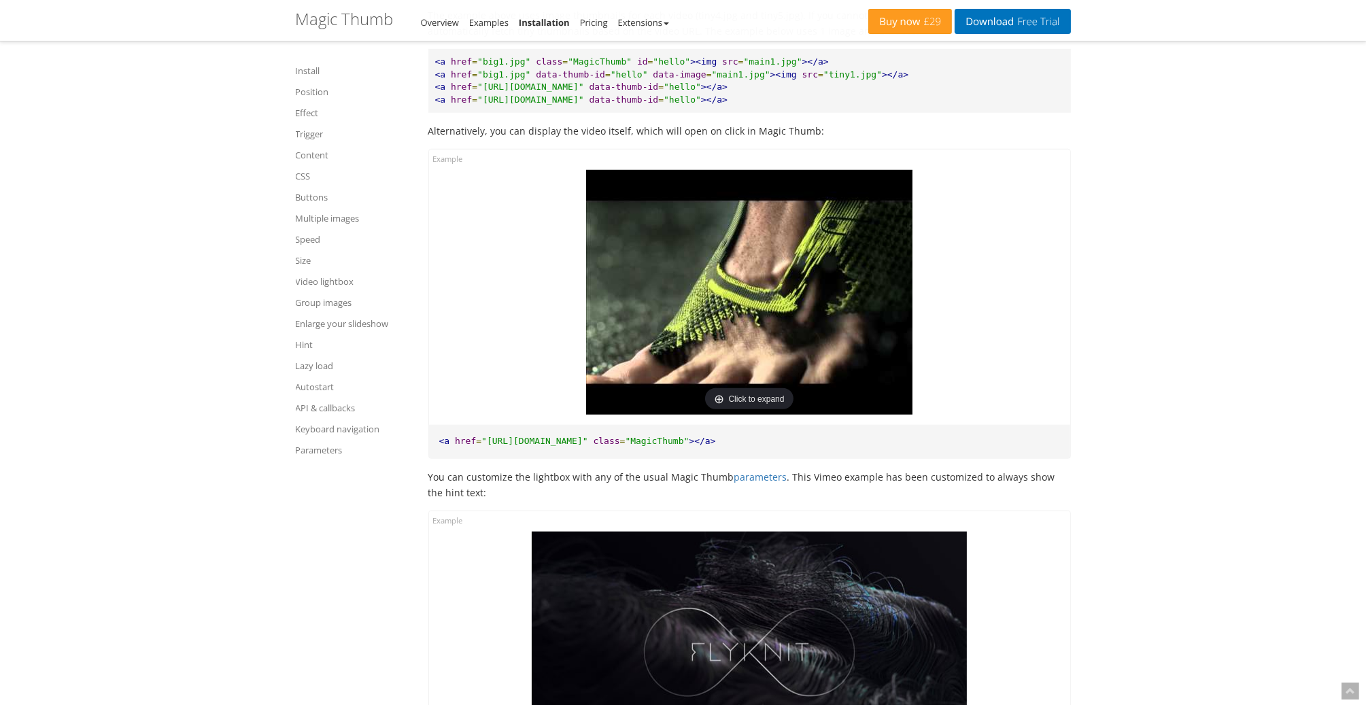
click at [681, 317] on img at bounding box center [749, 292] width 326 height 245
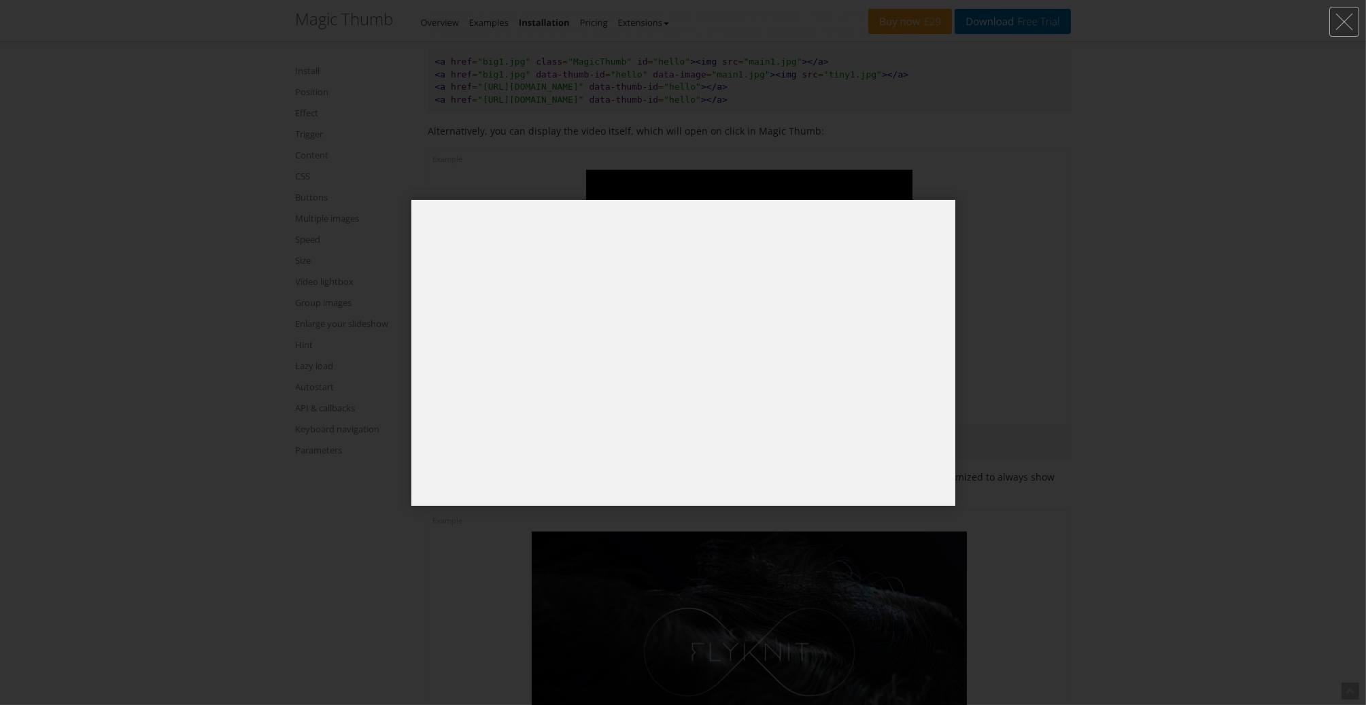
click at [1025, 274] on div at bounding box center [683, 352] width 1366 height 705
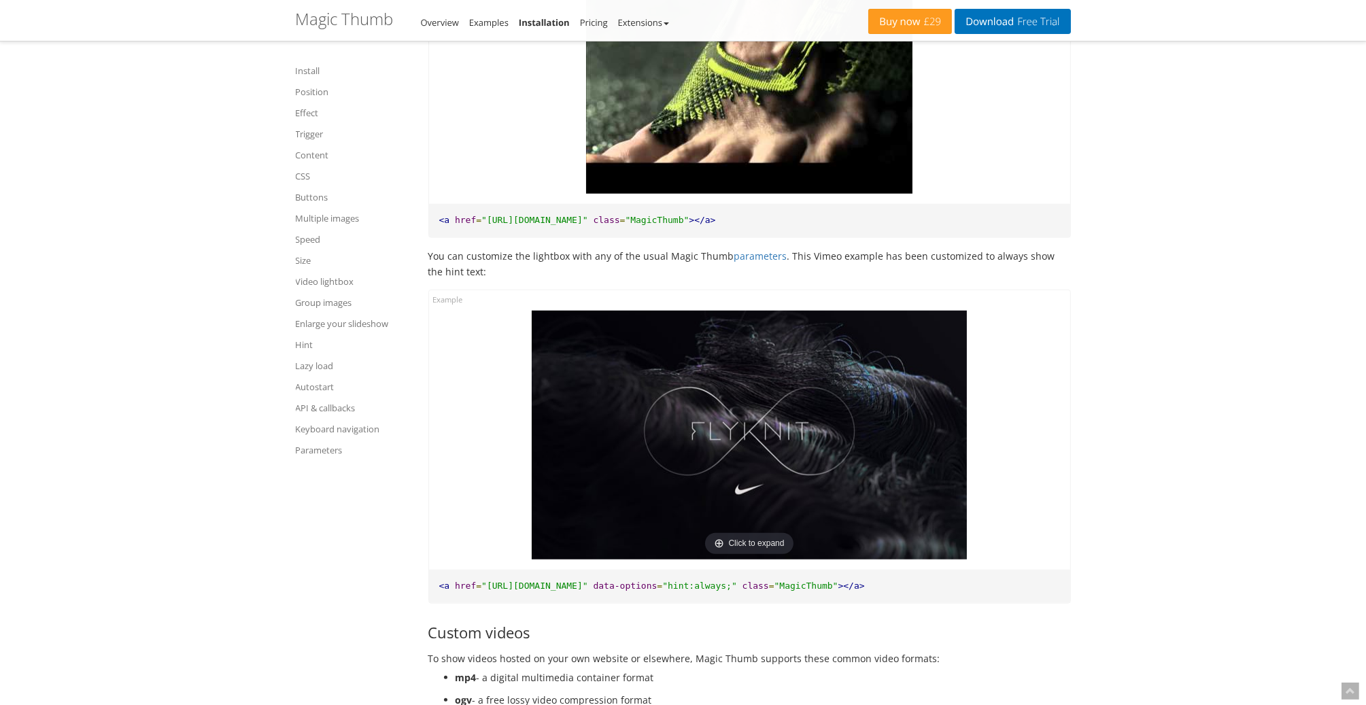
scroll to position [10393, 0]
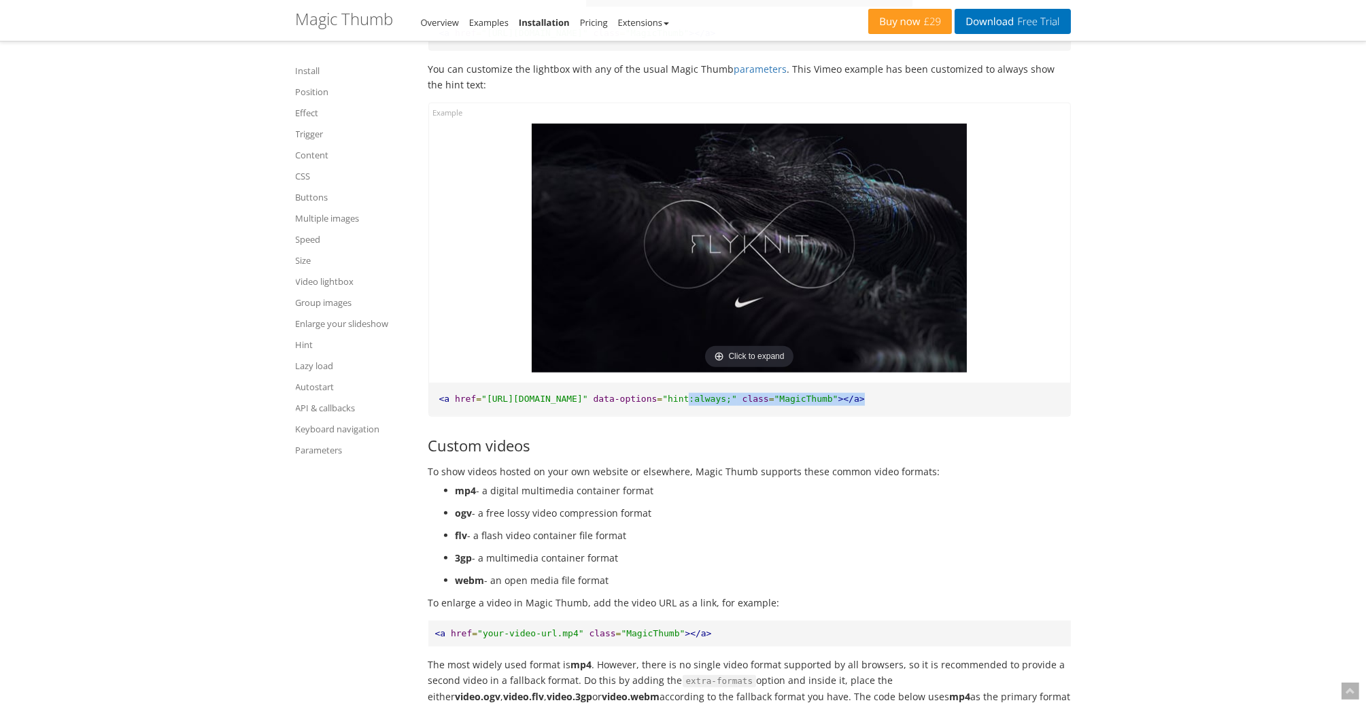
drag, startPoint x: 795, startPoint y: 417, endPoint x: 959, endPoint y: 417, distance: 163.2
click at [959, 416] on pre "<a href = "[URL][DOMAIN_NAME]" data-options = "hint:always;" class = "MagicThum…" at bounding box center [749, 399] width 641 height 33
click at [871, 262] on img at bounding box center [749, 248] width 435 height 249
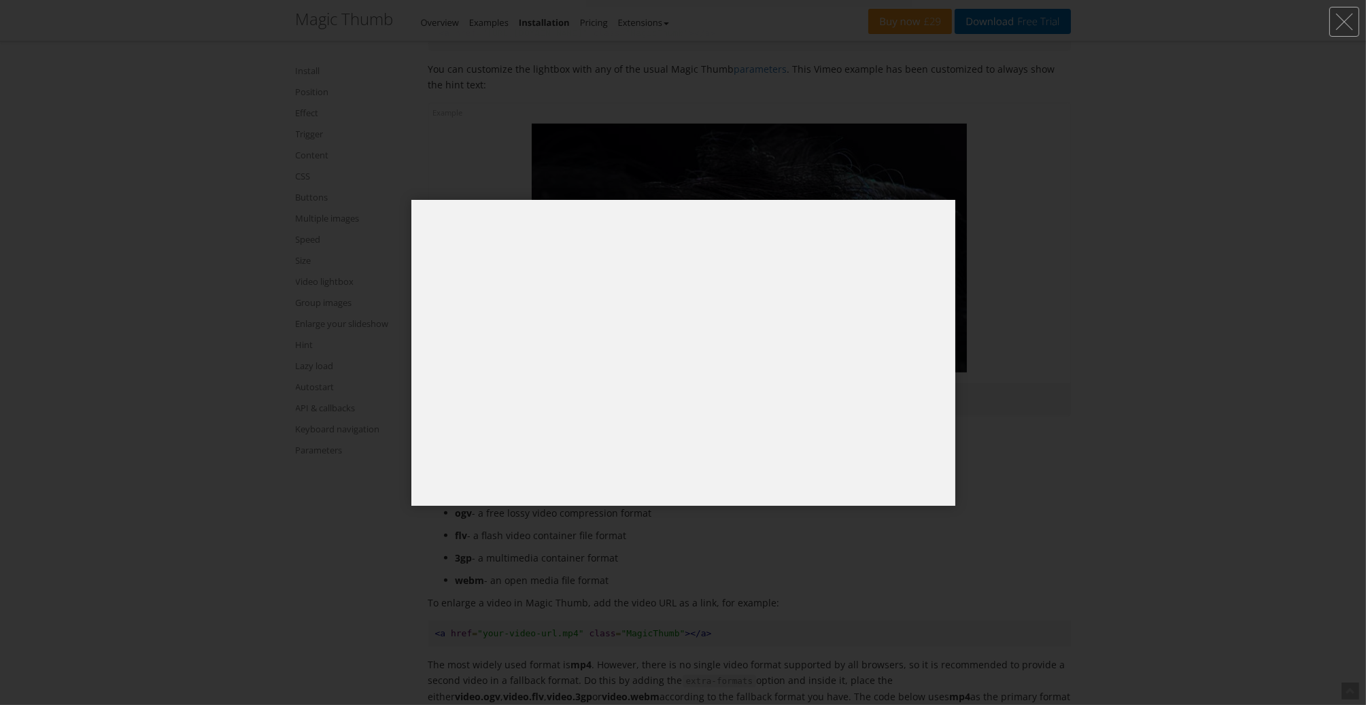
click at [1118, 431] on div at bounding box center [683, 352] width 1366 height 705
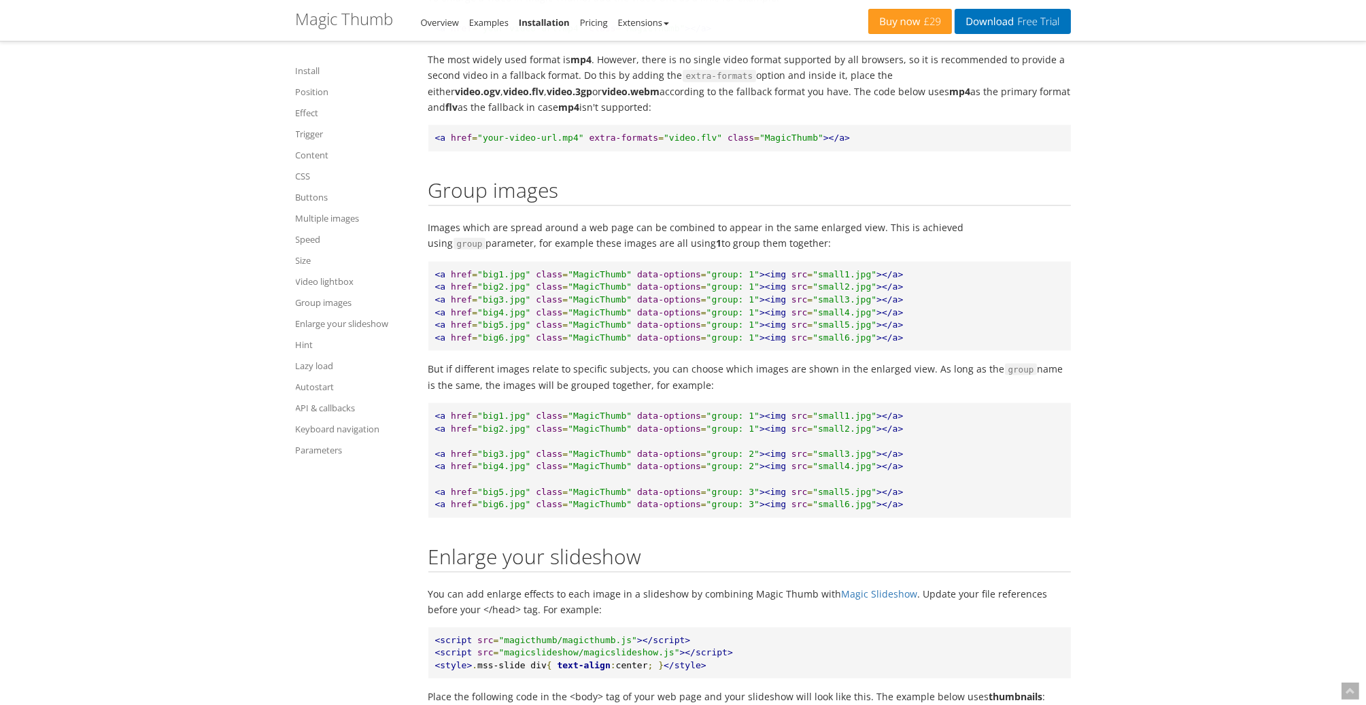
scroll to position [11073, 0]
